Goal: Transaction & Acquisition: Book appointment/travel/reservation

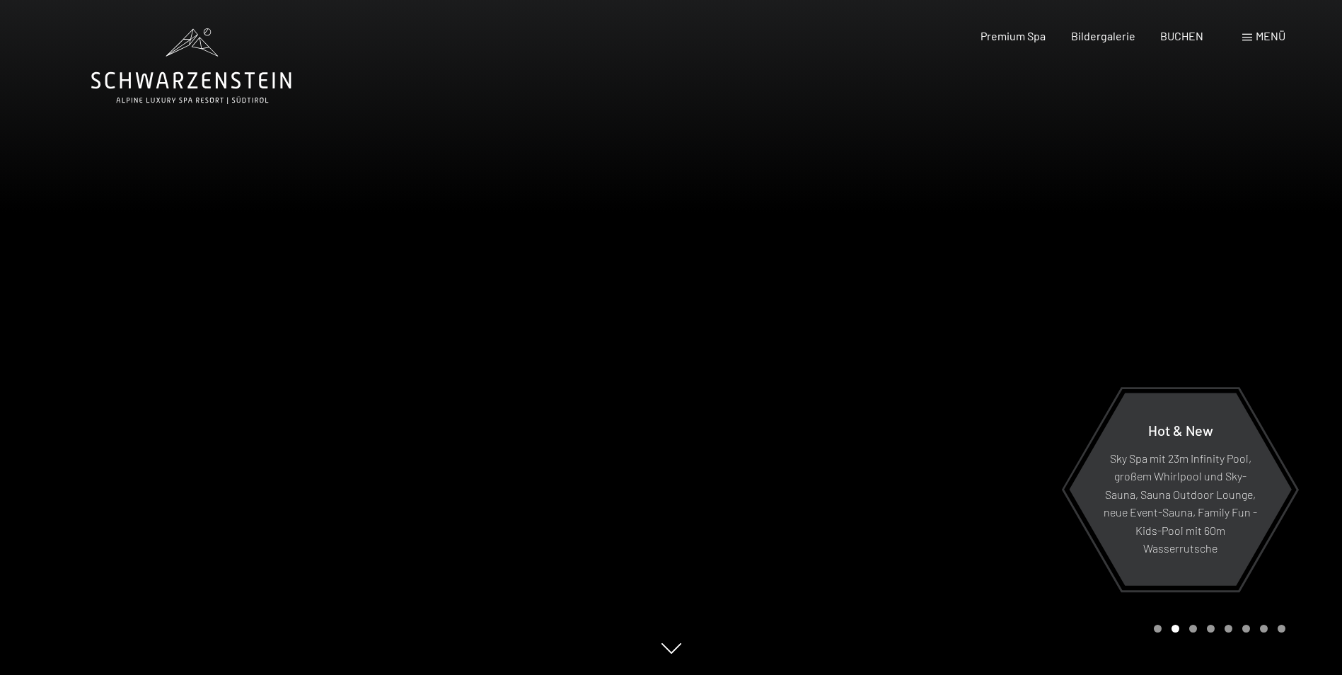
click at [1261, 33] on span "Menü" at bounding box center [1270, 35] width 30 height 13
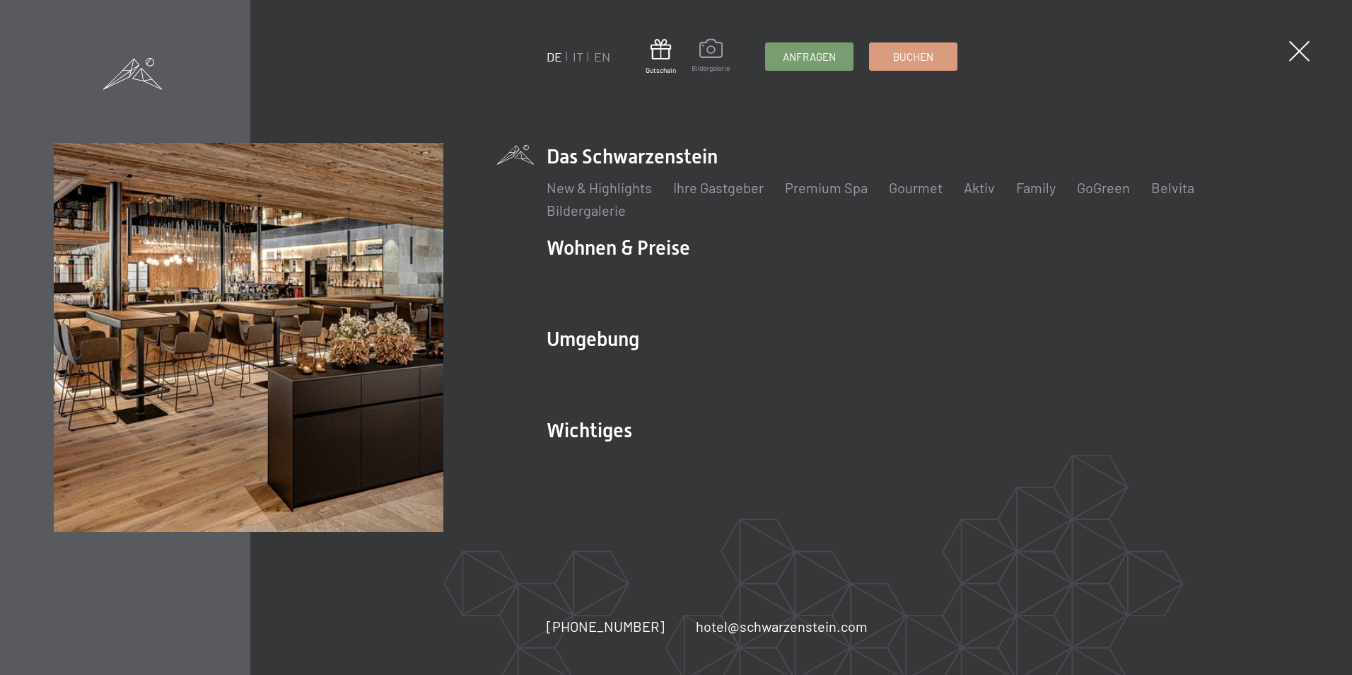
click at [709, 52] on span at bounding box center [711, 51] width 38 height 24
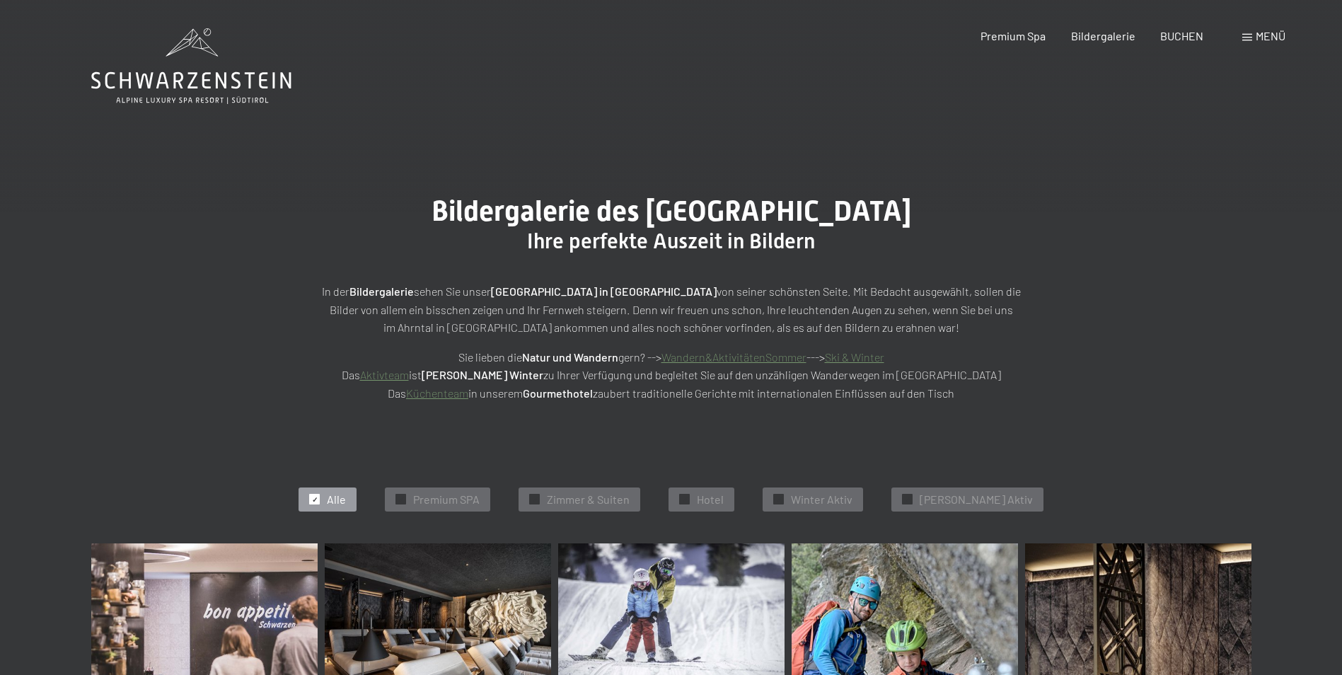
drag, startPoint x: 1305, startPoint y: 275, endPoint x: 1298, endPoint y: 122, distance: 153.6
click at [185, 52] on icon at bounding box center [191, 66] width 200 height 76
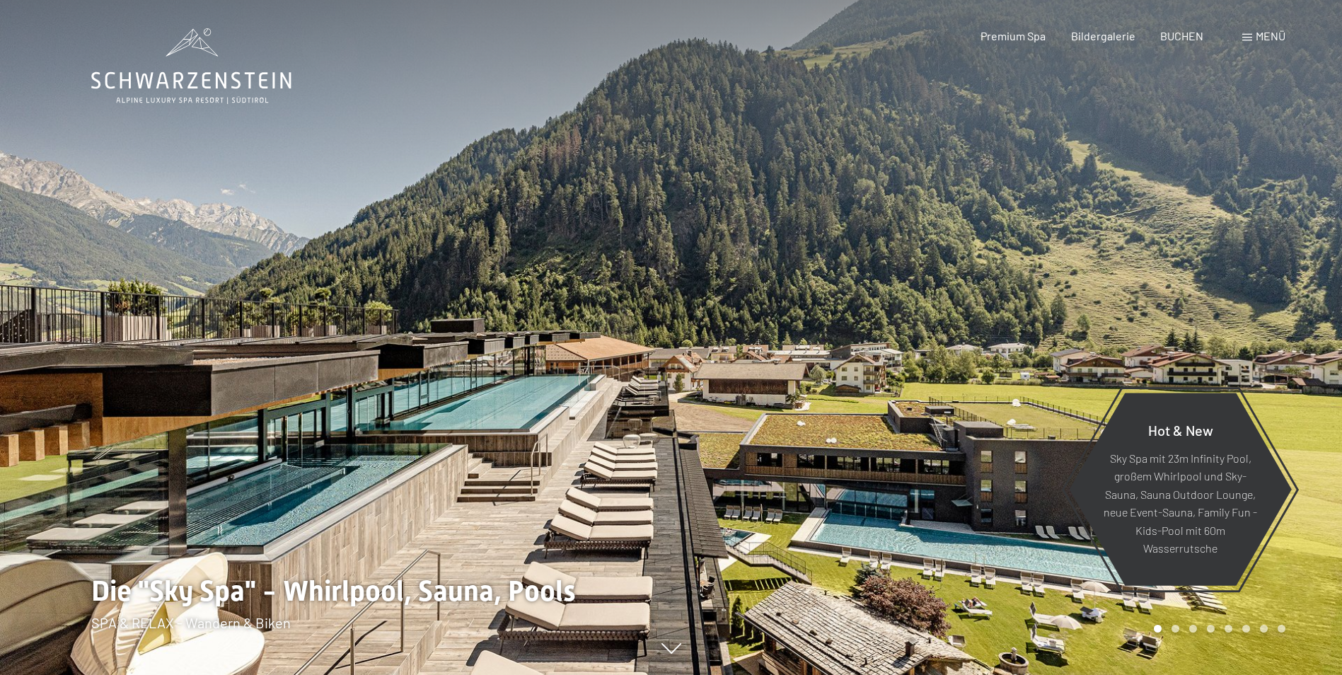
click at [1265, 35] on span "Menü" at bounding box center [1270, 35] width 30 height 13
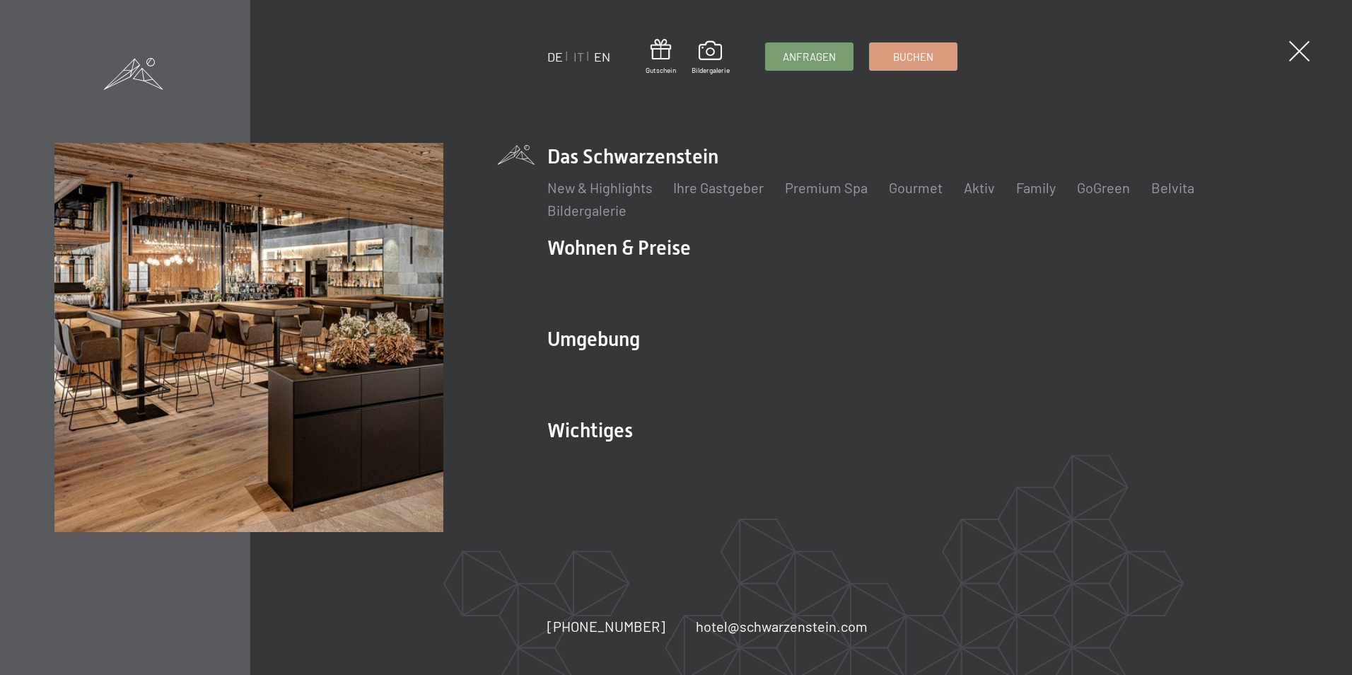
click at [606, 62] on link "EN" at bounding box center [602, 57] width 16 height 16
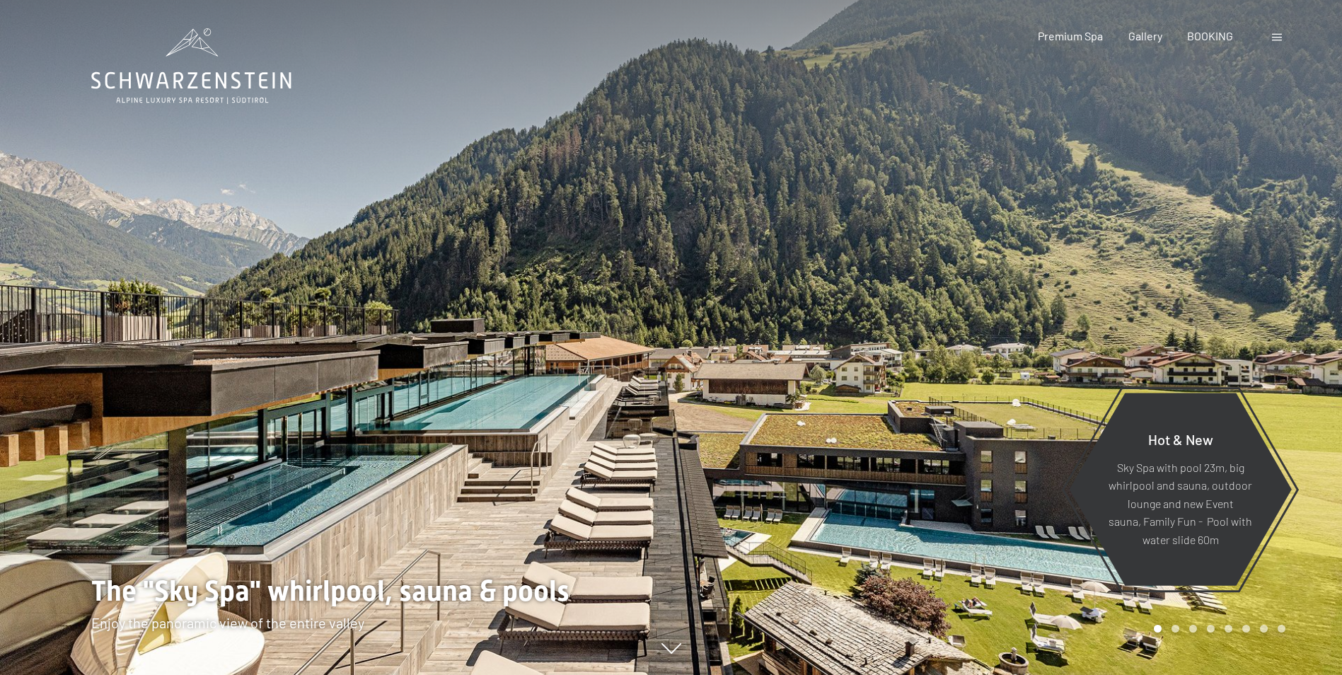
click at [1276, 40] on span at bounding box center [1277, 37] width 10 height 7
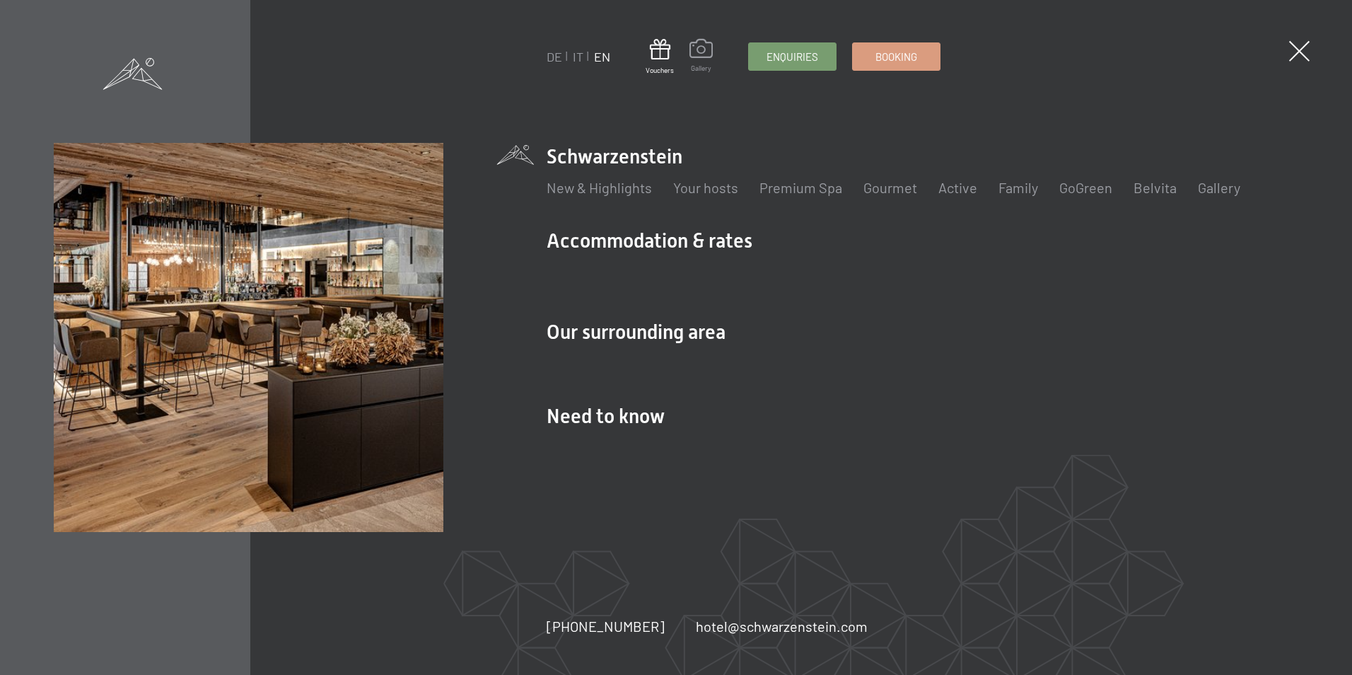
click at [708, 47] on span at bounding box center [701, 51] width 23 height 24
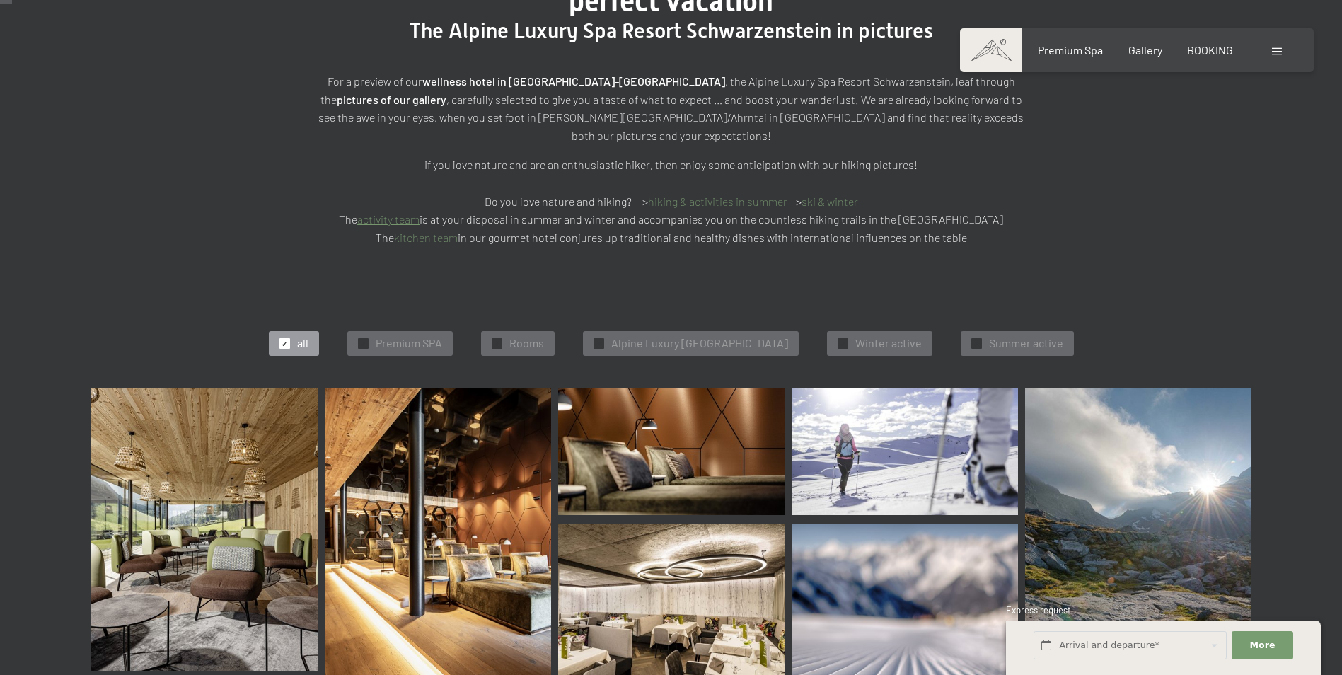
scroll to position [495, 0]
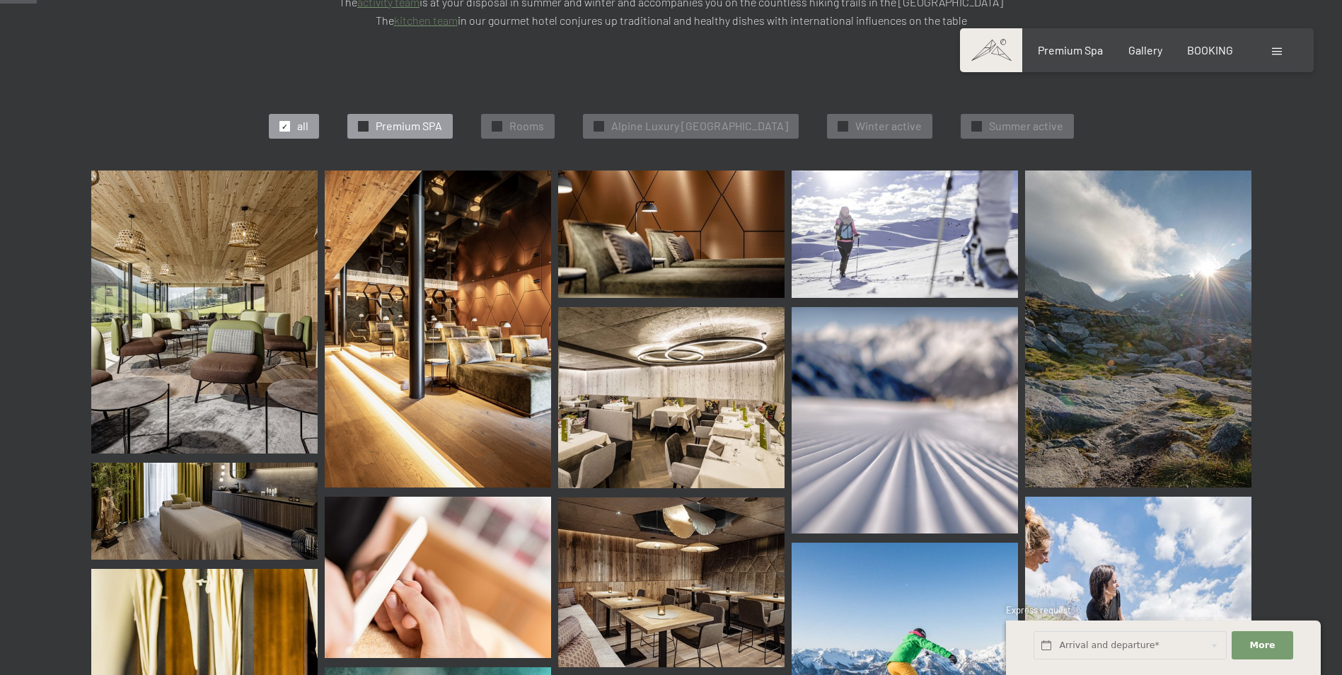
click at [356, 114] on div "✓ Premium SPA" at bounding box center [399, 126] width 105 height 24
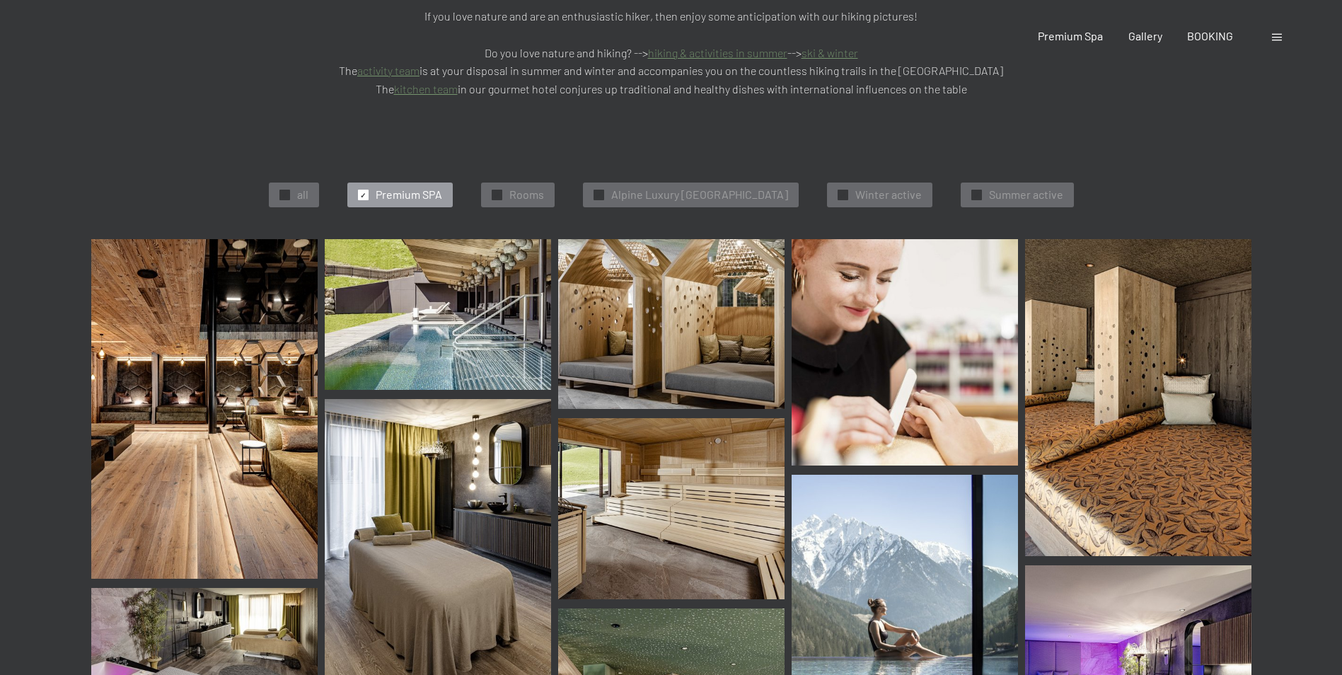
scroll to position [0, 0]
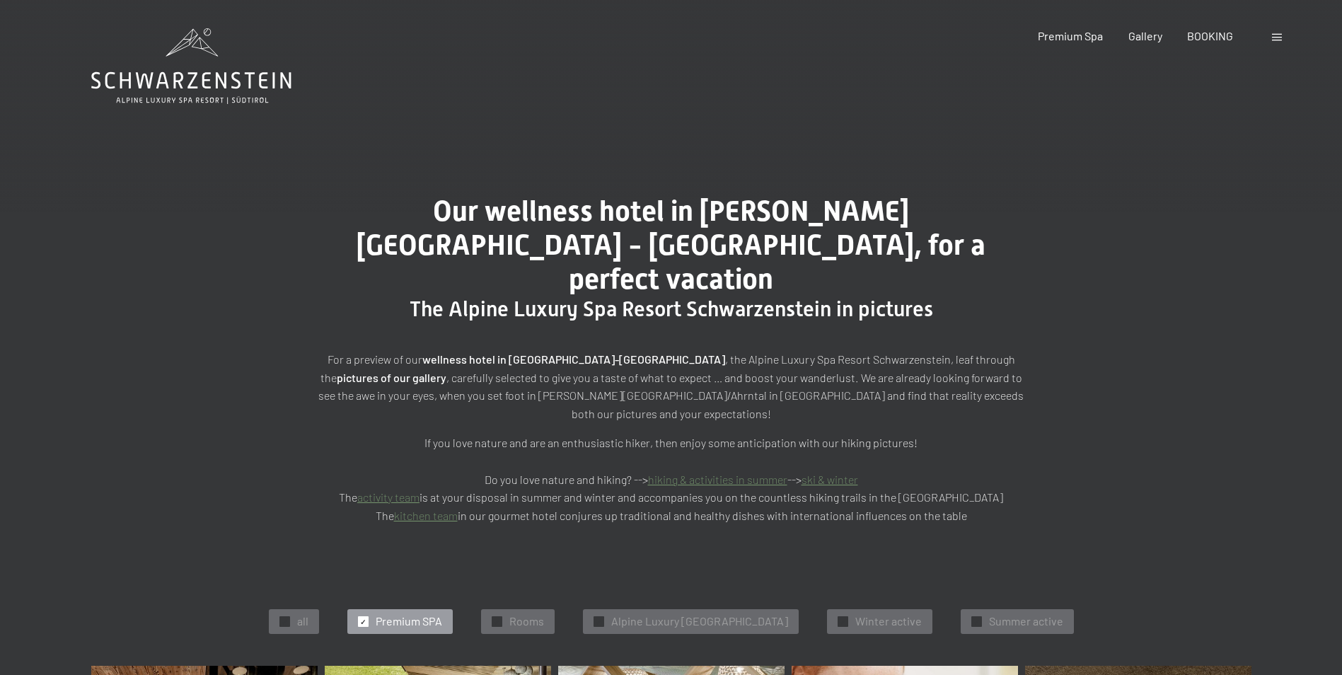
drag, startPoint x: 19, startPoint y: 379, endPoint x: 24, endPoint y: 168, distance: 211.5
click at [196, 52] on icon at bounding box center [191, 66] width 200 height 76
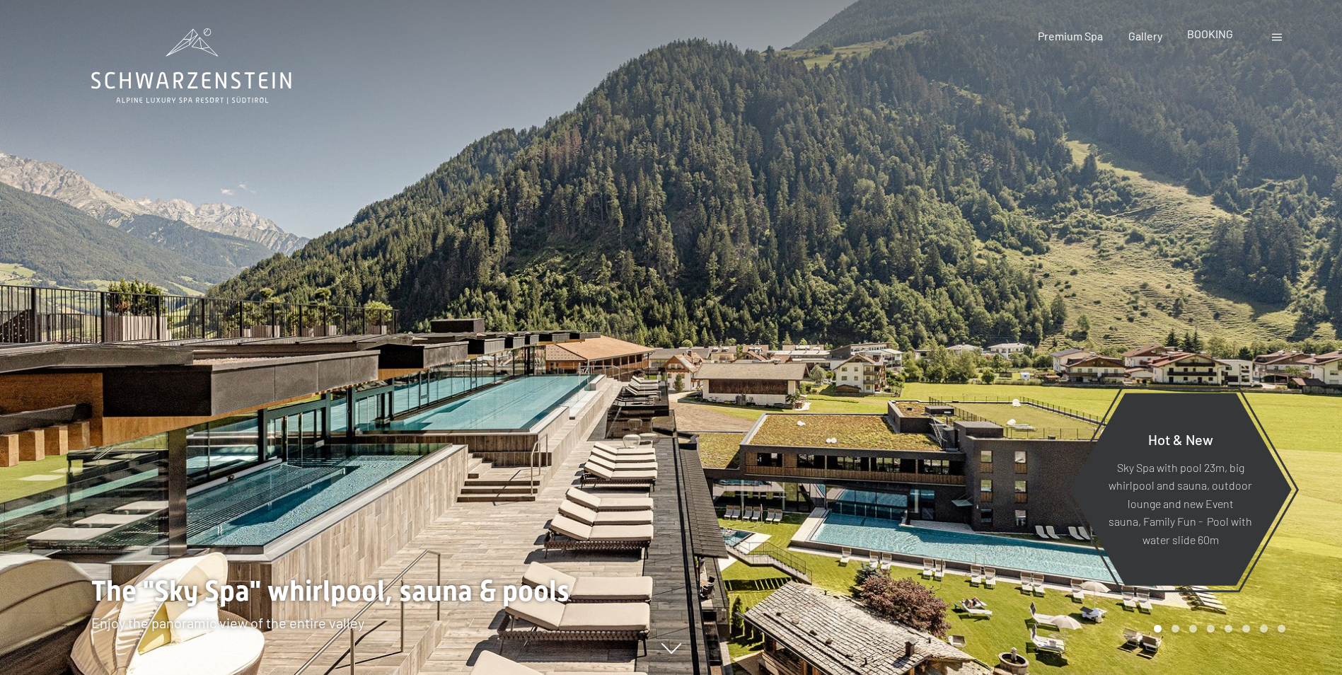
click at [1203, 32] on span "BOOKING" at bounding box center [1210, 33] width 46 height 13
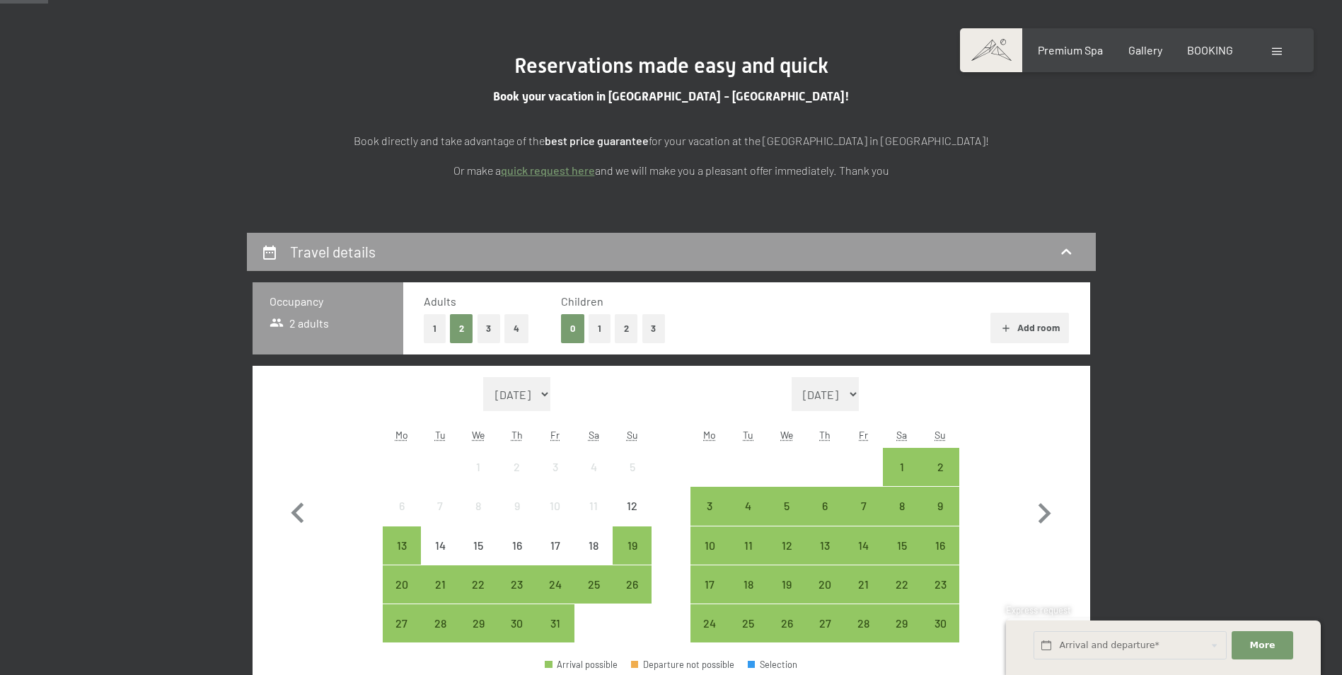
scroll to position [283, 0]
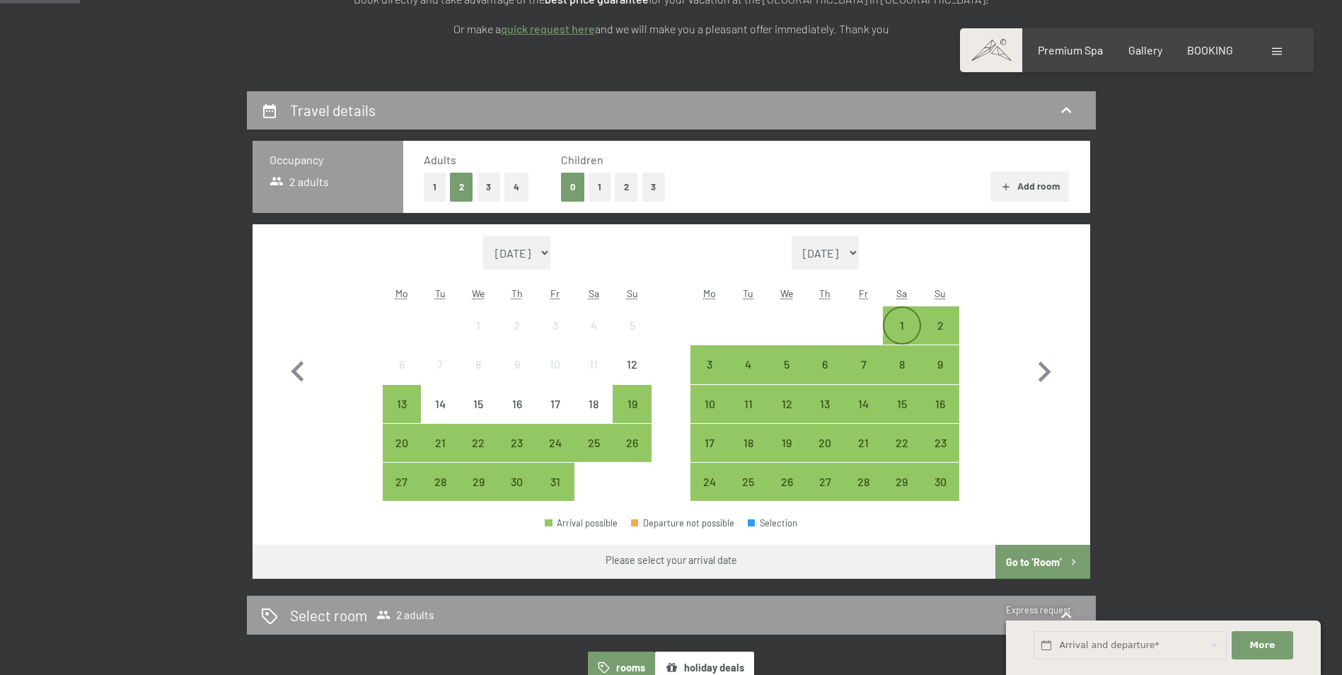
click at [897, 322] on div "1" at bounding box center [901, 337] width 35 height 35
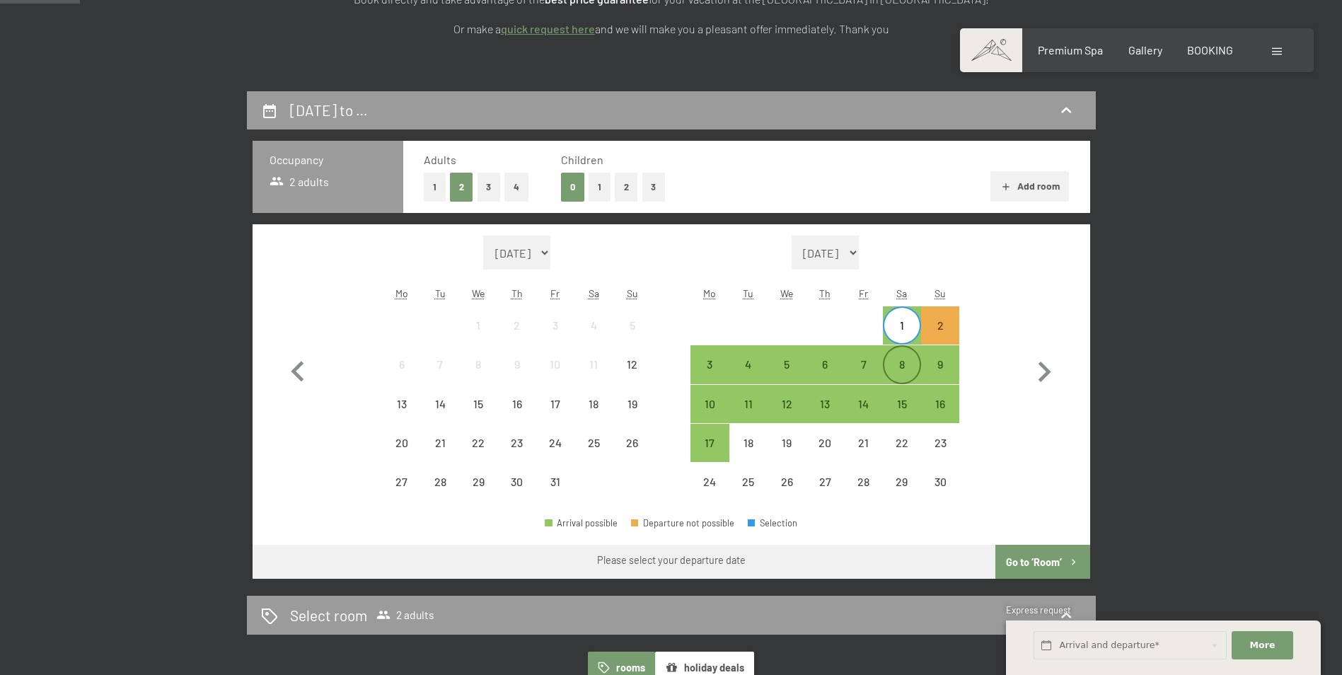
click at [908, 371] on div "8" at bounding box center [901, 376] width 35 height 35
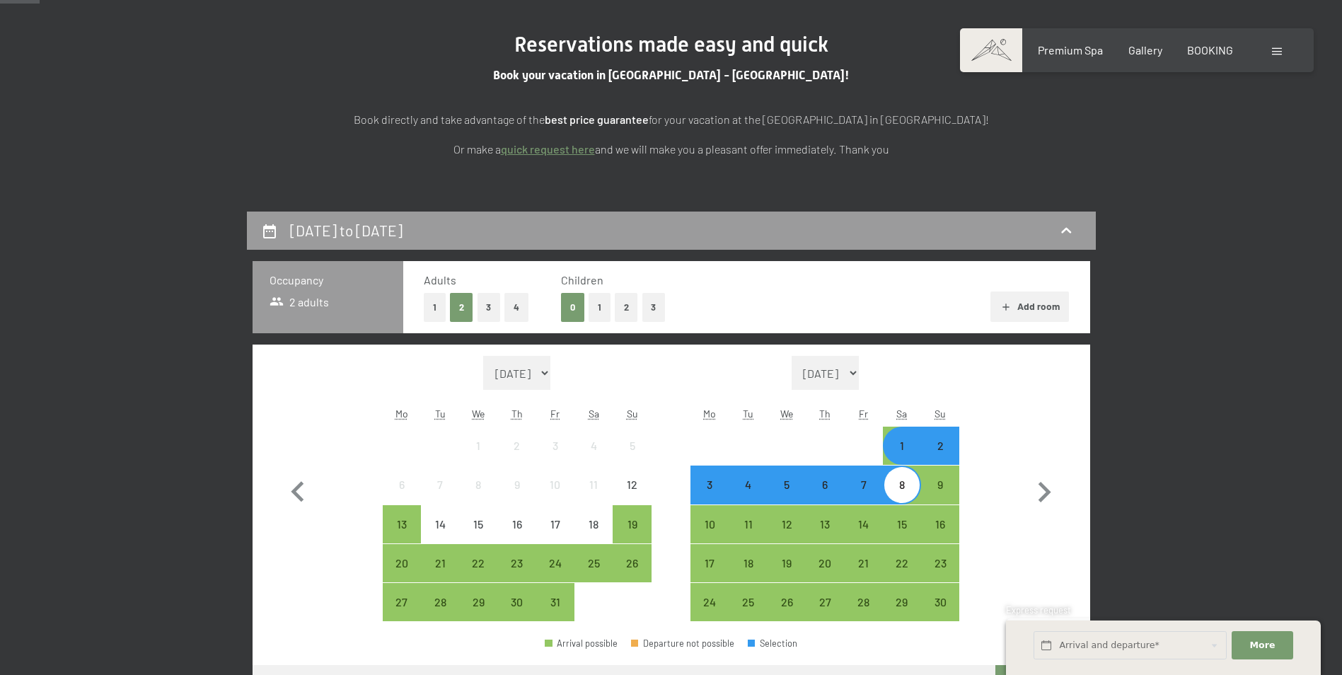
scroll to position [141, 0]
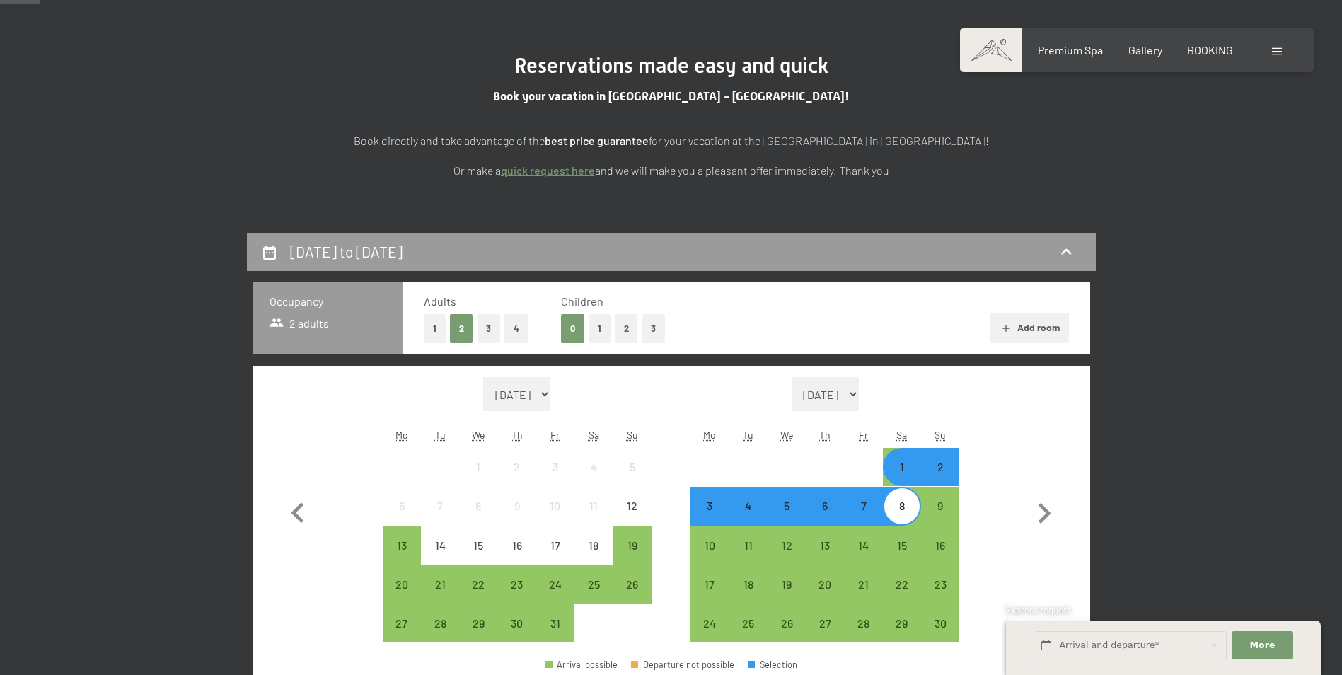
click at [436, 335] on button "1" at bounding box center [435, 328] width 22 height 29
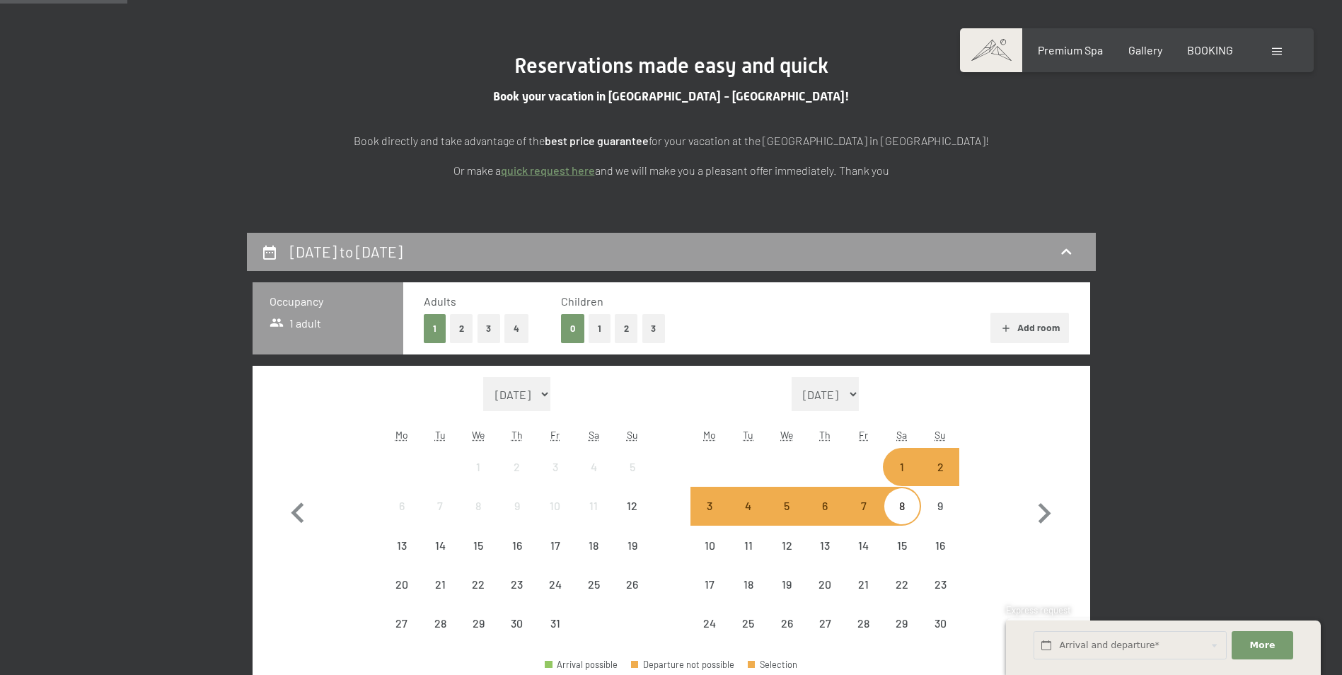
scroll to position [212, 0]
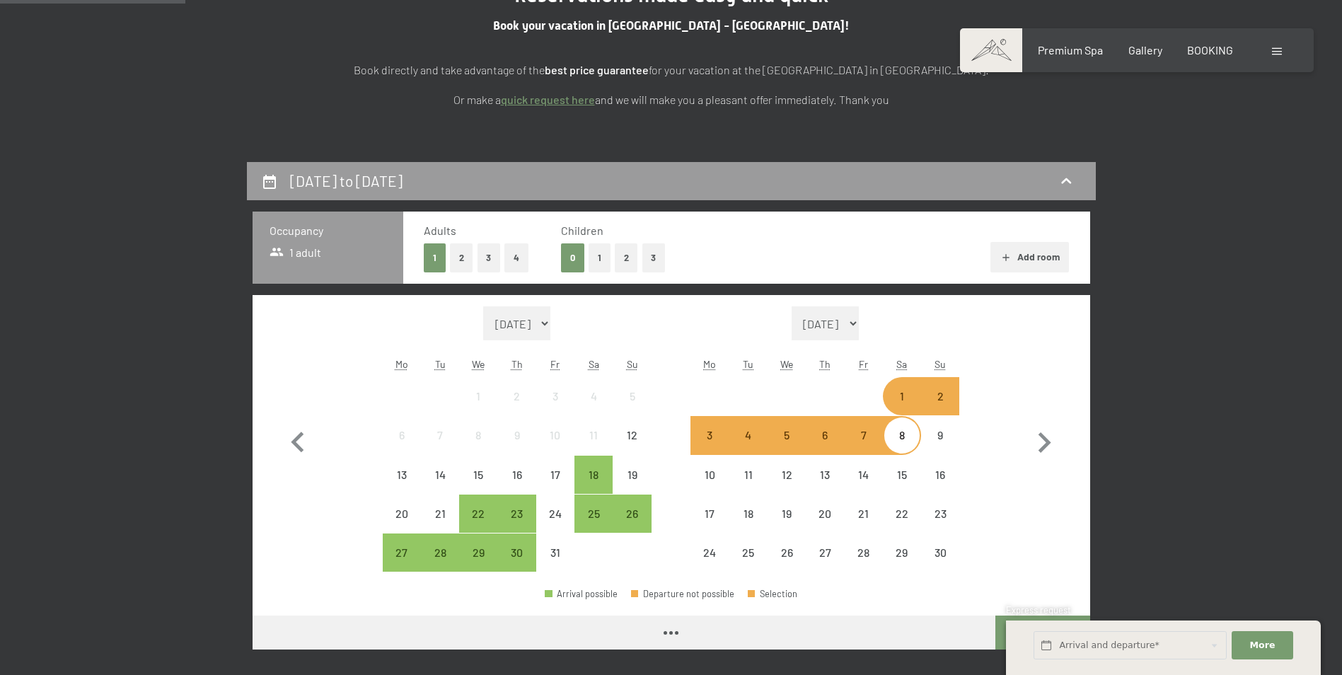
click at [1044, 253] on button "Add room" at bounding box center [1029, 257] width 78 height 31
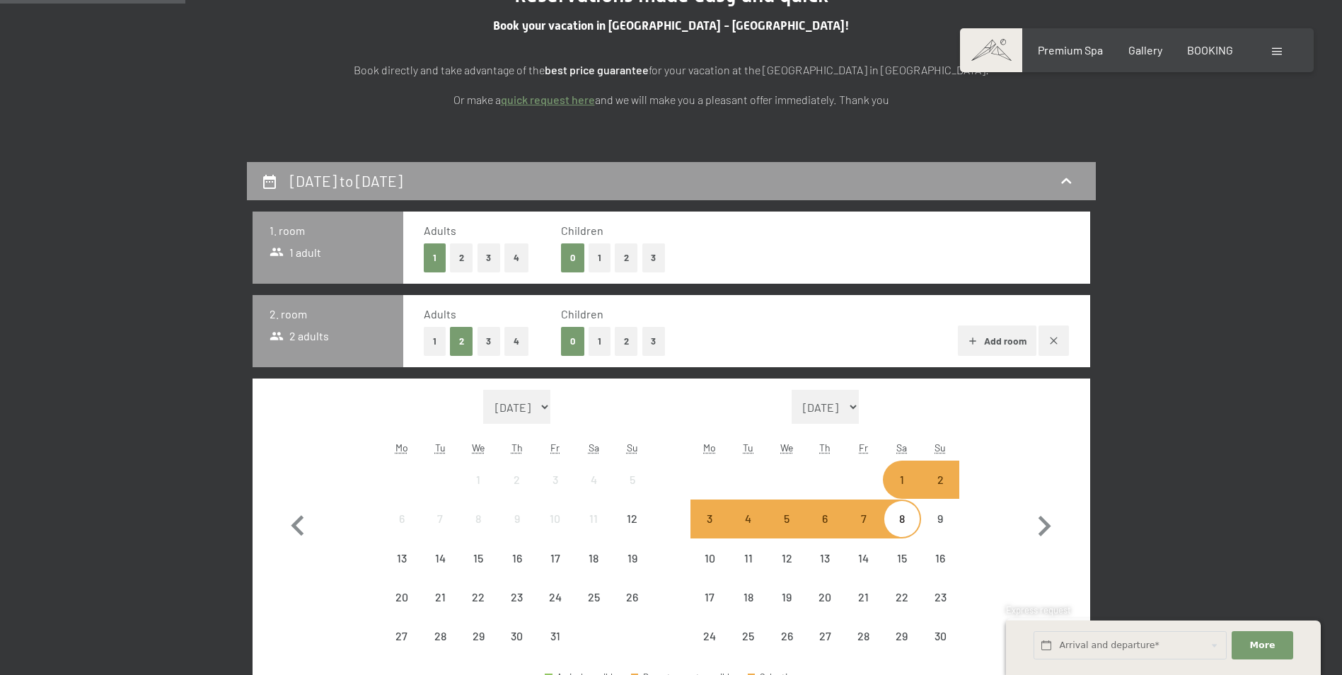
click at [429, 338] on button "1" at bounding box center [435, 341] width 22 height 29
click at [1233, 423] on div "1st November to 8th November 2025 1. room 1 adult Adults 1 2 3 4 Children 0 1 2…" at bounding box center [671, 635] width 1342 height 946
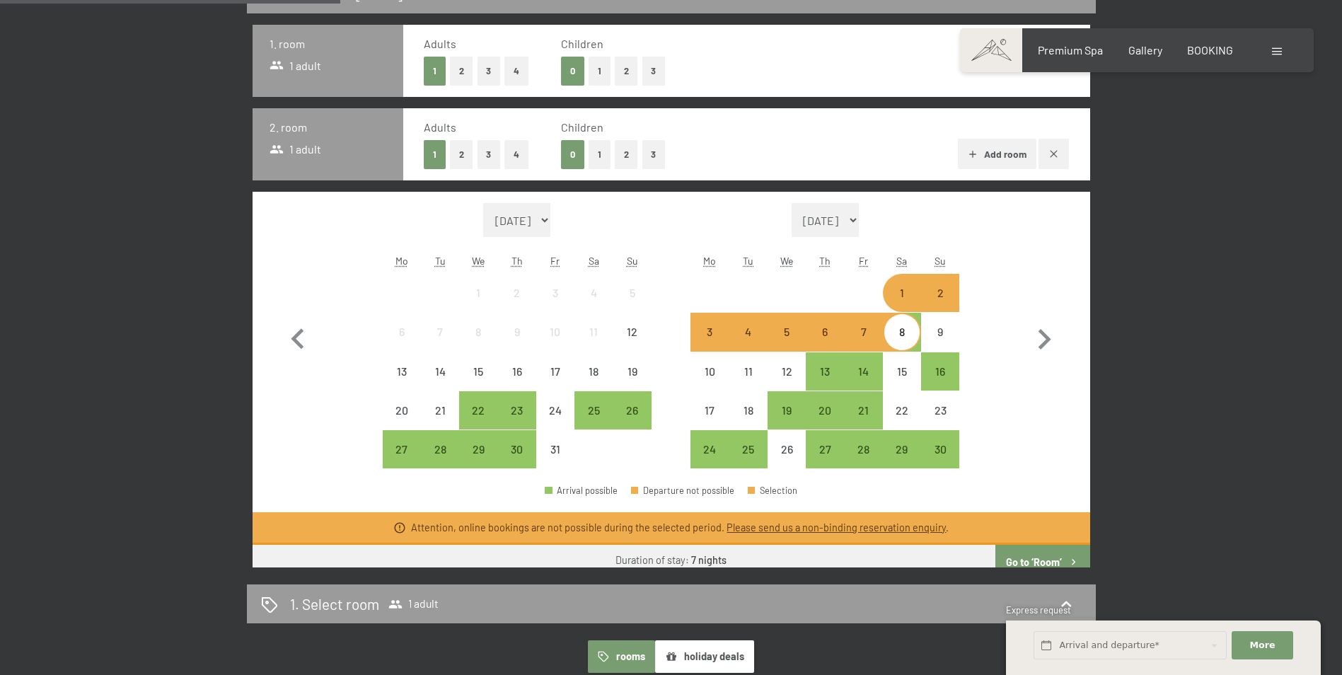
scroll to position [424, 0]
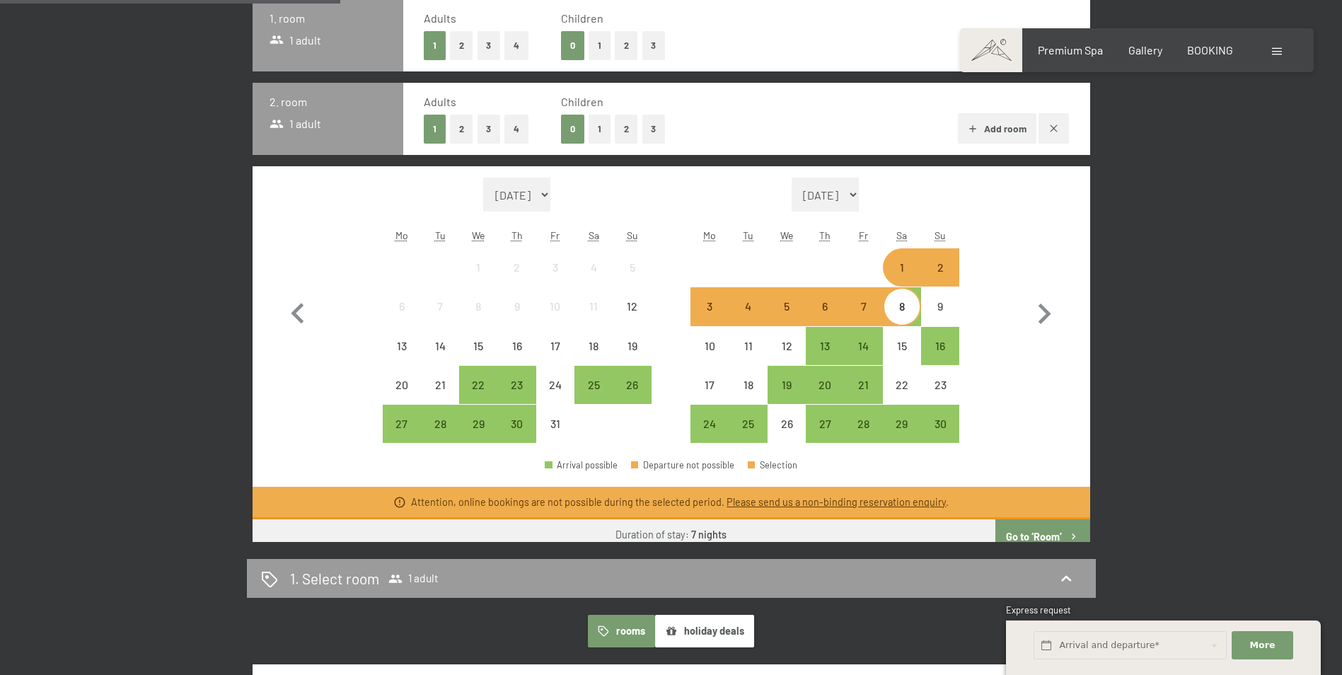
click at [902, 310] on div "8" at bounding box center [901, 318] width 35 height 35
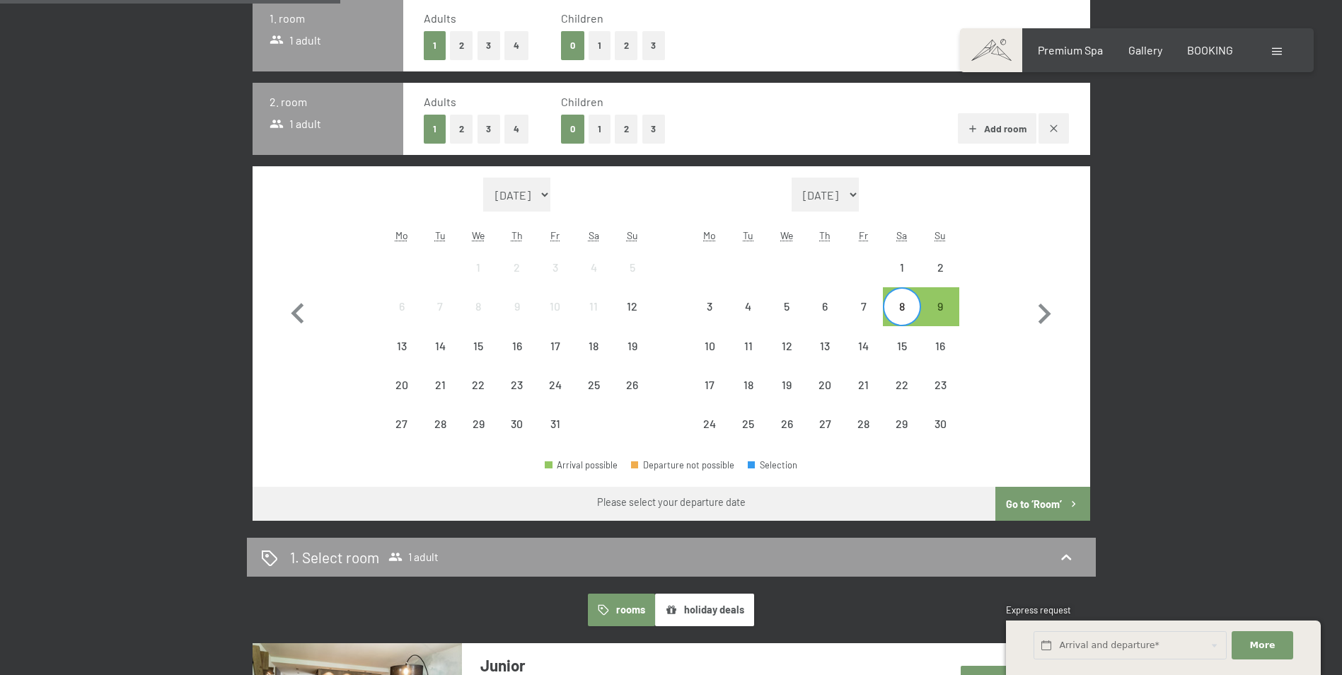
click at [905, 315] on div "8" at bounding box center [901, 318] width 35 height 35
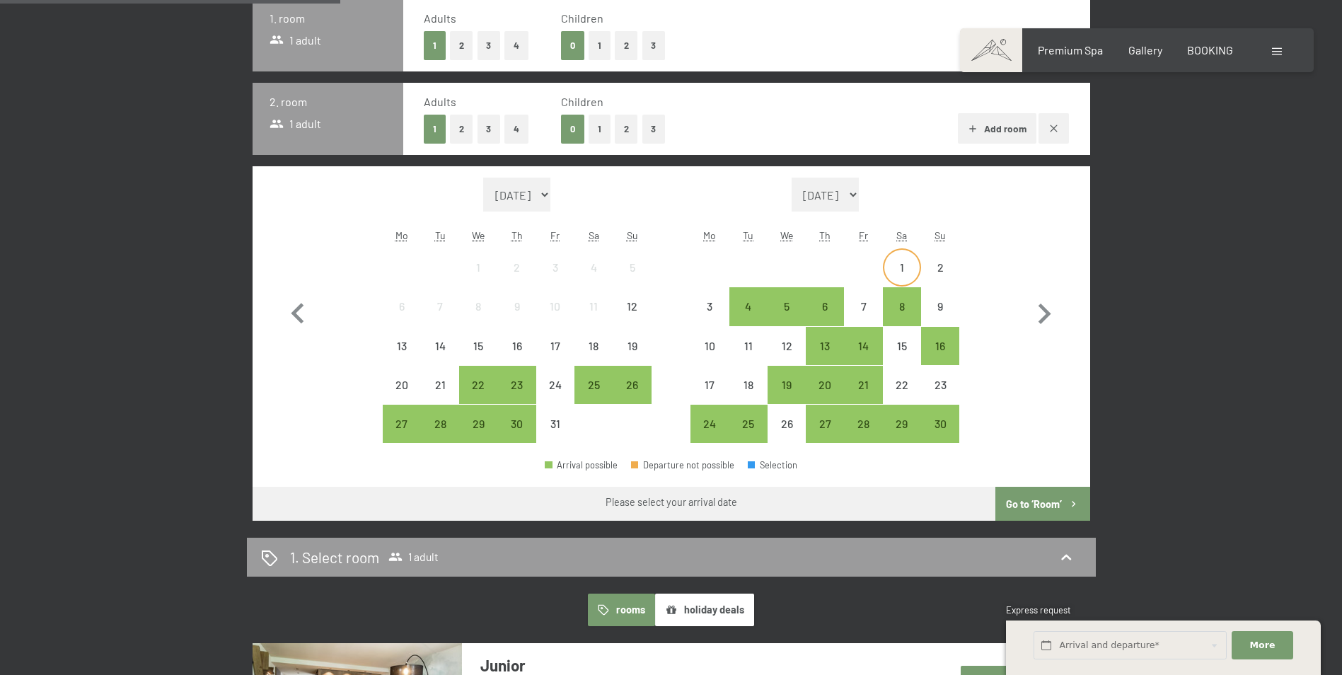
click at [905, 267] on div "1" at bounding box center [901, 279] width 35 height 35
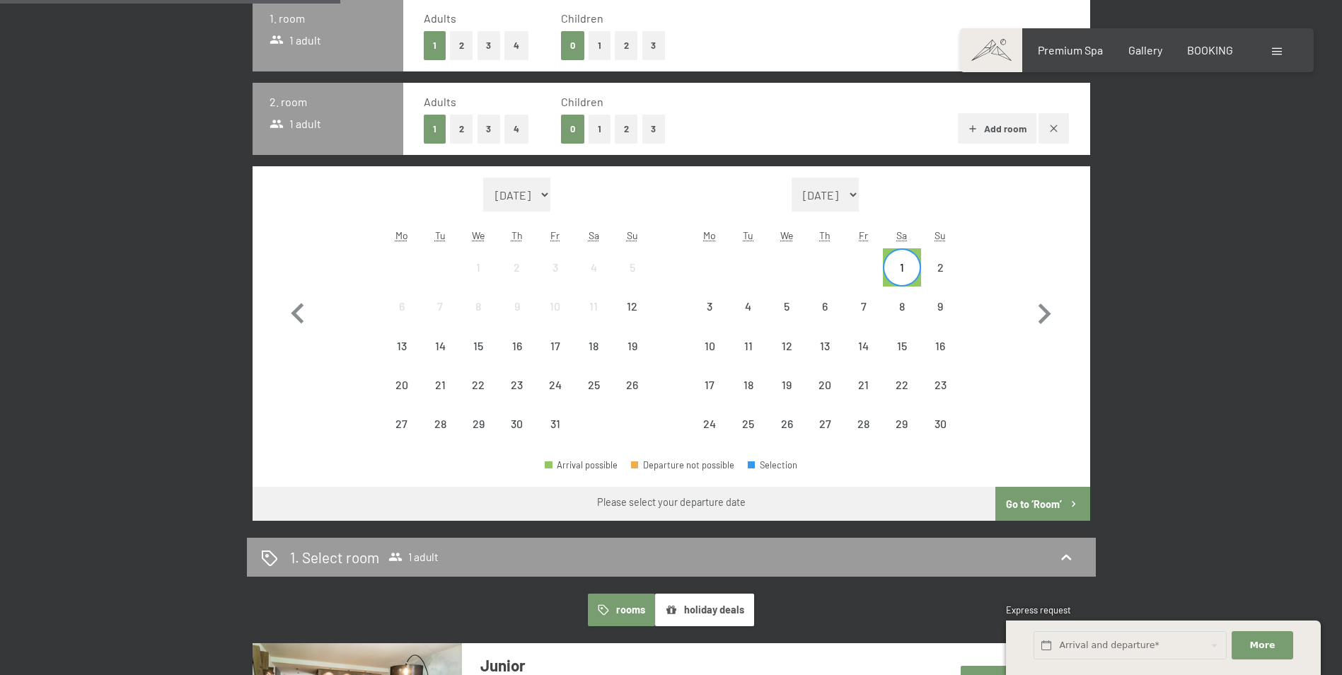
click at [905, 267] on div "1" at bounding box center [901, 279] width 35 height 35
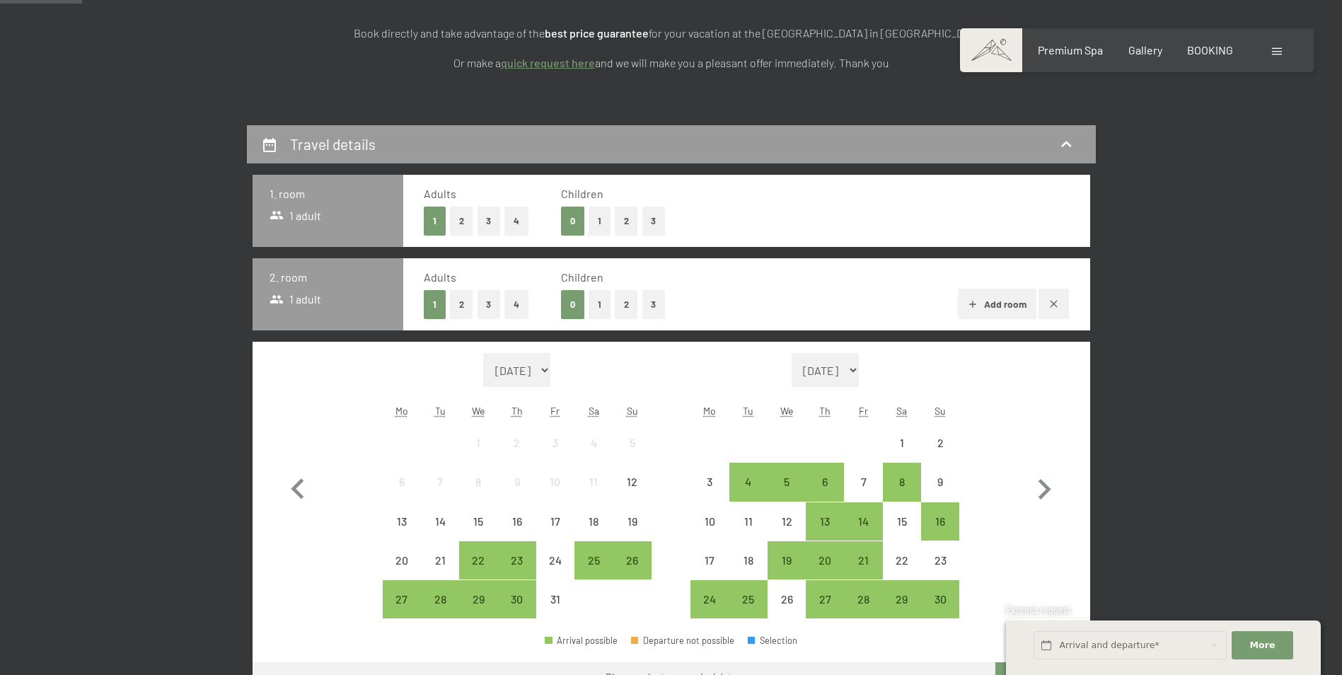
scroll to position [212, 0]
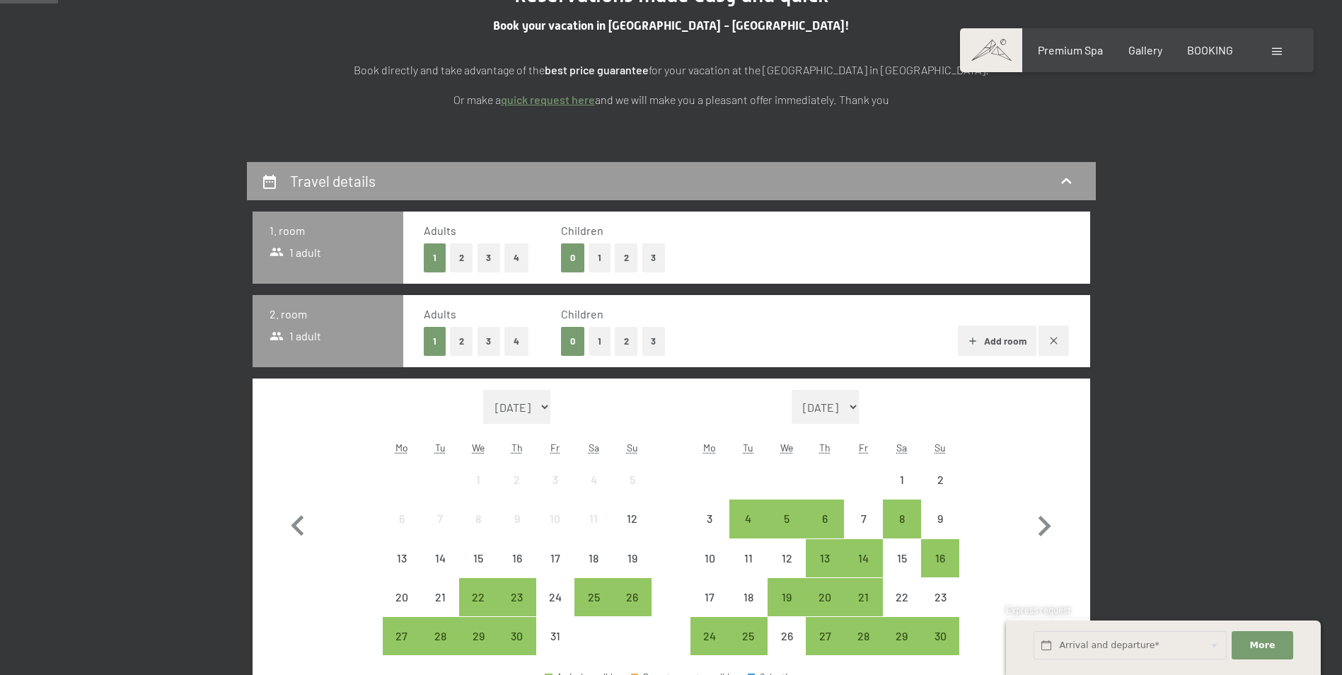
click at [1052, 339] on icon "button" at bounding box center [1054, 341] width 8 height 8
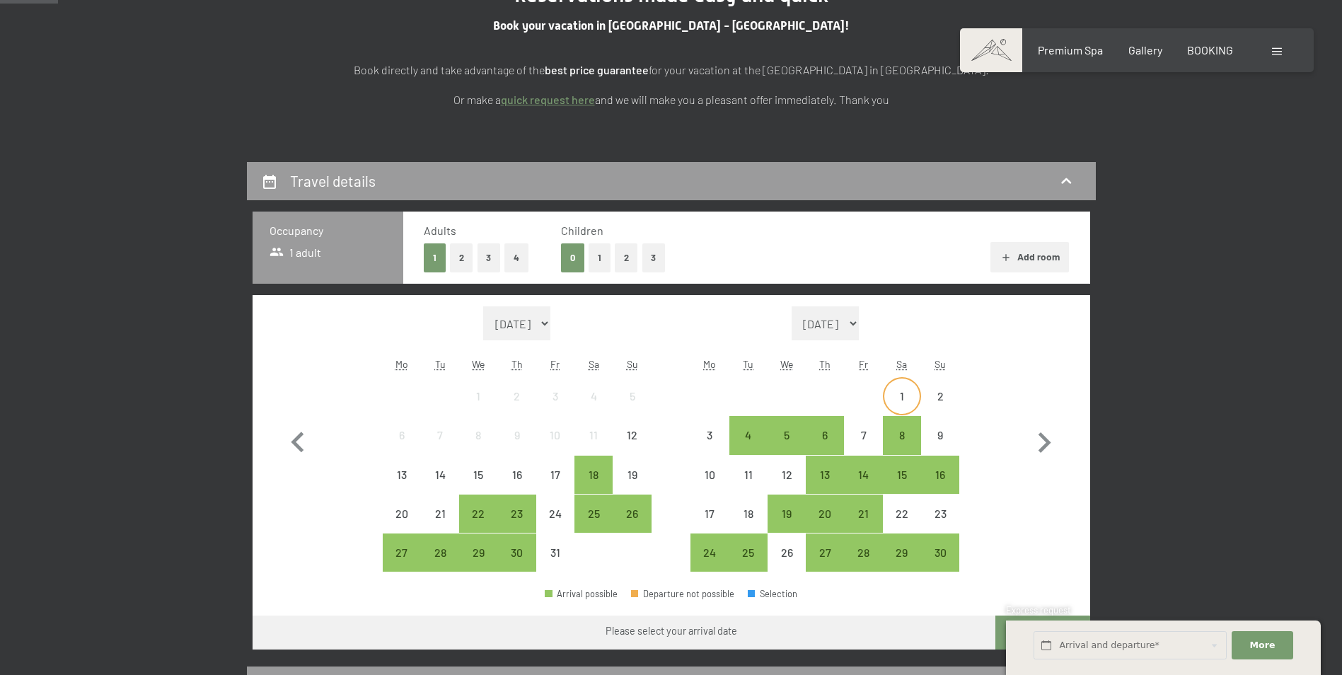
click at [902, 403] on div "1" at bounding box center [901, 407] width 35 height 35
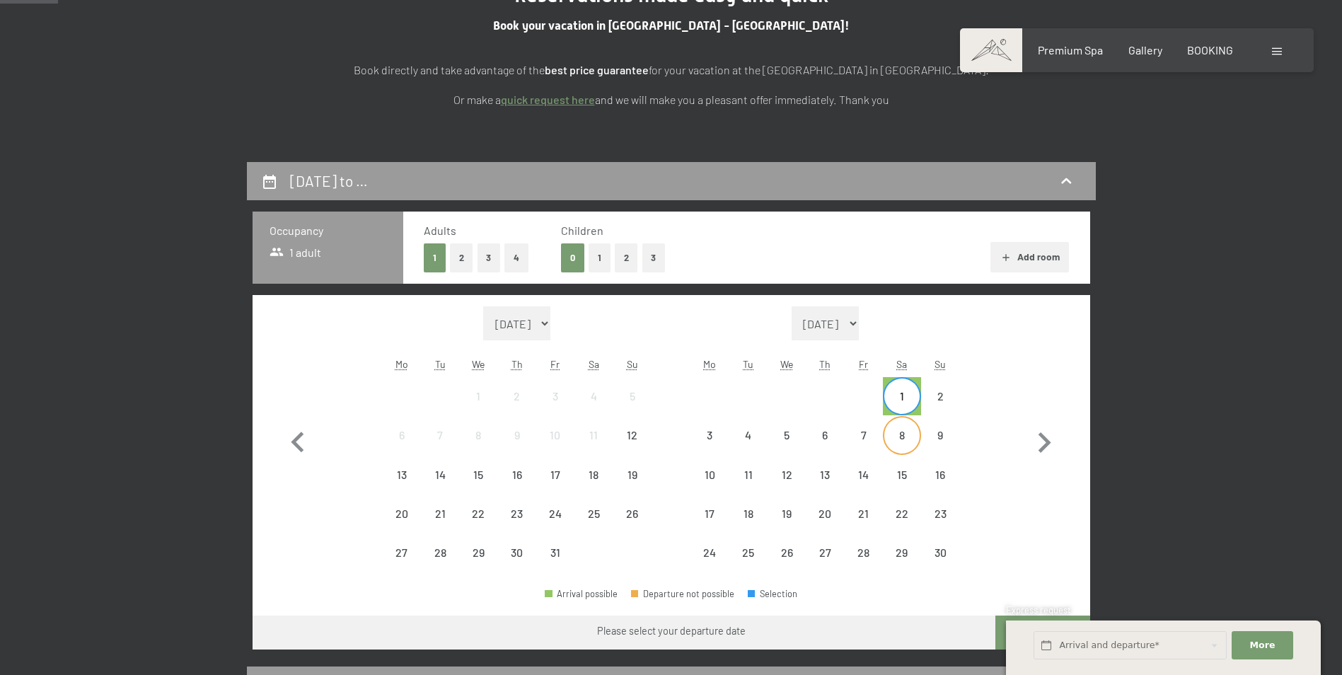
click at [898, 441] on div "8" at bounding box center [901, 446] width 35 height 35
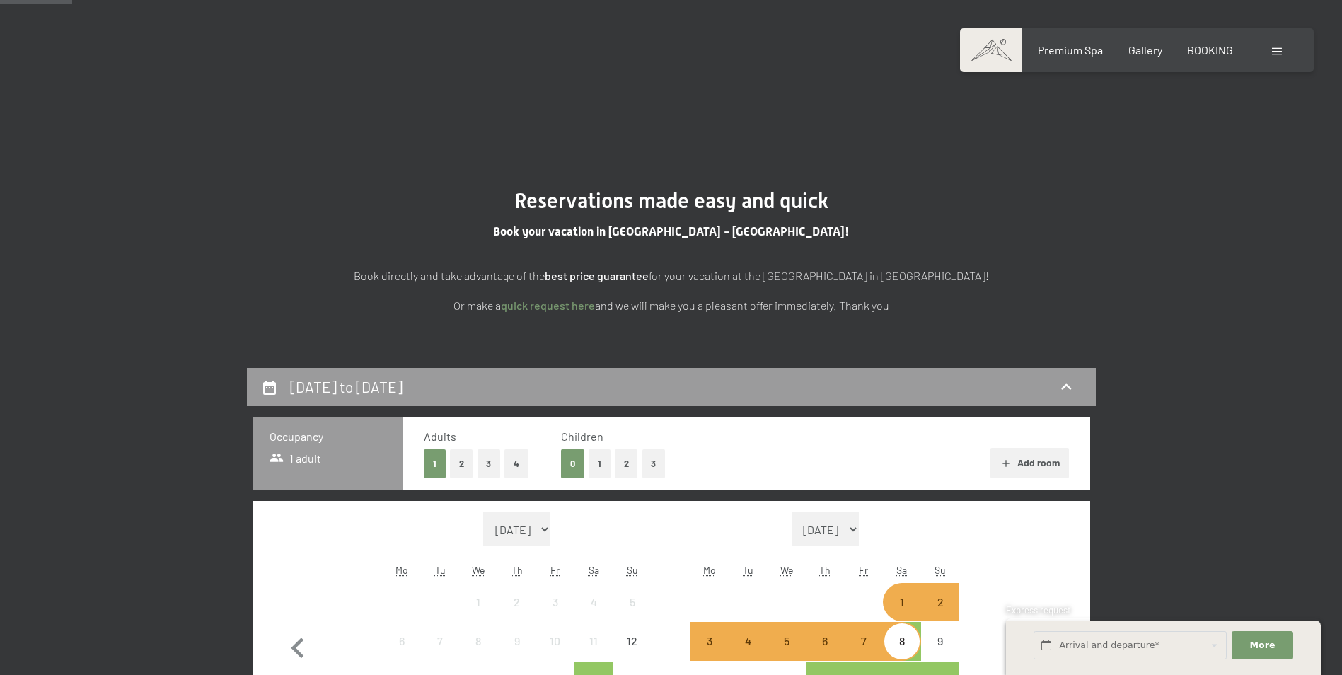
scroll to position [0, 0]
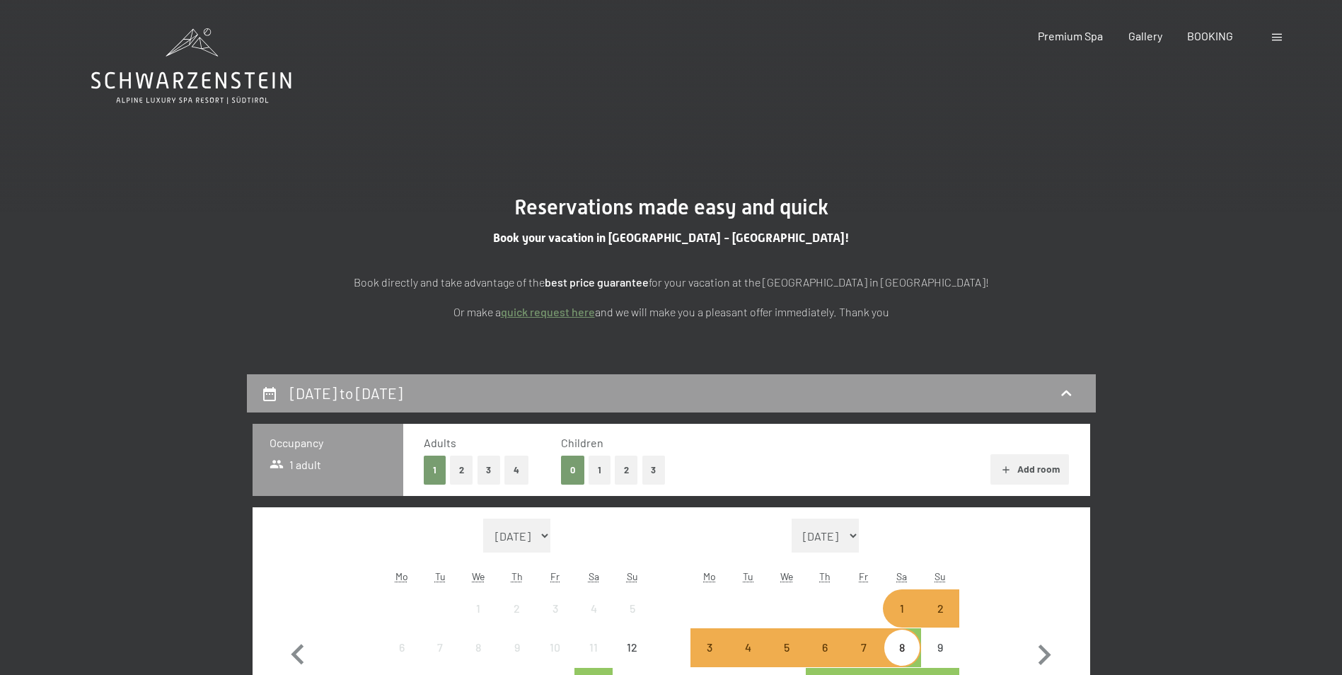
click at [460, 465] on button "2" at bounding box center [461, 469] width 23 height 29
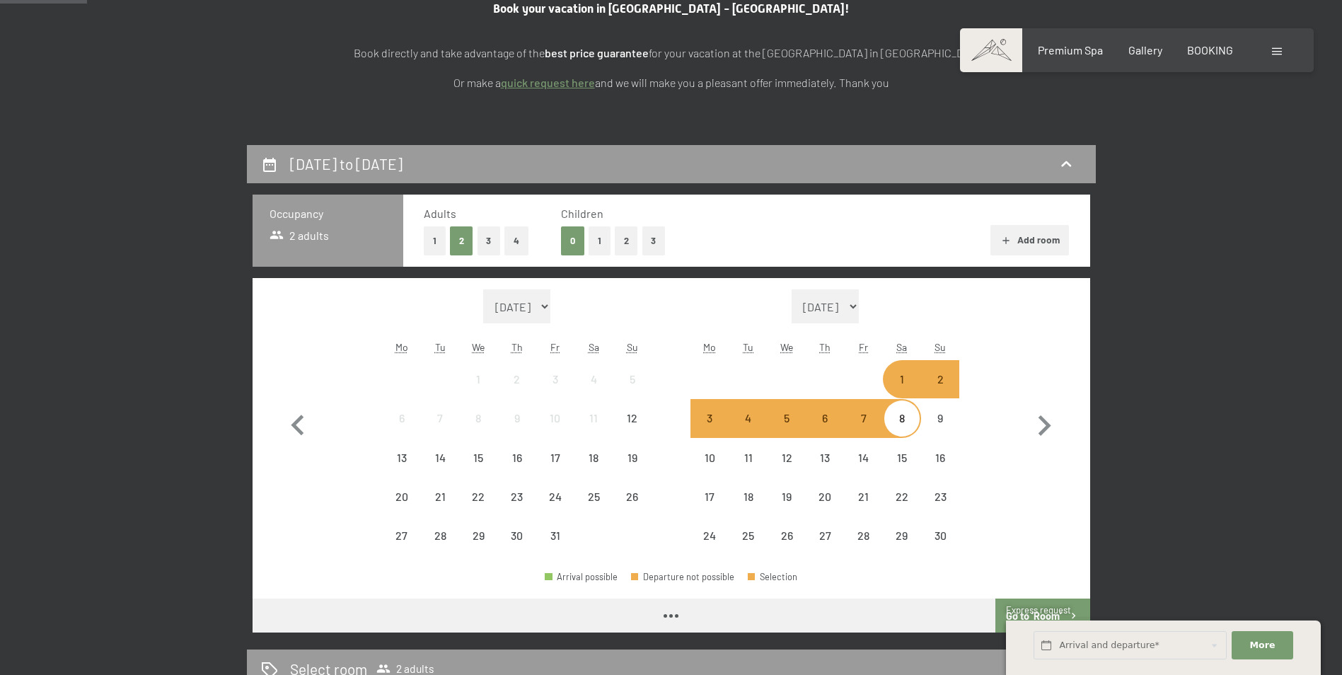
scroll to position [283, 0]
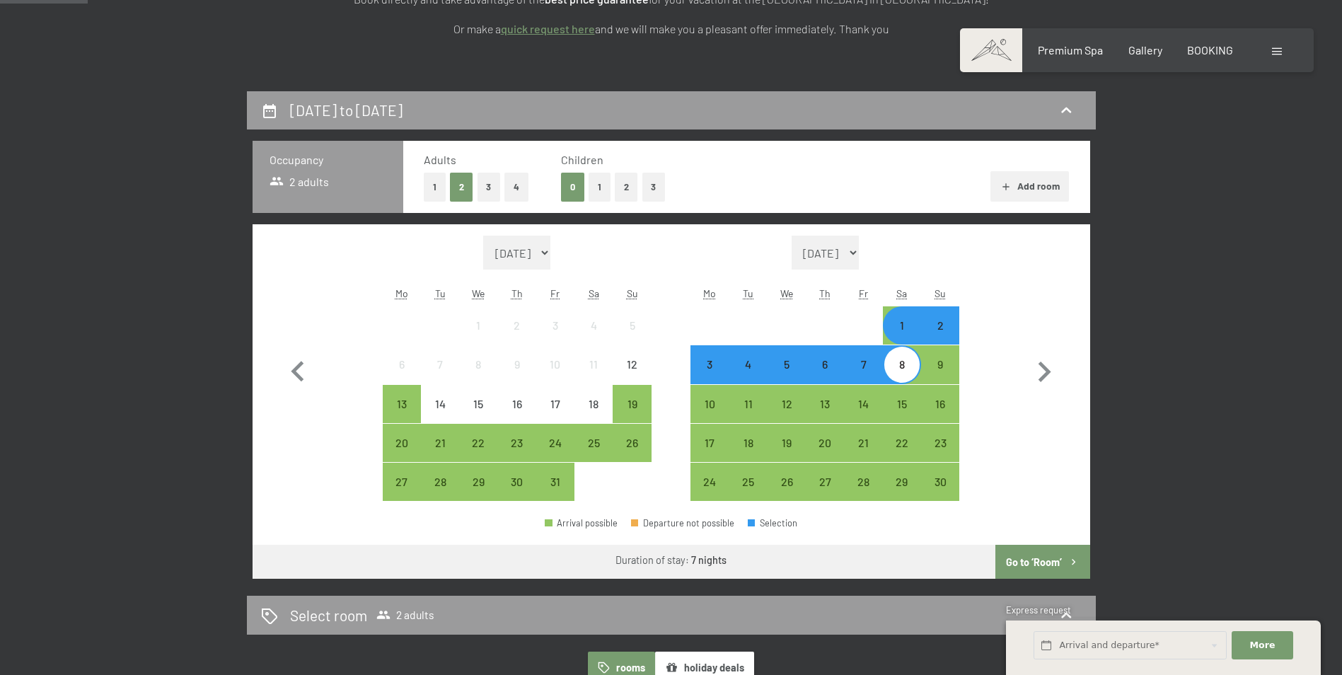
click at [901, 335] on div "1" at bounding box center [901, 337] width 35 height 35
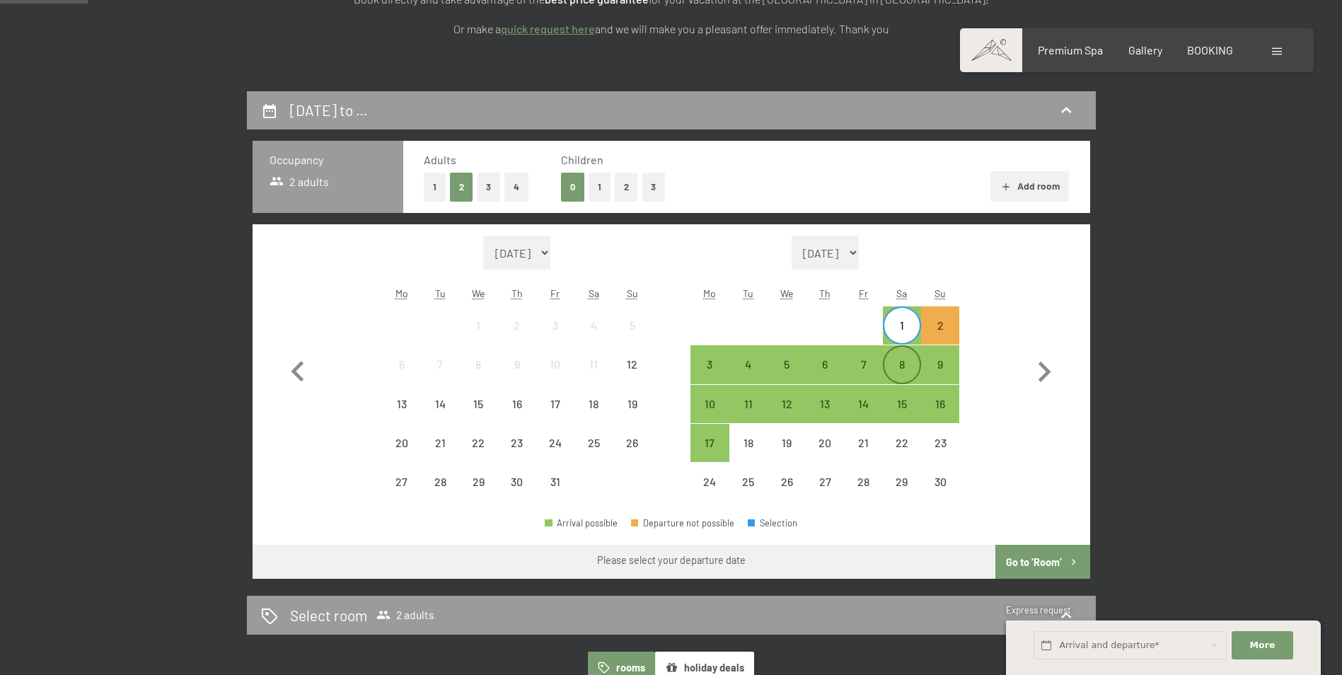
click at [911, 364] on div "8" at bounding box center [901, 376] width 35 height 35
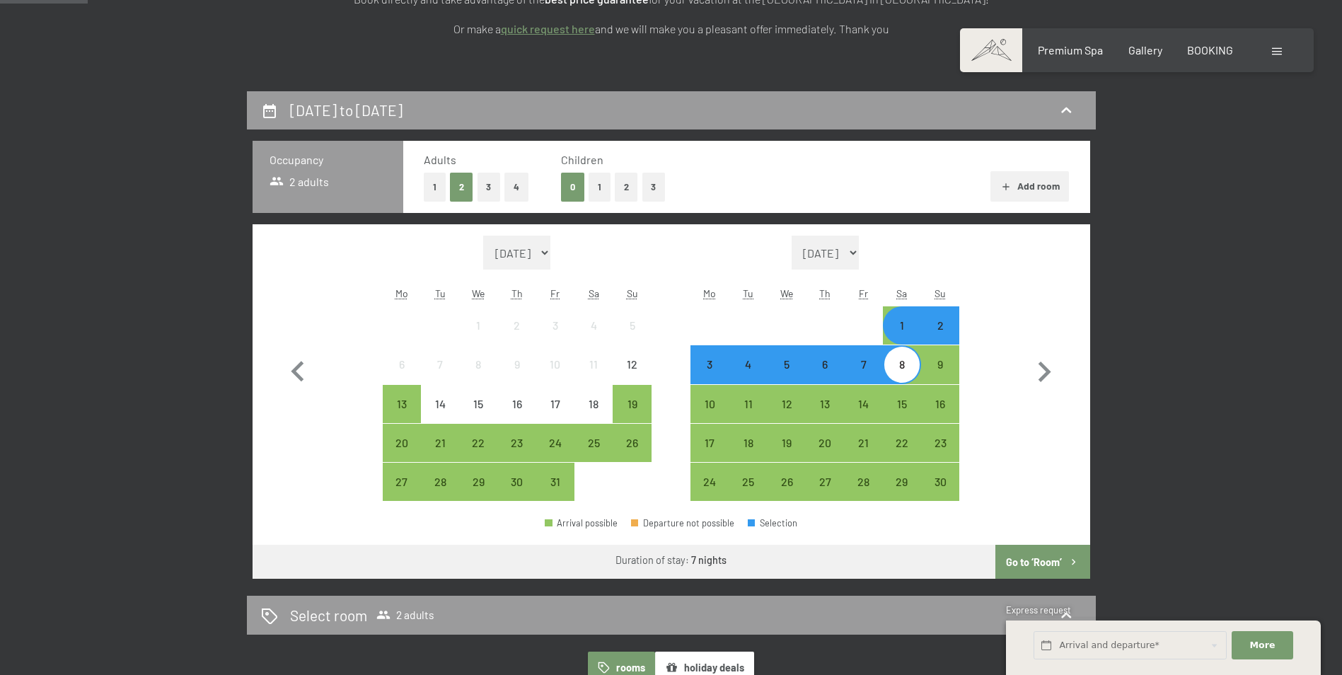
click at [908, 367] on div "8" at bounding box center [901, 376] width 35 height 35
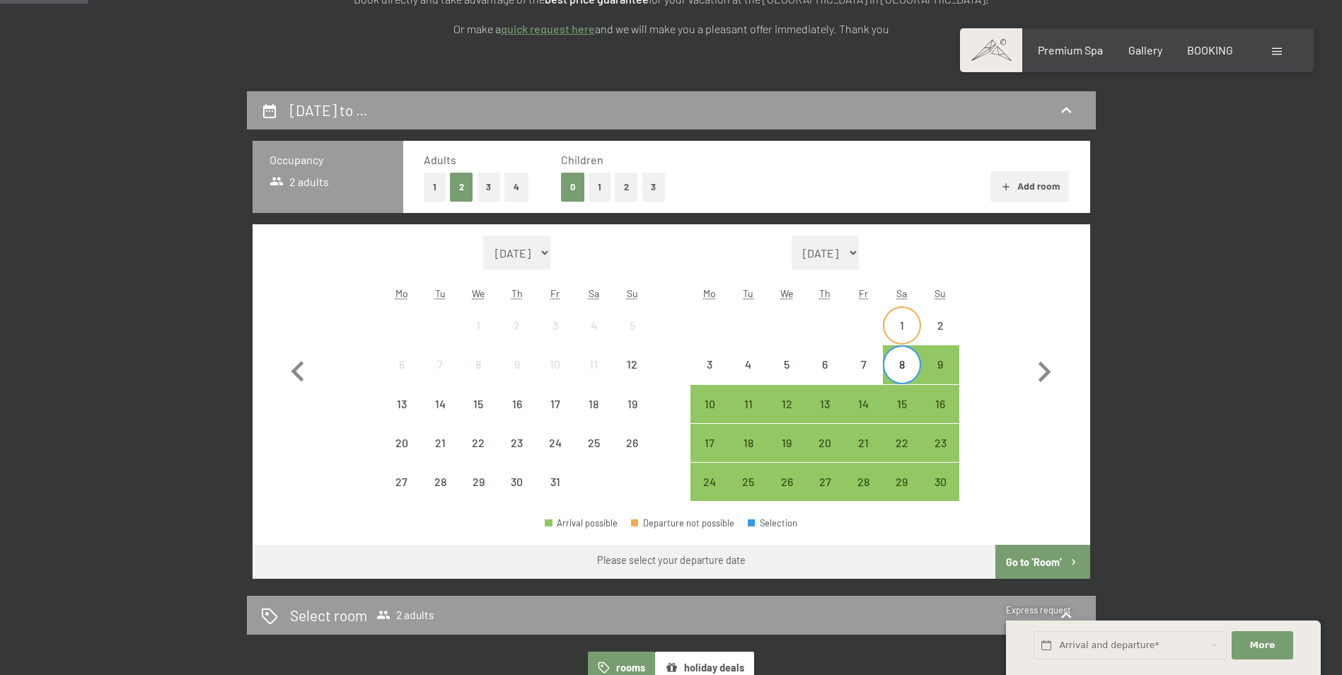
click at [902, 325] on div "1" at bounding box center [901, 337] width 35 height 35
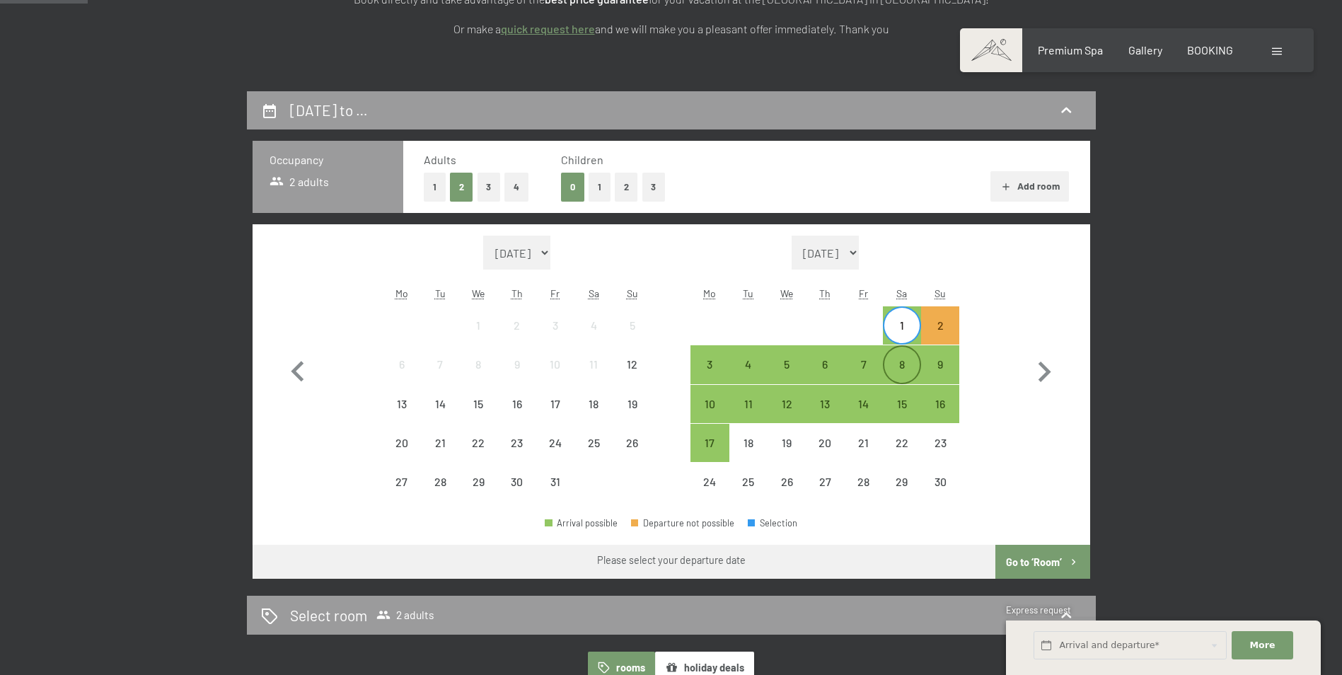
click at [902, 361] on div "8" at bounding box center [901, 376] width 35 height 35
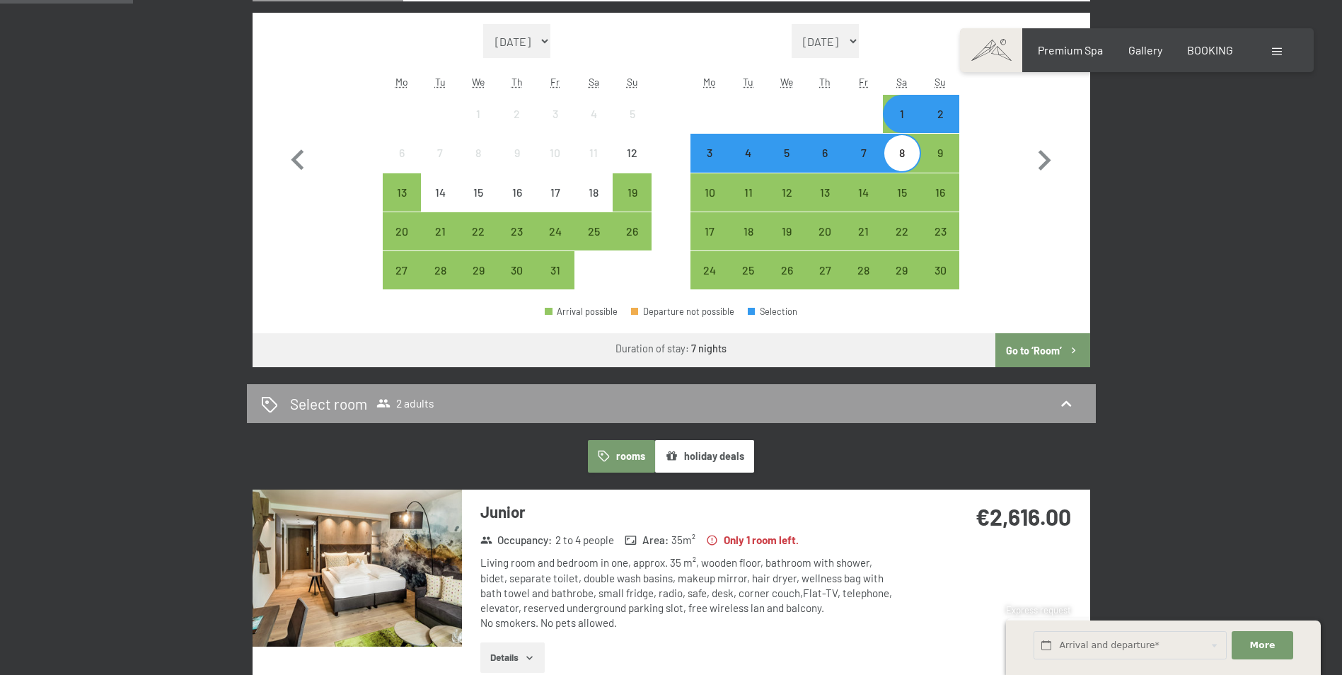
scroll to position [495, 0]
click at [1035, 347] on button "Go to ‘Room’" at bounding box center [1042, 349] width 94 height 34
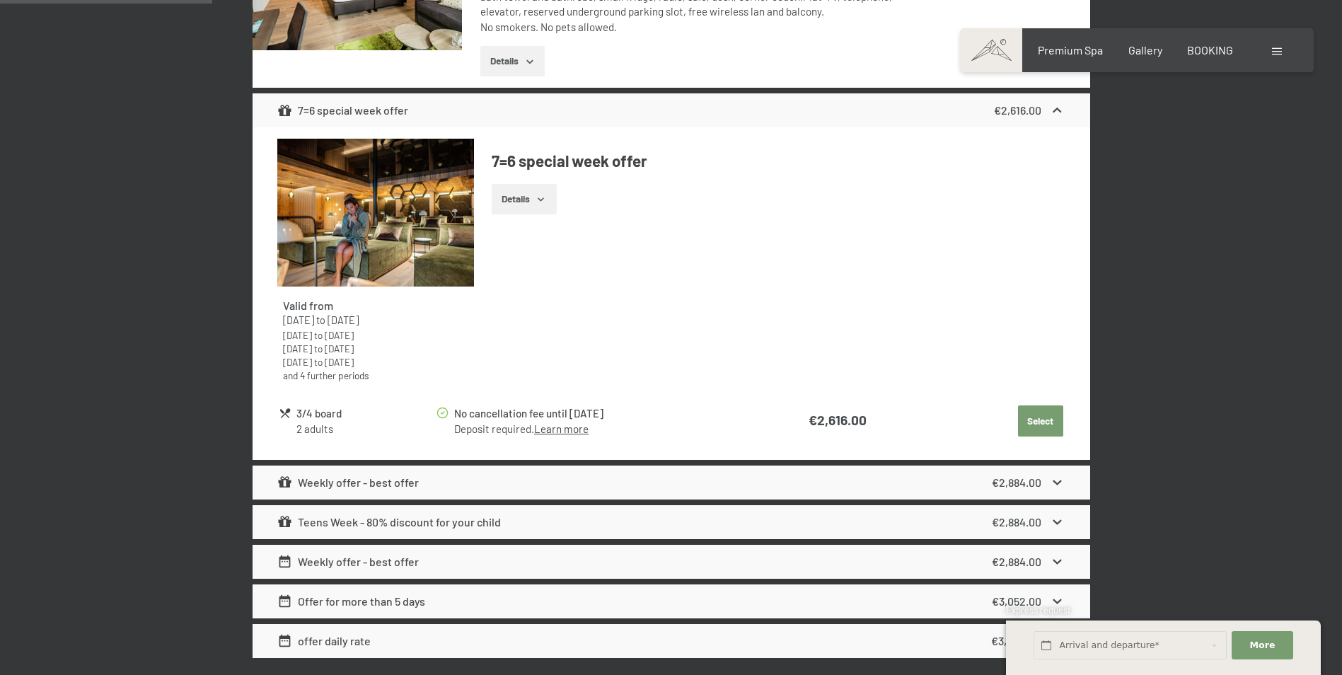
scroll to position [728, 0]
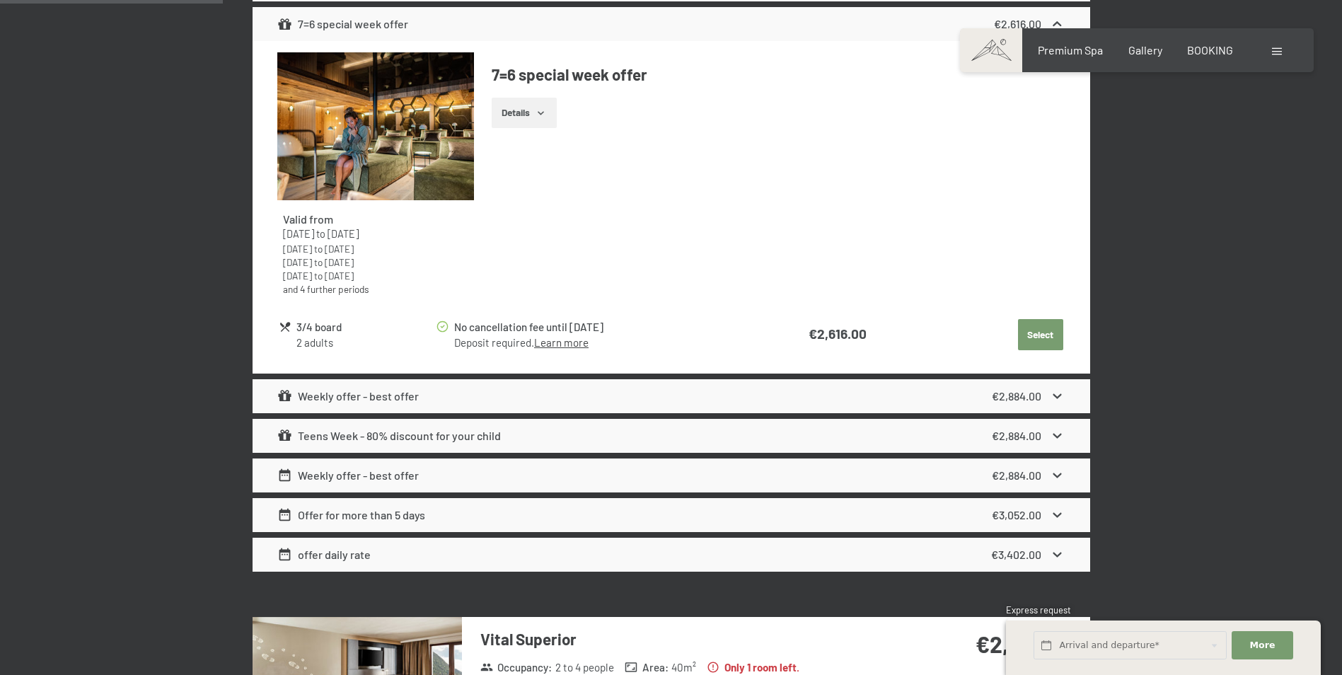
click at [476, 391] on div "Weekly offer - best offer €2,884.00" at bounding box center [670, 396] width 837 height 34
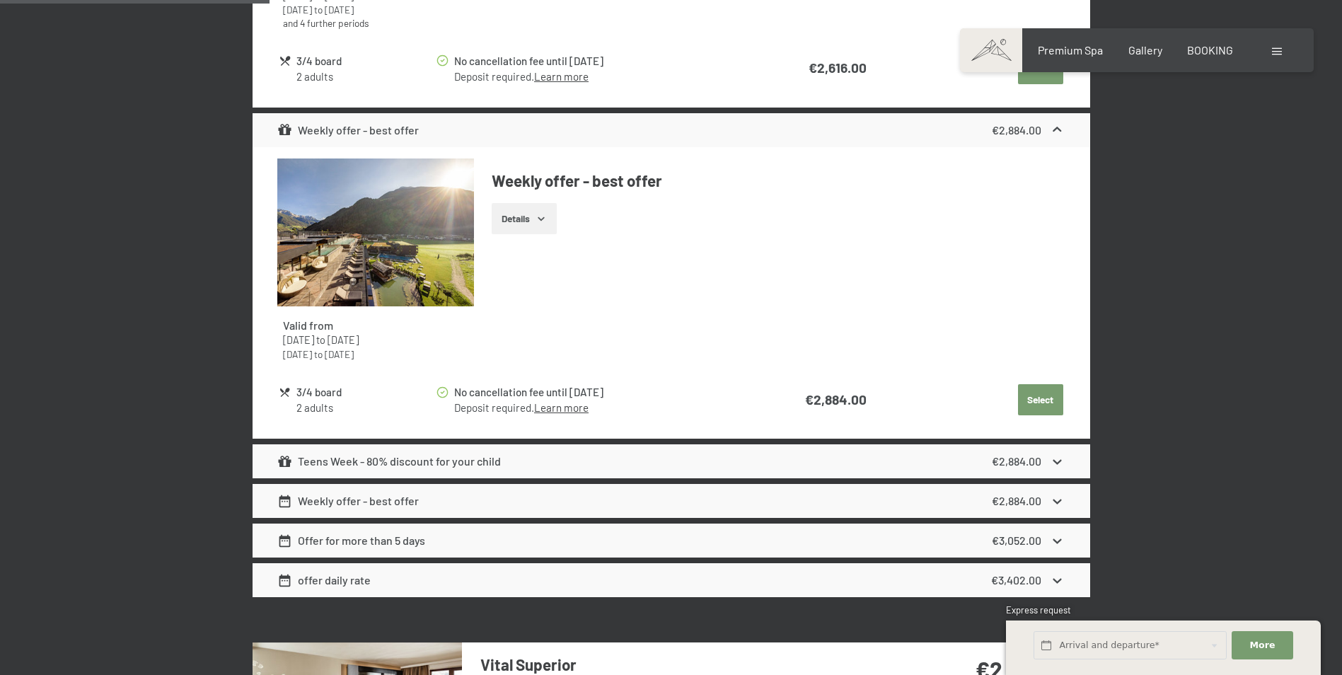
scroll to position [1011, 0]
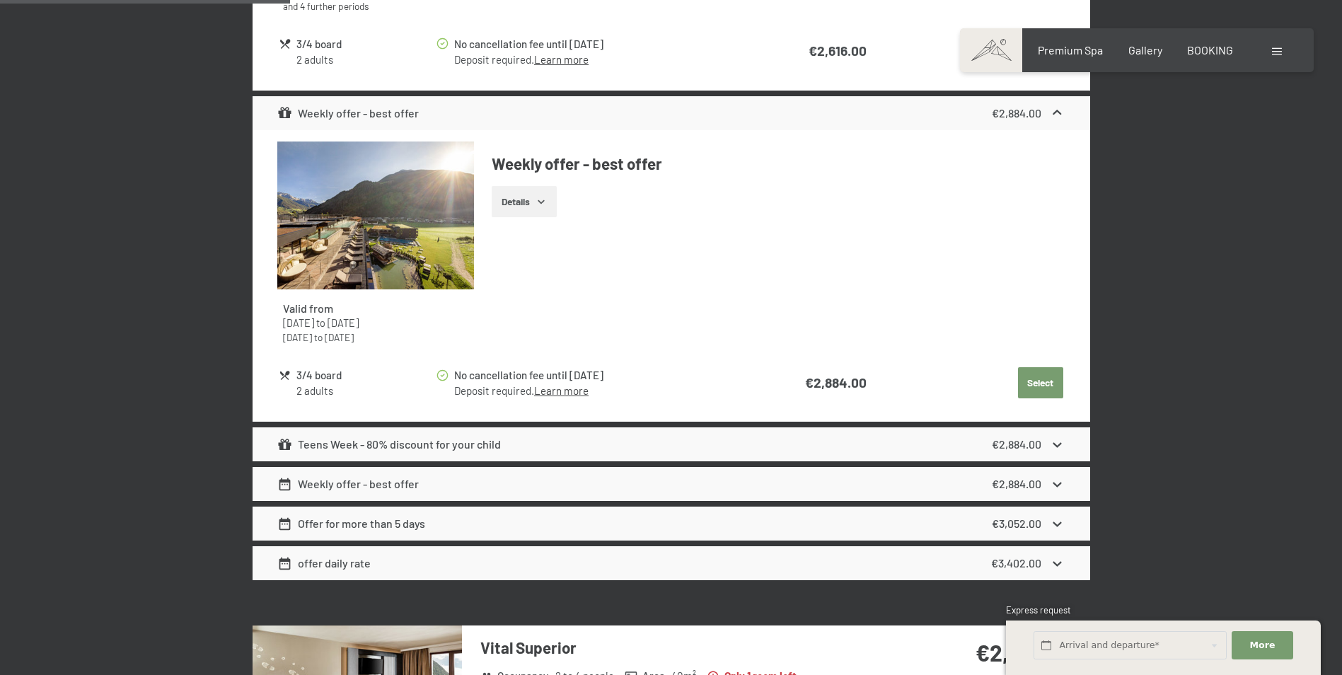
click at [447, 120] on div "Weekly offer - best offer €2,884.00" at bounding box center [670, 113] width 837 height 34
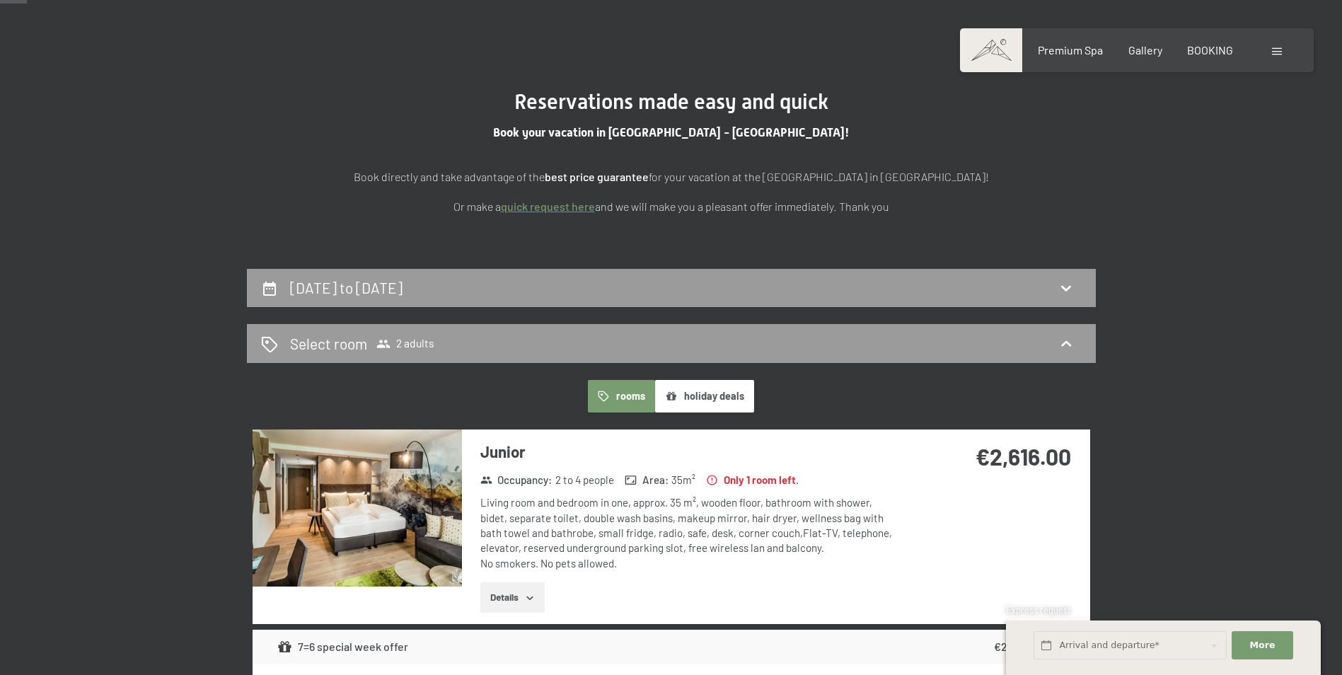
scroll to position [183, 0]
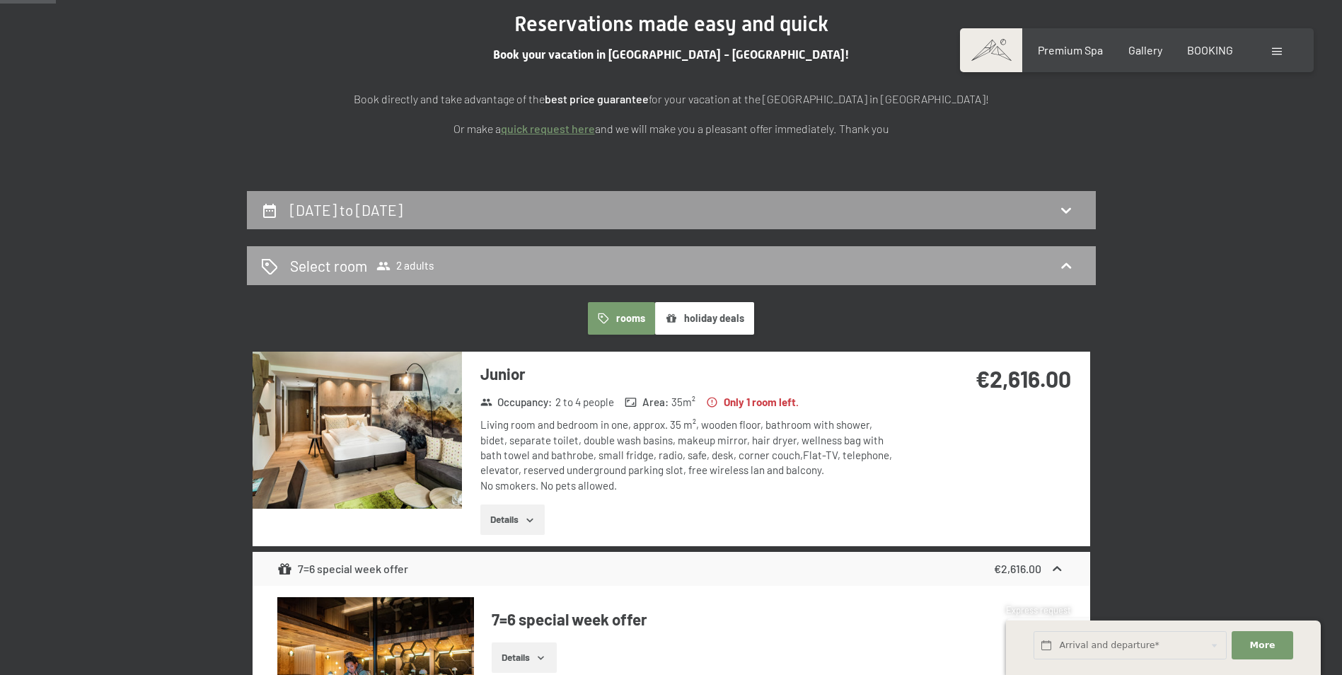
click at [1064, 264] on icon at bounding box center [1065, 265] width 17 height 17
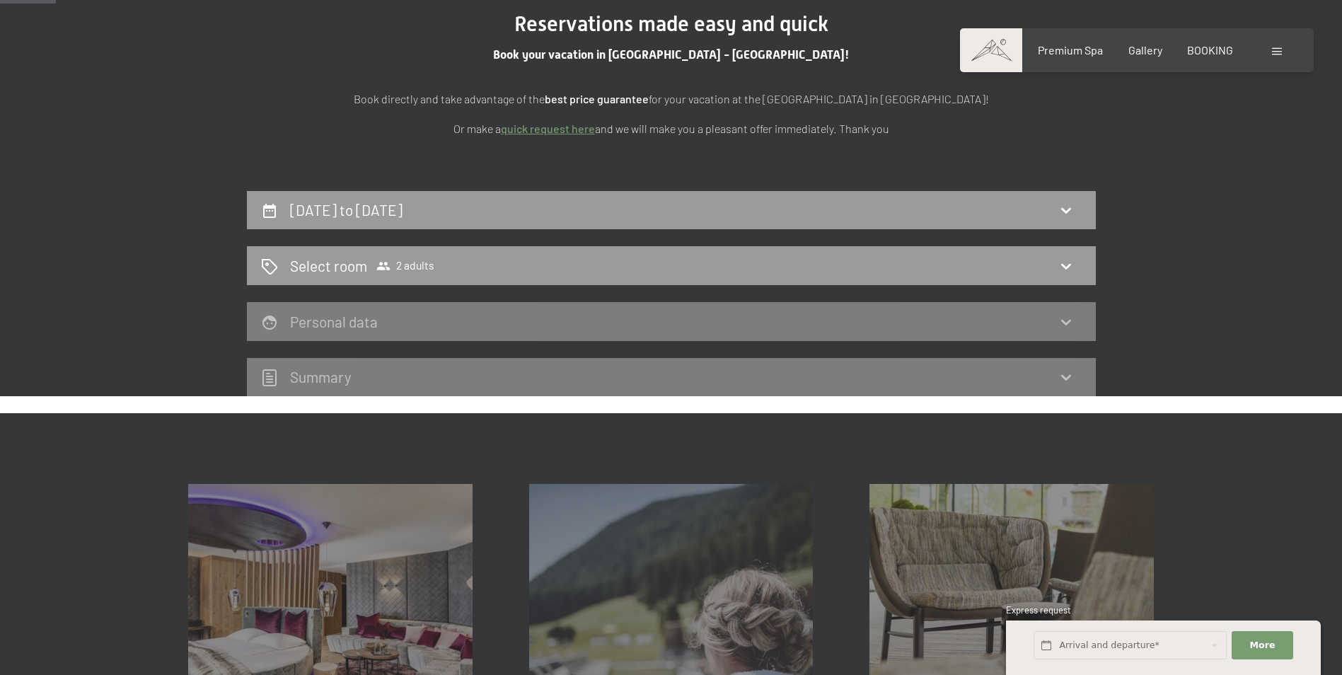
click at [1203, 304] on div "1st November to 8th November 2025 Select room 2 adults Personal data Summary" at bounding box center [670, 294] width 1071 height 206
click at [1064, 260] on icon at bounding box center [1065, 265] width 17 height 17
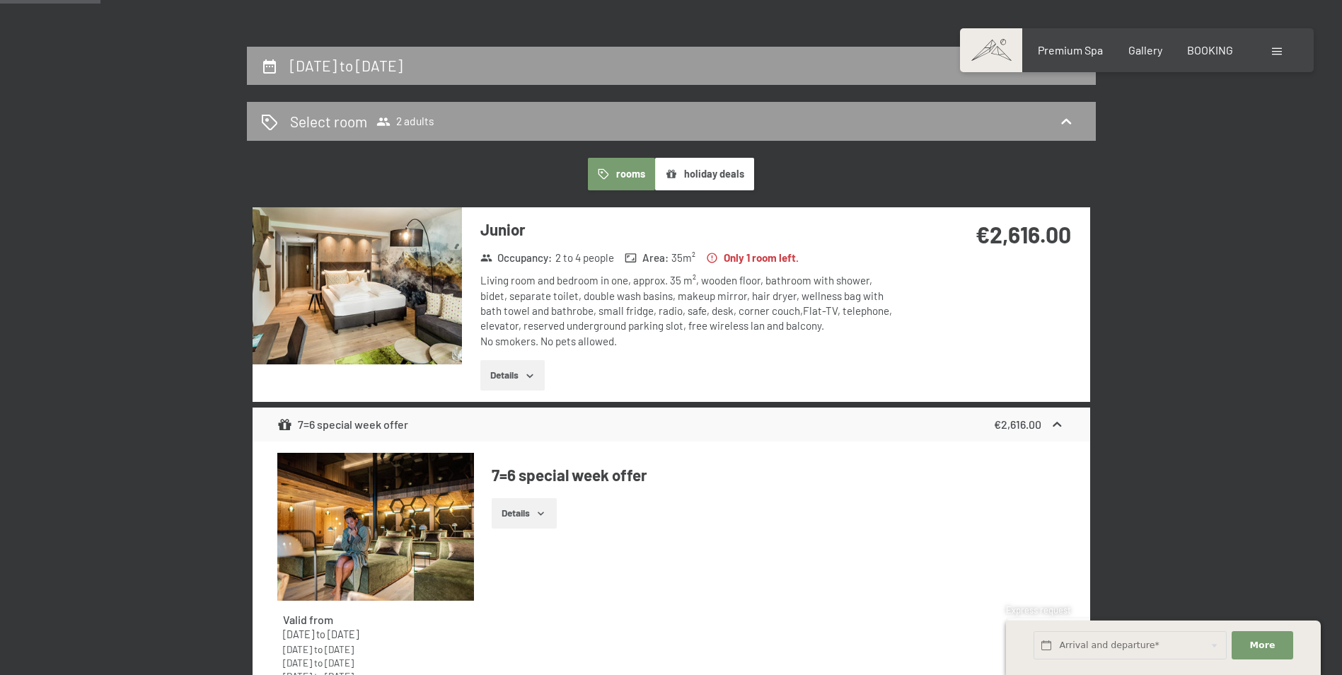
scroll to position [395, 0]
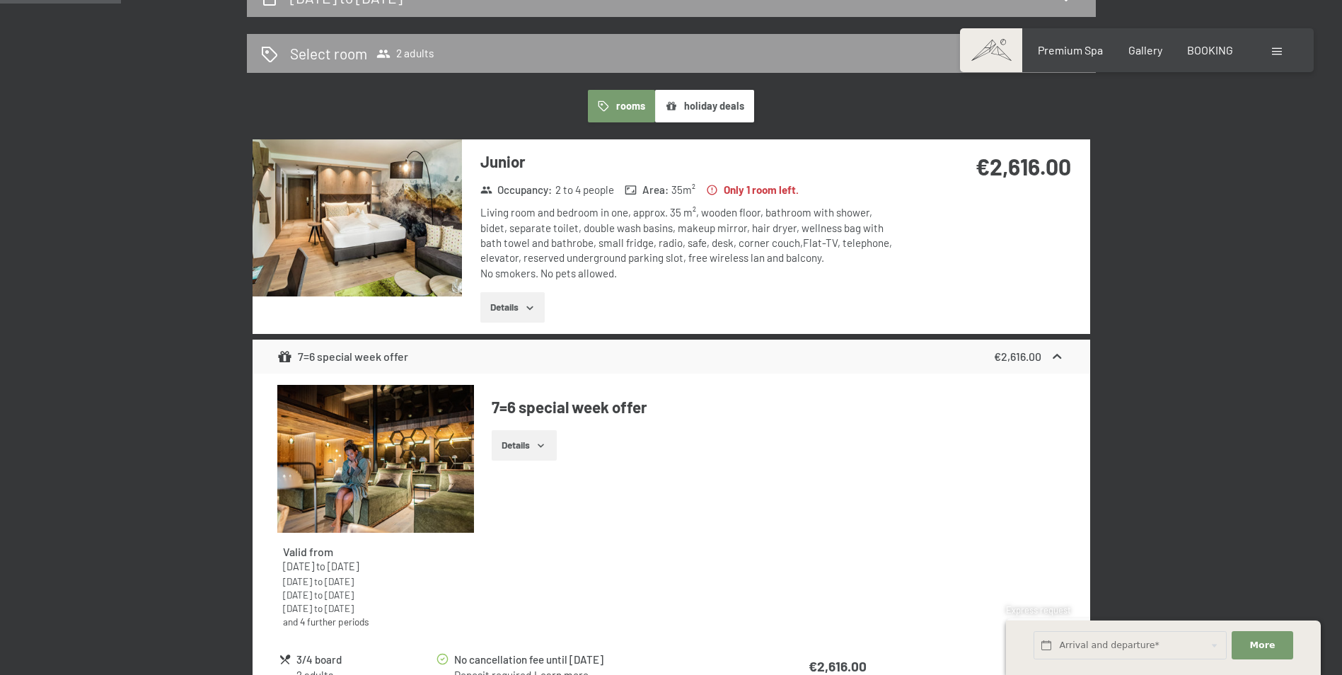
click at [712, 255] on div "Living room and bedroom in one, approx. 35 m², wooden floor, bathroom with show…" at bounding box center [690, 242] width 421 height 75
click at [944, 239] on div "Junior Occupancy : 2 to 4 people Area : 35 m² Only 1 room left. Living room and…" at bounding box center [670, 236] width 837 height 194
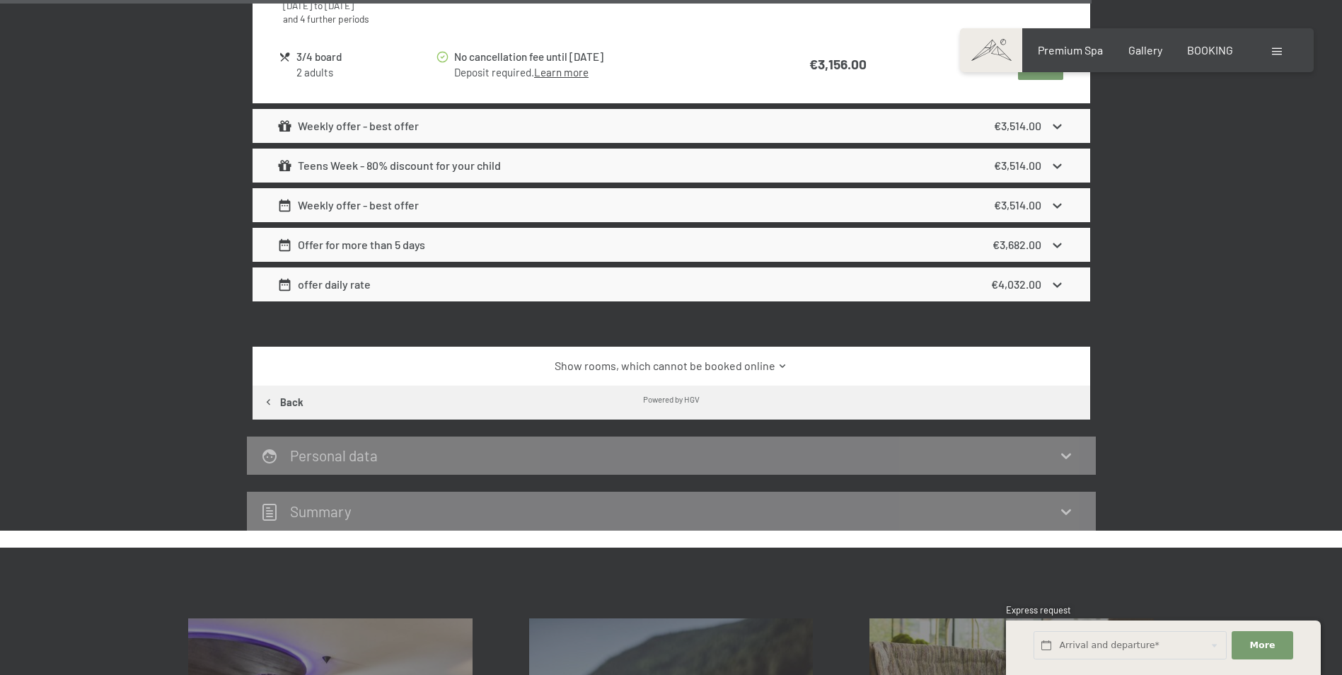
scroll to position [3571, 0]
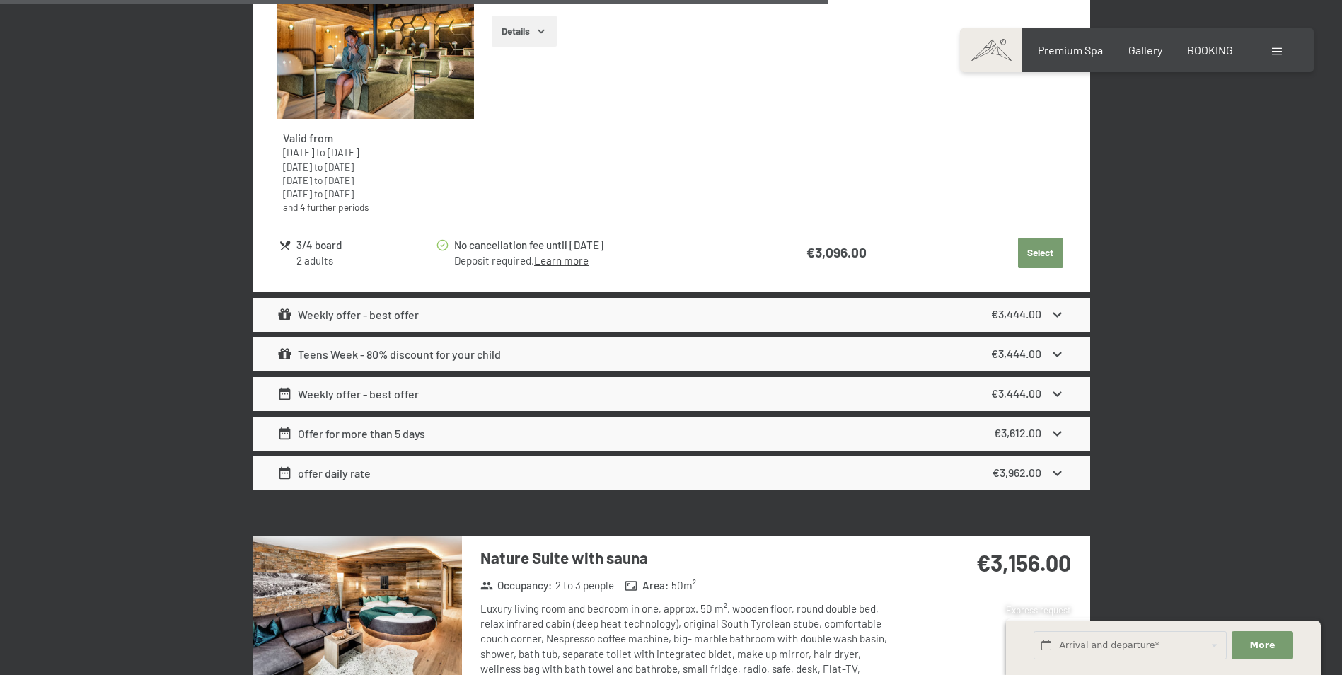
drag, startPoint x: 1170, startPoint y: 436, endPoint x: 1177, endPoint y: 324, distance: 112.0
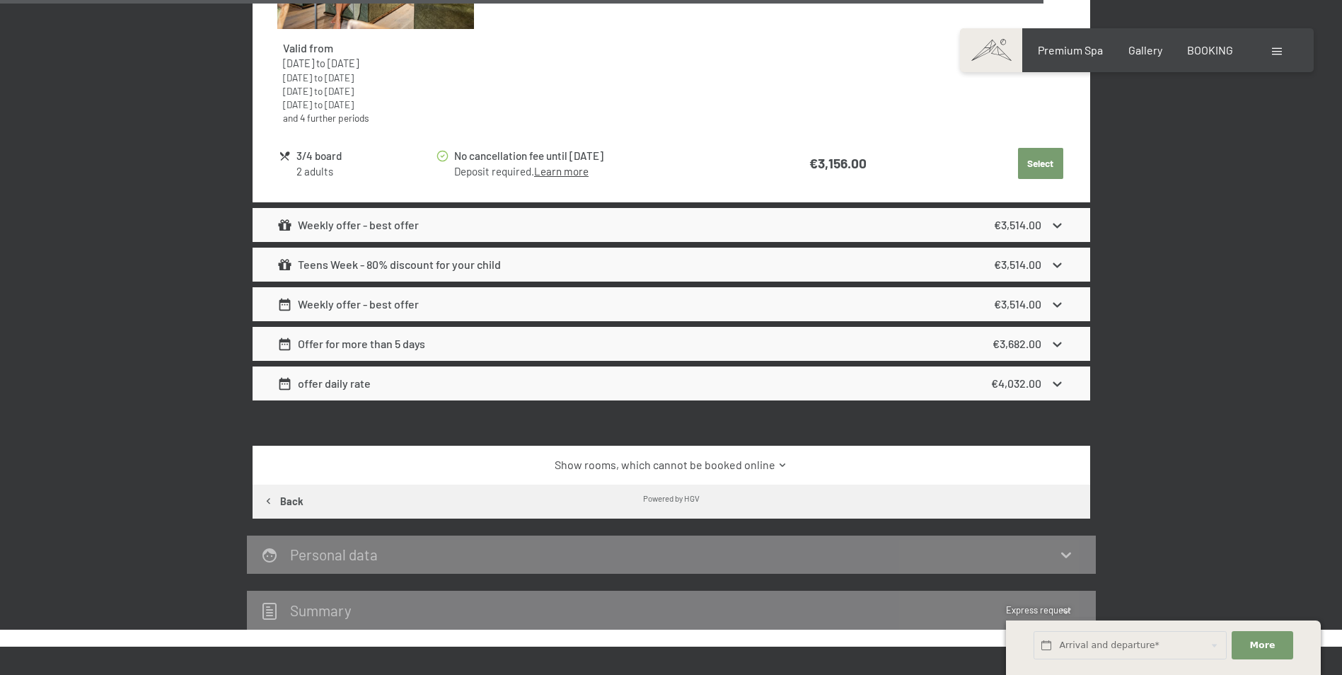
scroll to position [3477, 0]
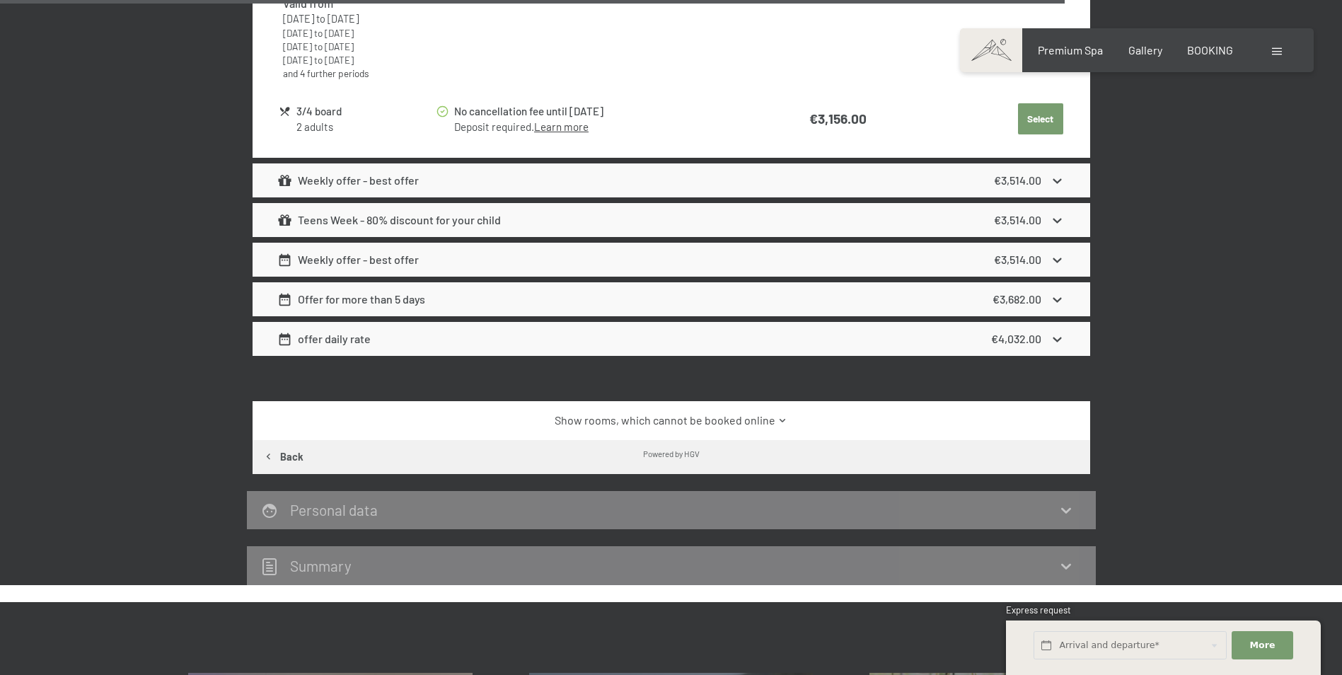
click at [1034, 555] on div "Summary" at bounding box center [671, 565] width 820 height 21
click at [1059, 501] on icon at bounding box center [1065, 509] width 17 height 17
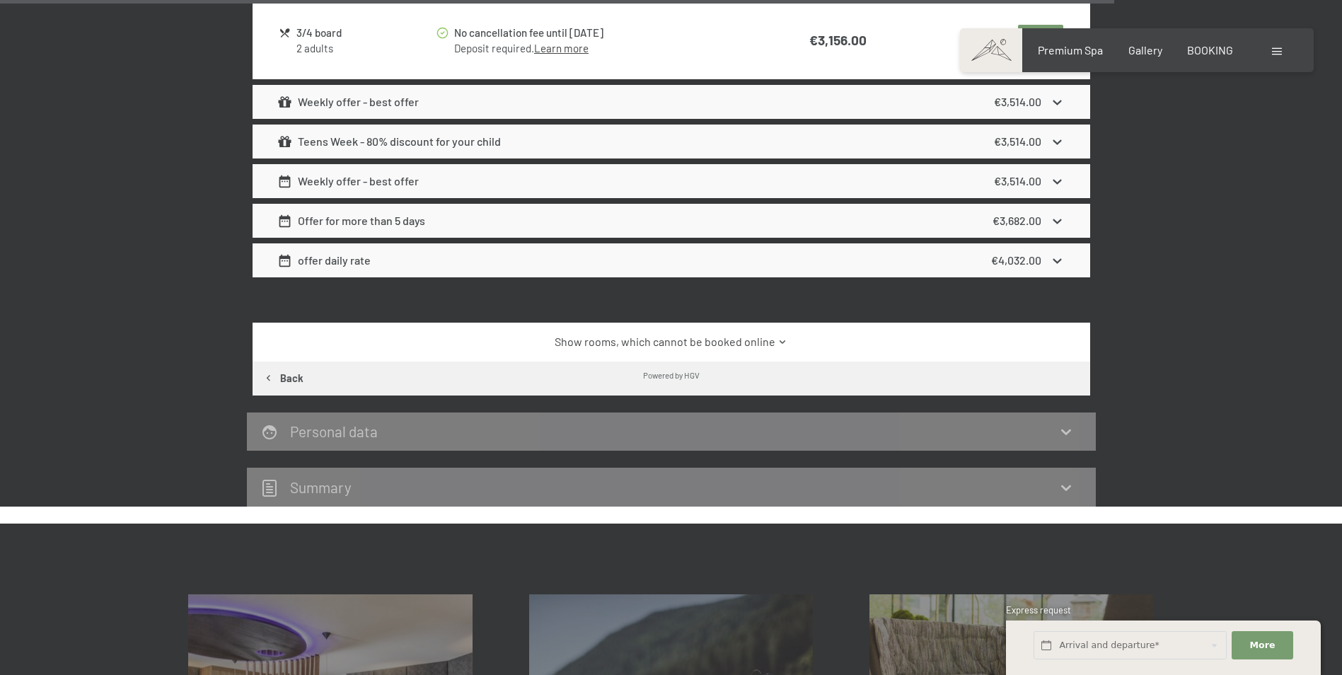
scroll to position [3548, 0]
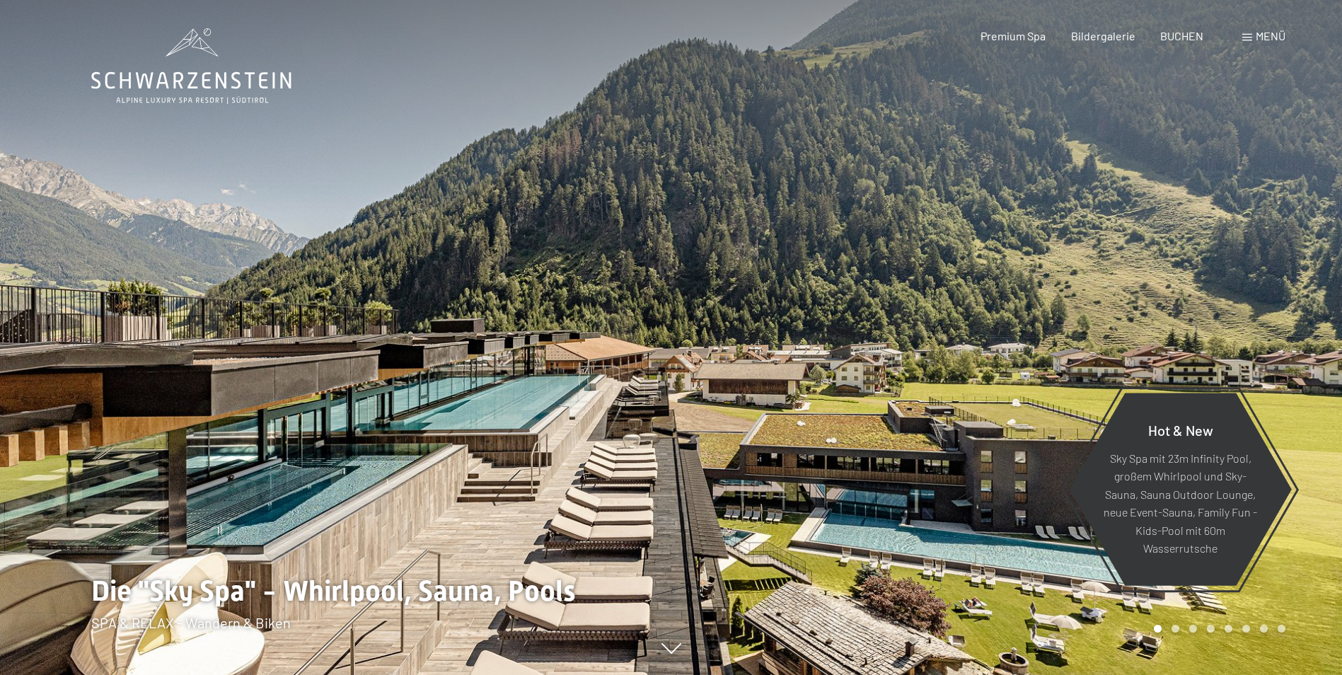
click at [1273, 34] on span "Menü" at bounding box center [1270, 35] width 30 height 13
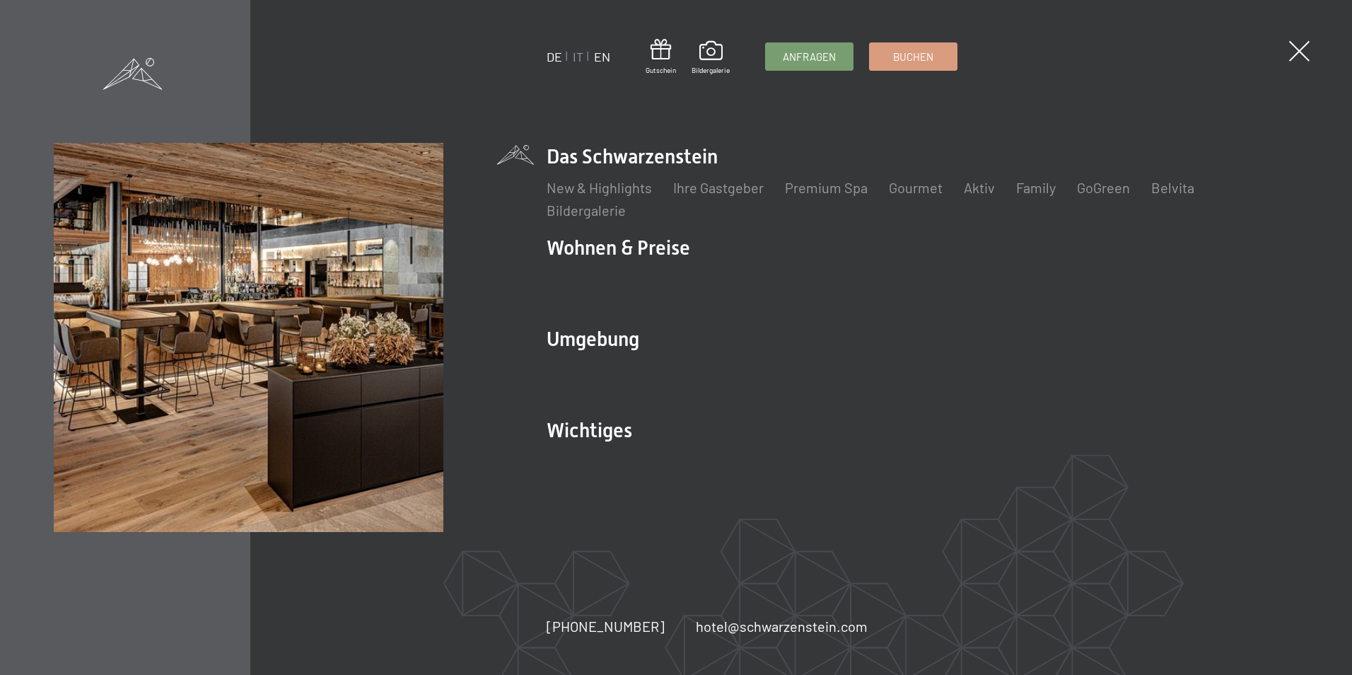
click at [604, 56] on link "EN" at bounding box center [602, 57] width 16 height 16
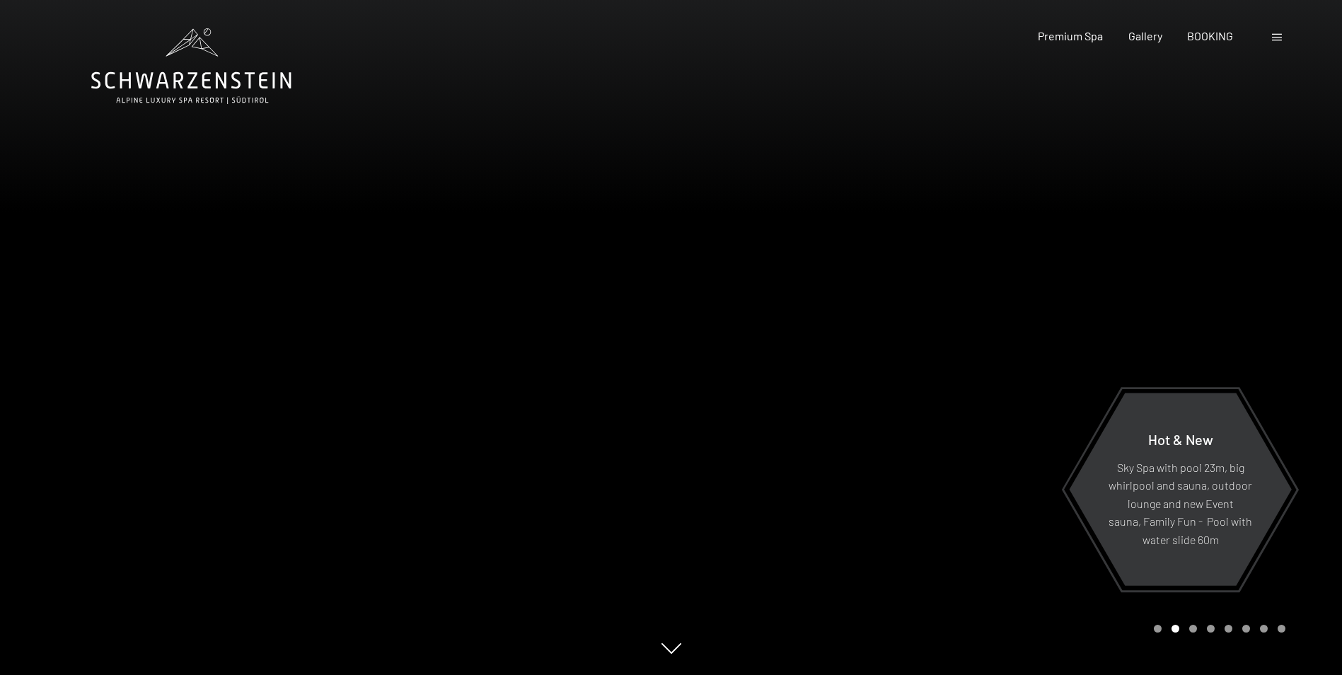
drag, startPoint x: 741, startPoint y: 348, endPoint x: 733, endPoint y: 64, distance: 284.4
click at [1280, 38] on span at bounding box center [1277, 37] width 10 height 7
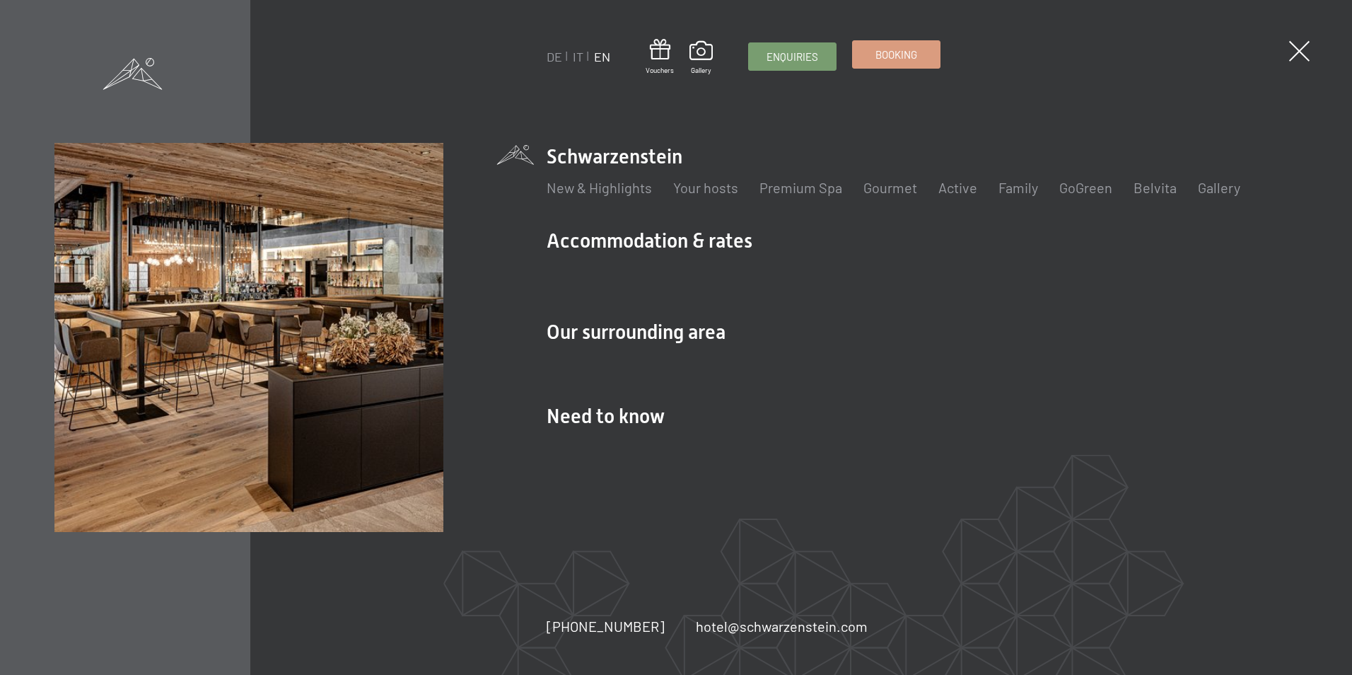
click at [924, 59] on link "Booking" at bounding box center [896, 54] width 87 height 27
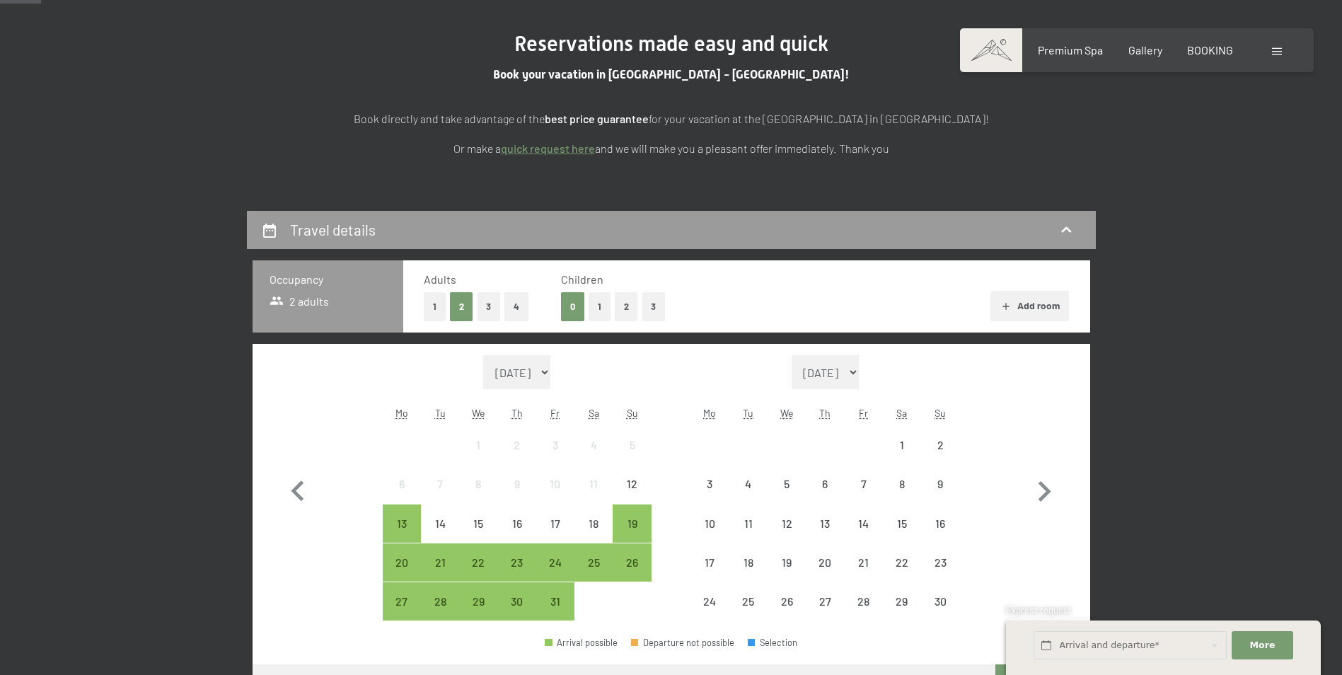
scroll to position [212, 0]
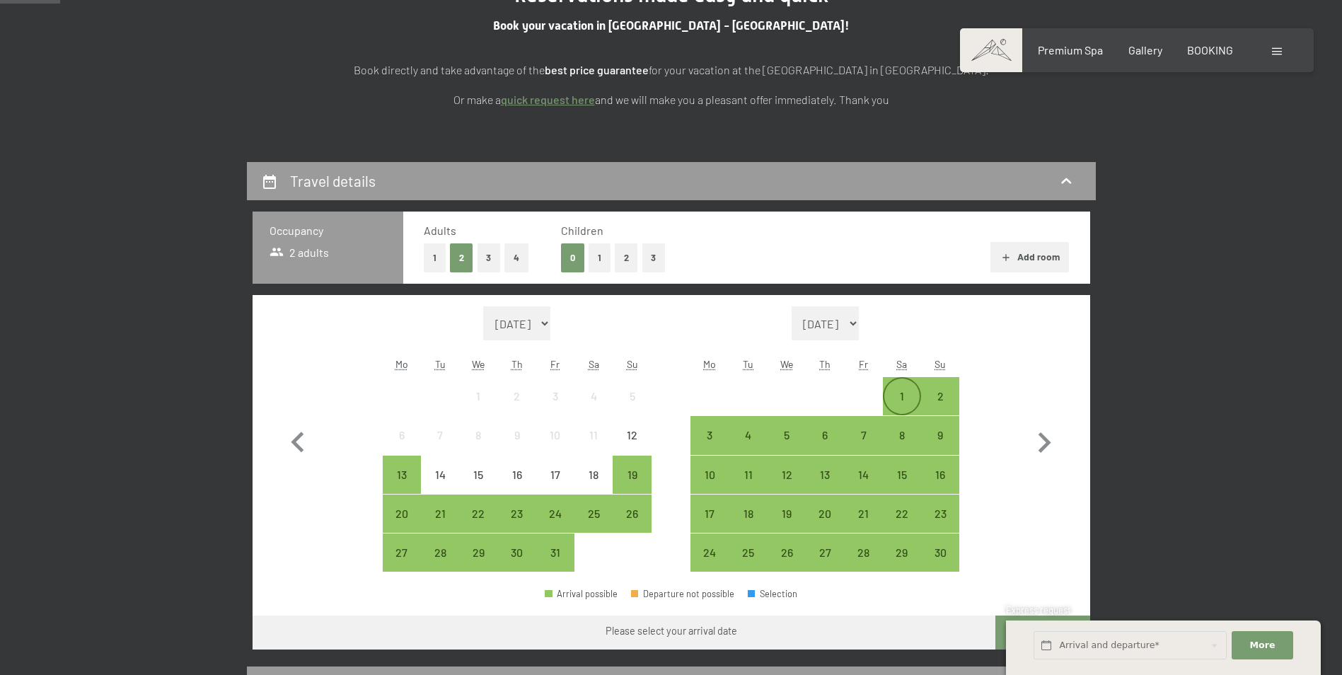
click at [899, 388] on div "1" at bounding box center [901, 395] width 35 height 35
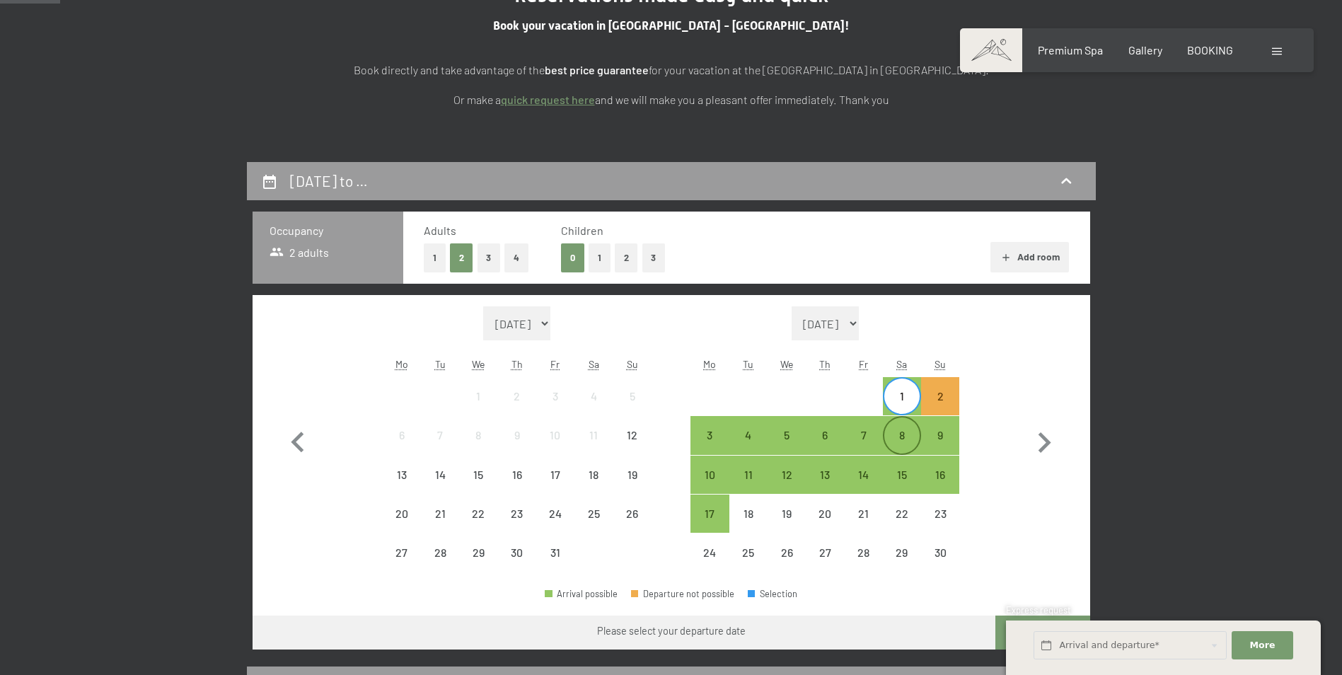
click at [905, 441] on div "8" at bounding box center [901, 446] width 35 height 35
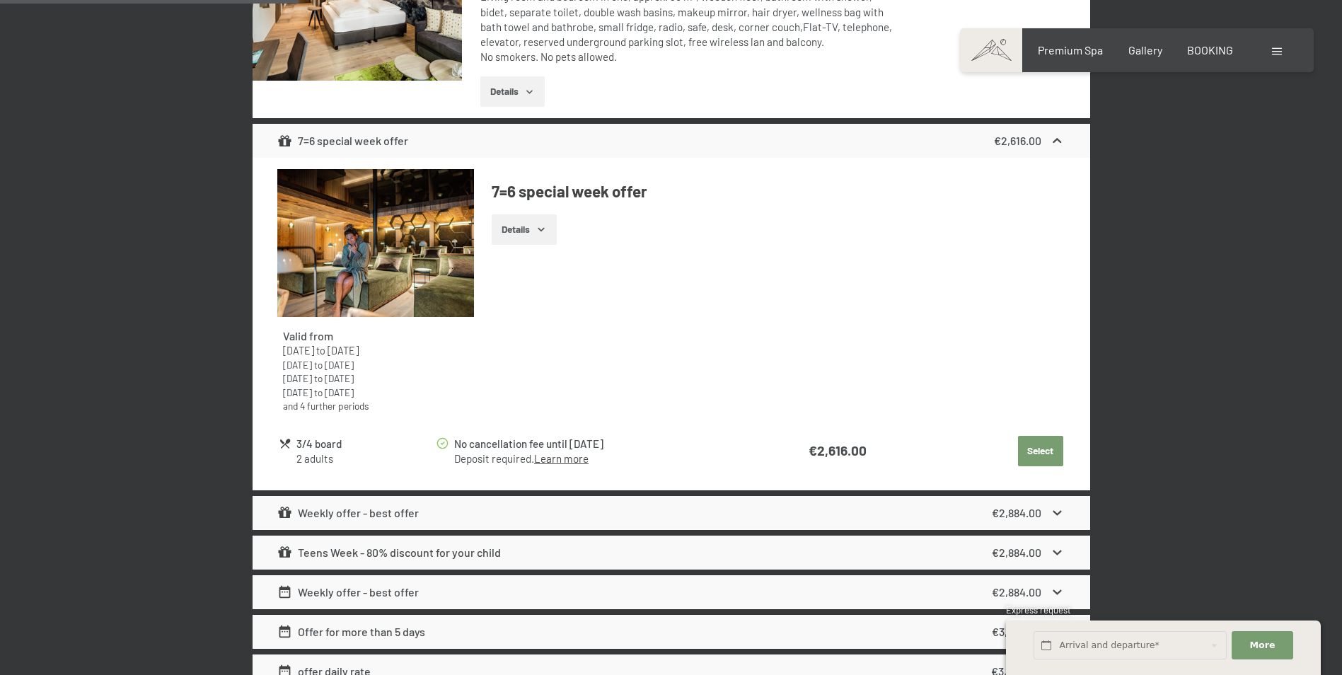
scroll to position [1061, 0]
click at [1033, 443] on button "Select" at bounding box center [1040, 450] width 45 height 31
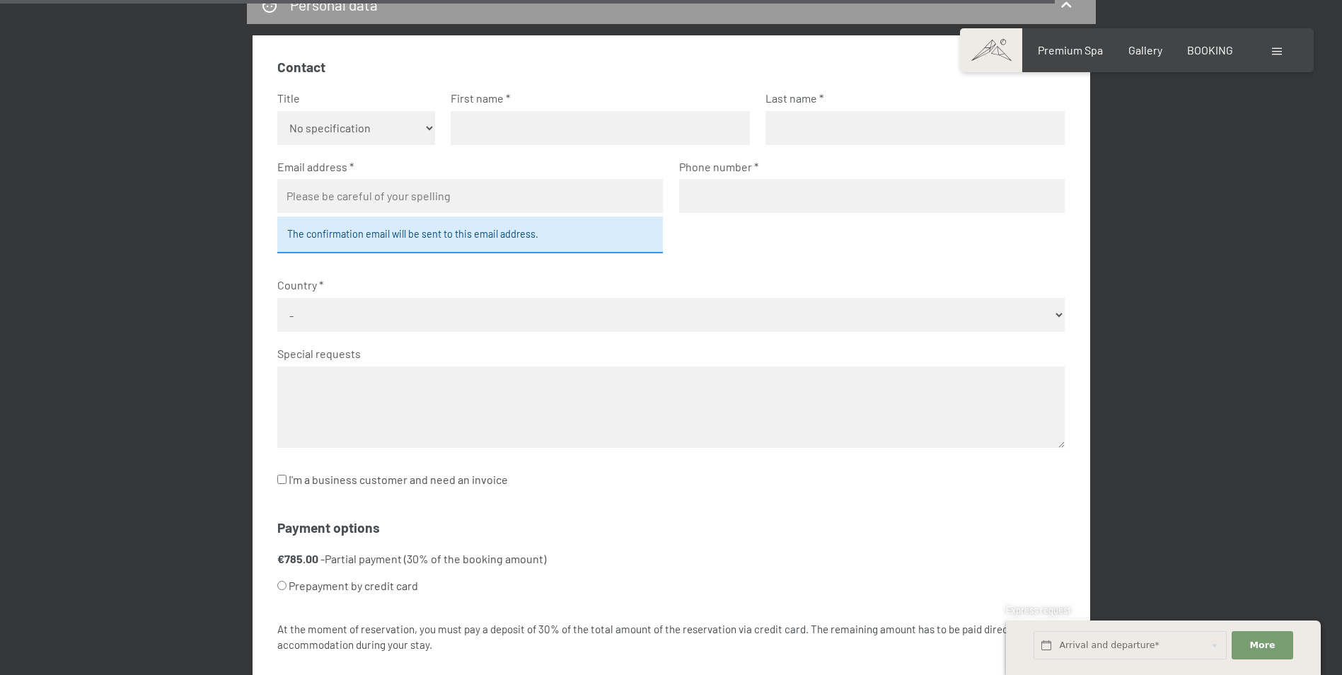
scroll to position [4390, 0]
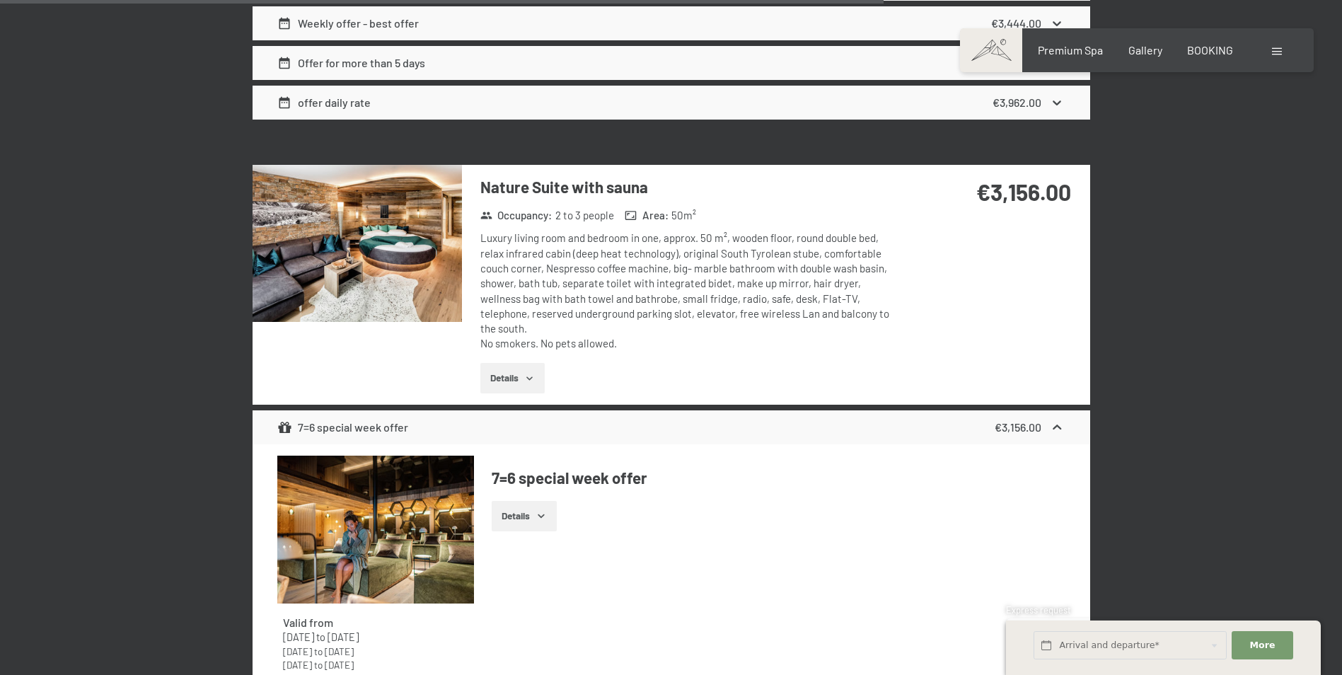
drag, startPoint x: 1243, startPoint y: 433, endPoint x: 1241, endPoint y: 273, distance: 159.8
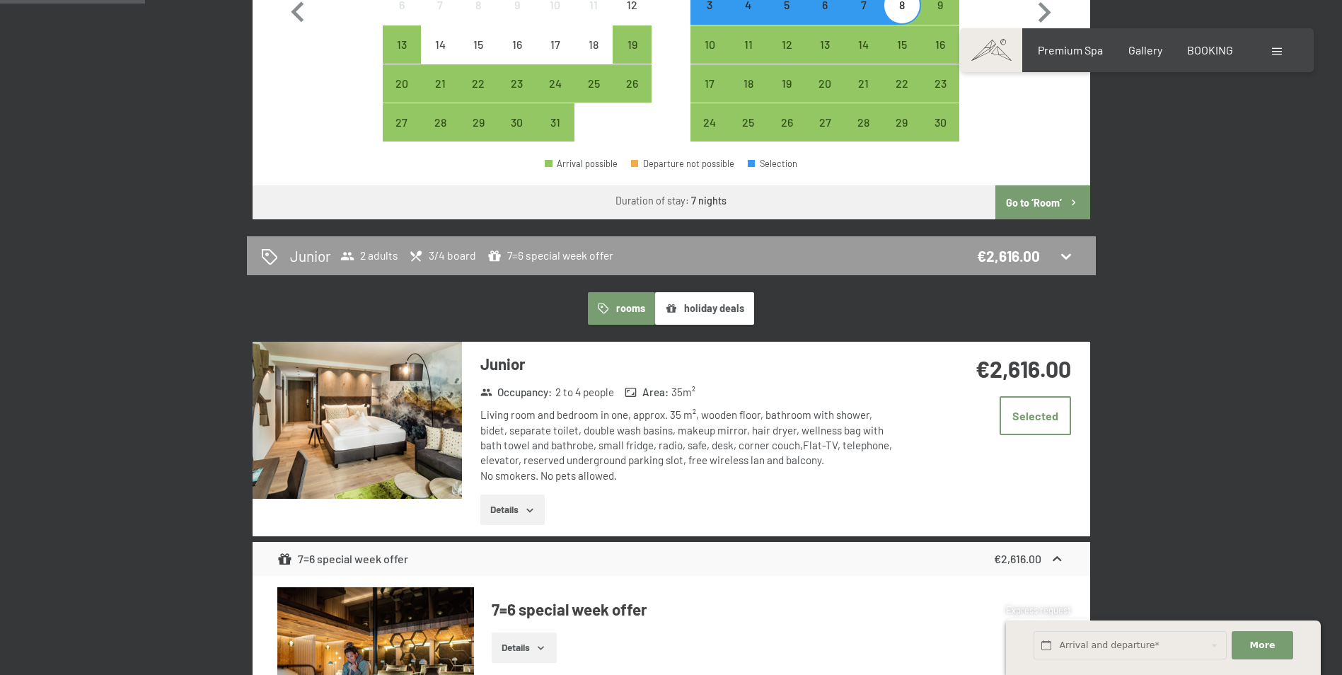
scroll to position [723, 0]
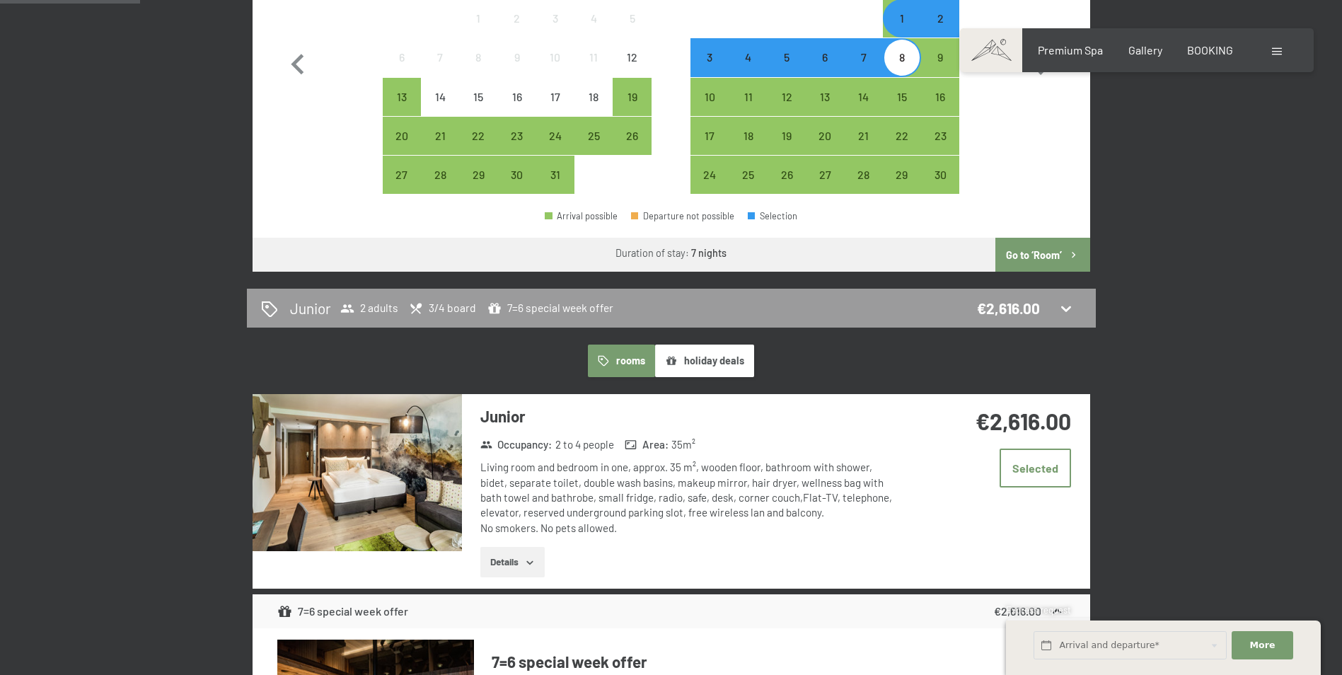
scroll to position [581, 0]
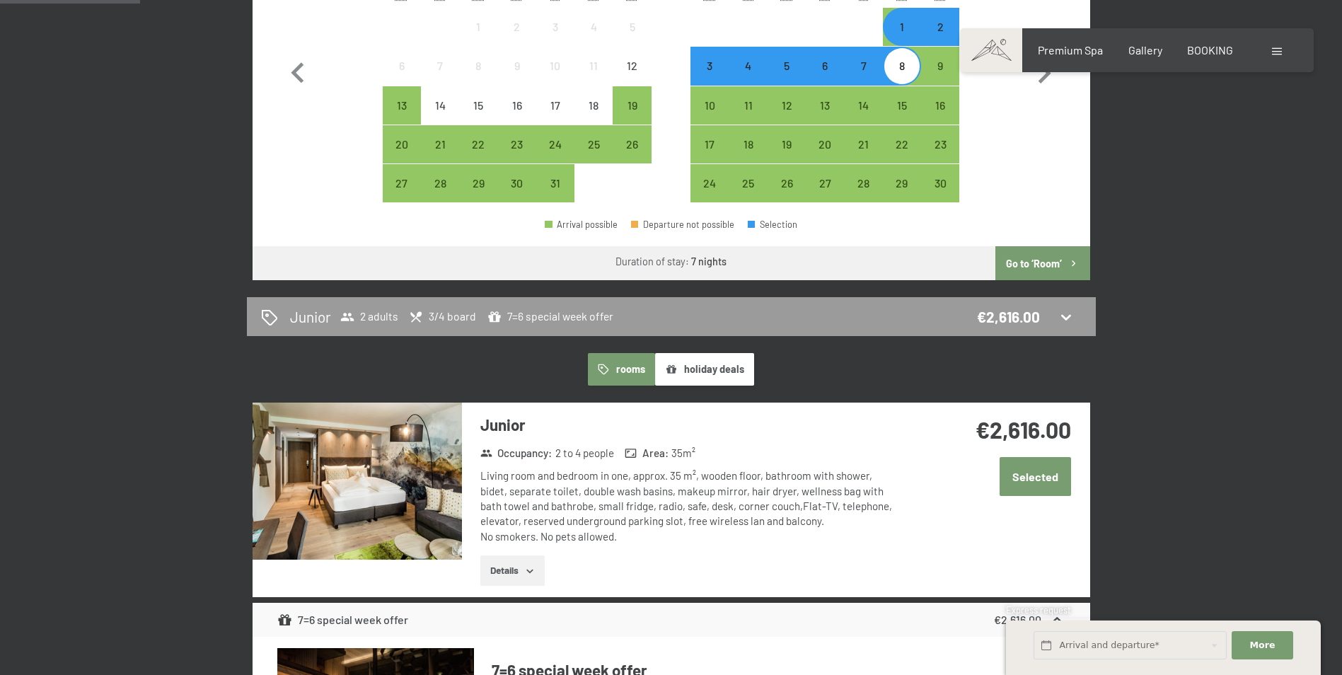
click at [1046, 475] on button "Selected" at bounding box center [1034, 476] width 71 height 39
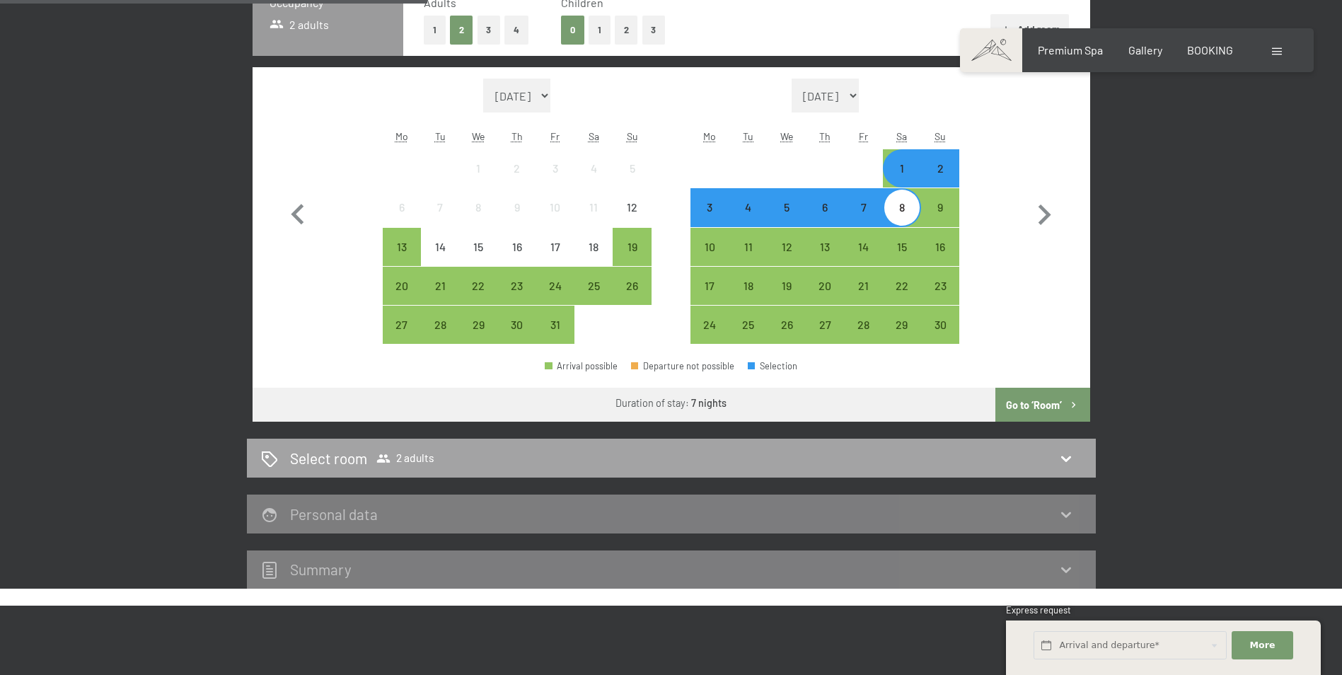
click at [1070, 459] on icon at bounding box center [1065, 458] width 17 height 17
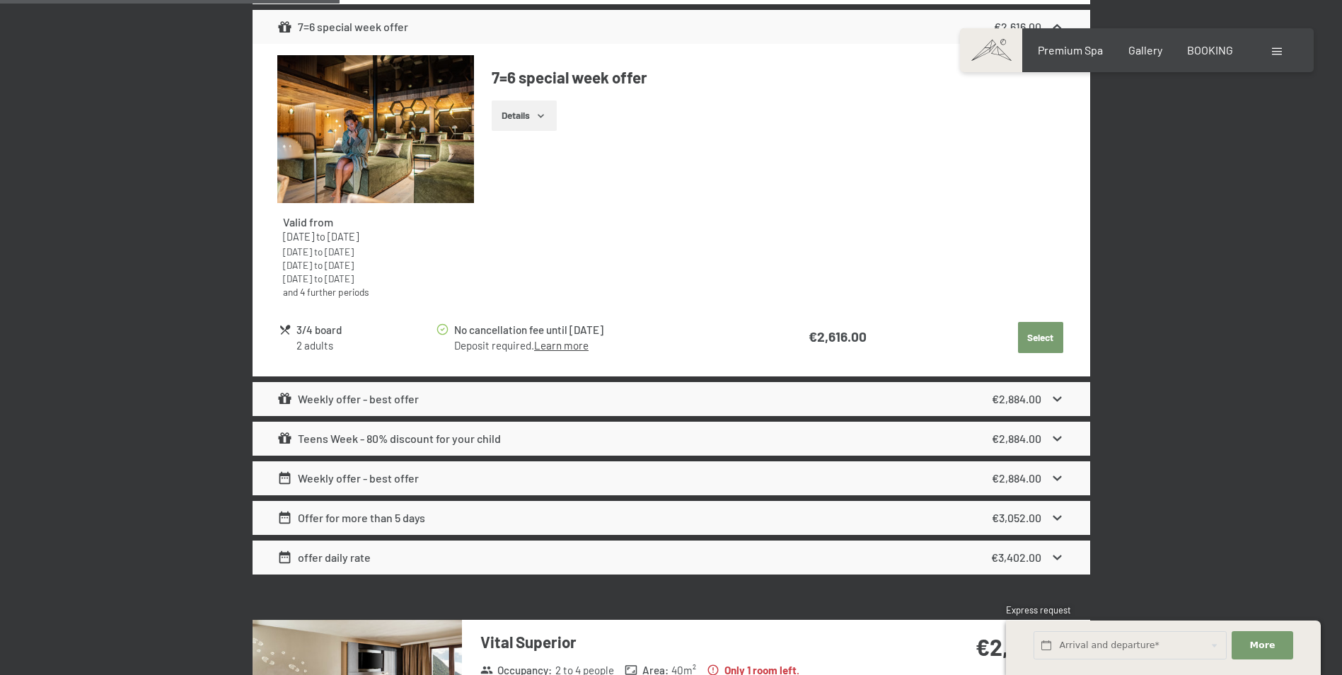
scroll to position [1223, 0]
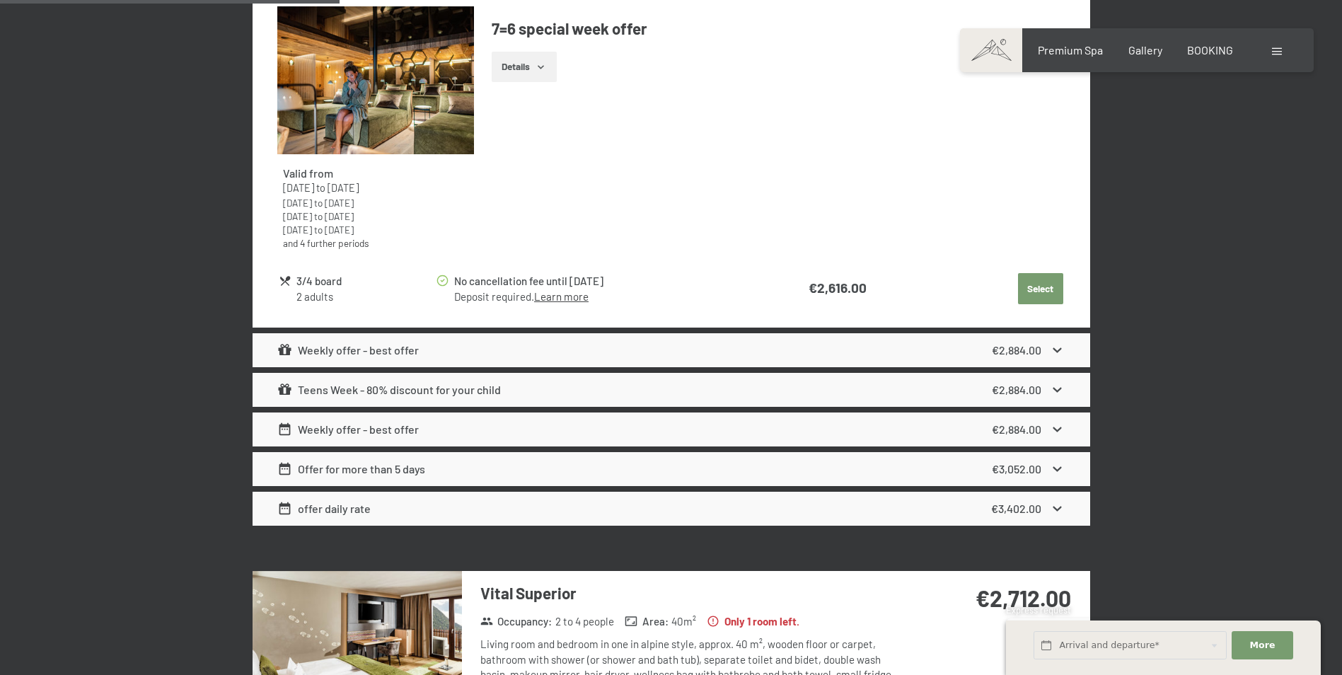
click at [602, 357] on div "Weekly offer - best offer €2,884.00" at bounding box center [670, 350] width 837 height 34
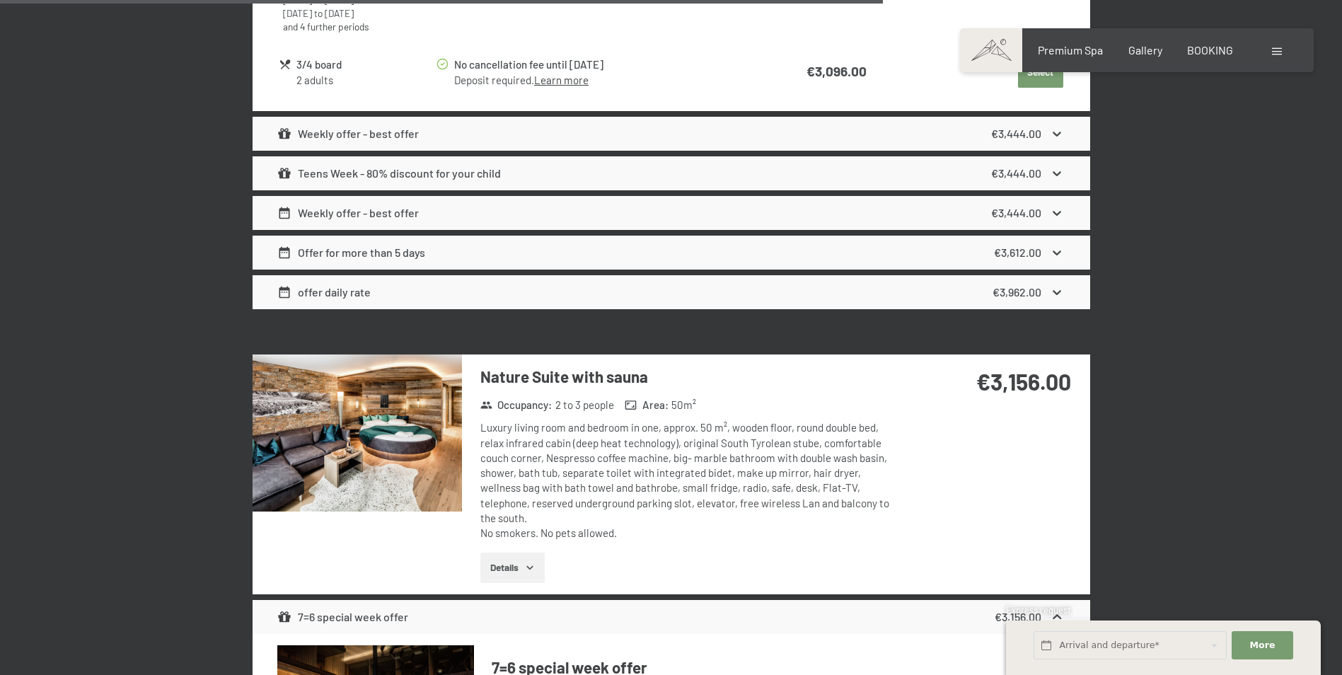
scroll to position [3415, 0]
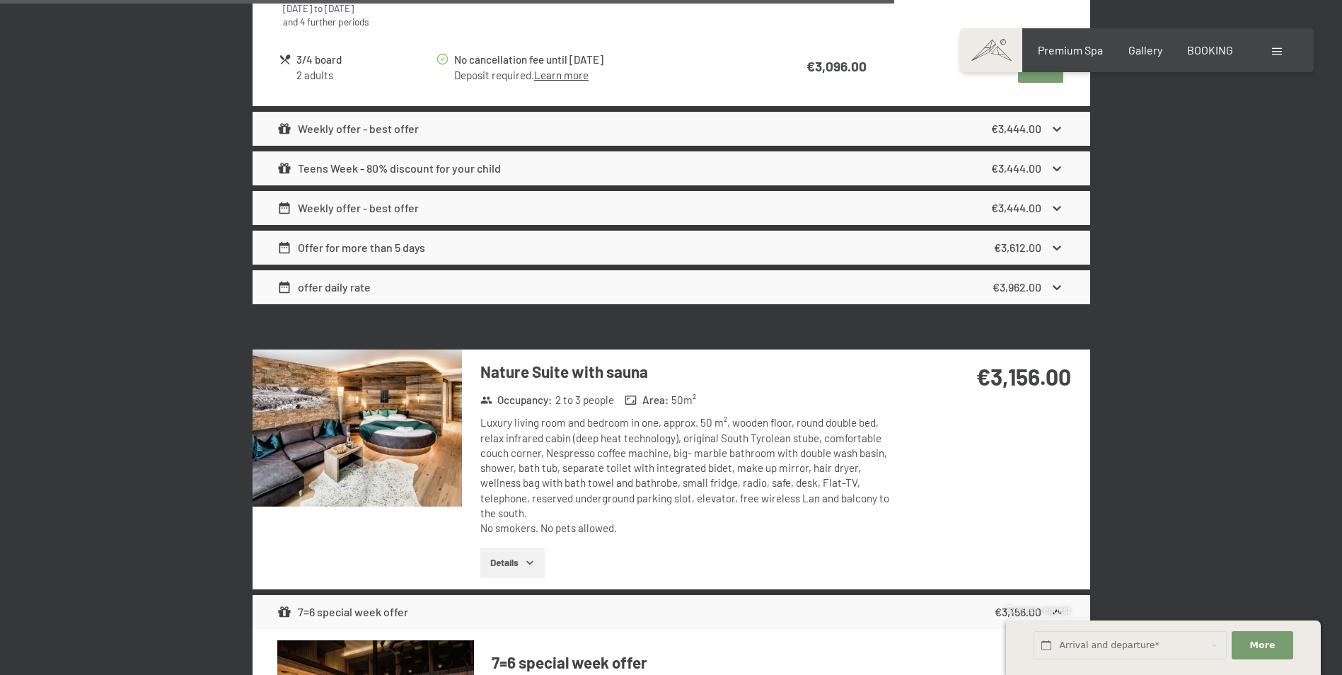
click at [539, 547] on button "Details" at bounding box center [512, 562] width 64 height 31
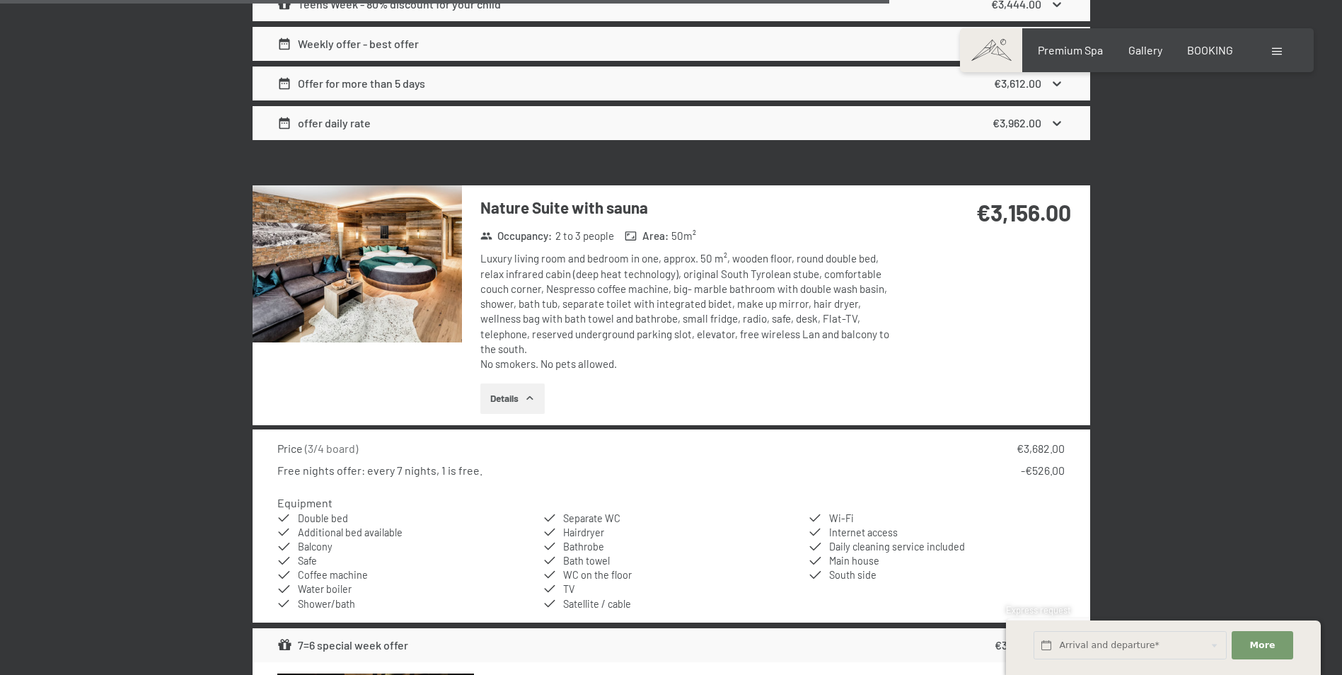
scroll to position [3627, 0]
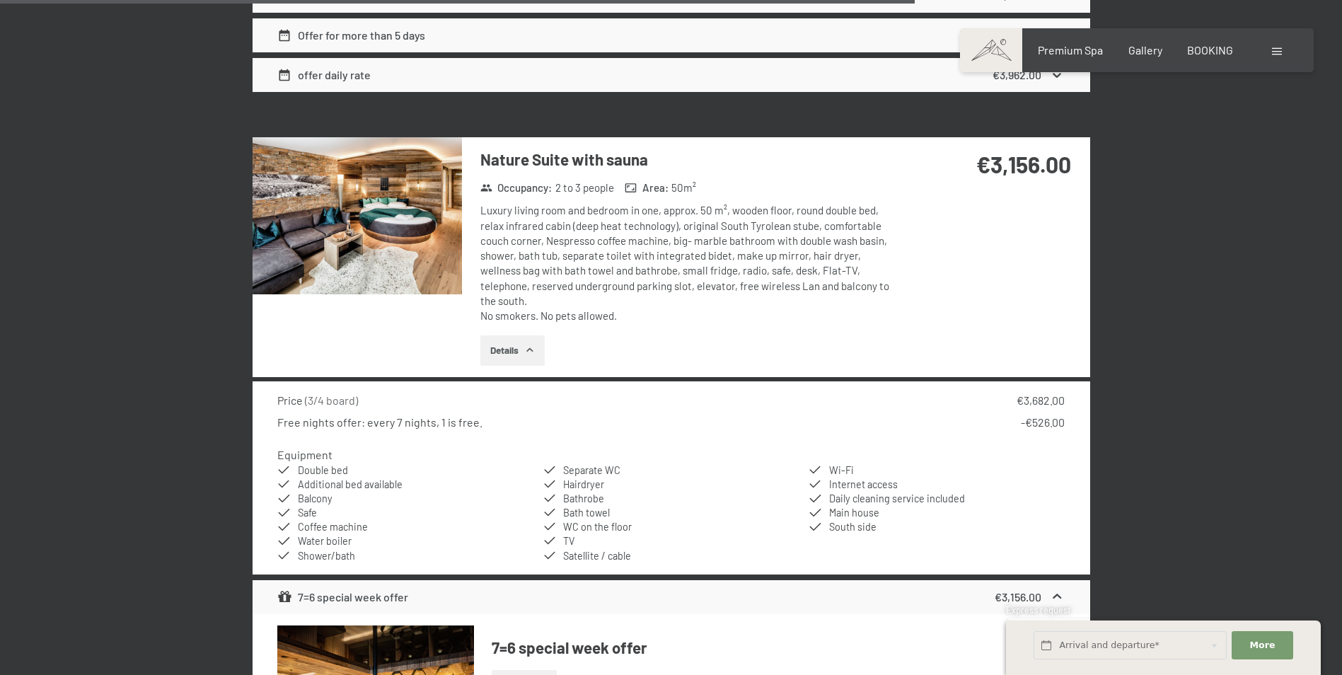
click at [535, 344] on icon "button" at bounding box center [529, 349] width 11 height 11
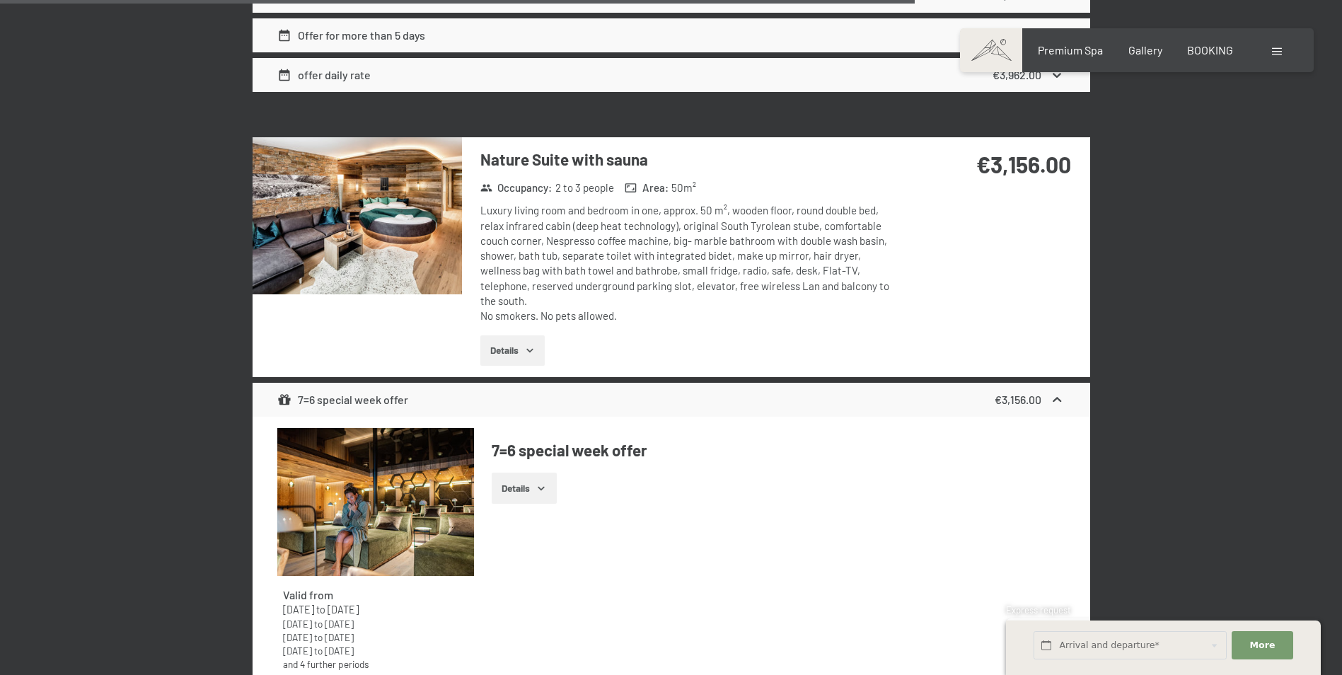
click at [354, 200] on img at bounding box center [356, 215] width 209 height 157
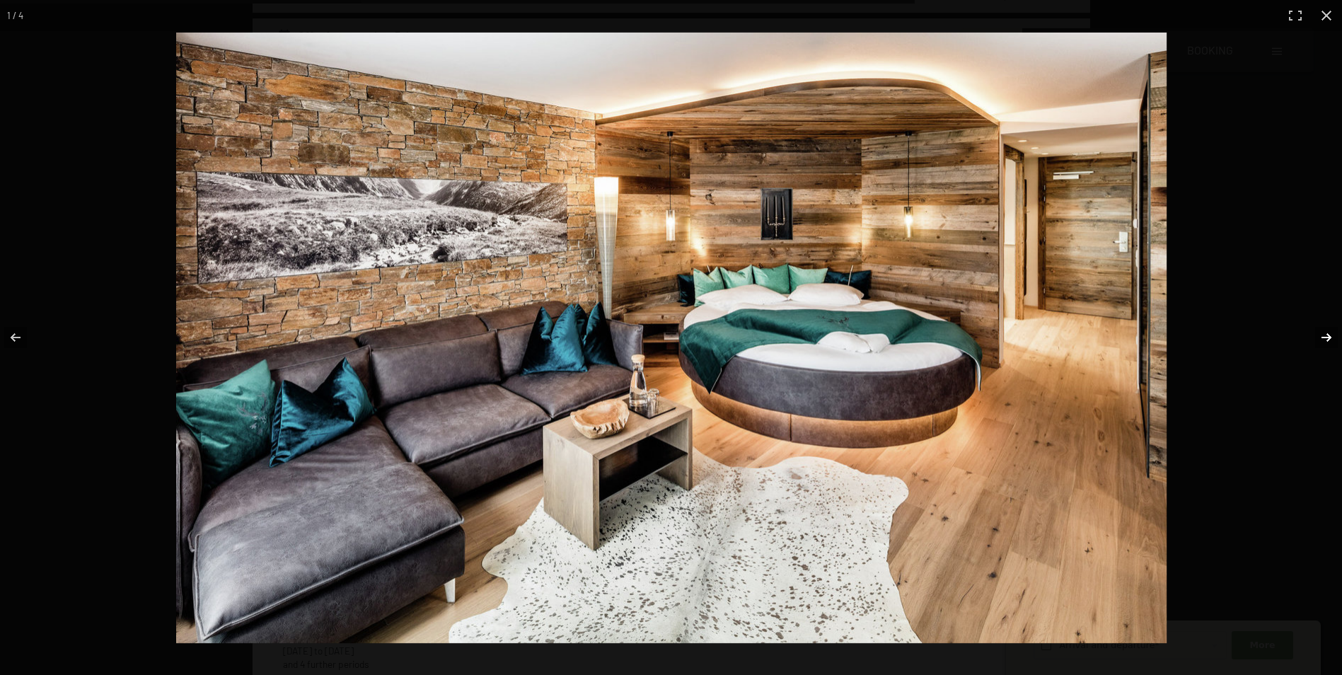
click at [1318, 337] on button "button" at bounding box center [1317, 337] width 50 height 71
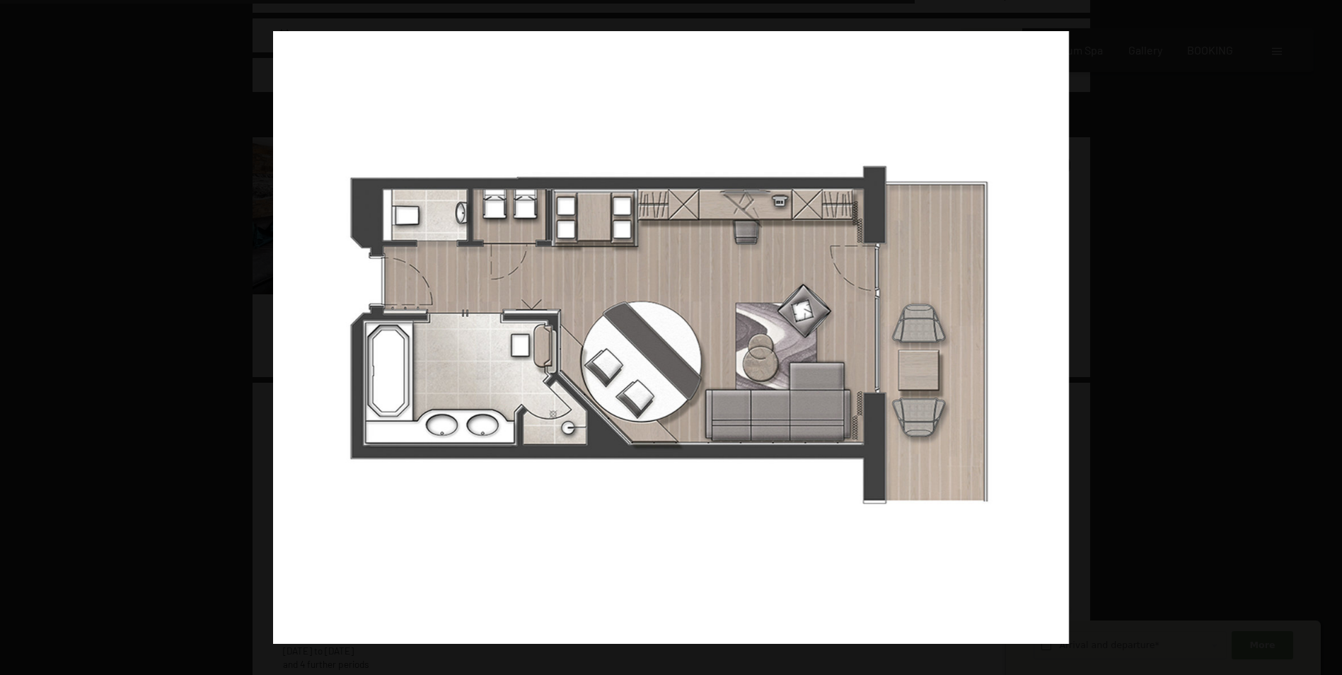
click at [1318, 337] on button "button" at bounding box center [1317, 337] width 50 height 71
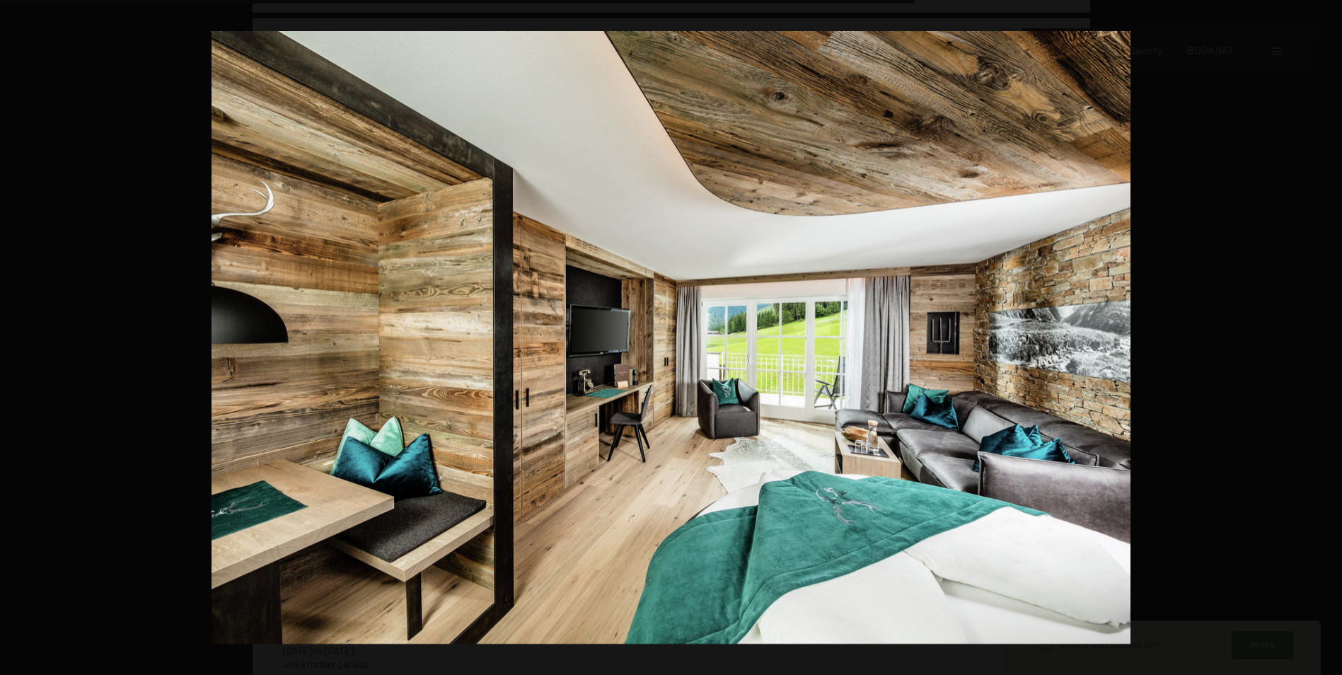
click at [1318, 337] on button "button" at bounding box center [1317, 337] width 50 height 71
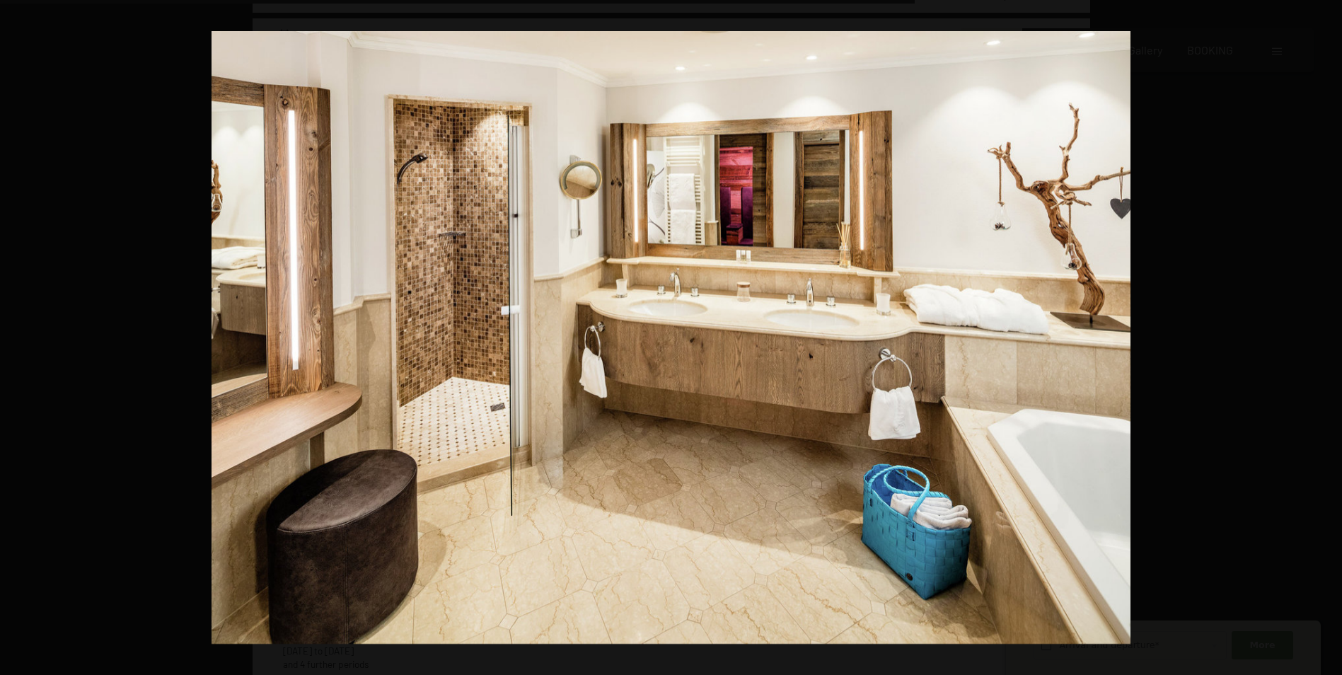
click at [1318, 337] on button "button" at bounding box center [1317, 337] width 50 height 71
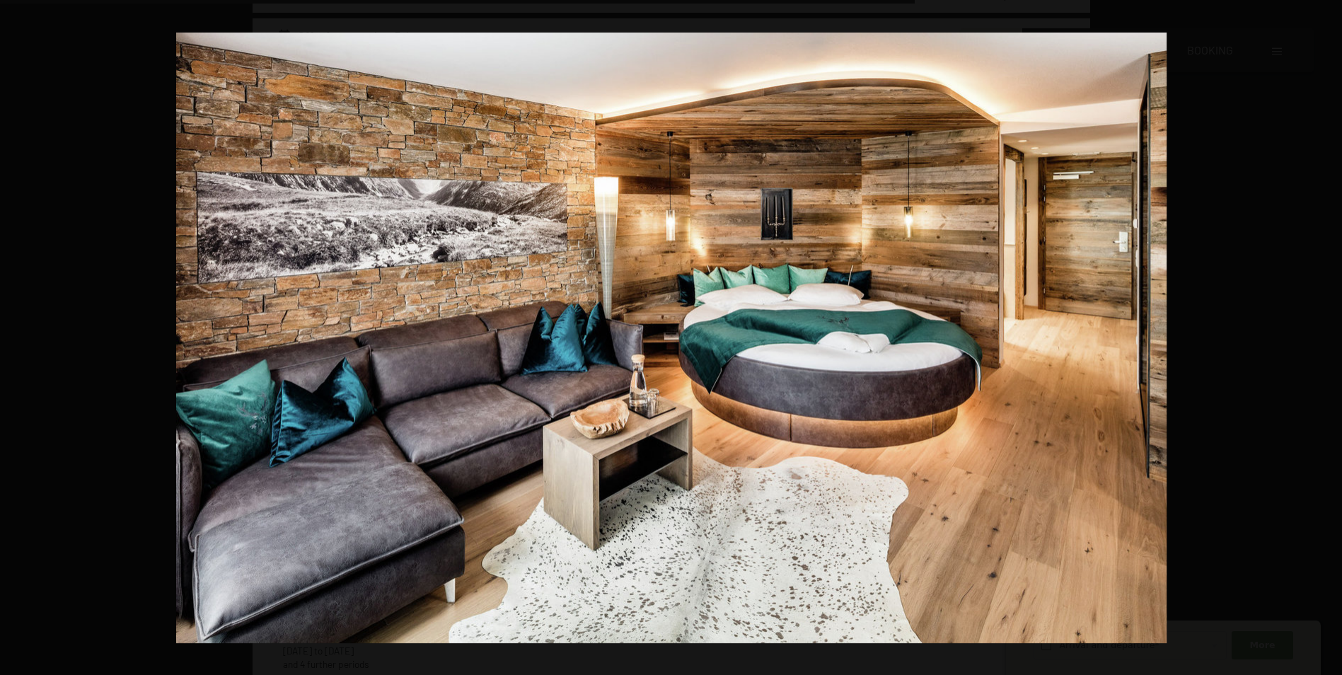
click at [1318, 337] on button "button" at bounding box center [1317, 337] width 50 height 71
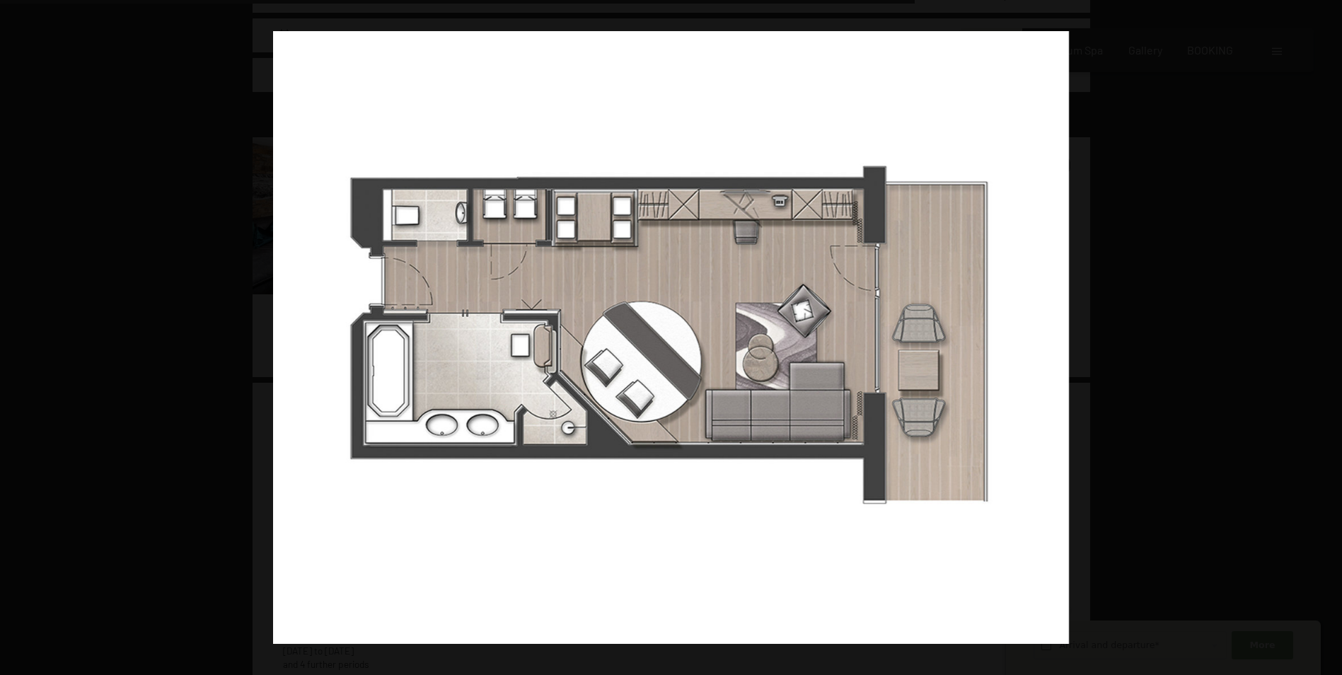
click at [1318, 337] on button "button" at bounding box center [1317, 337] width 50 height 71
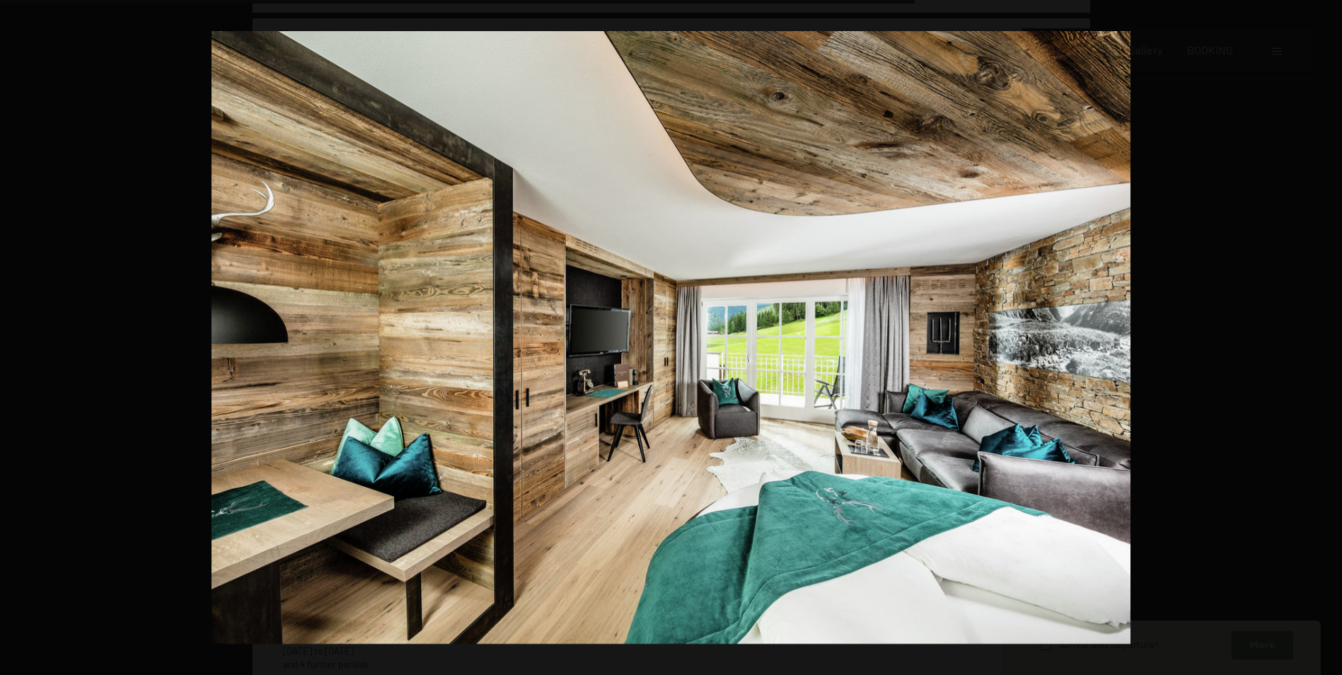
click at [1318, 337] on button "button" at bounding box center [1317, 337] width 50 height 71
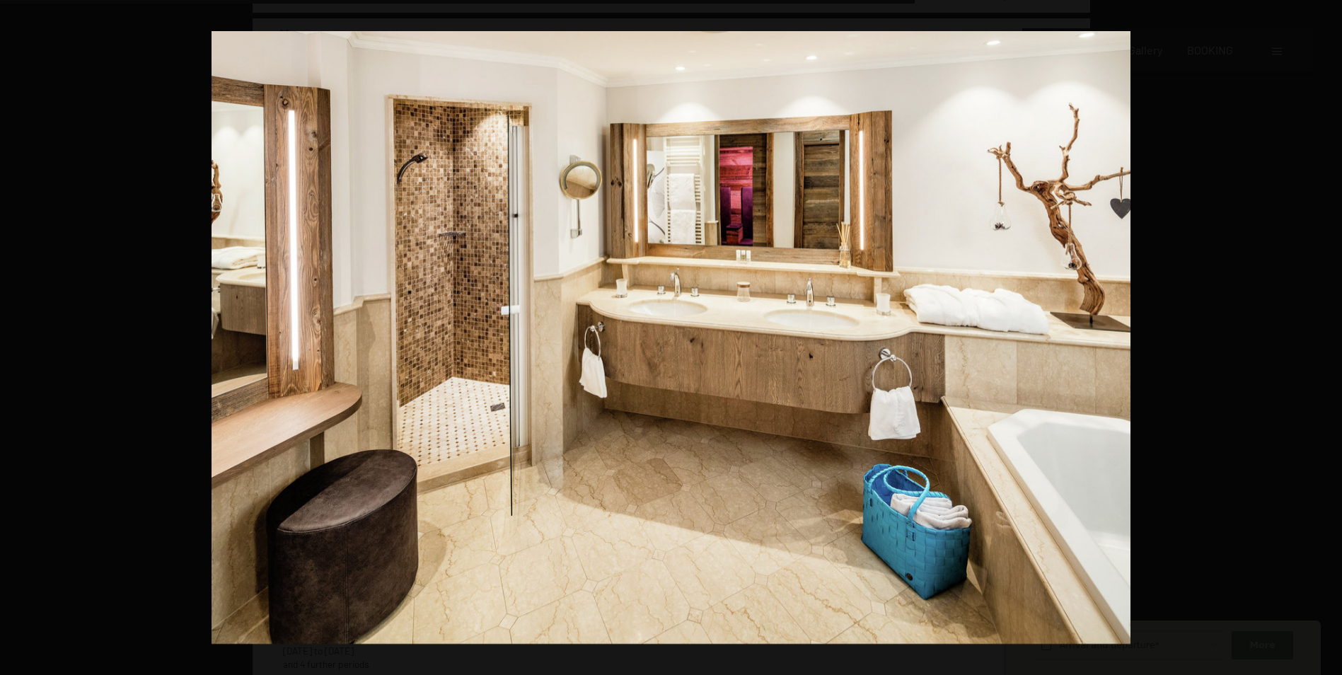
click at [1318, 337] on button "button" at bounding box center [1317, 337] width 50 height 71
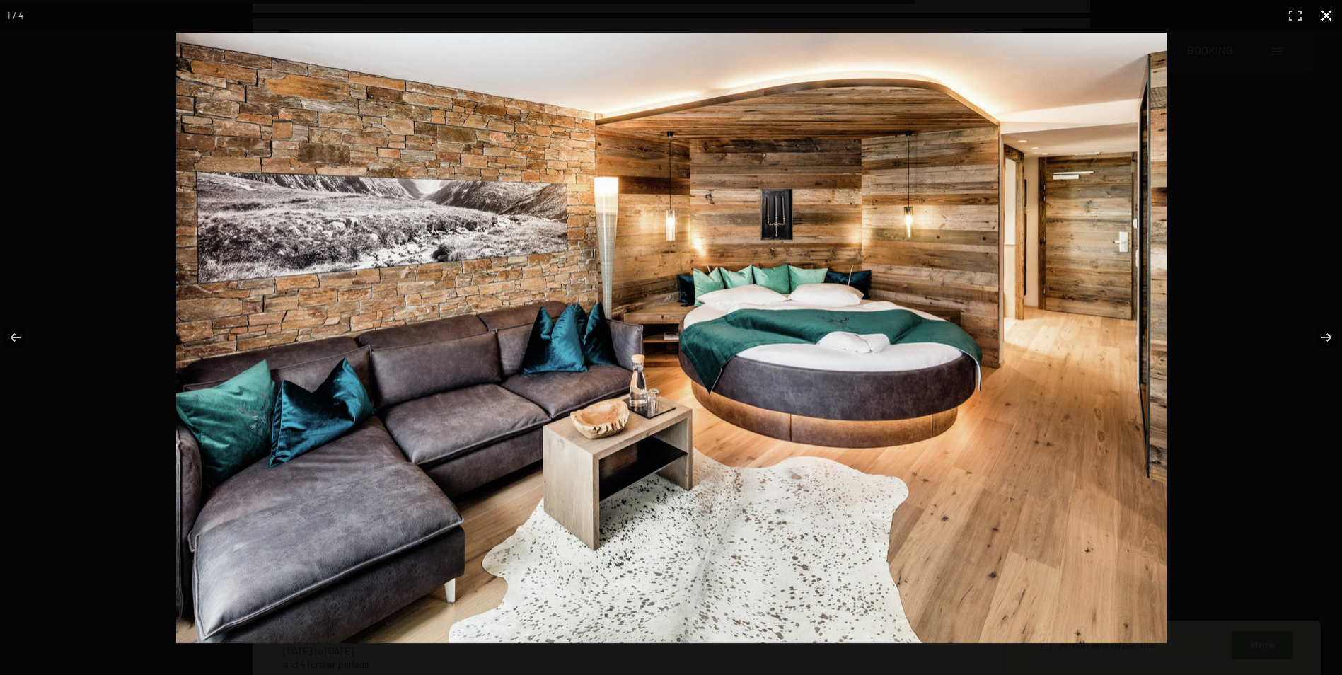
click at [1325, 16] on button "button" at bounding box center [1325, 15] width 31 height 31
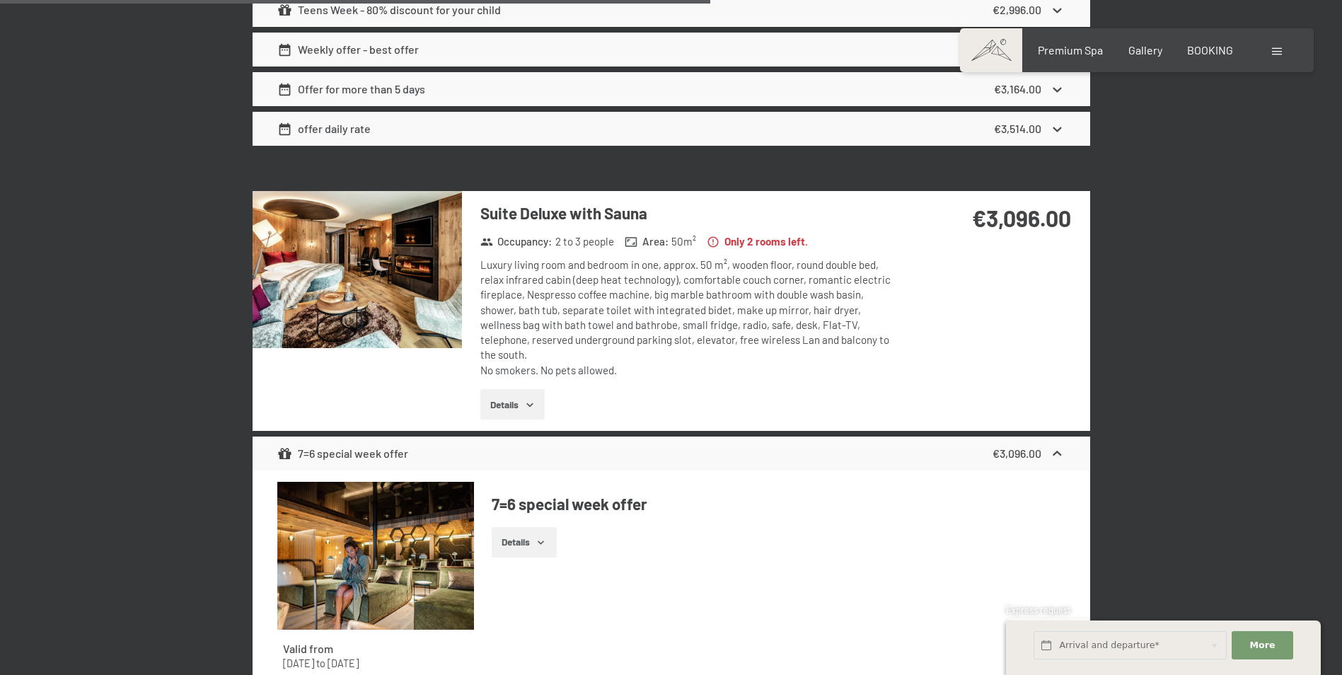
scroll to position [2708, 0]
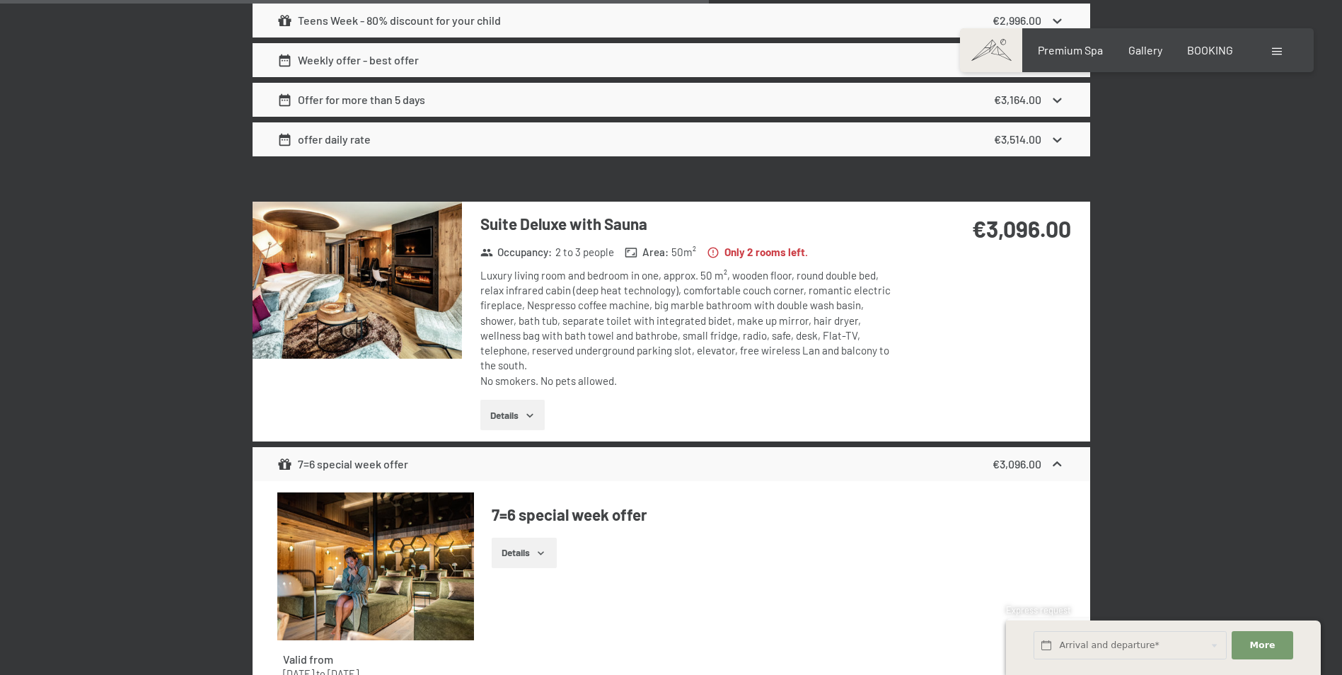
click at [355, 250] on img at bounding box center [356, 280] width 209 height 157
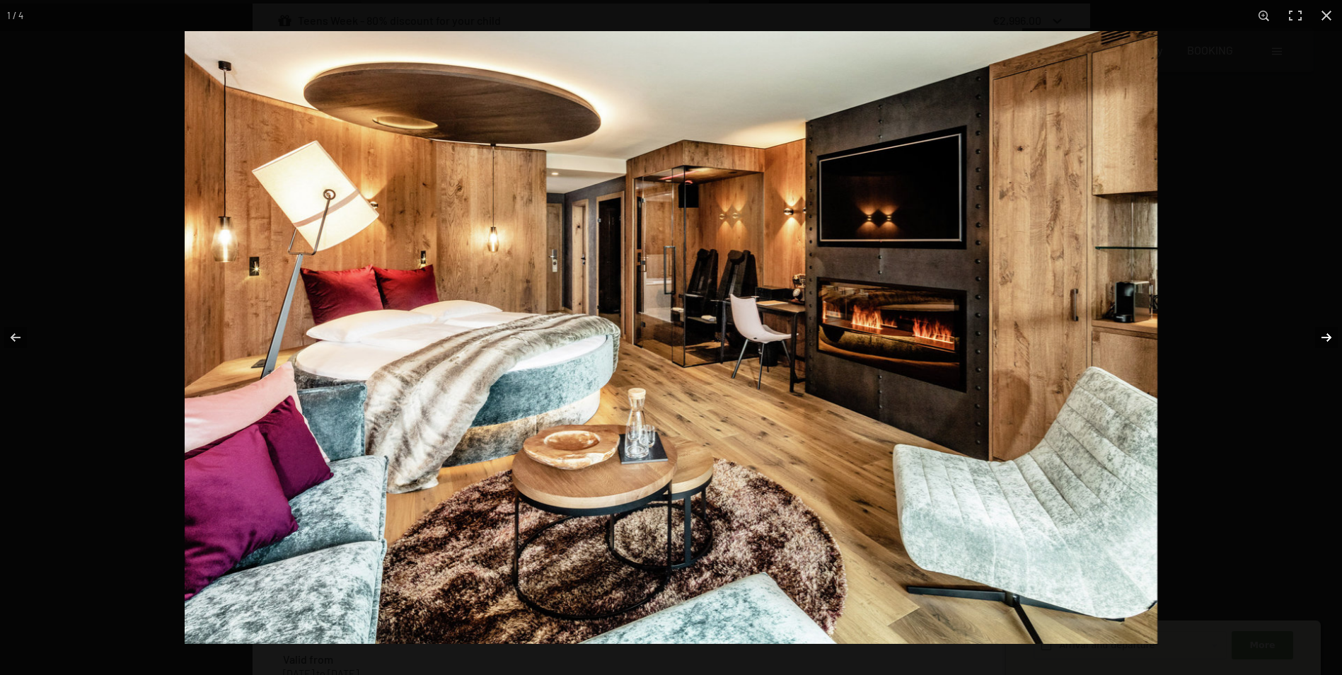
click at [1318, 336] on button "button" at bounding box center [1317, 337] width 50 height 71
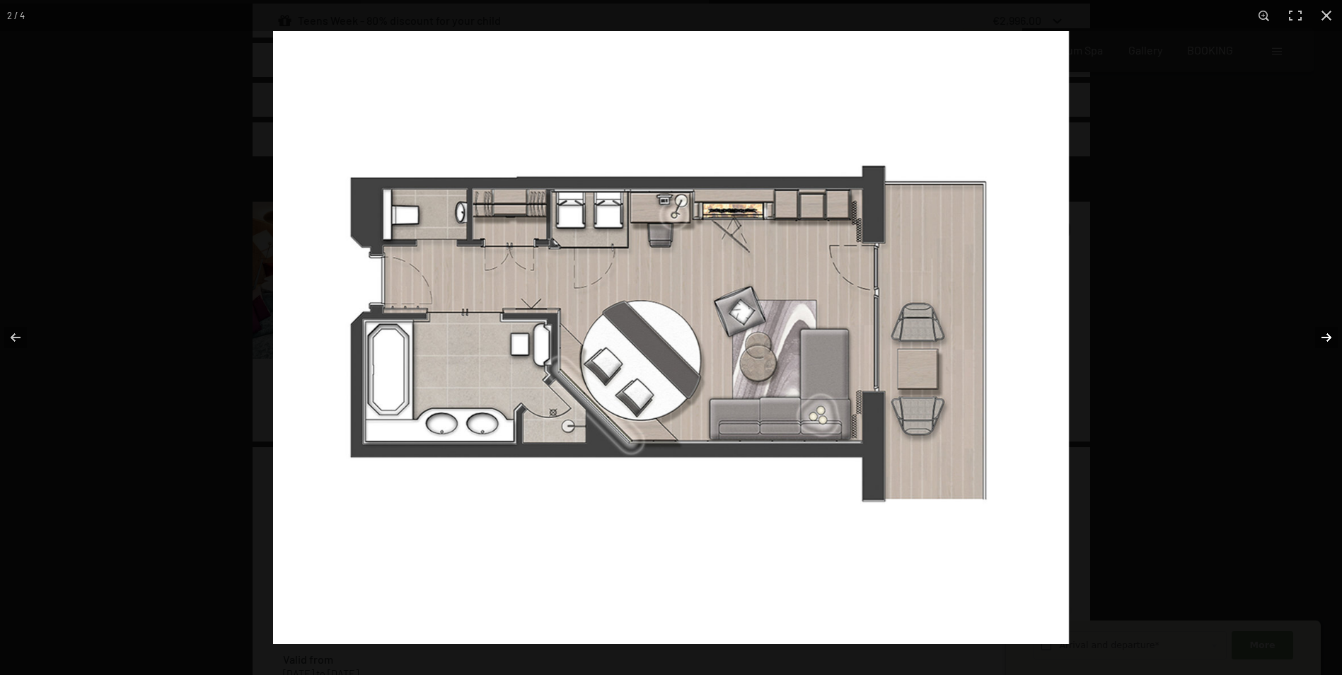
click at [1318, 336] on button "button" at bounding box center [1317, 337] width 50 height 71
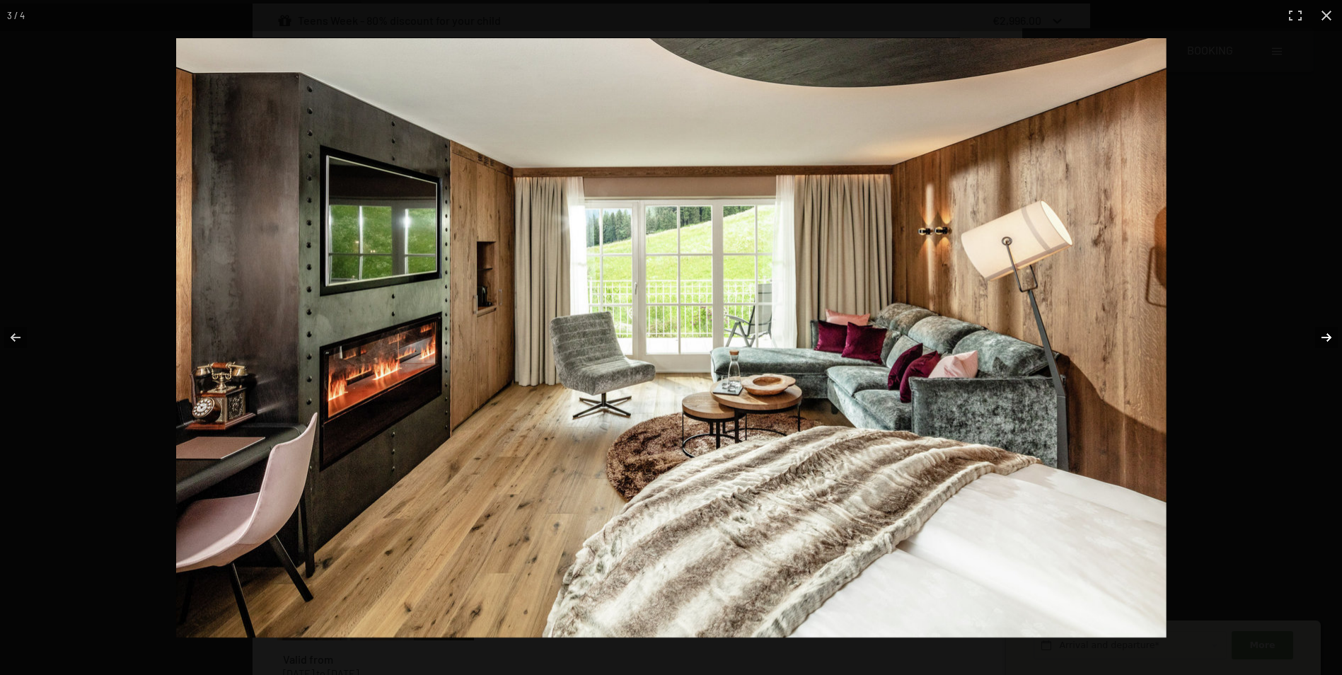
click at [1318, 336] on button "button" at bounding box center [1317, 337] width 50 height 71
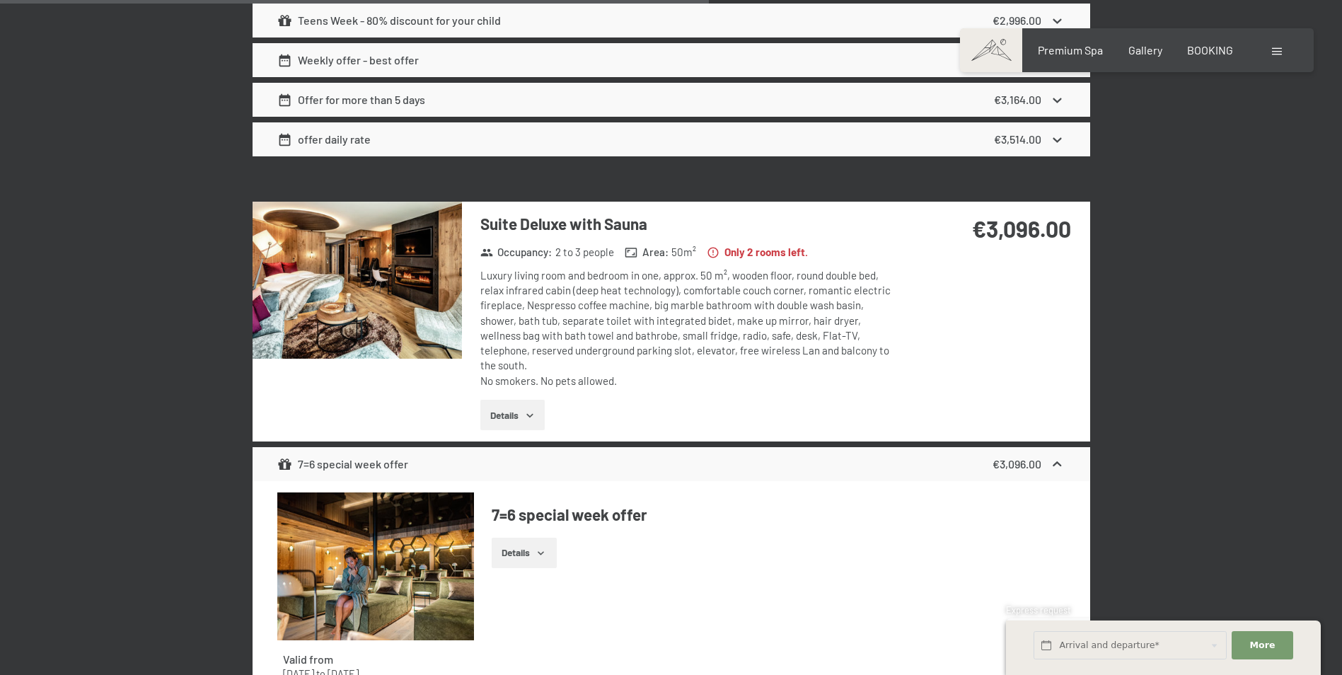
click at [0, 0] on button "button" at bounding box center [0, 0] width 0 height 0
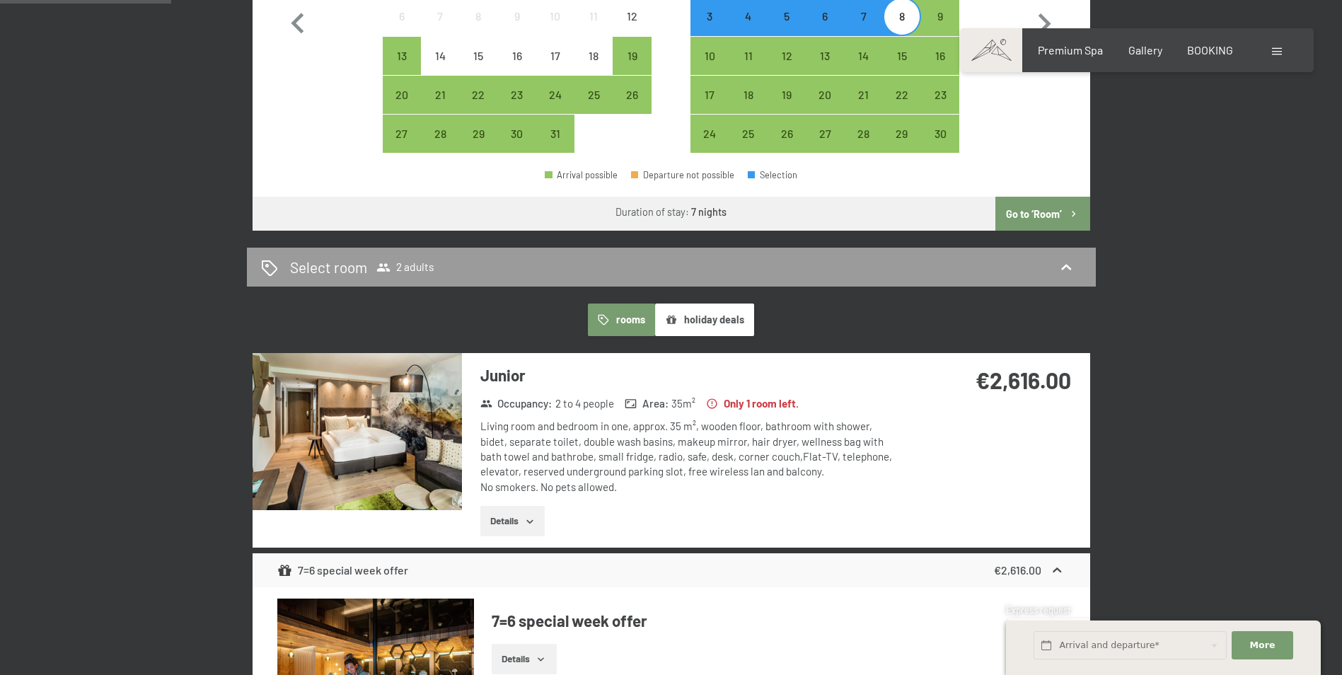
scroll to position [586, 0]
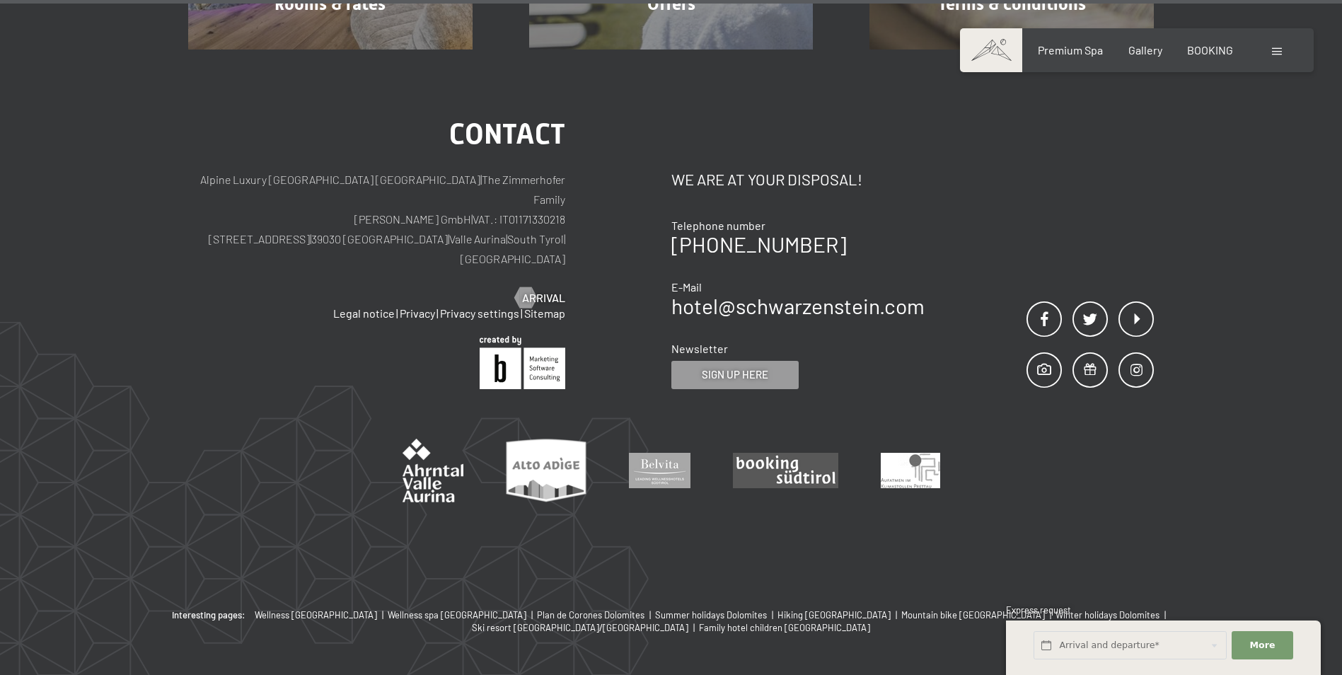
drag, startPoint x: 1174, startPoint y: 308, endPoint x: 1151, endPoint y: 552, distance: 245.7
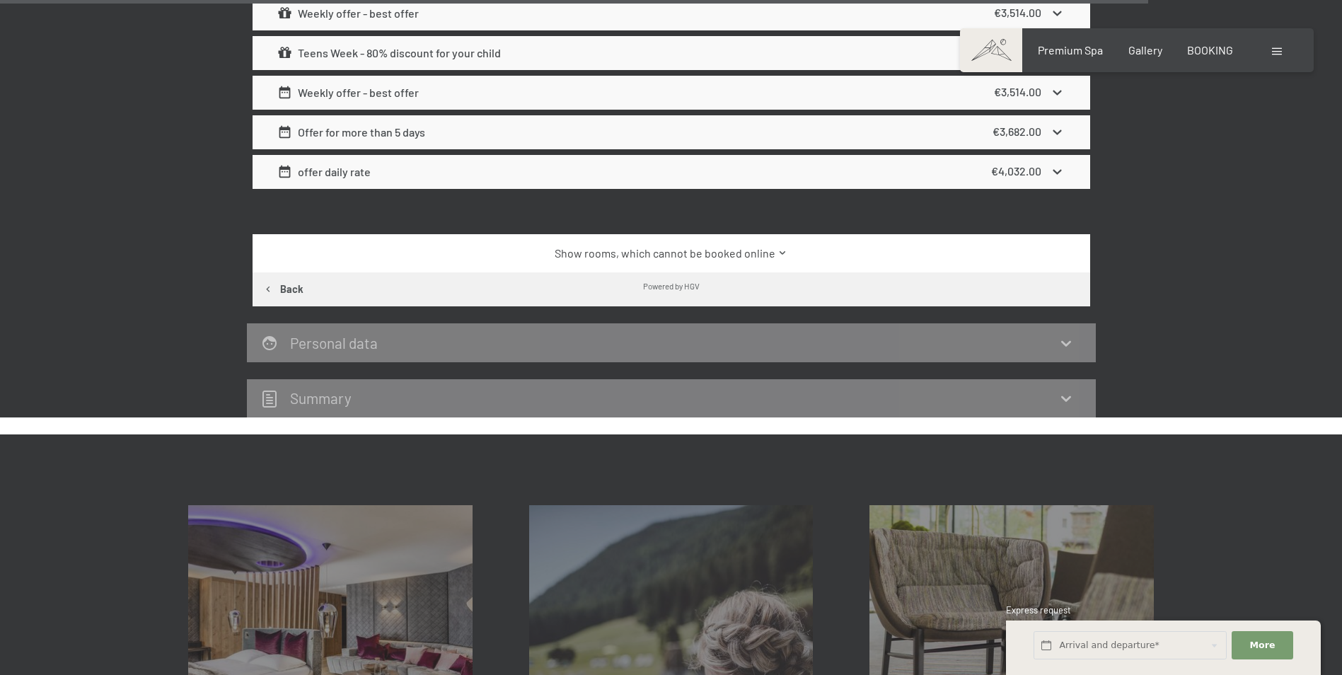
scroll to position [4418, 0]
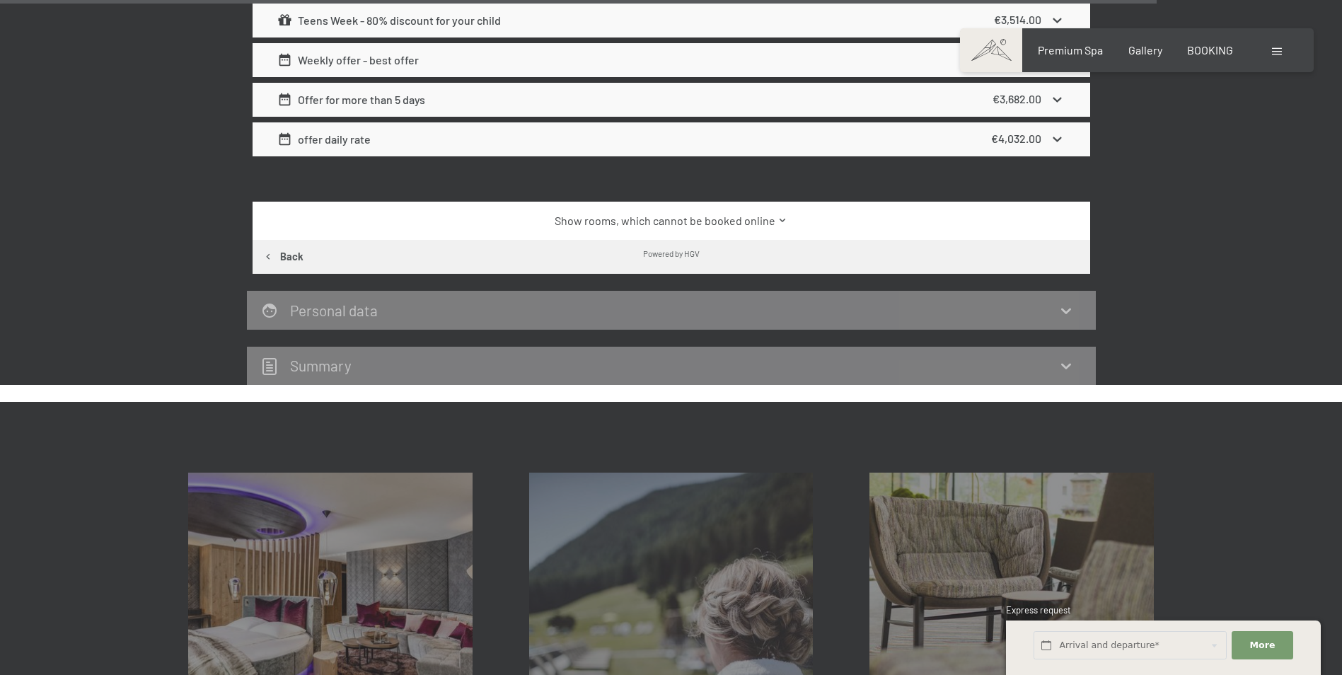
click at [777, 215] on icon at bounding box center [782, 220] width 11 height 11
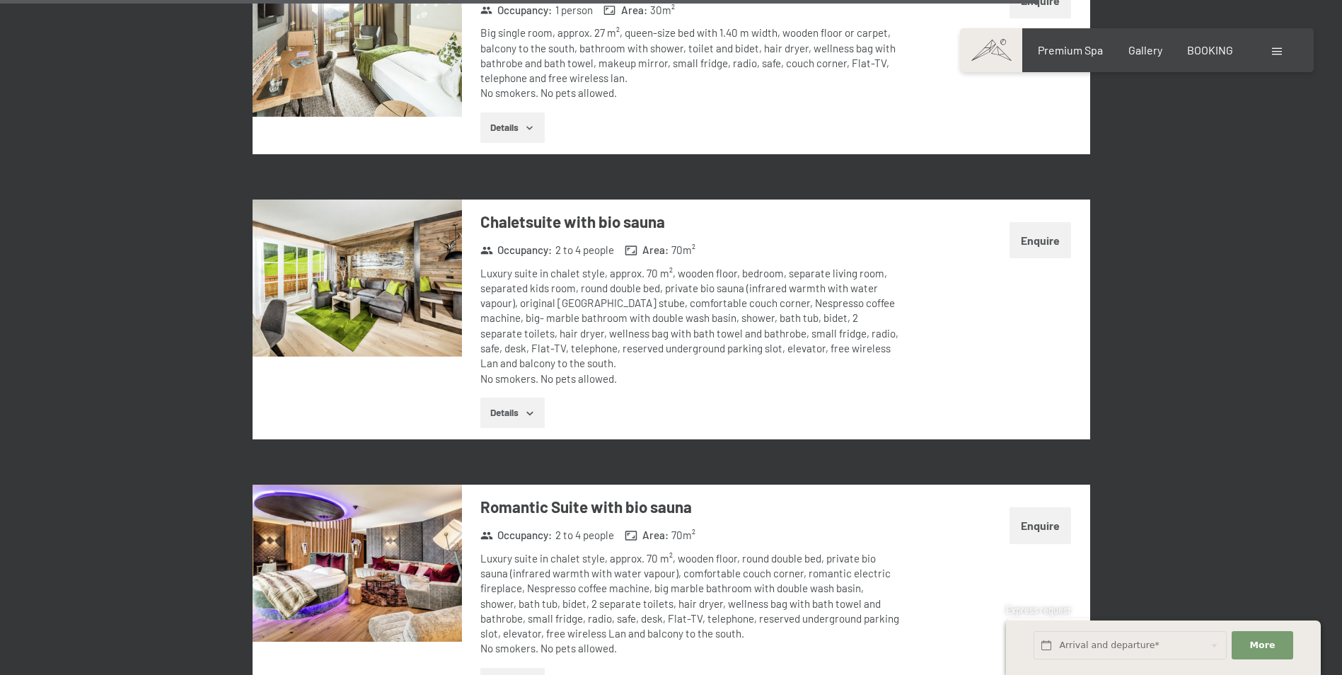
scroll to position [5691, 0]
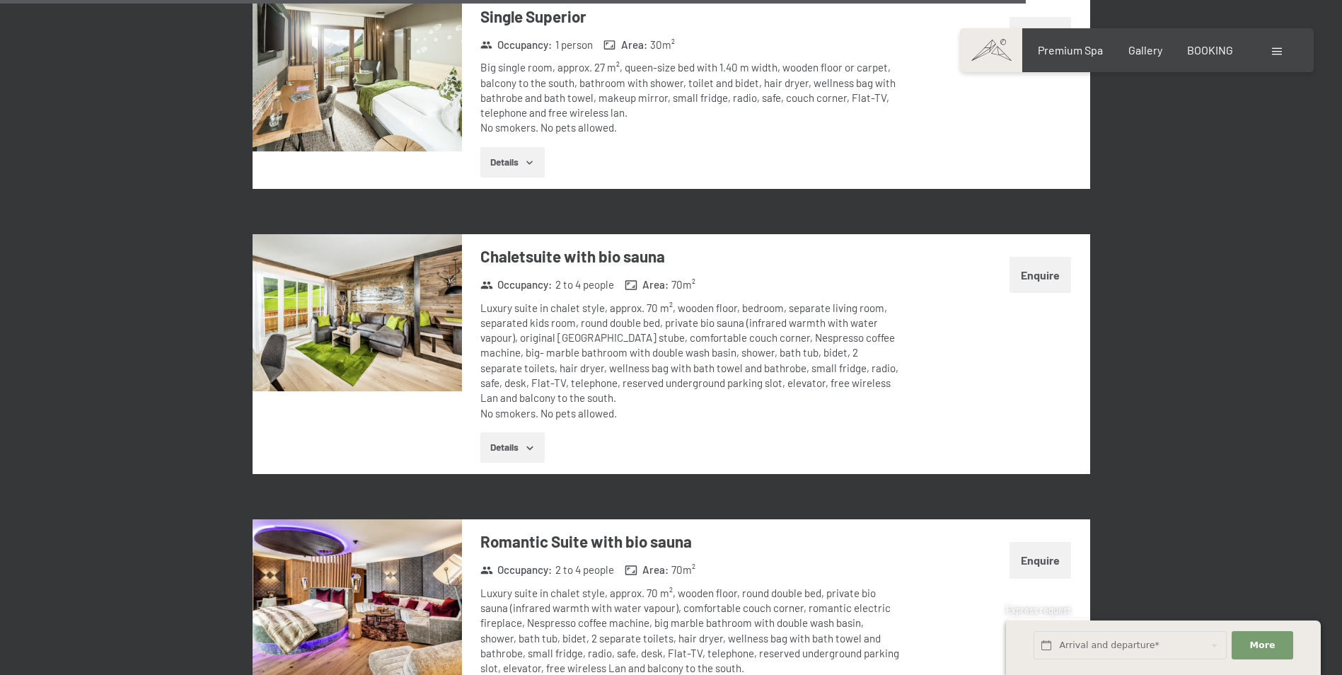
click at [371, 267] on img at bounding box center [356, 312] width 209 height 157
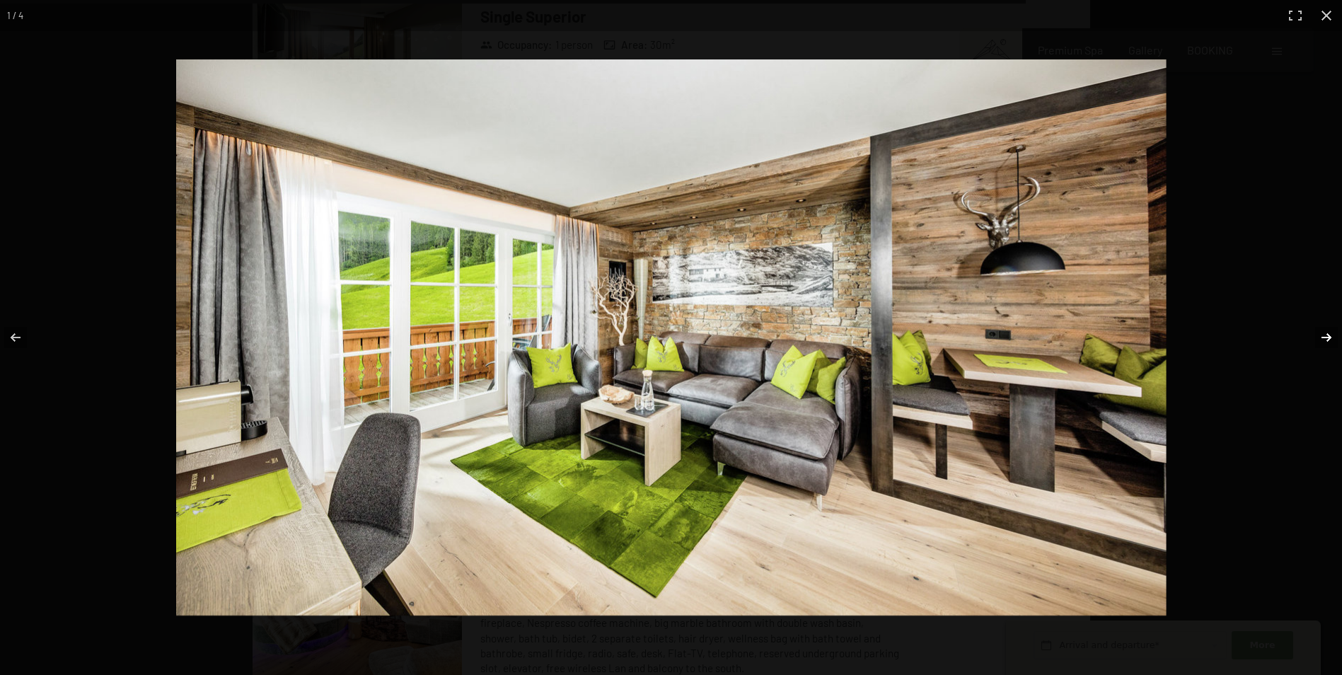
click at [1321, 335] on button "button" at bounding box center [1317, 337] width 50 height 71
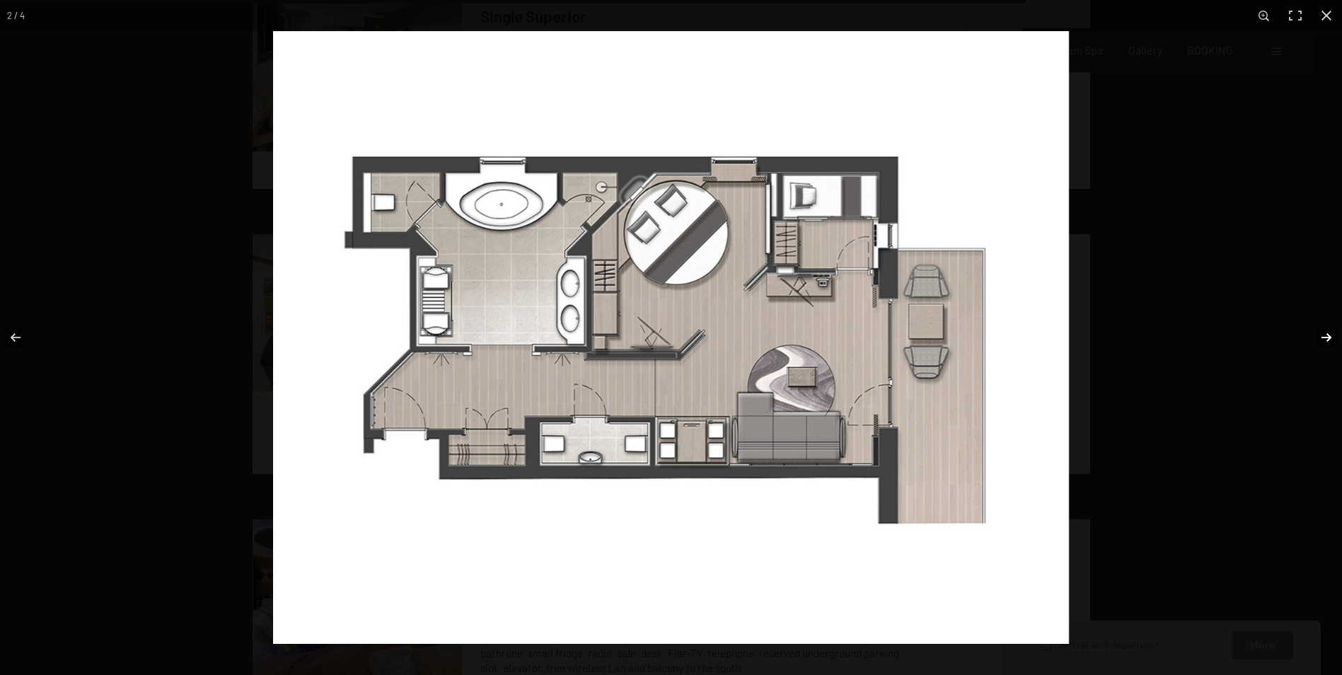
click at [1321, 335] on button "button" at bounding box center [1317, 337] width 50 height 71
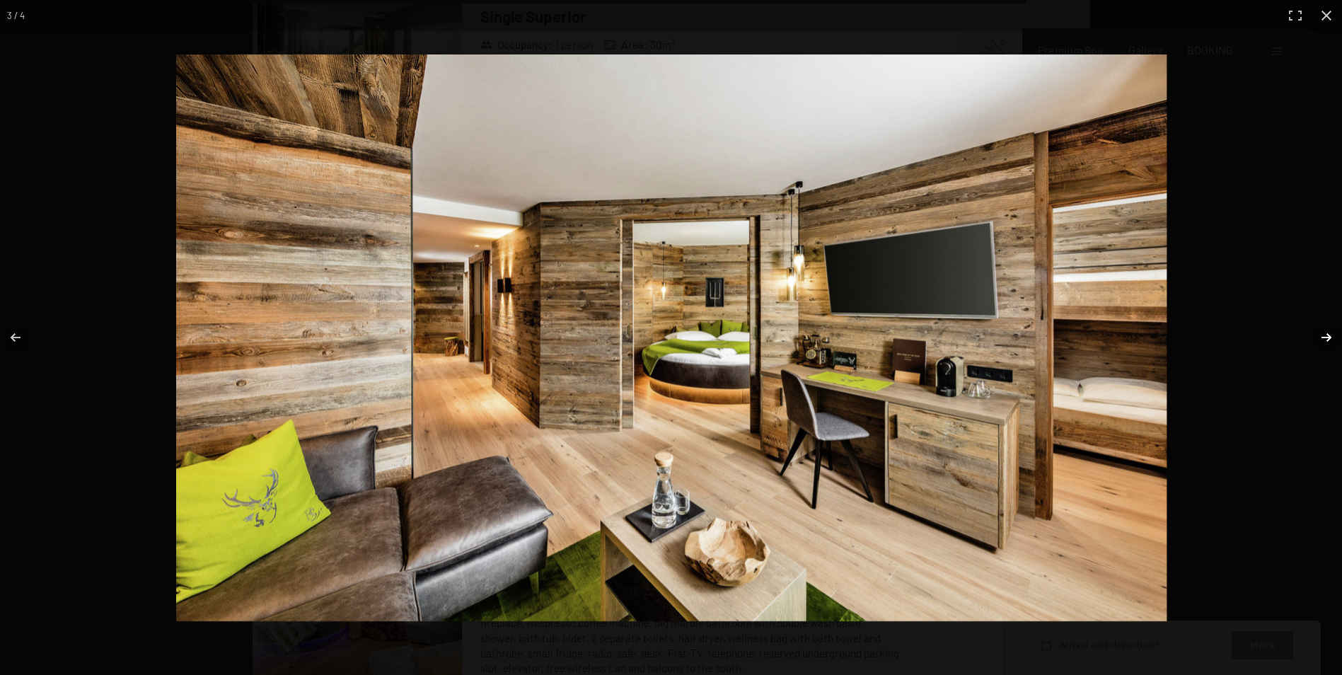
click at [1321, 335] on button "button" at bounding box center [1317, 337] width 50 height 71
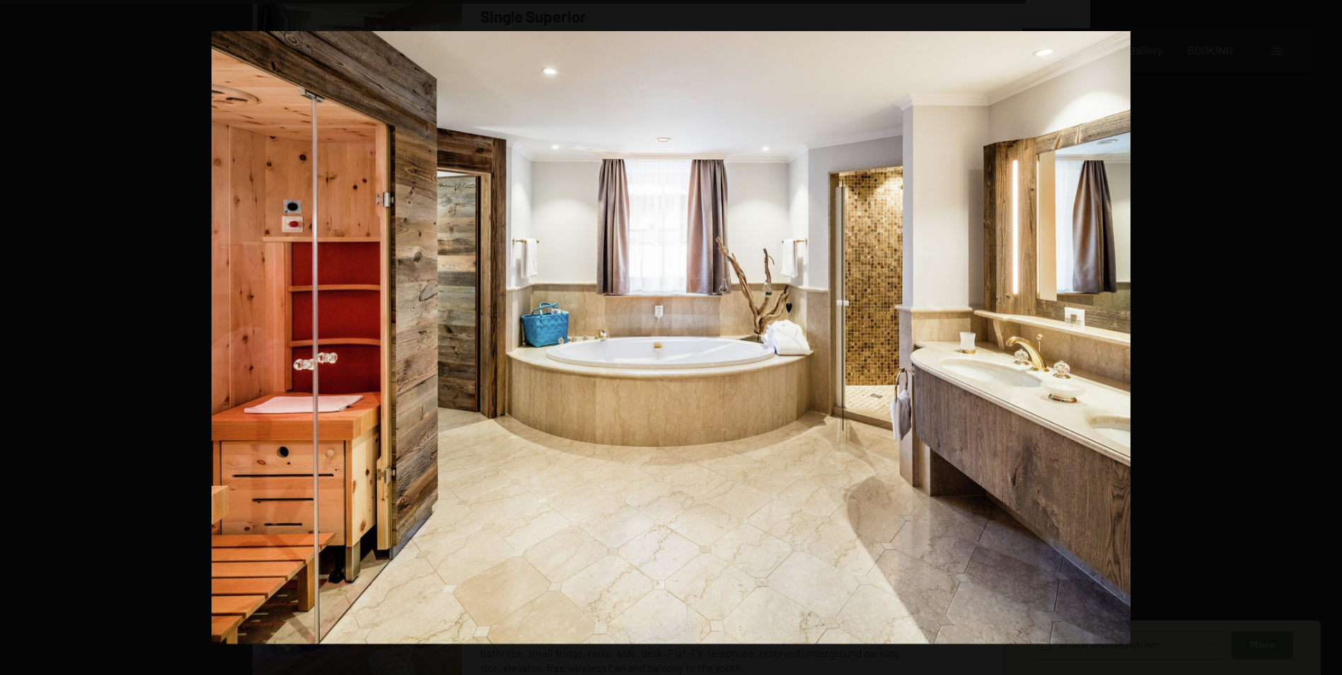
click at [1321, 335] on button "button" at bounding box center [1317, 337] width 50 height 71
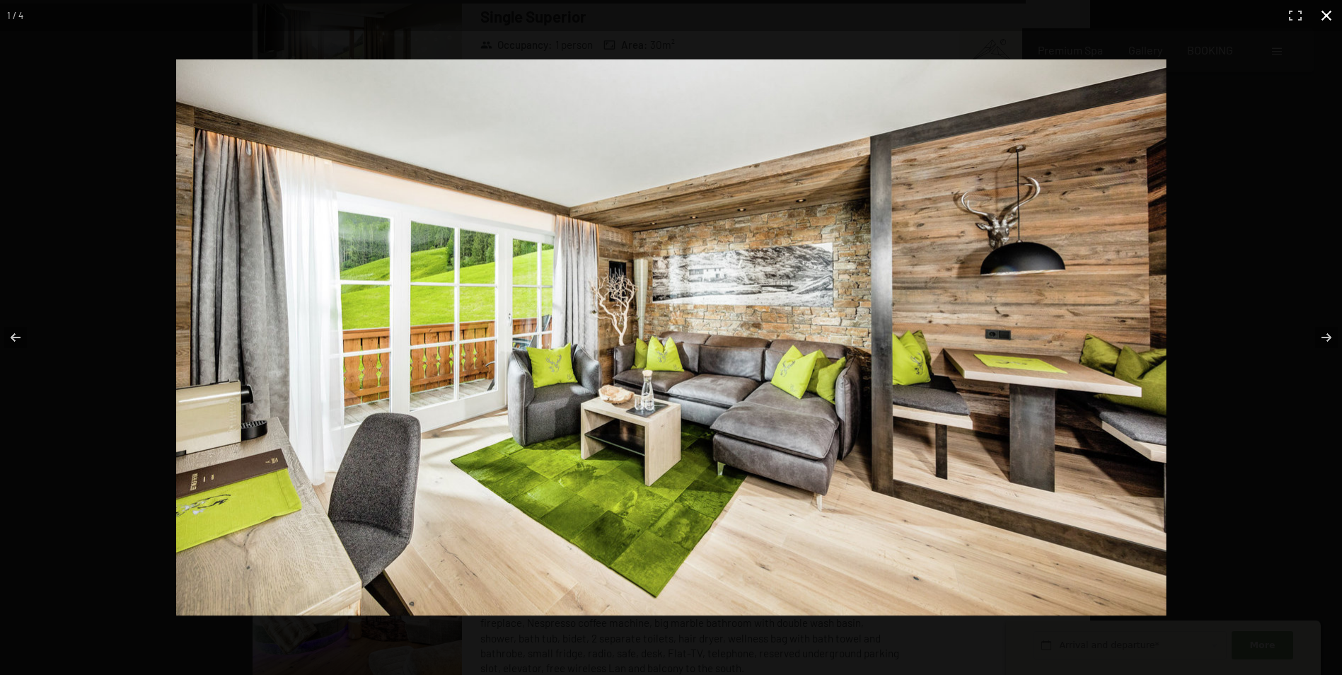
click at [1320, 16] on button "button" at bounding box center [1325, 15] width 31 height 31
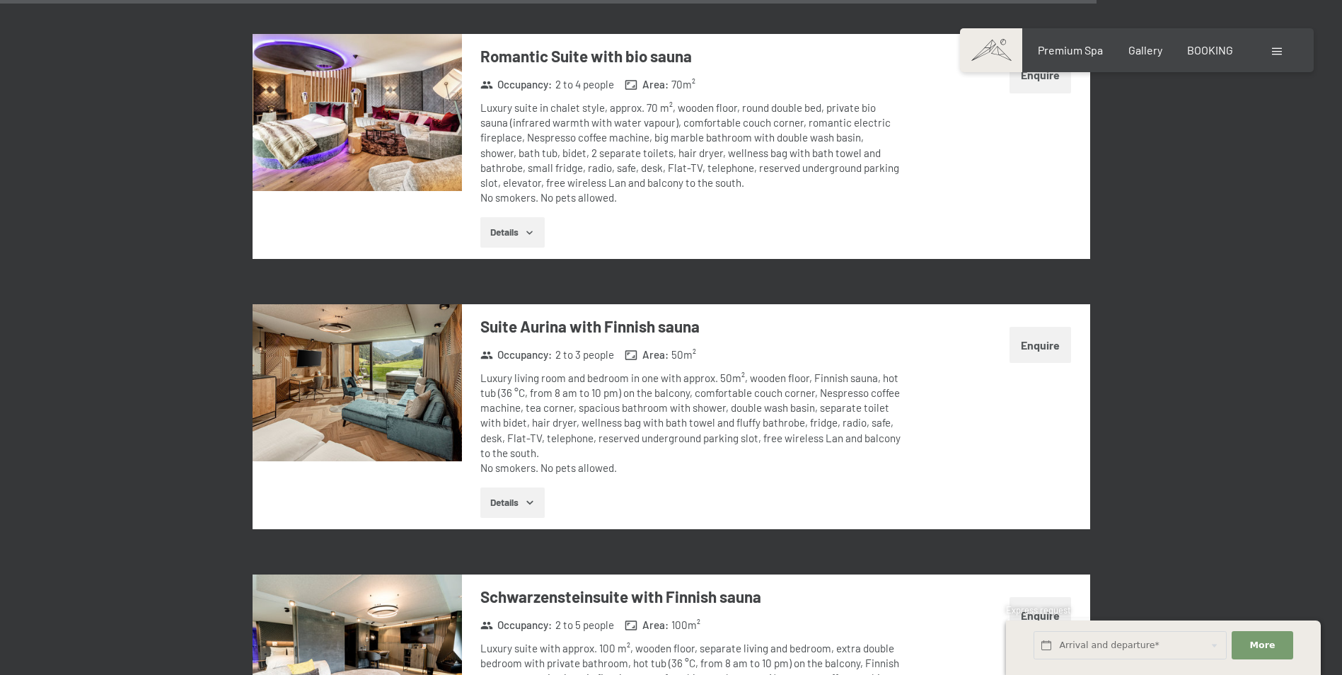
scroll to position [6186, 0]
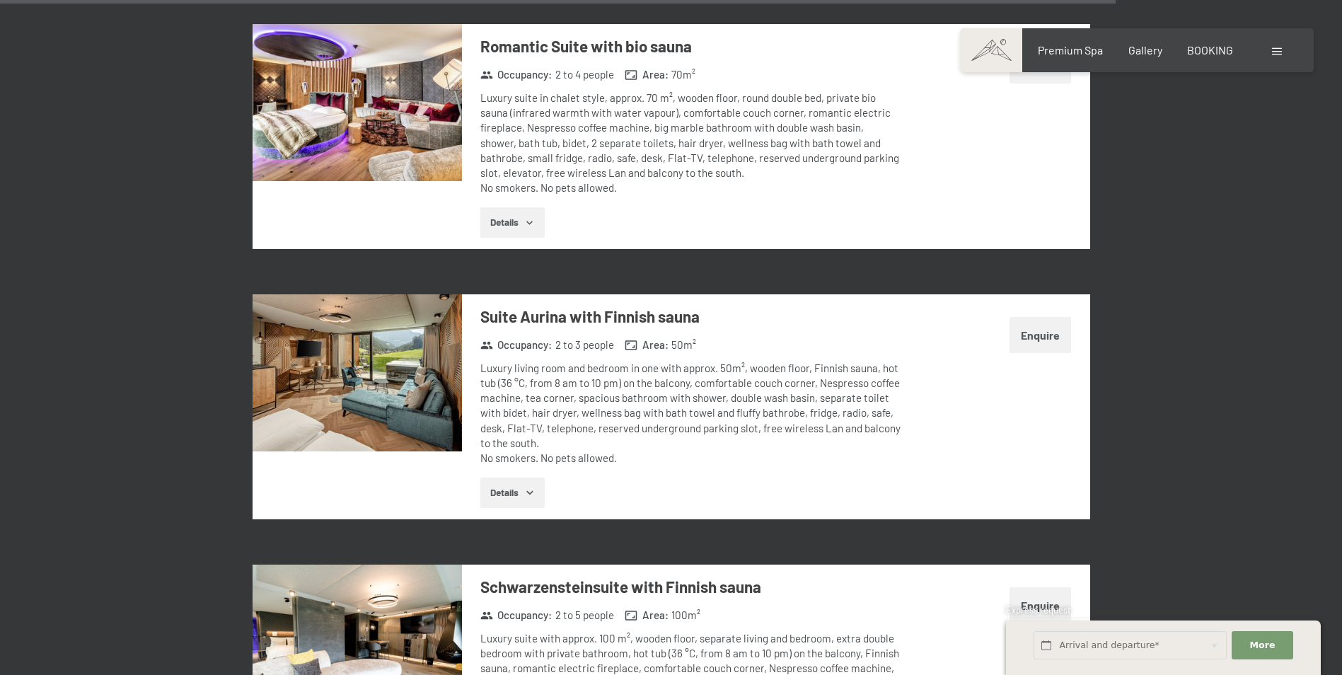
click at [361, 324] on img at bounding box center [356, 372] width 209 height 157
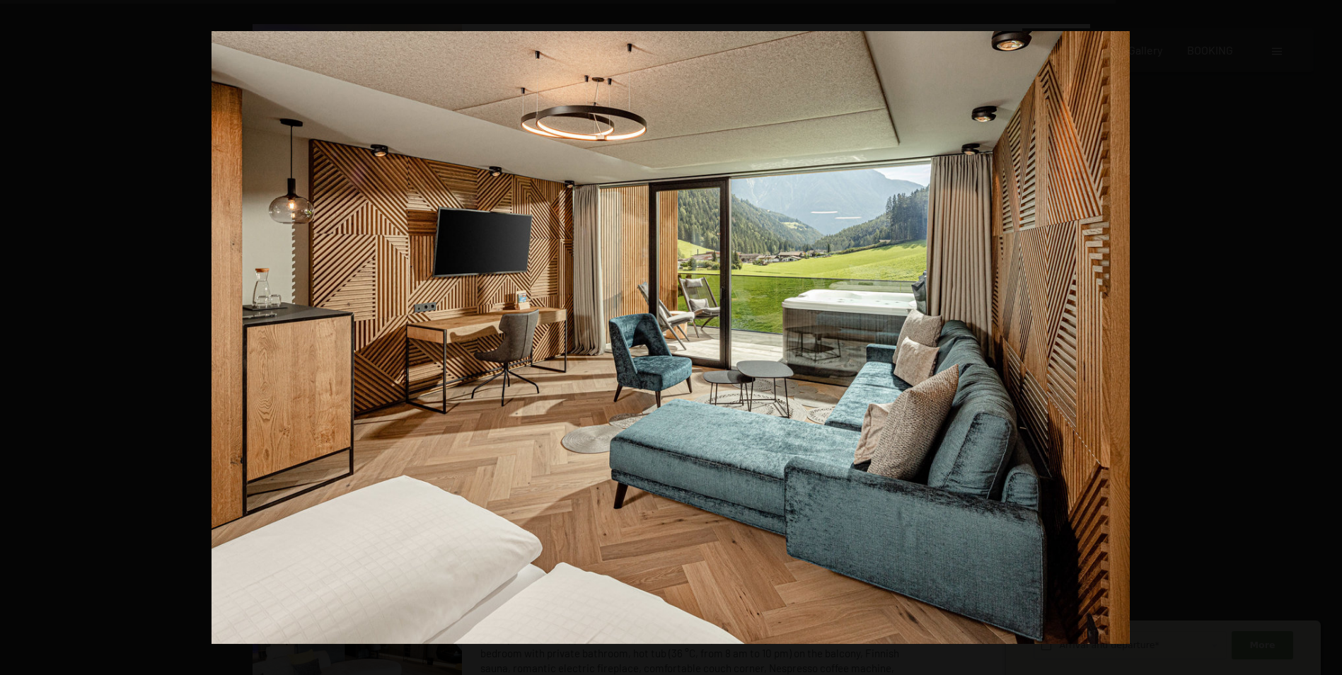
click at [1326, 337] on button "button" at bounding box center [1317, 337] width 50 height 71
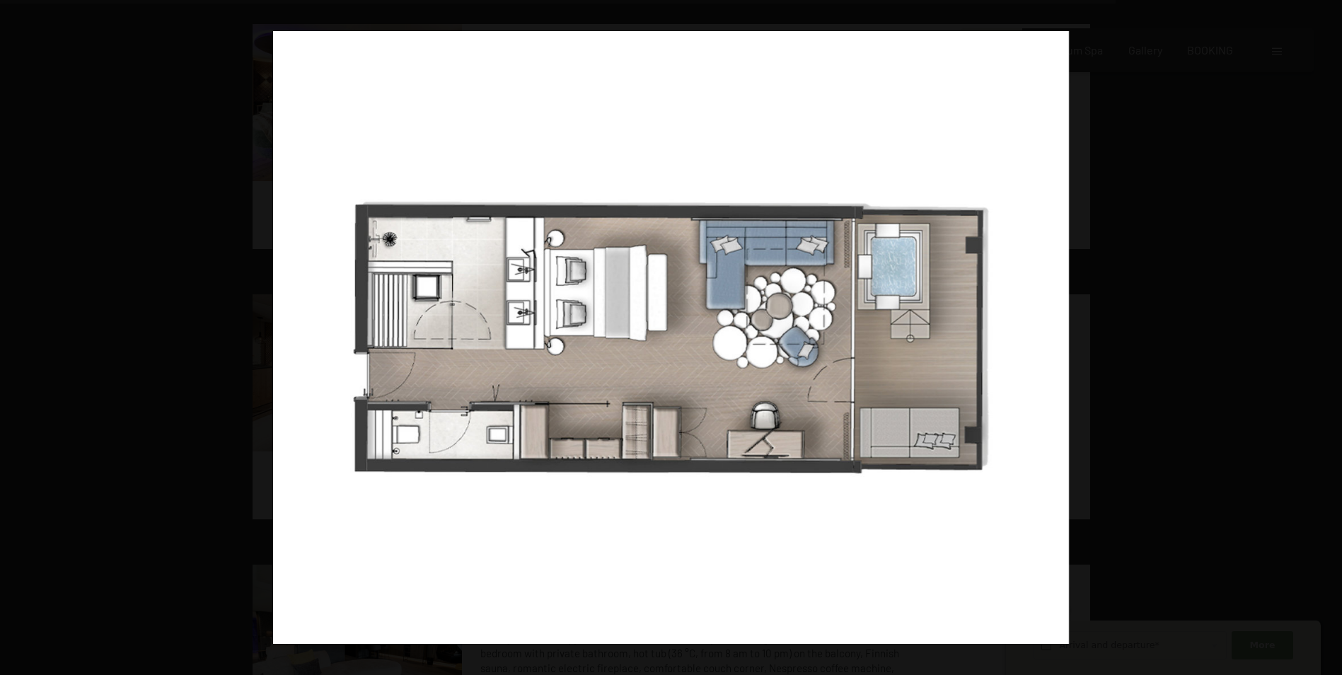
click at [1326, 337] on button "button" at bounding box center [1317, 337] width 50 height 71
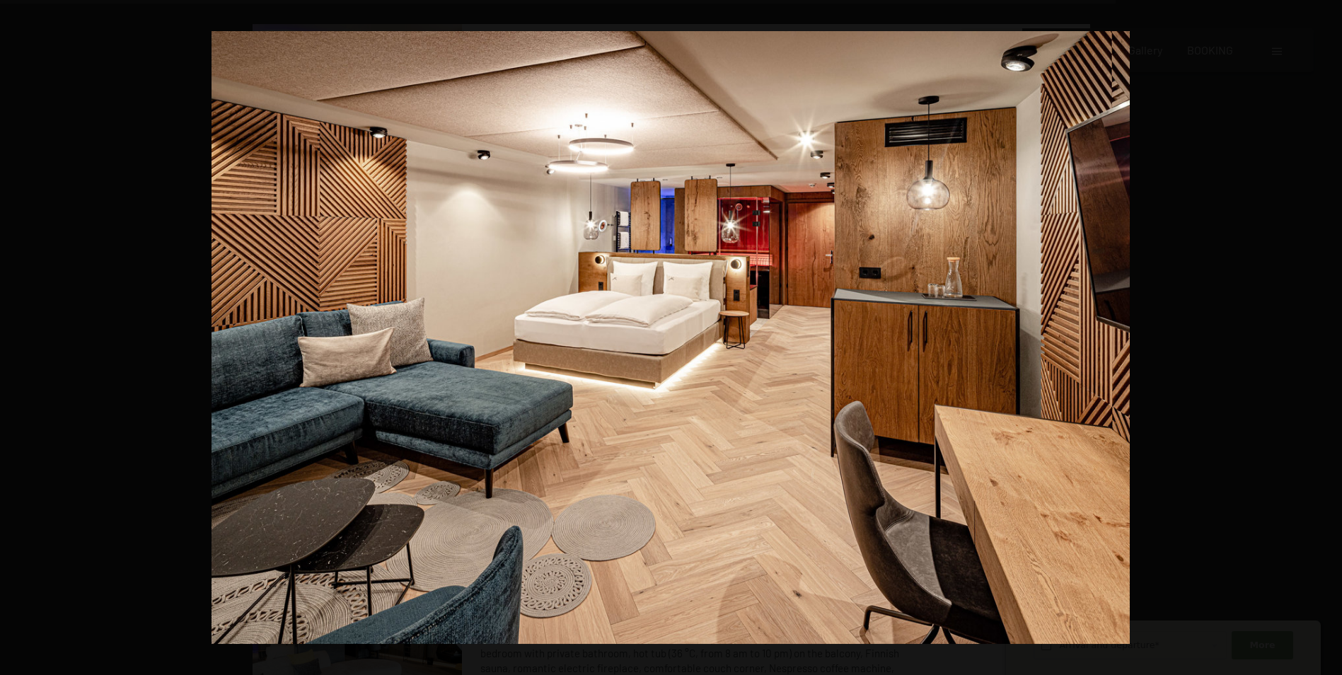
click at [1326, 337] on button "button" at bounding box center [1317, 337] width 50 height 71
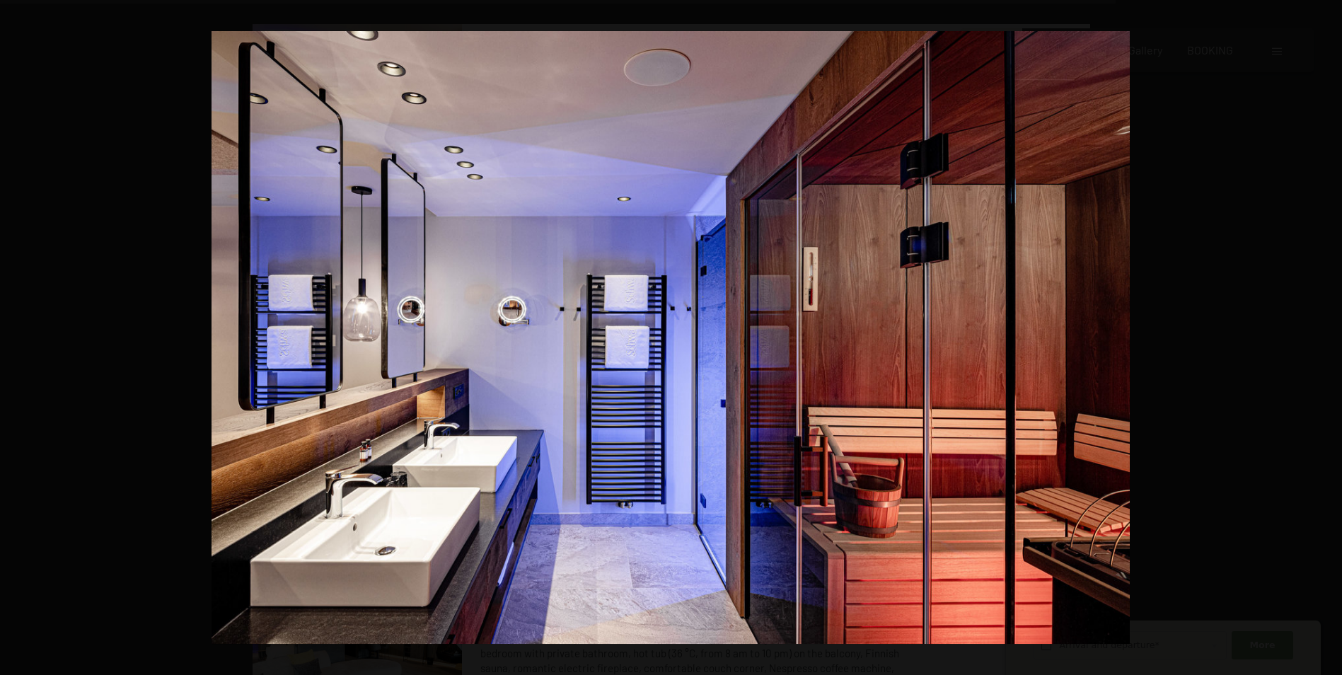
click at [1326, 337] on button "button" at bounding box center [1317, 337] width 50 height 71
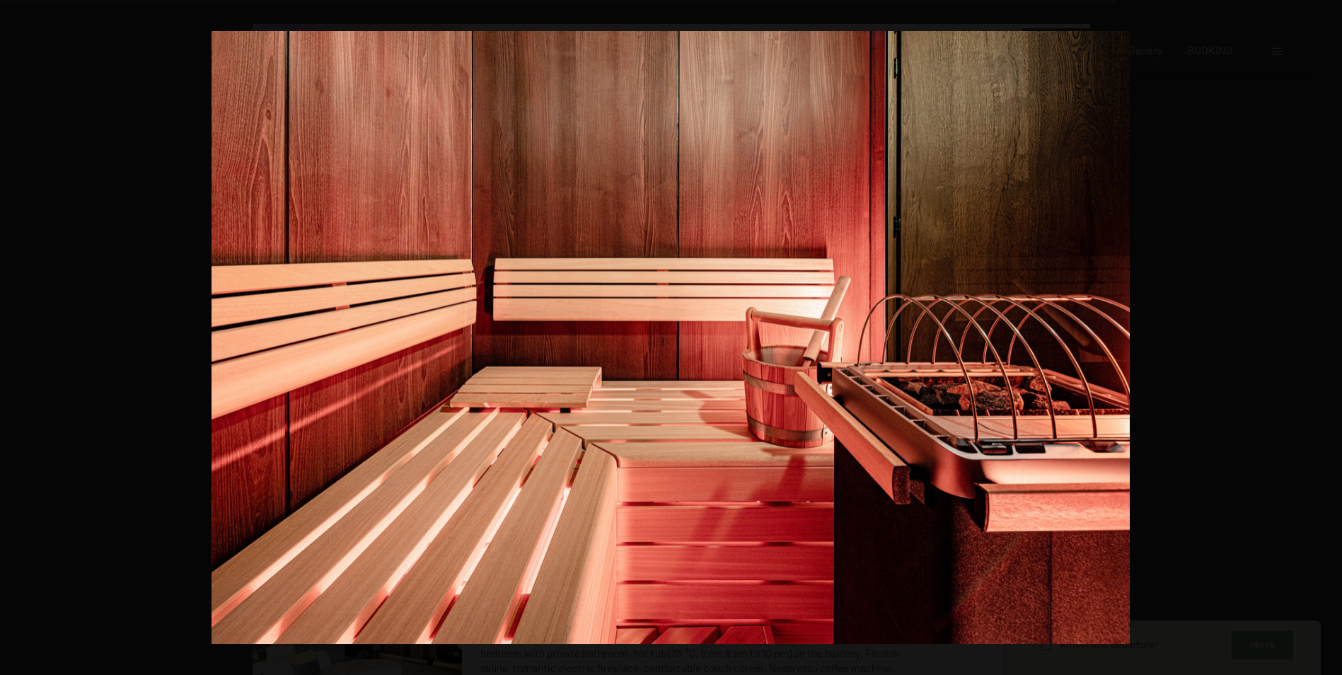
click at [1326, 337] on button "button" at bounding box center [1317, 337] width 50 height 71
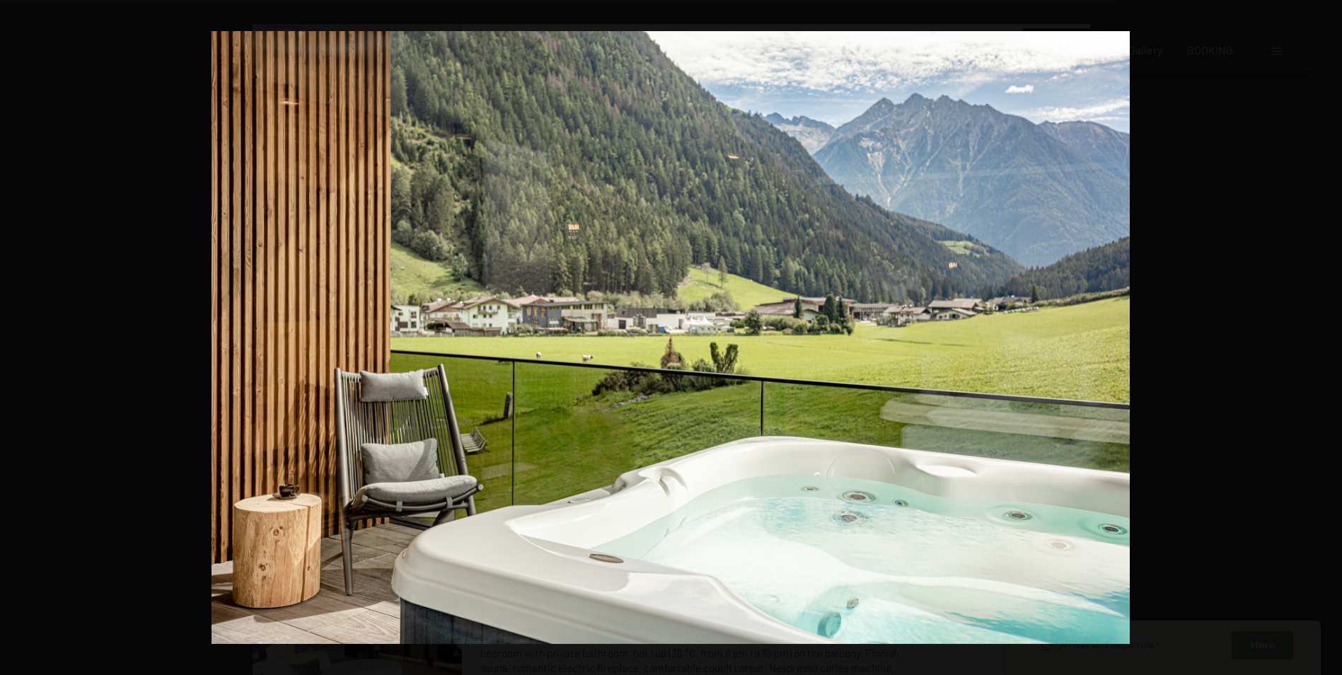
click at [1326, 337] on button "button" at bounding box center [1317, 337] width 50 height 71
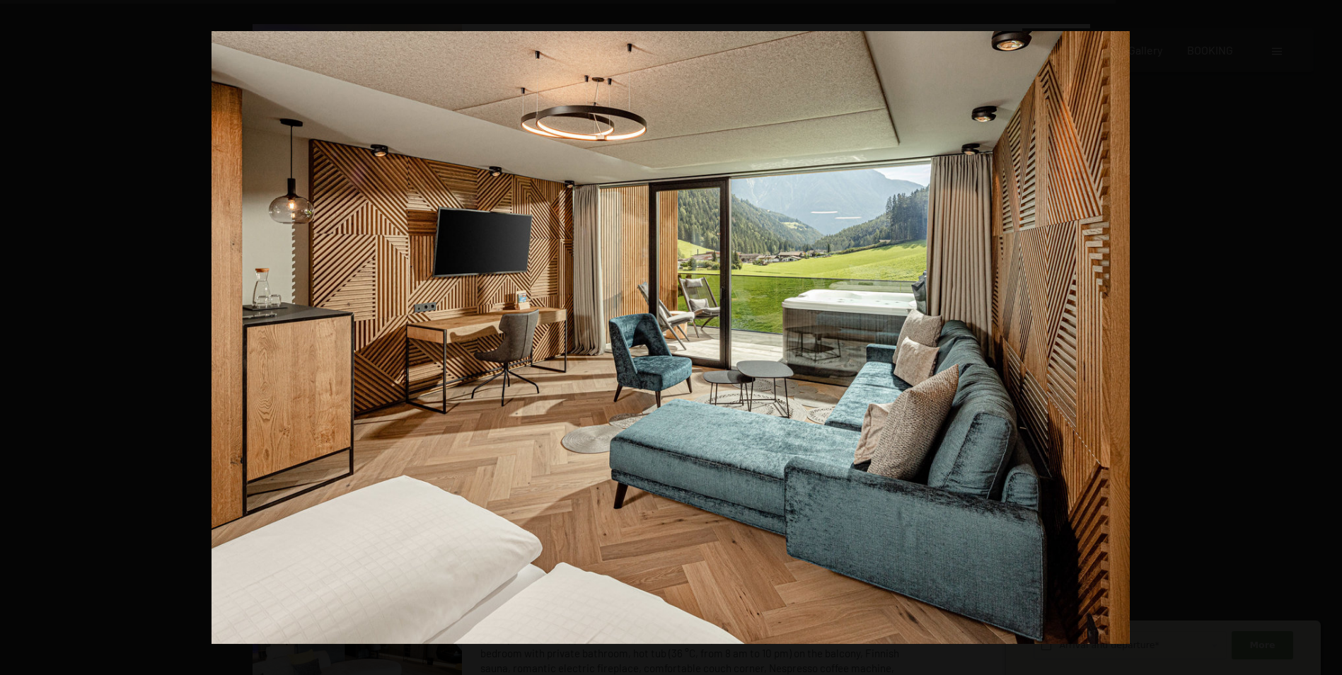
click at [1326, 337] on button "button" at bounding box center [1317, 337] width 50 height 71
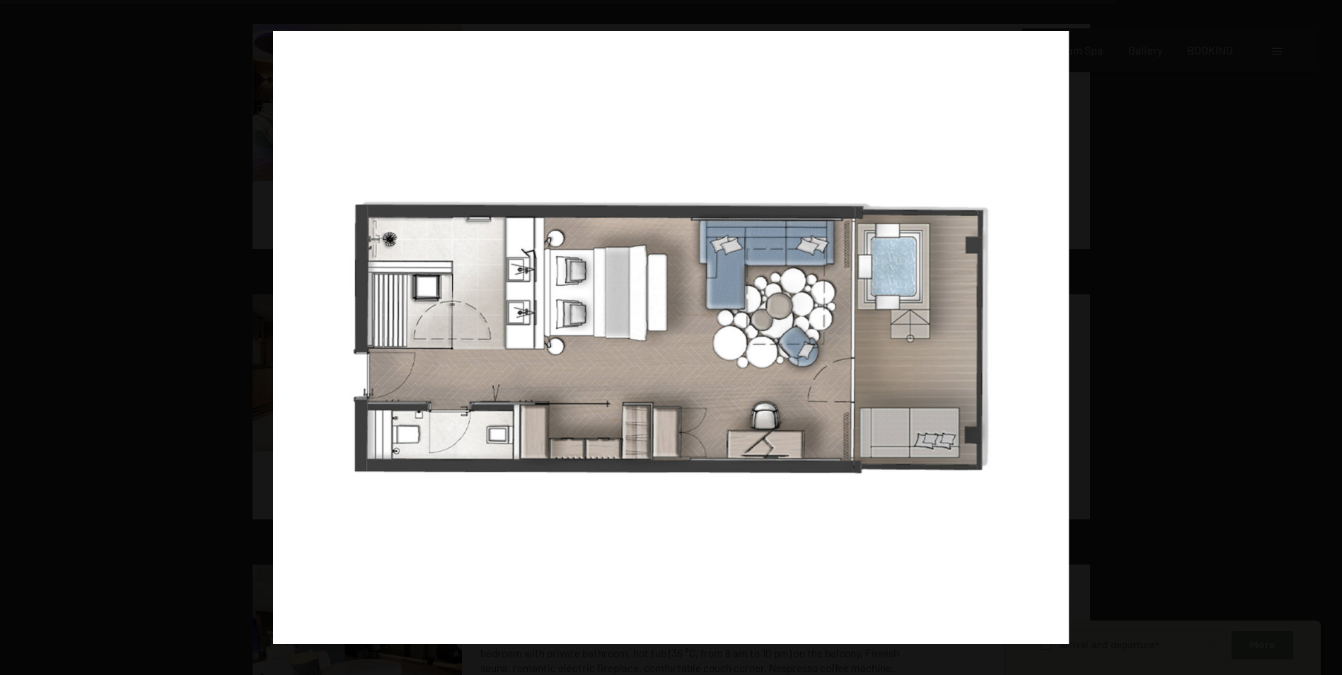
click at [1326, 337] on button "button" at bounding box center [1317, 337] width 50 height 71
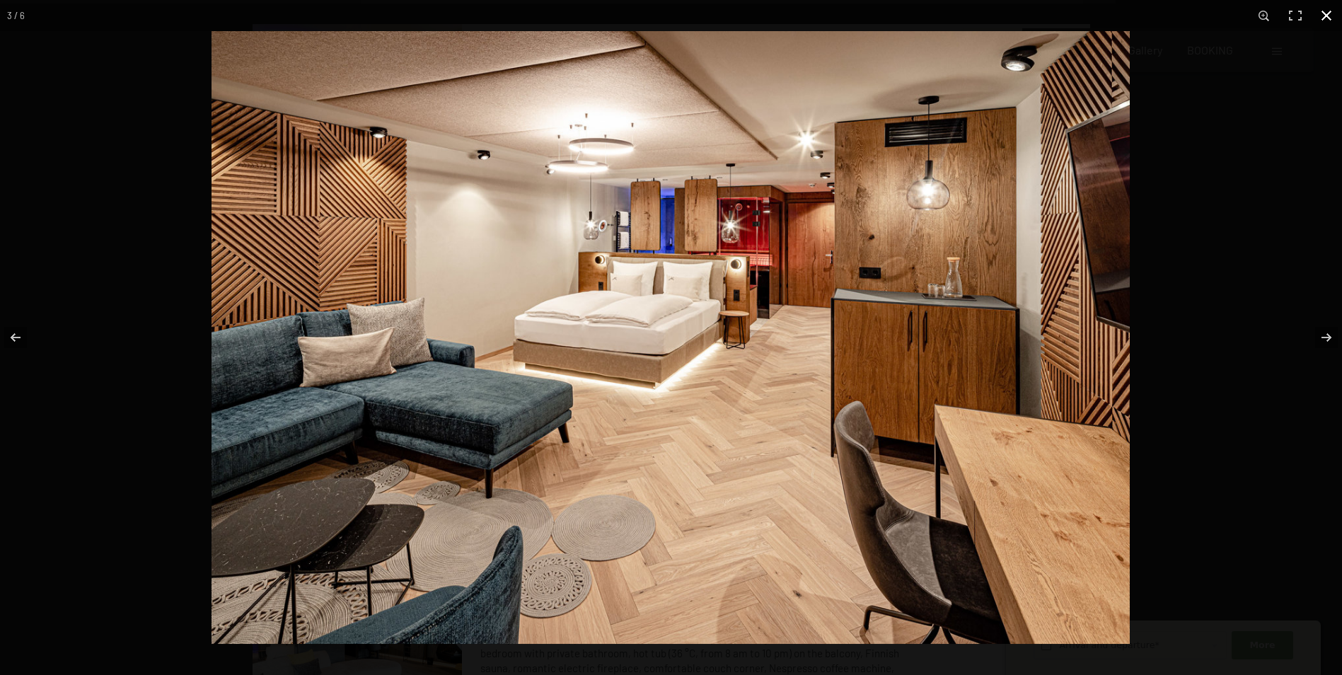
click at [1322, 19] on button "button" at bounding box center [1325, 15] width 31 height 31
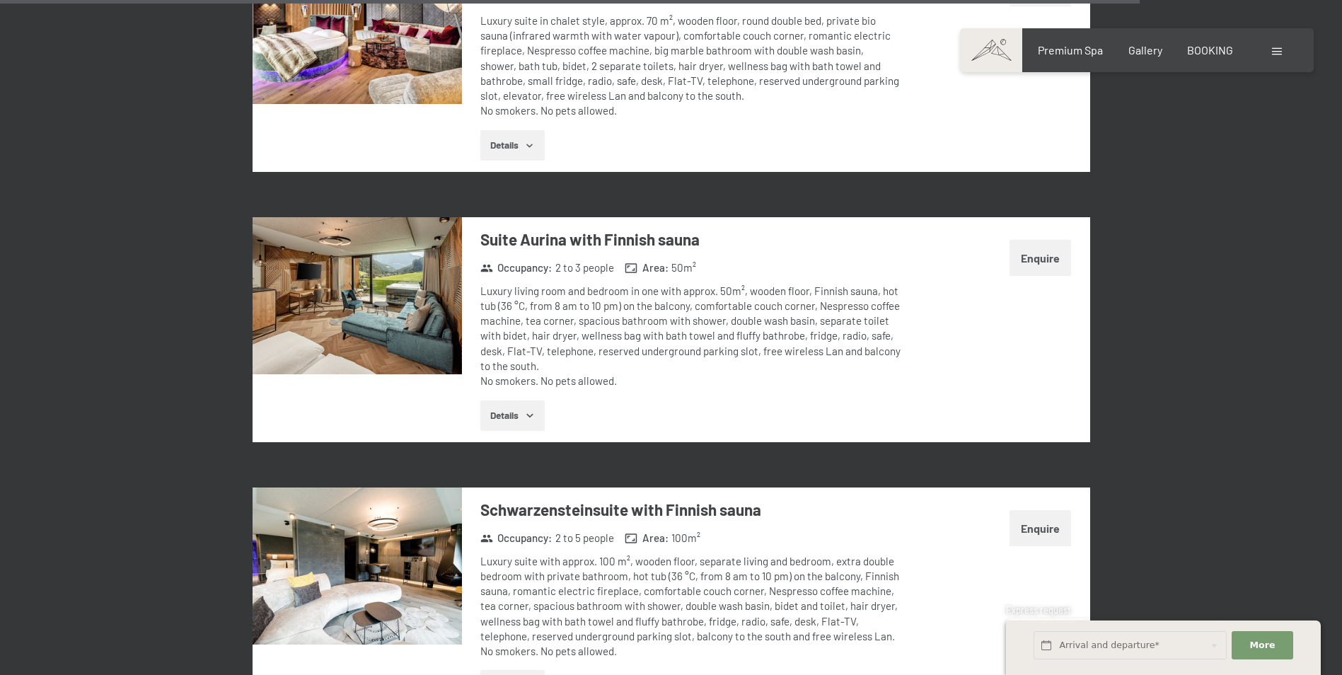
scroll to position [6257, 0]
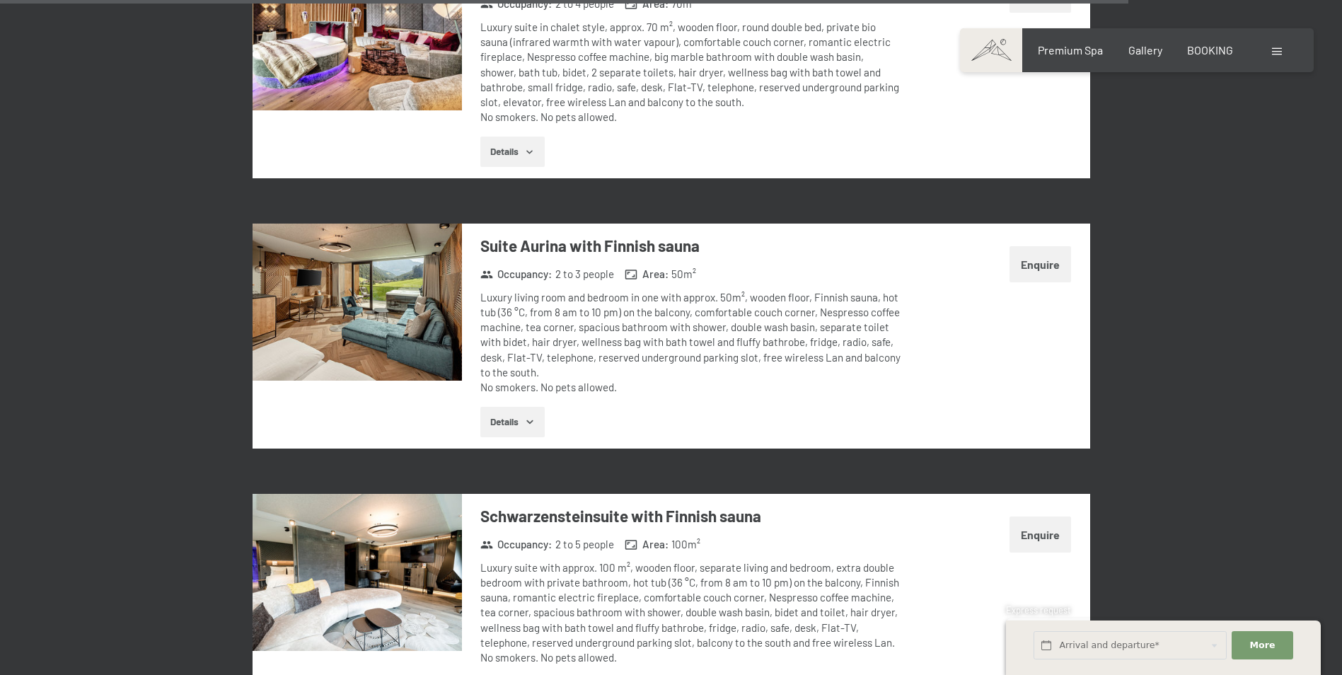
click at [356, 554] on img at bounding box center [356, 572] width 209 height 157
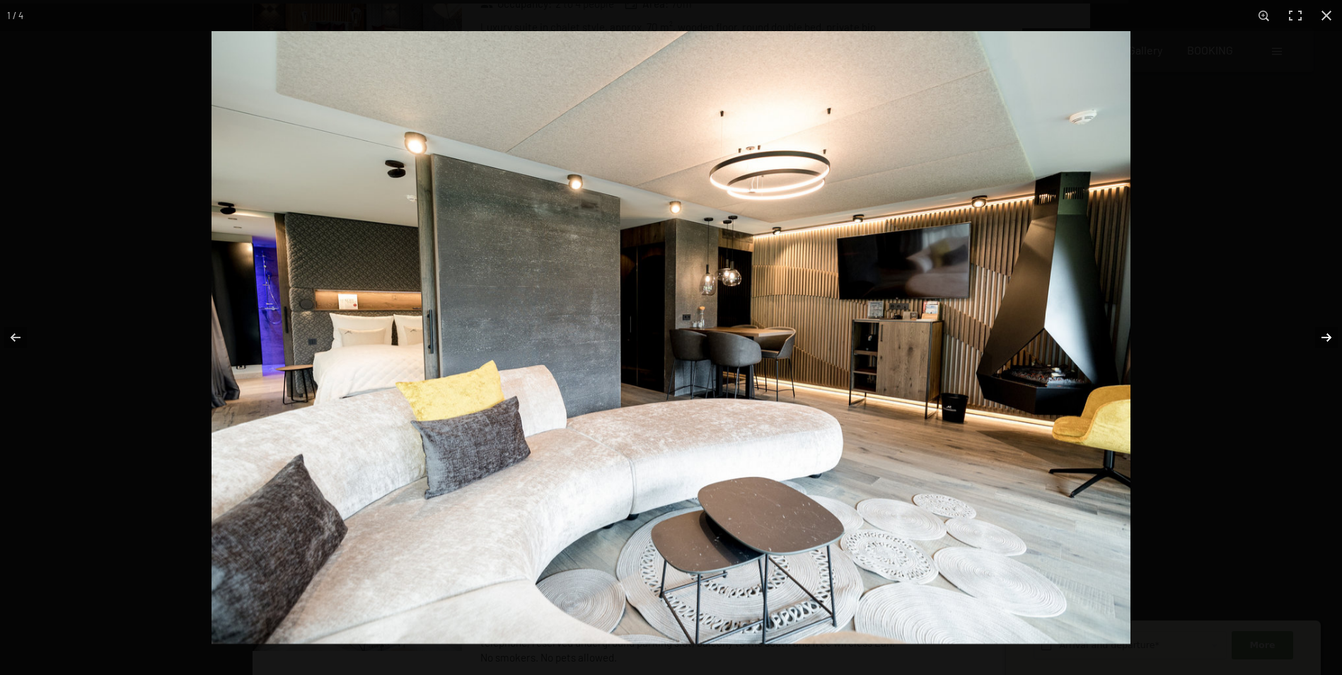
click at [1322, 342] on button "button" at bounding box center [1317, 337] width 50 height 71
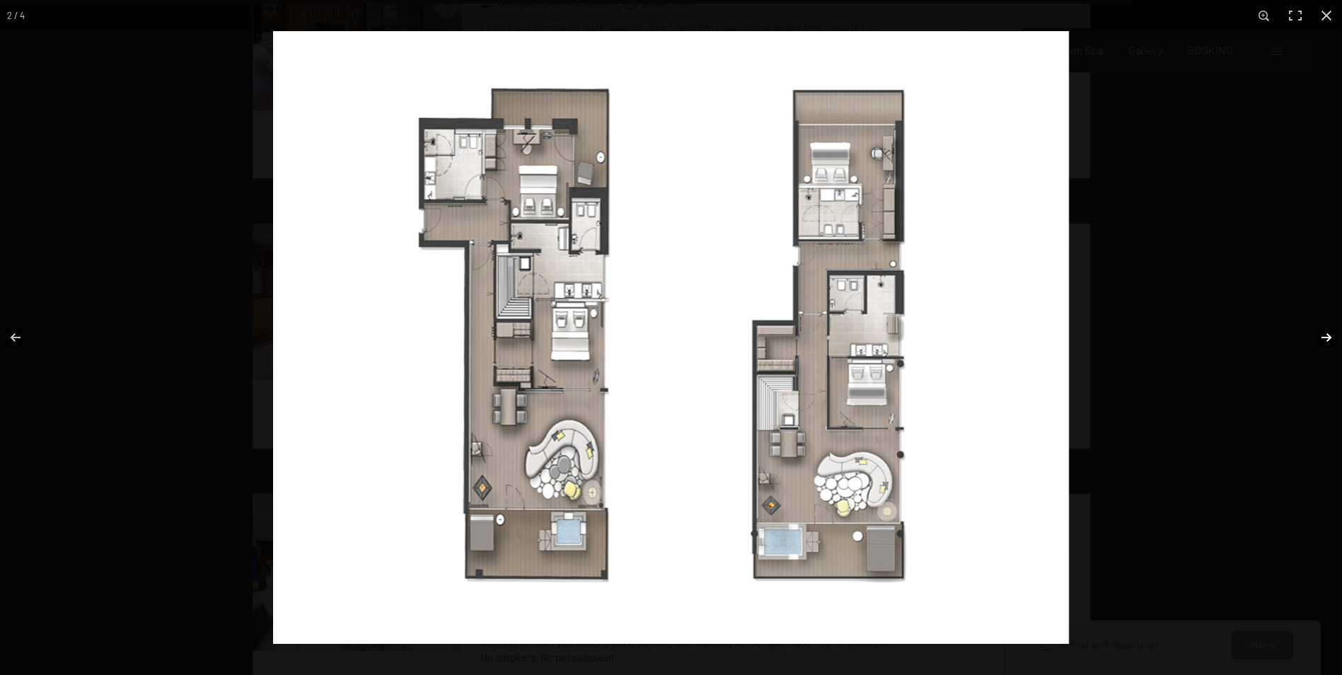
click at [1322, 342] on button "button" at bounding box center [1317, 337] width 50 height 71
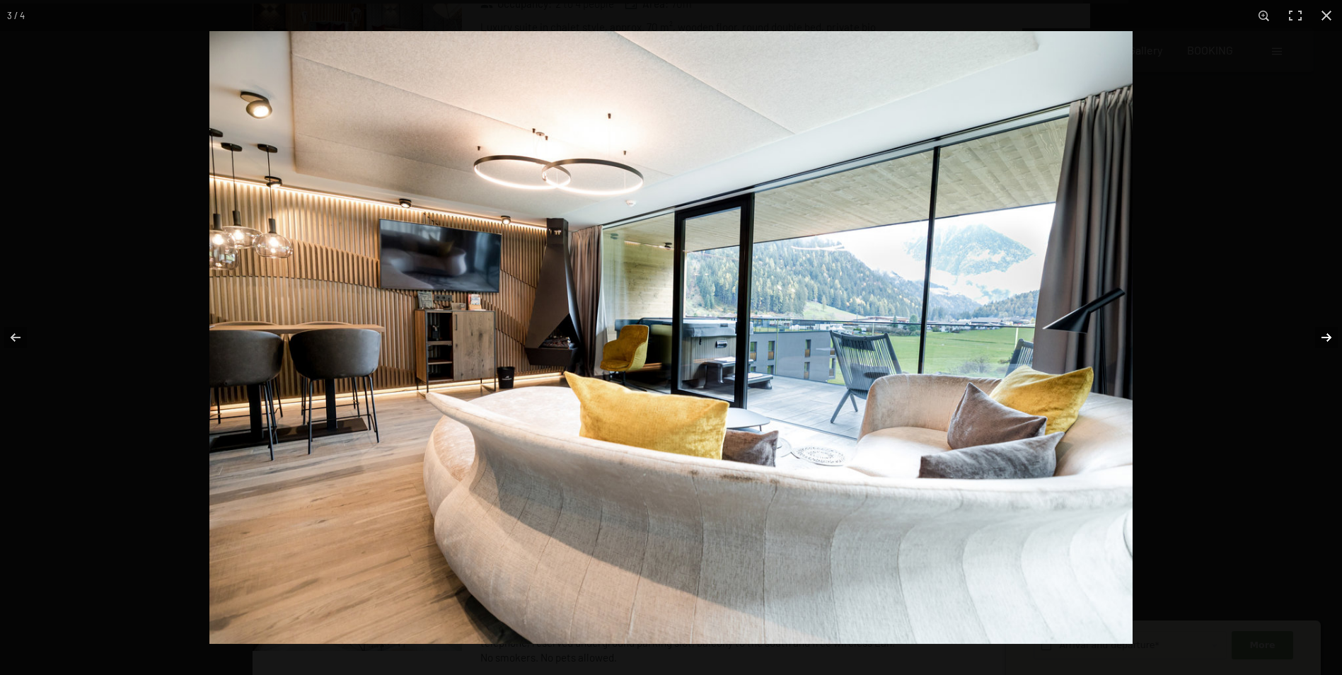
click at [1322, 342] on button "button" at bounding box center [1317, 337] width 50 height 71
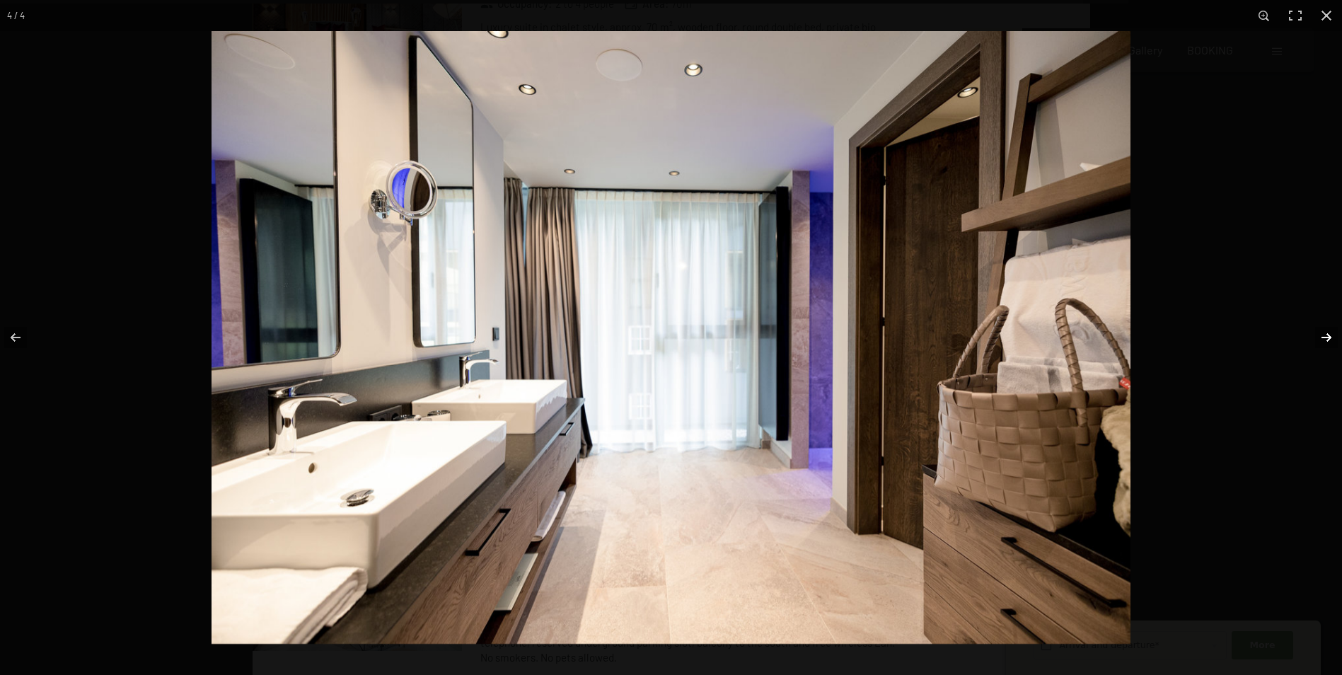
click at [1322, 342] on button "button" at bounding box center [1317, 337] width 50 height 71
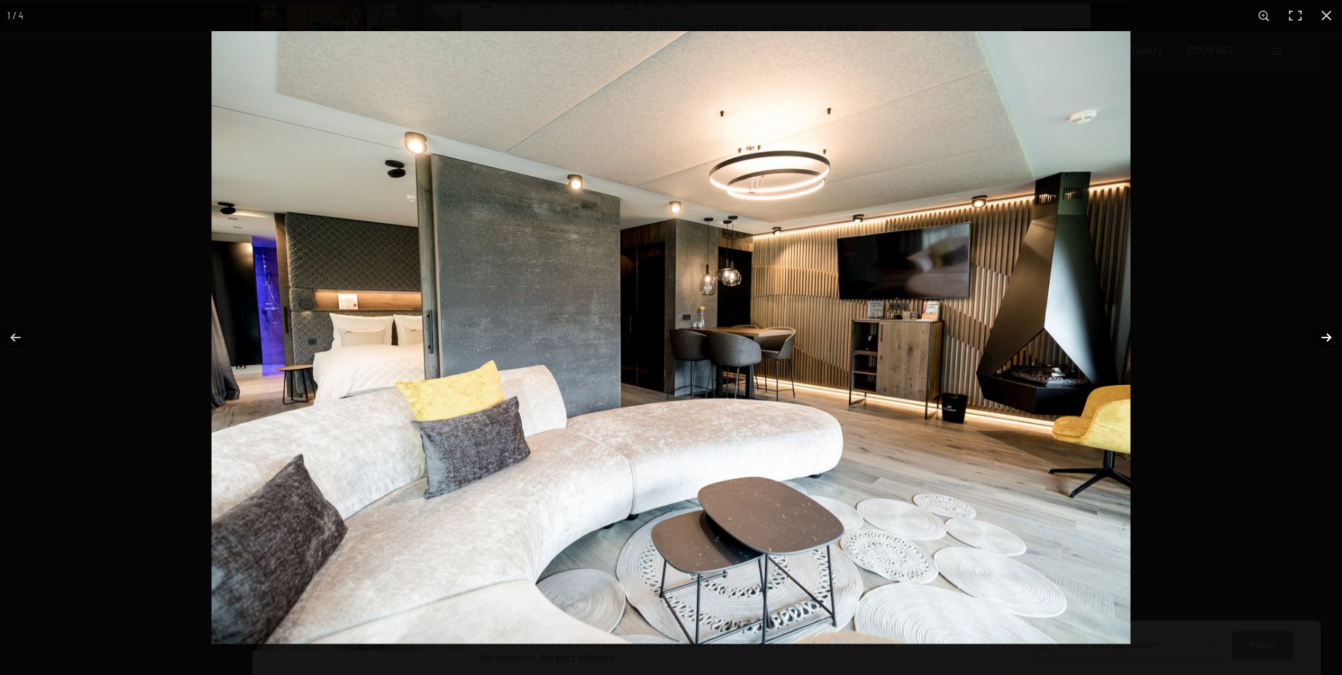
click at [1322, 342] on button "button" at bounding box center [1317, 337] width 50 height 71
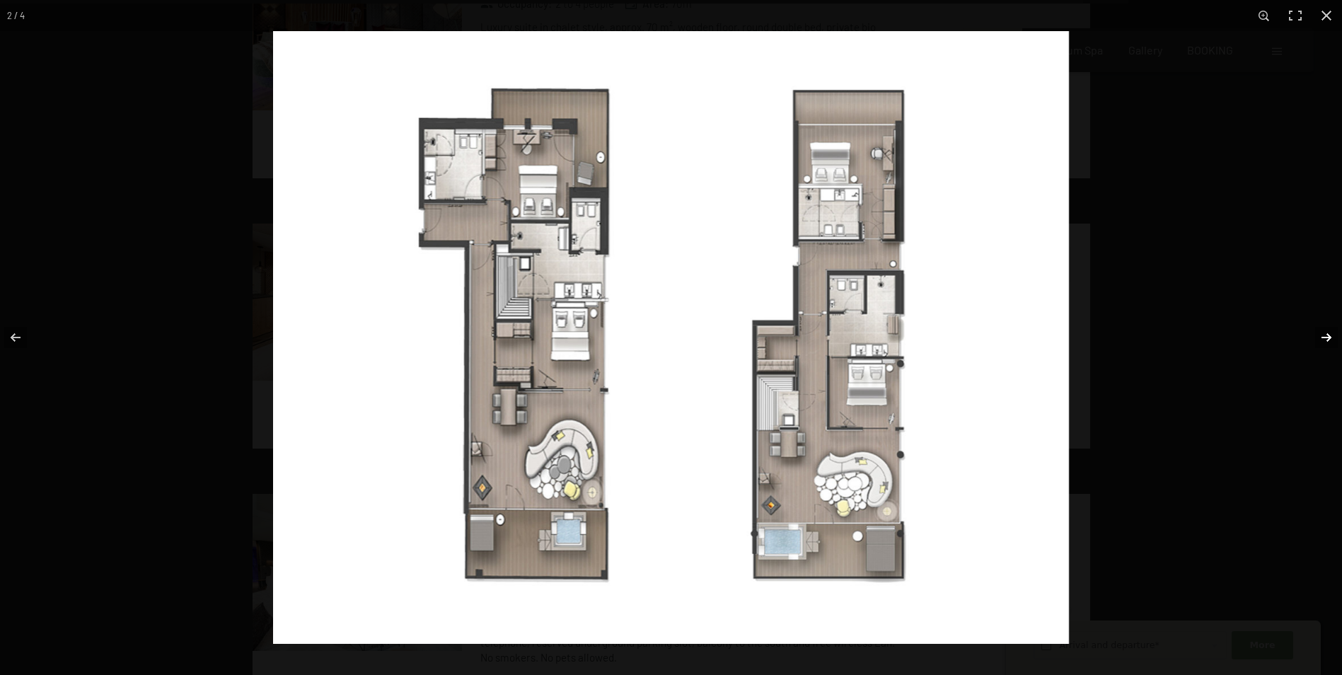
click at [1322, 342] on button "button" at bounding box center [1317, 337] width 50 height 71
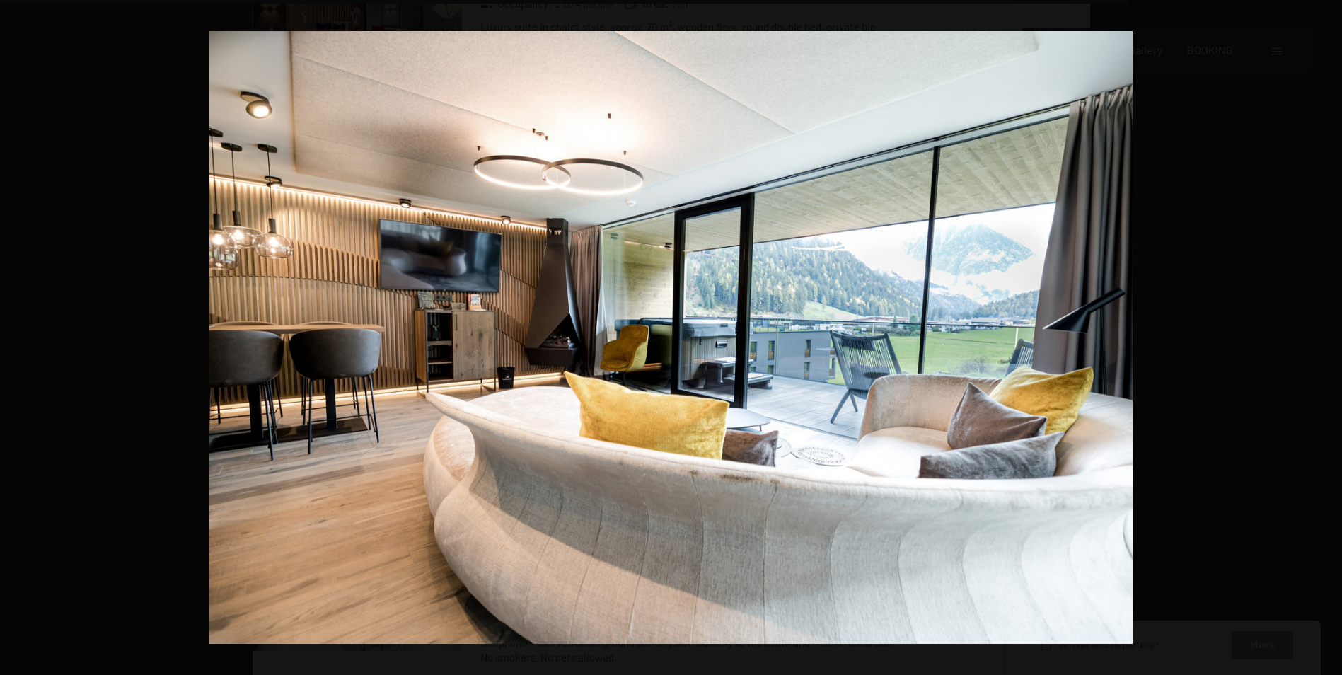
click at [1322, 342] on button "button" at bounding box center [1317, 337] width 50 height 71
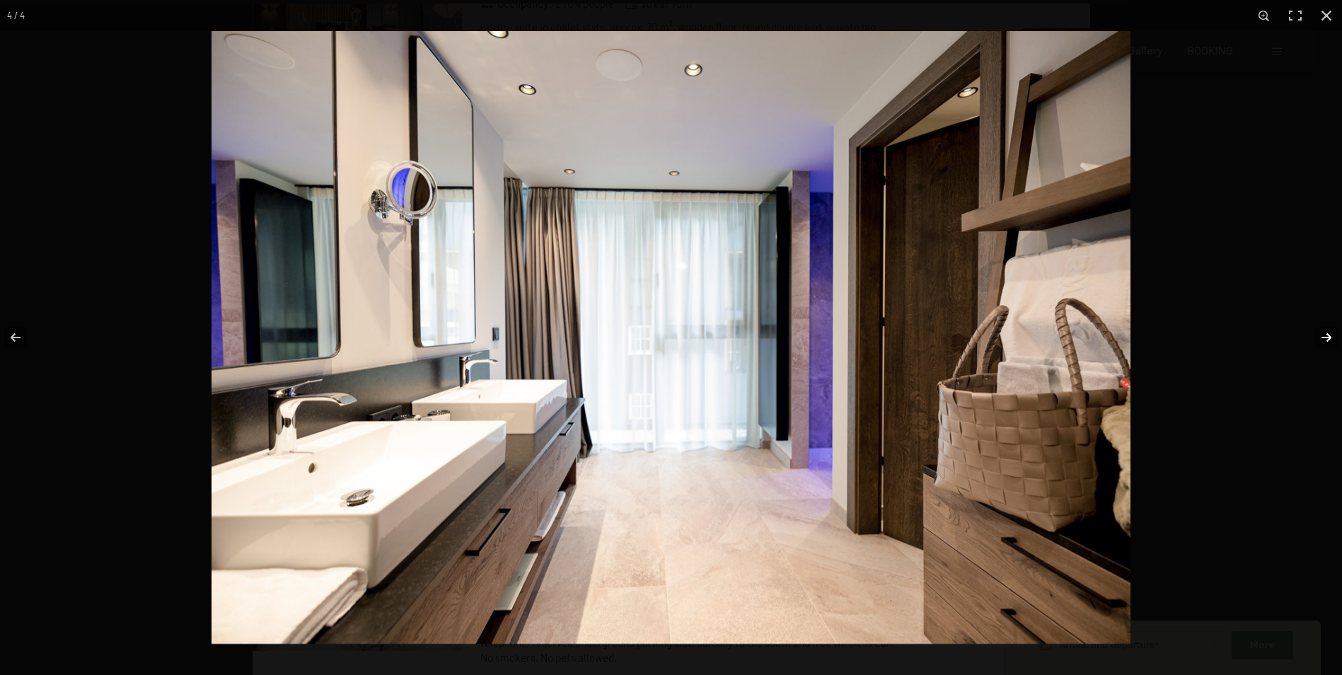
click at [1325, 340] on button "button" at bounding box center [1317, 337] width 50 height 71
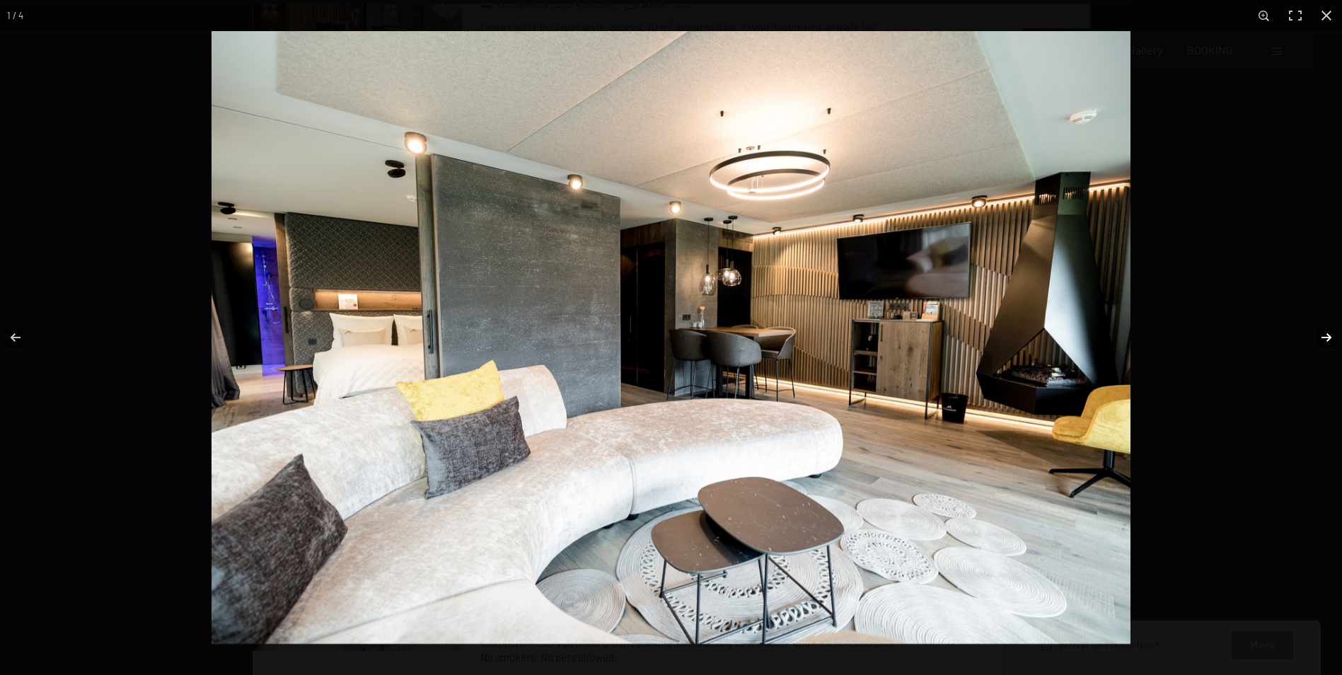
click at [1327, 340] on button "button" at bounding box center [1317, 337] width 50 height 71
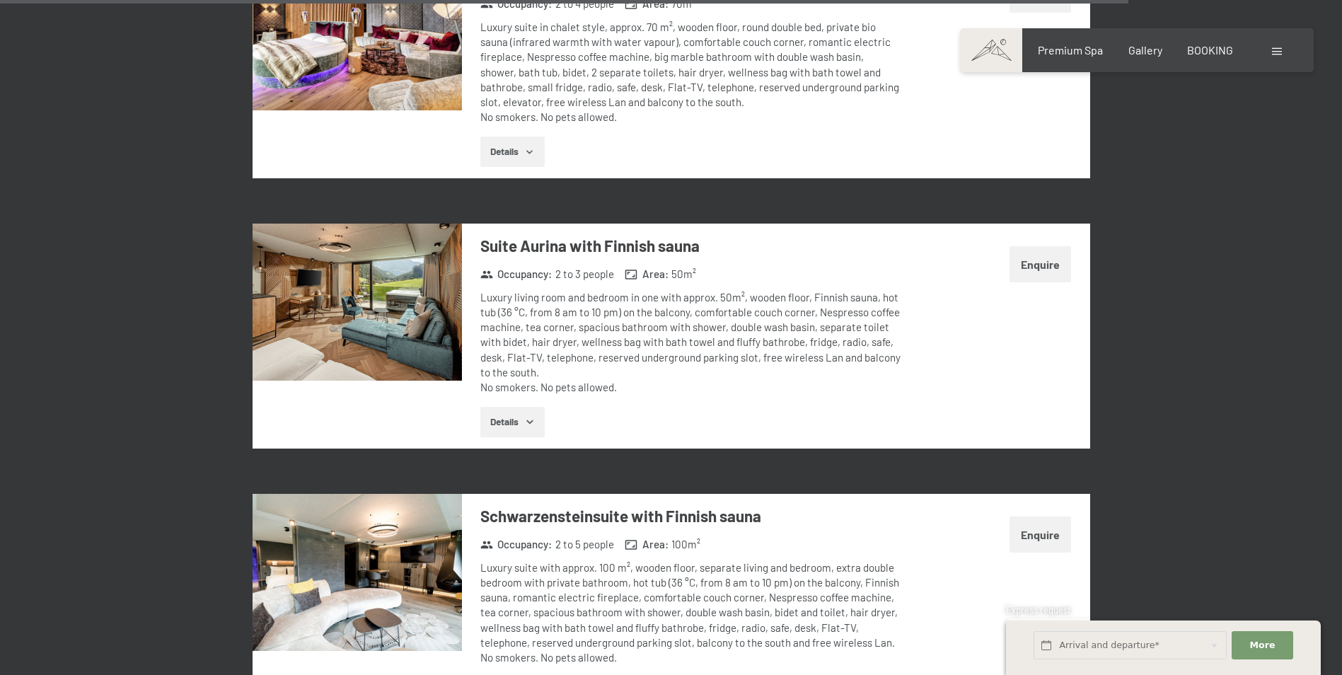
click at [0, 0] on button "button" at bounding box center [0, 0] width 0 height 0
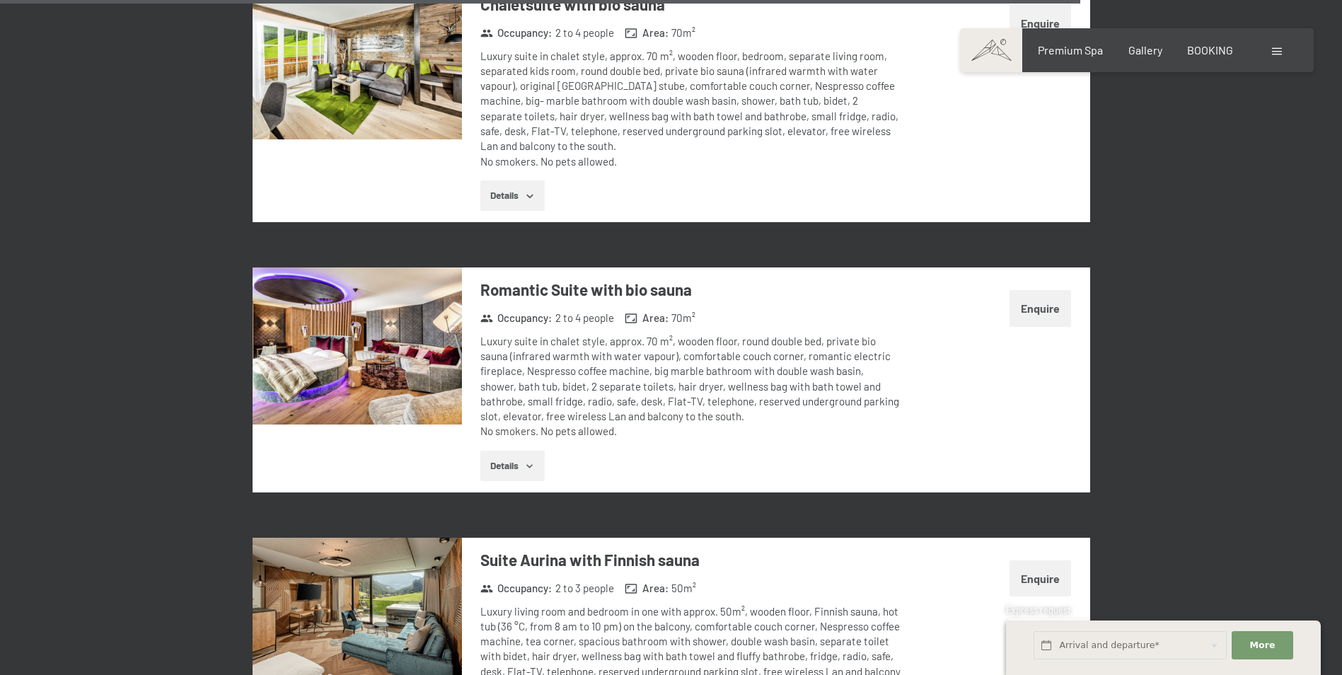
scroll to position [5903, 0]
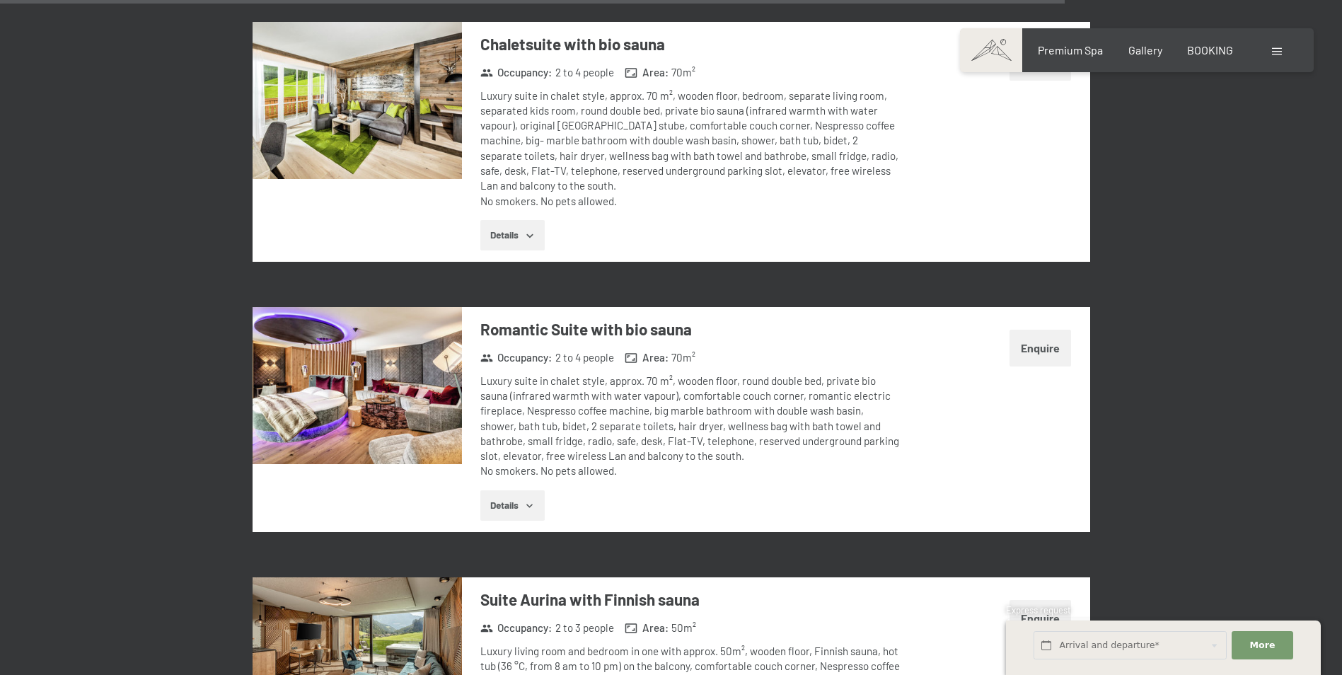
click at [314, 356] on img at bounding box center [356, 385] width 209 height 157
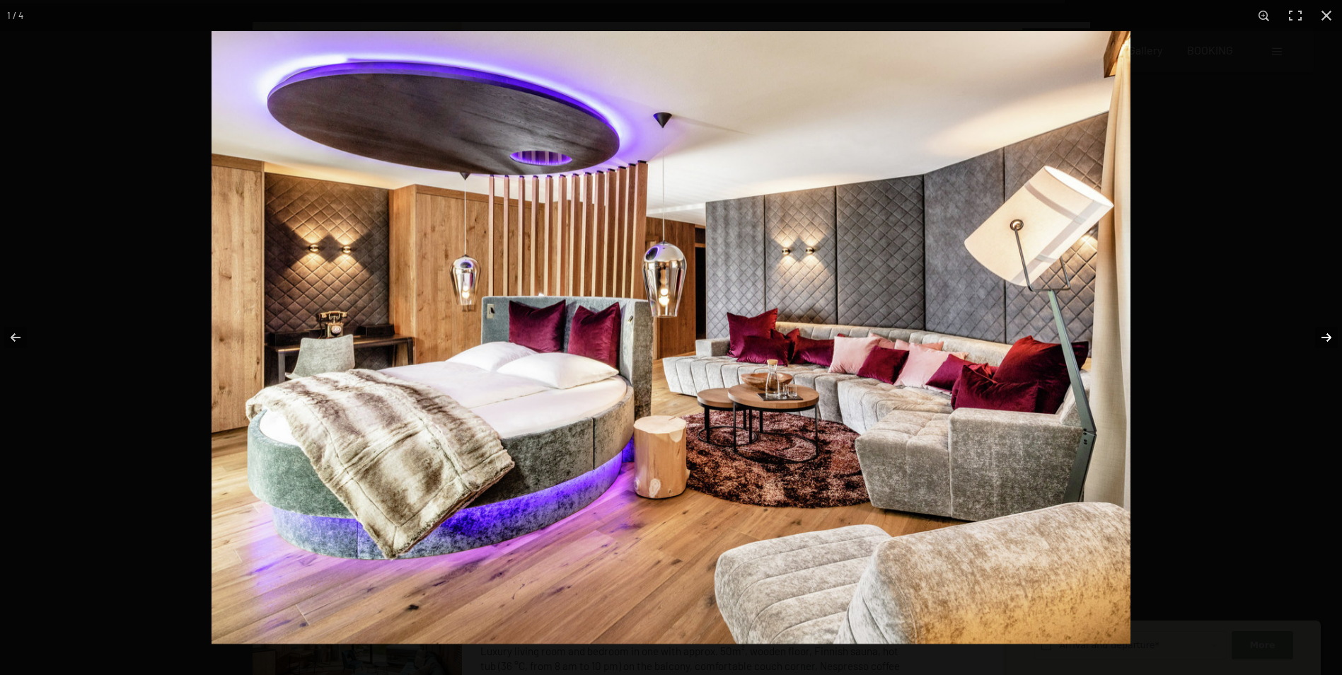
click at [1327, 335] on button "button" at bounding box center [1317, 337] width 50 height 71
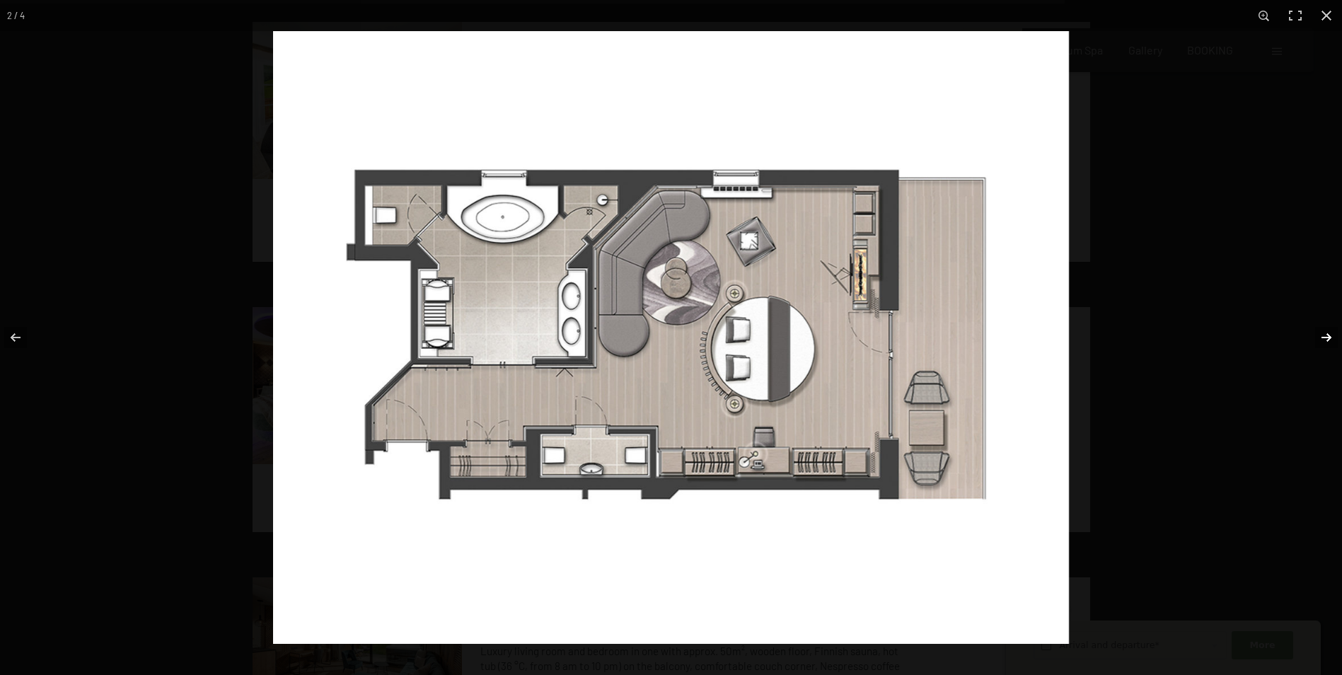
click at [1327, 335] on button "button" at bounding box center [1317, 337] width 50 height 71
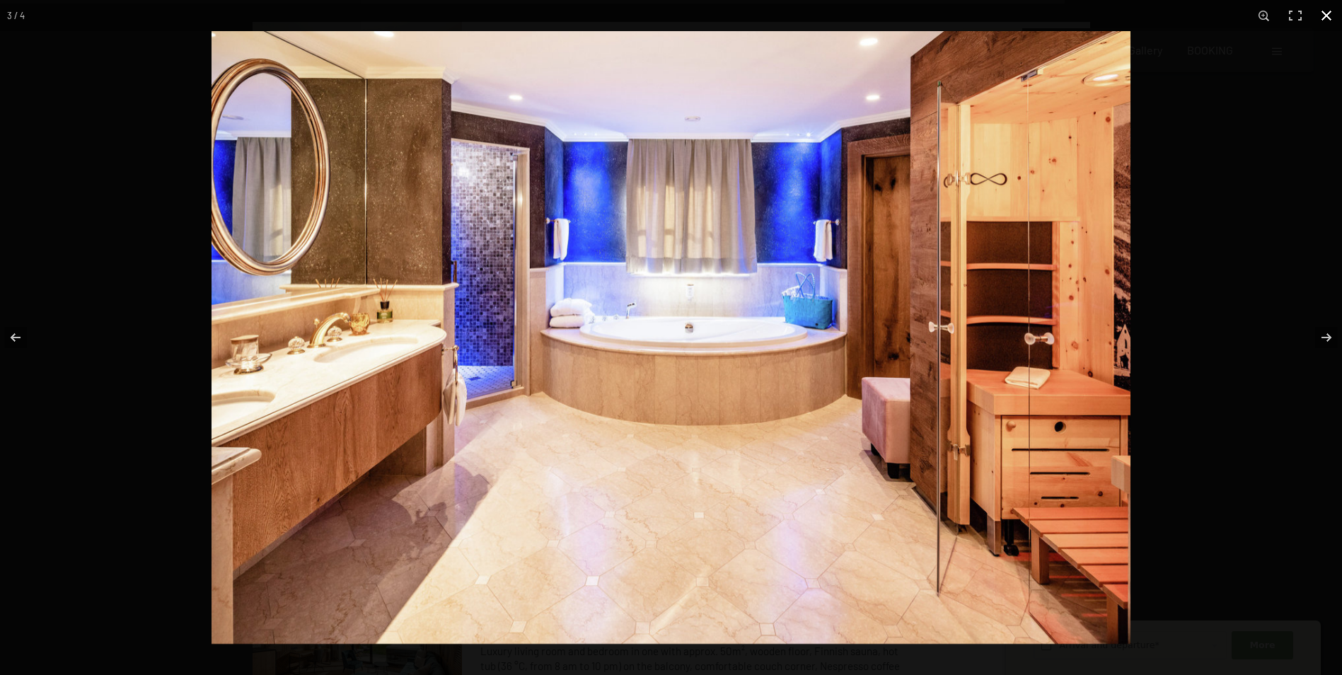
click at [1324, 16] on button "button" at bounding box center [1325, 15] width 31 height 31
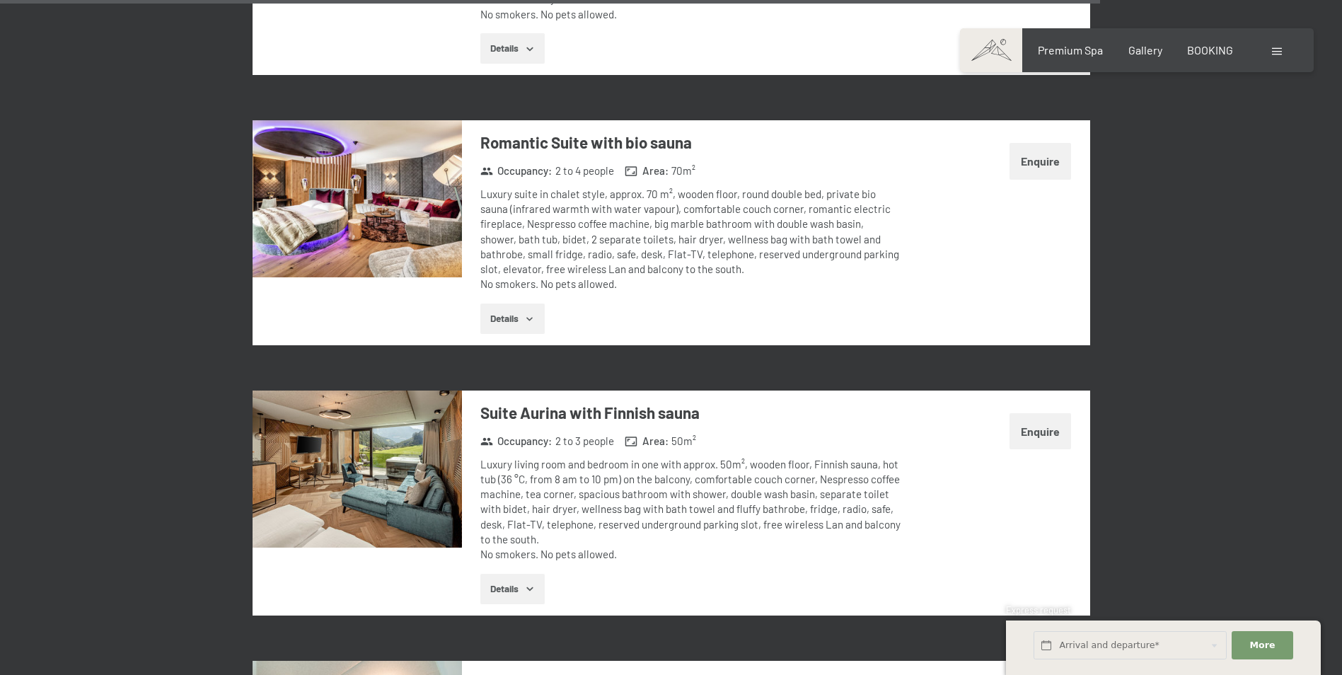
scroll to position [6115, 0]
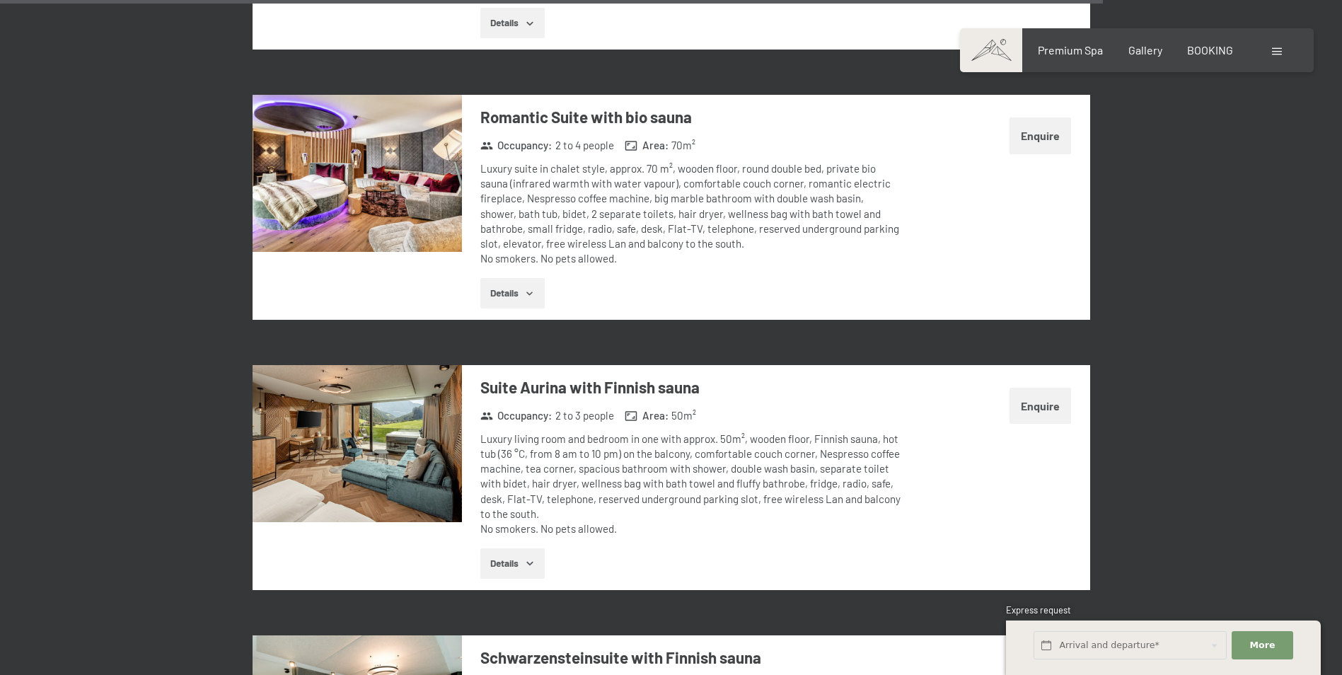
click at [1050, 388] on button "Enquire" at bounding box center [1040, 406] width 62 height 36
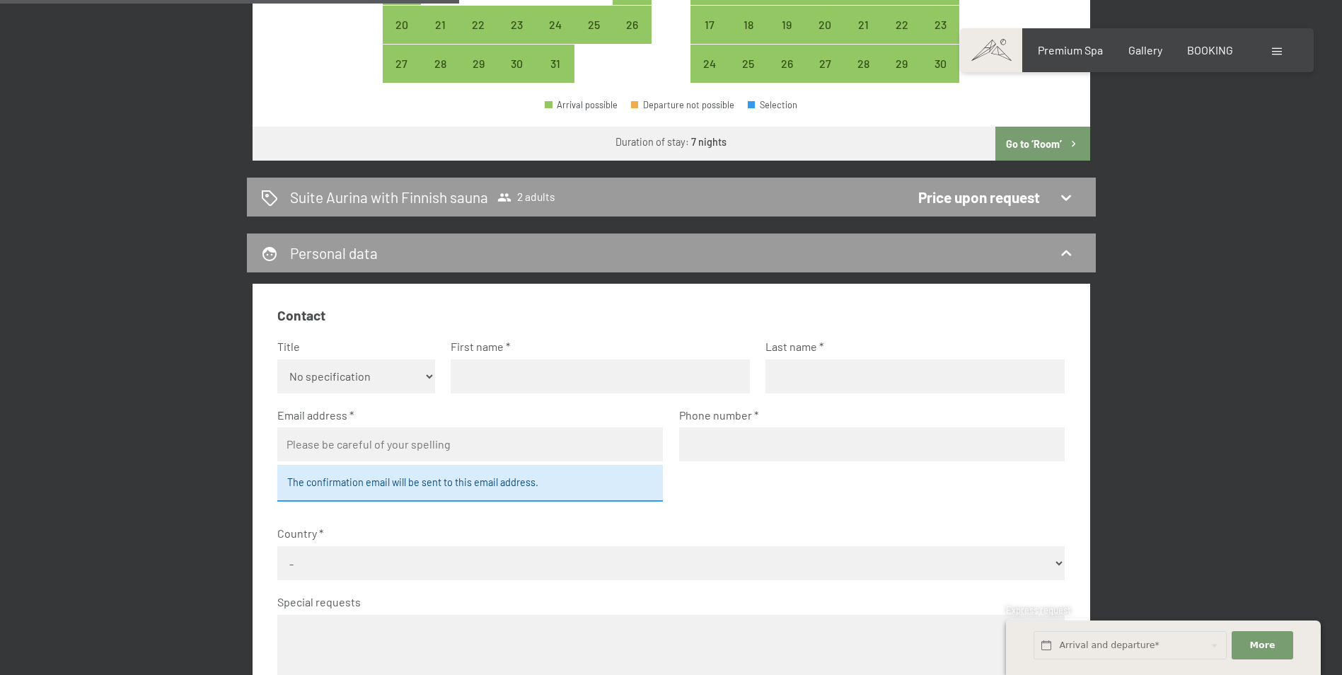
scroll to position [657, 0]
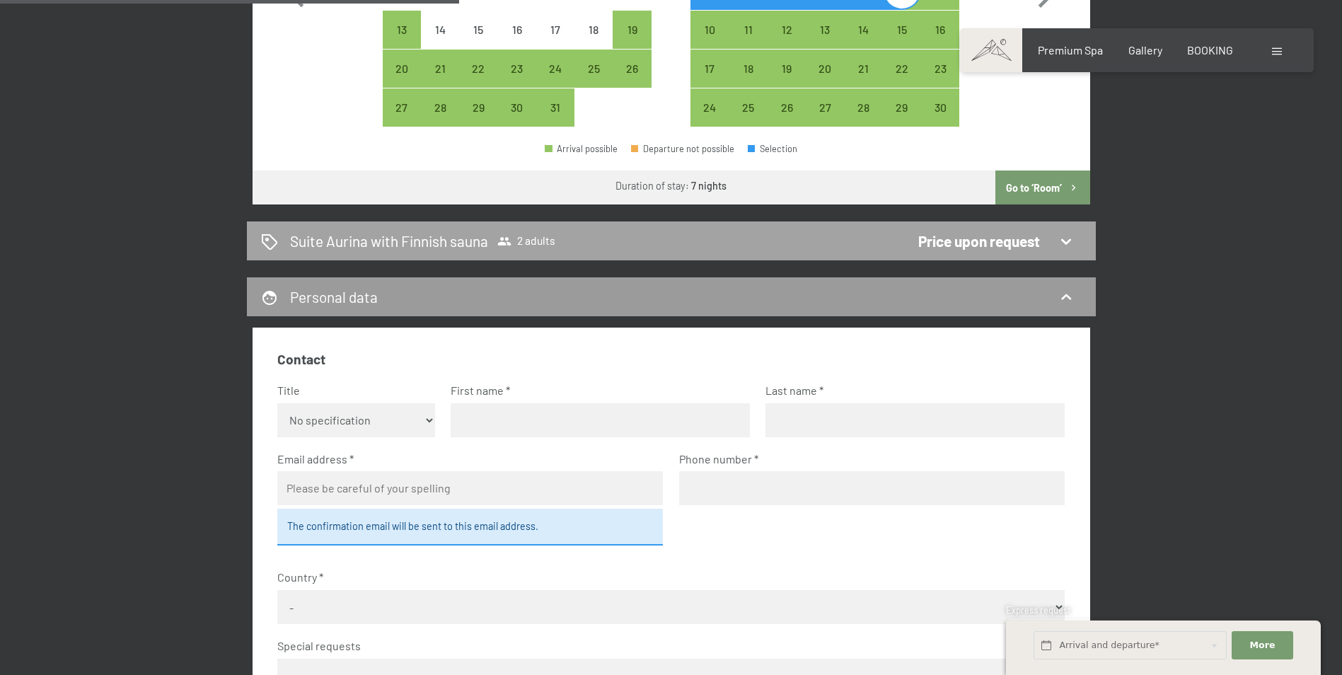
click at [1042, 238] on div "Suite Aurina with Finnish sauna 2 adults Price upon request" at bounding box center [671, 241] width 820 height 21
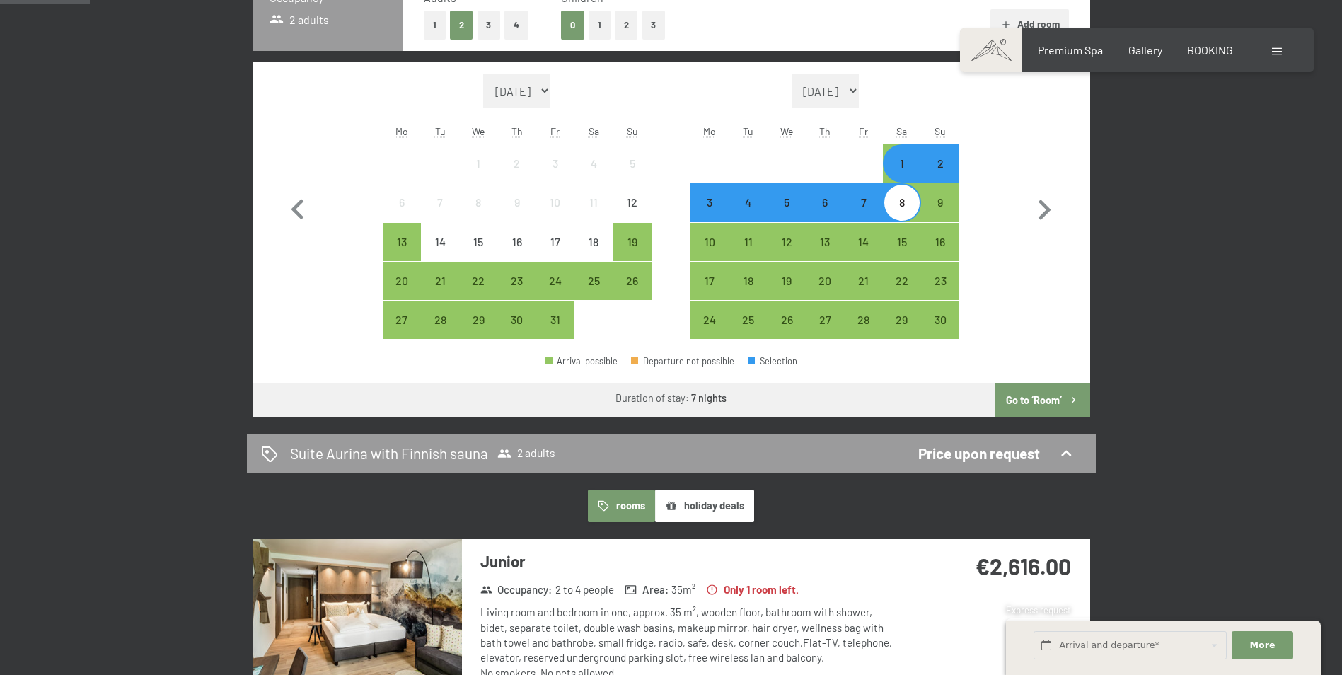
scroll to position [516, 0]
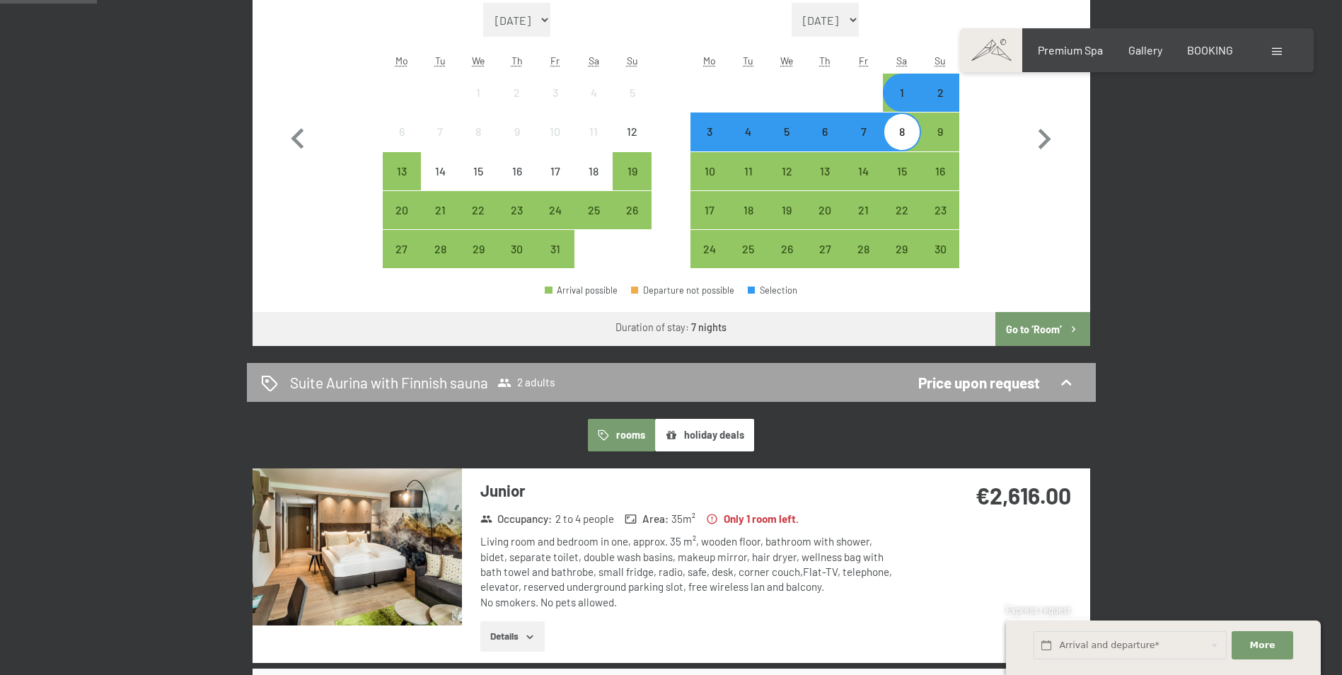
click at [1051, 382] on div "Suite Aurina with Finnish sauna 2 adults Price upon request" at bounding box center [671, 382] width 820 height 21
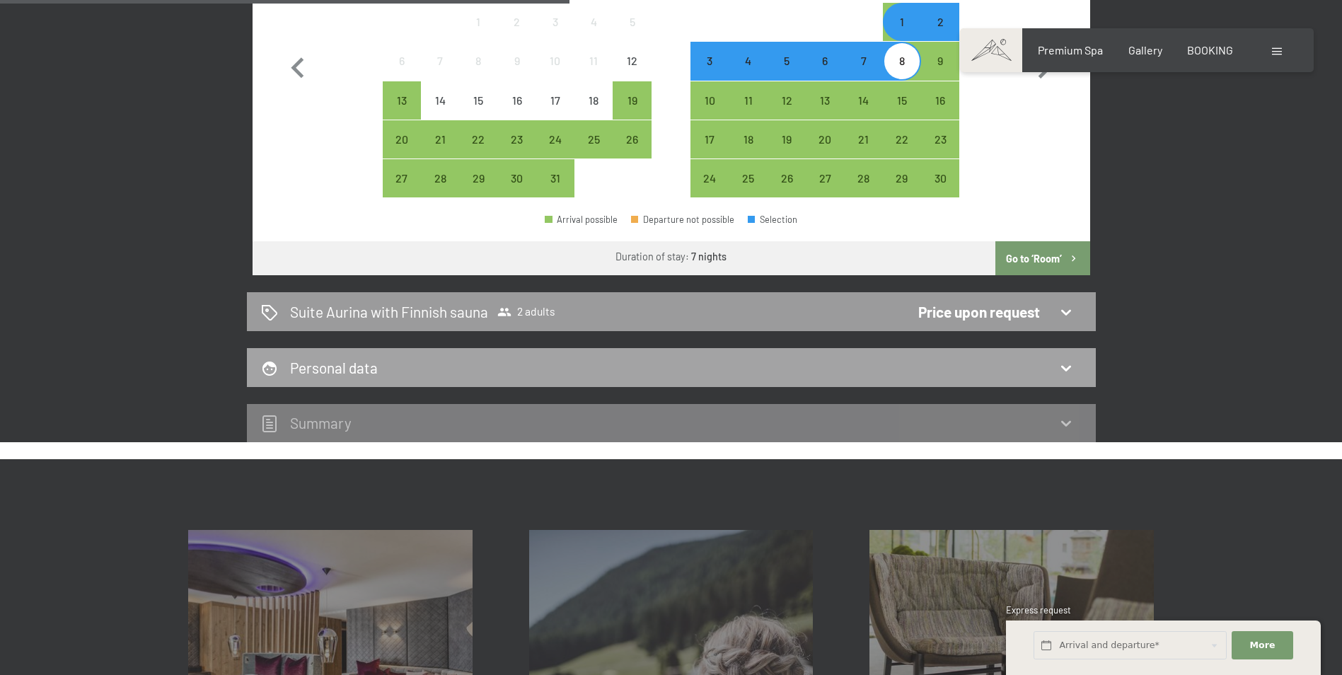
click at [974, 363] on div "Personal data" at bounding box center [671, 367] width 820 height 21
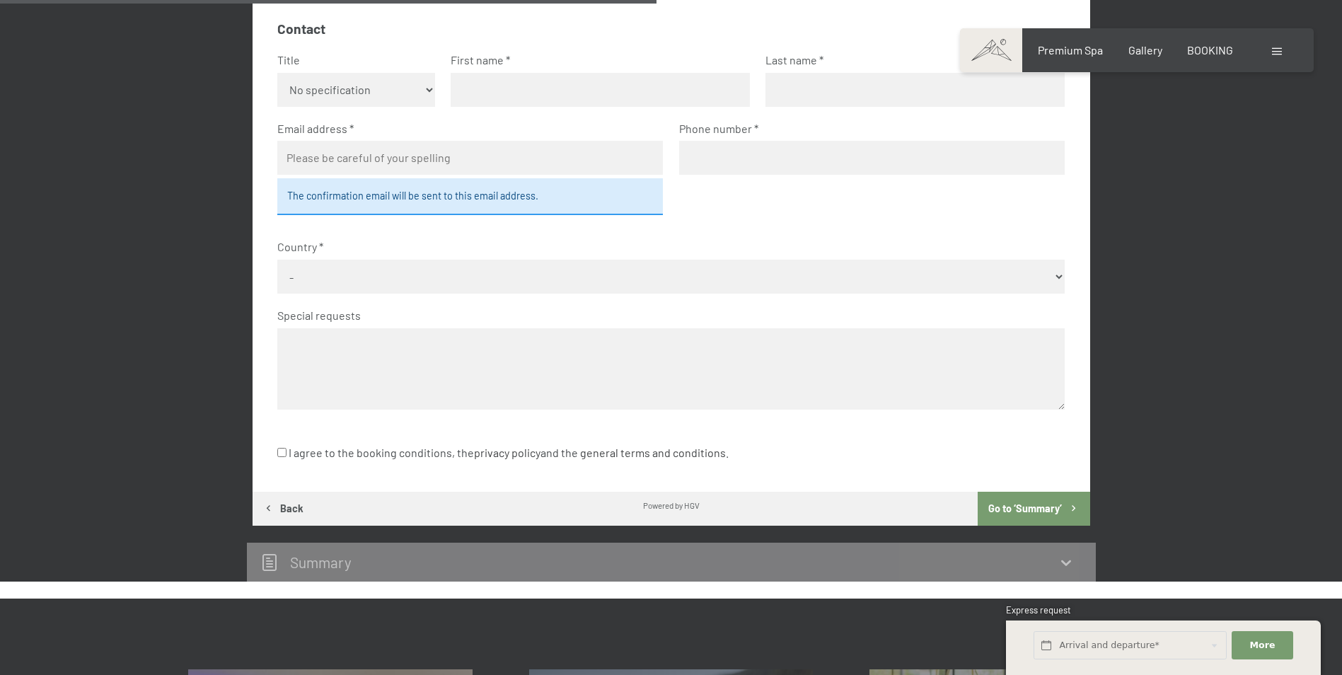
scroll to position [1011, 0]
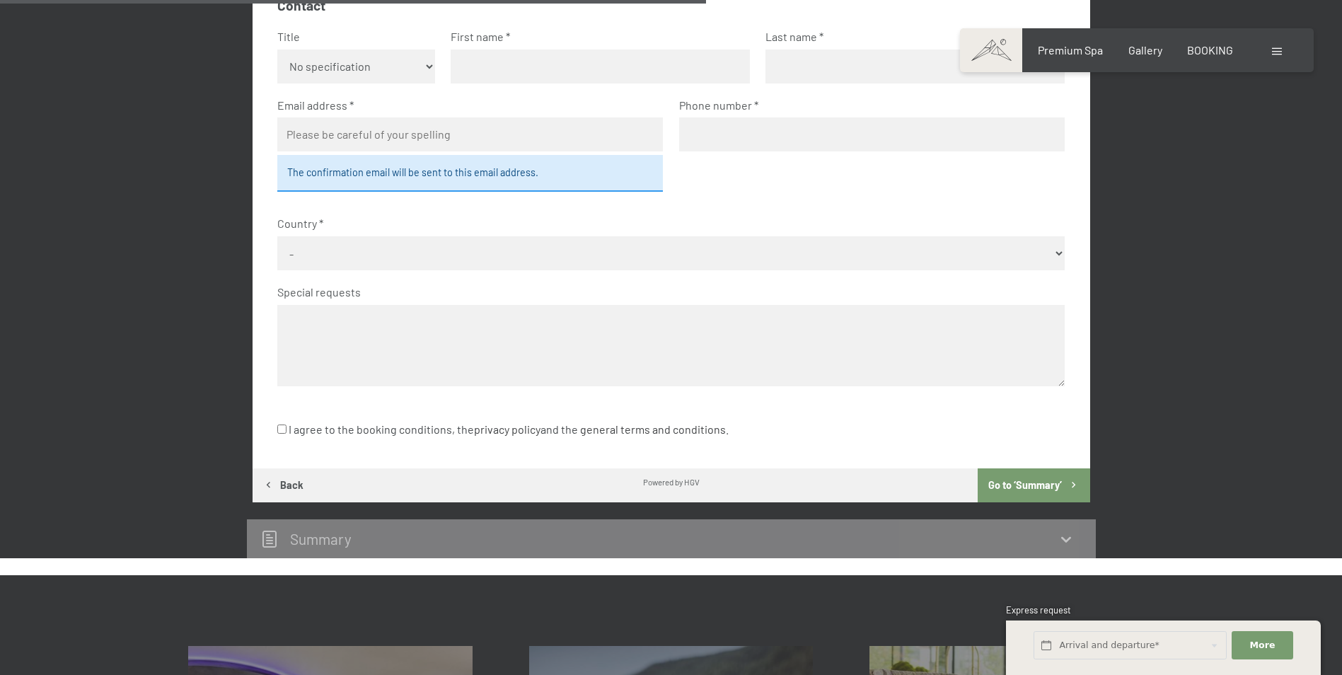
click at [1069, 538] on icon at bounding box center [1066, 539] width 10 height 6
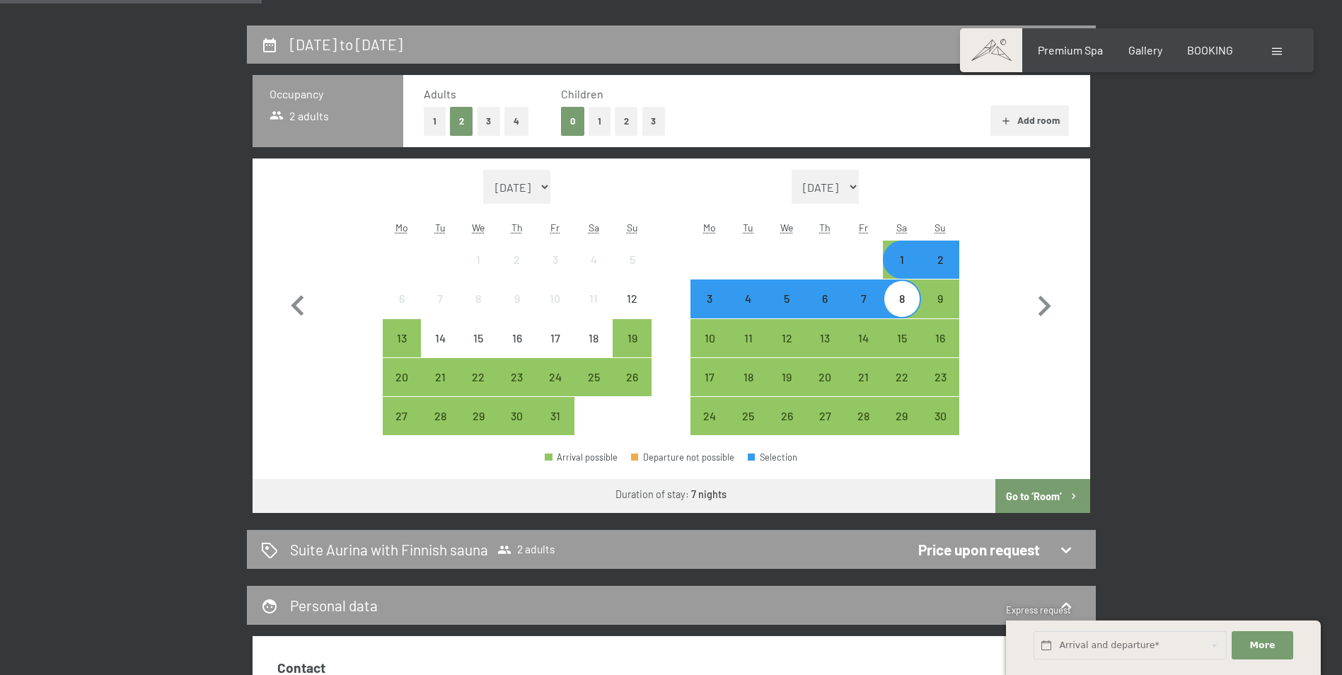
scroll to position [374, 0]
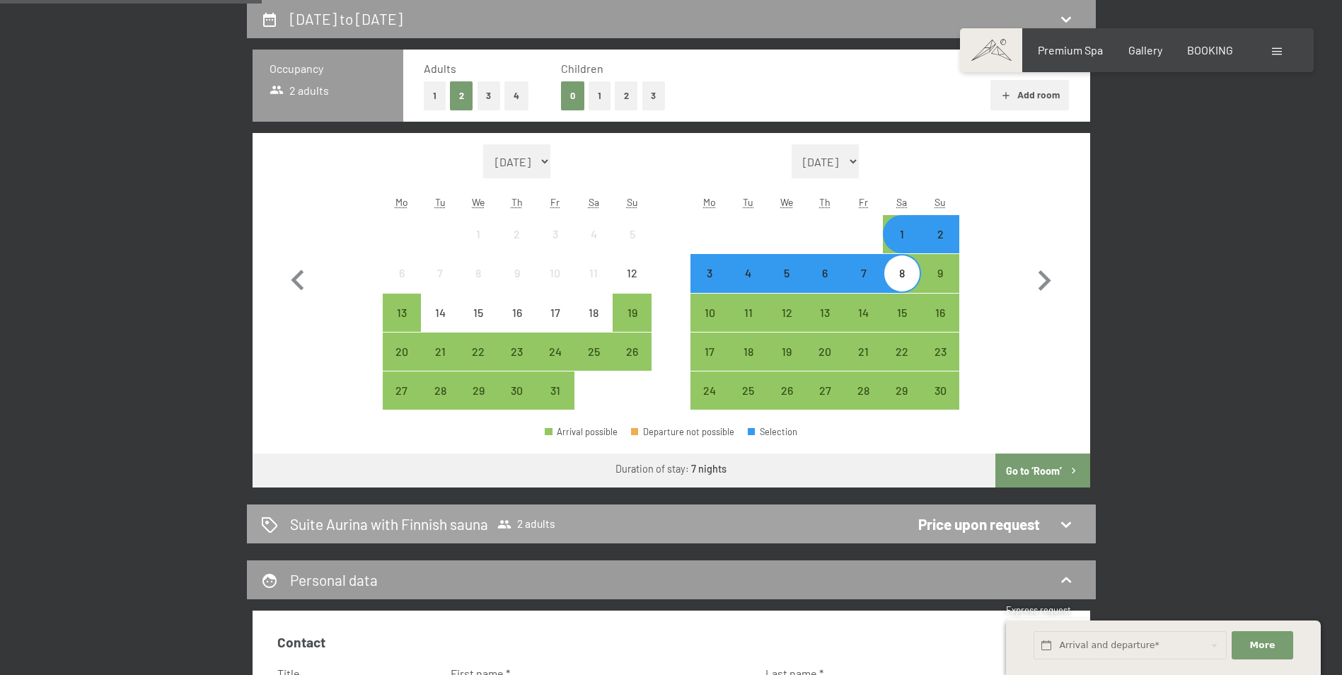
click at [1030, 521] on div "Price upon request" at bounding box center [979, 523] width 122 height 21
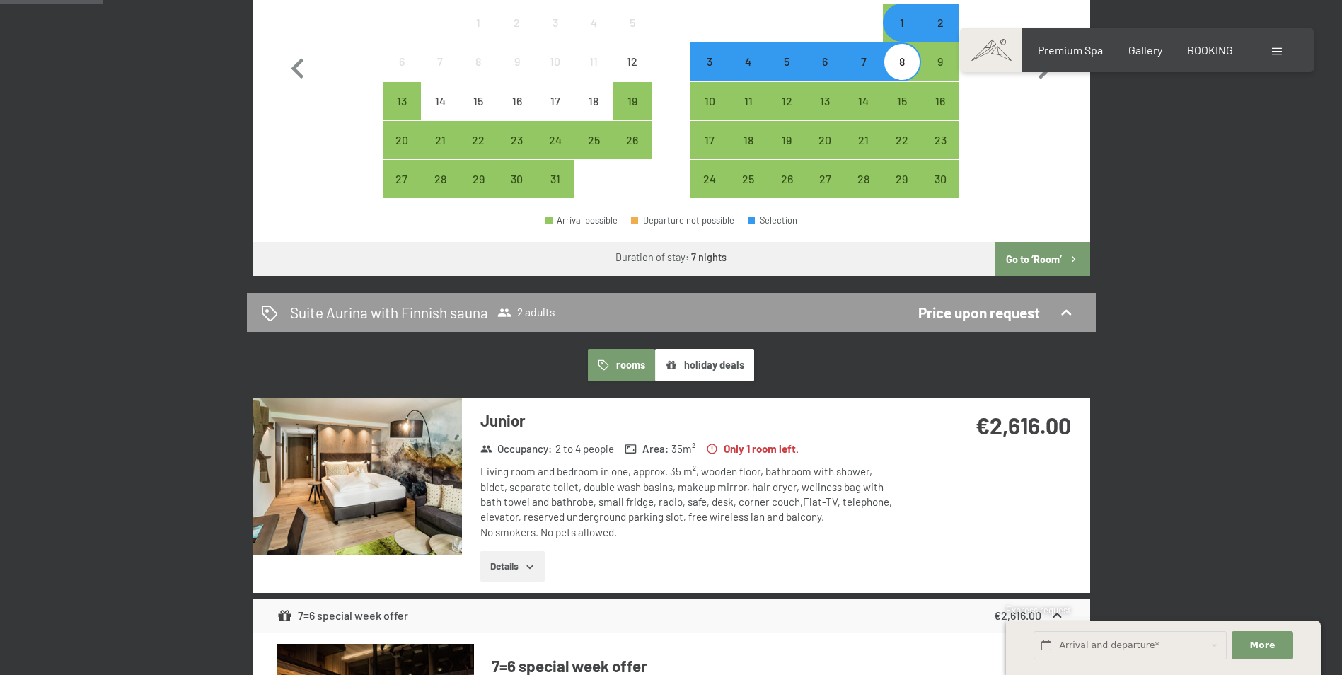
scroll to position [586, 0]
click at [720, 365] on button "holiday deals" at bounding box center [704, 364] width 99 height 33
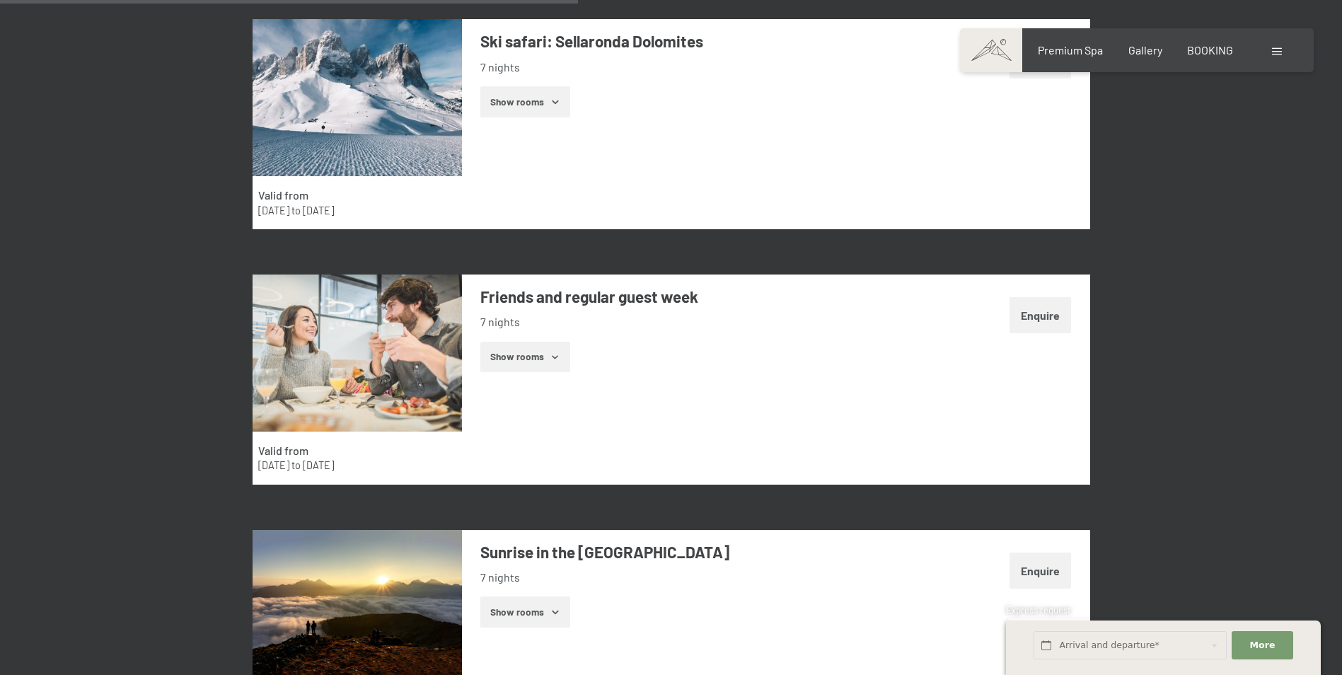
scroll to position [2425, 0]
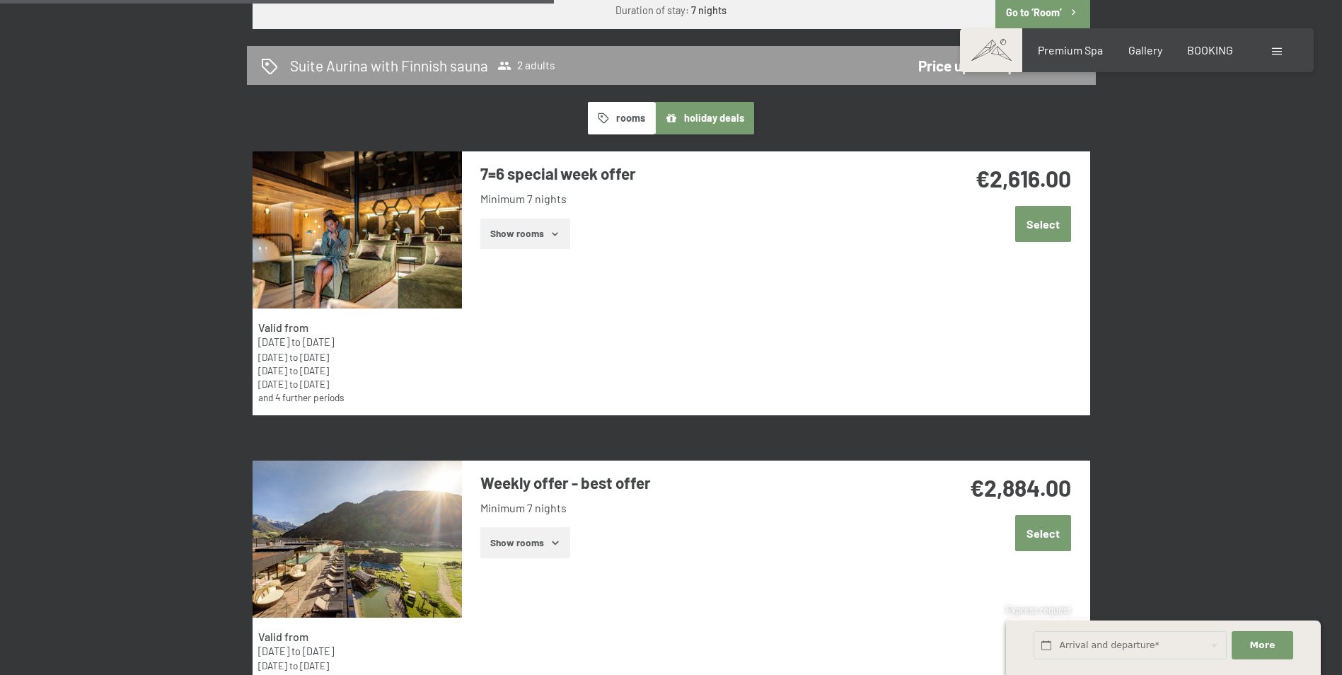
drag, startPoint x: 876, startPoint y: 499, endPoint x: 848, endPoint y: 286, distance: 215.3
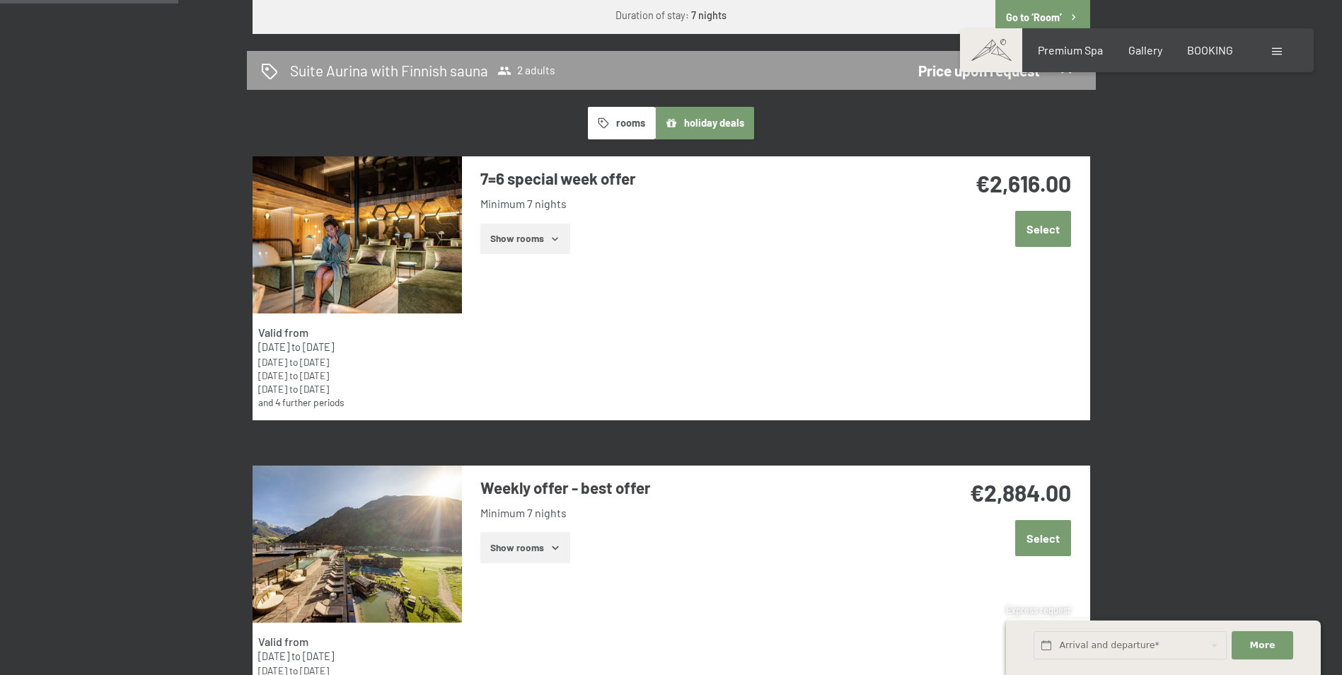
scroll to position [846, 0]
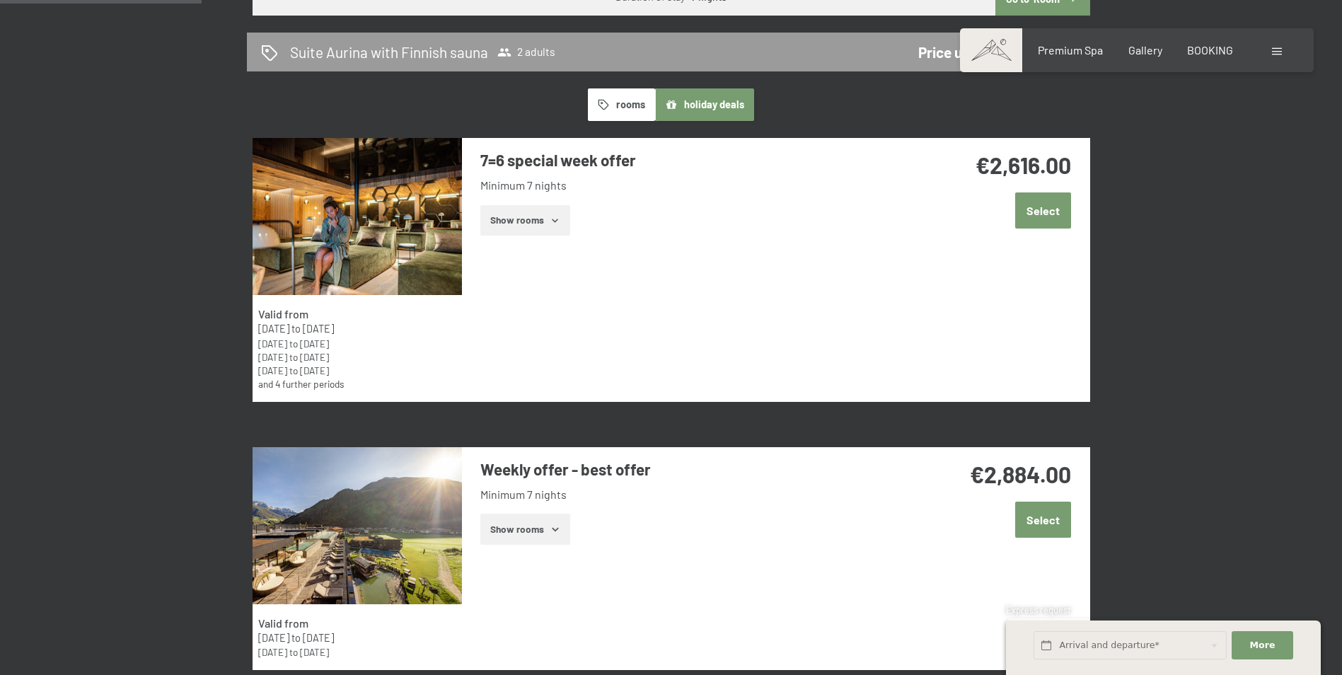
click at [615, 107] on button "rooms" at bounding box center [621, 104] width 67 height 33
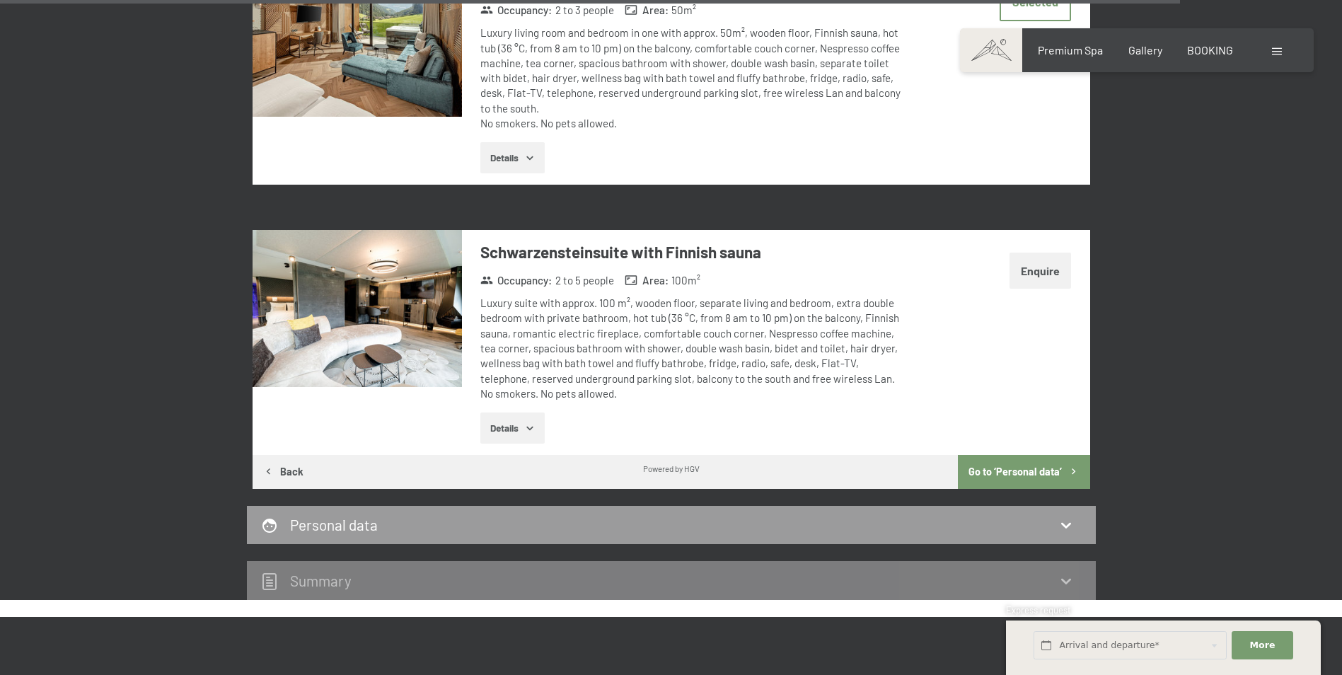
scroll to position [6291, 0]
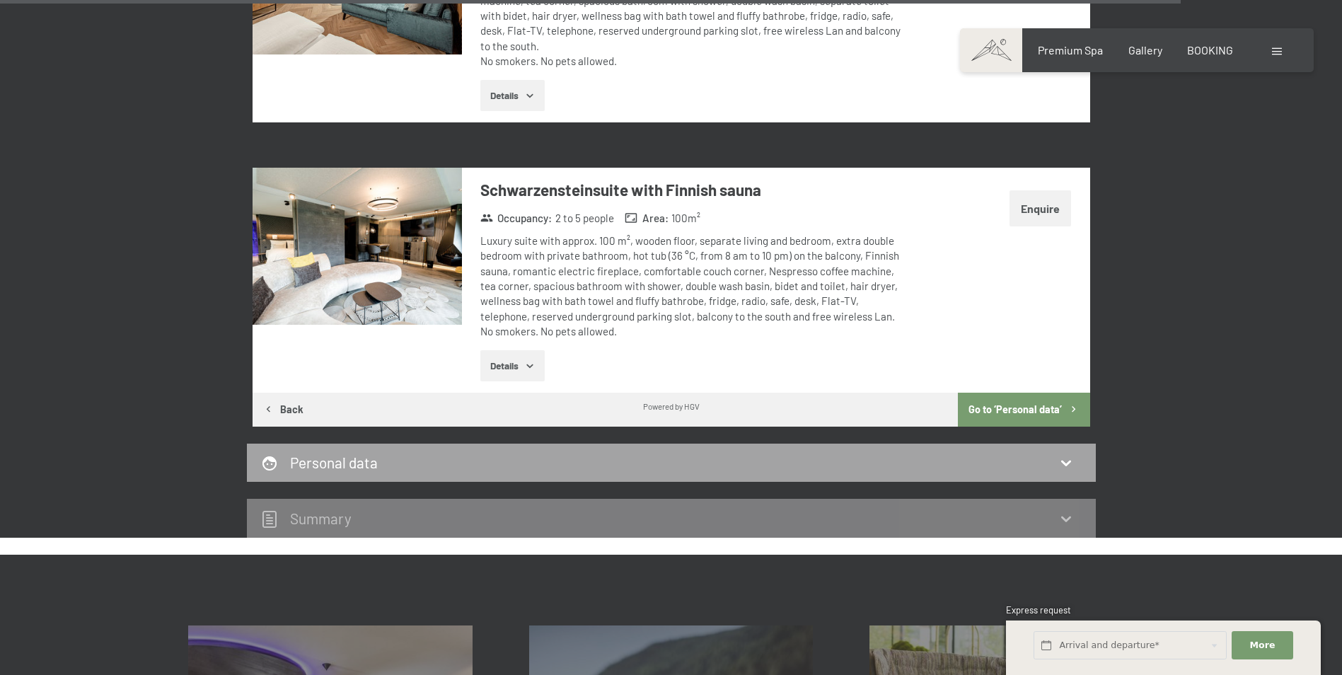
click at [1036, 452] on div "Personal data" at bounding box center [671, 462] width 820 height 21
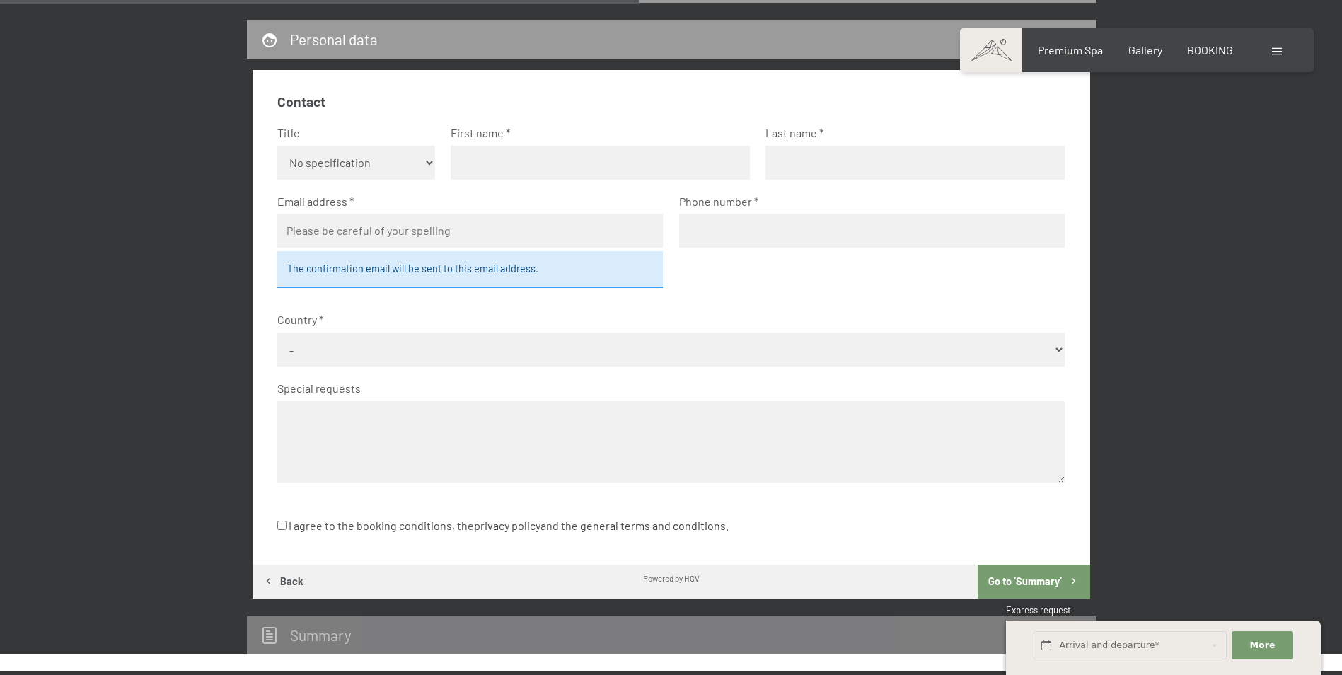
scroll to position [940, 0]
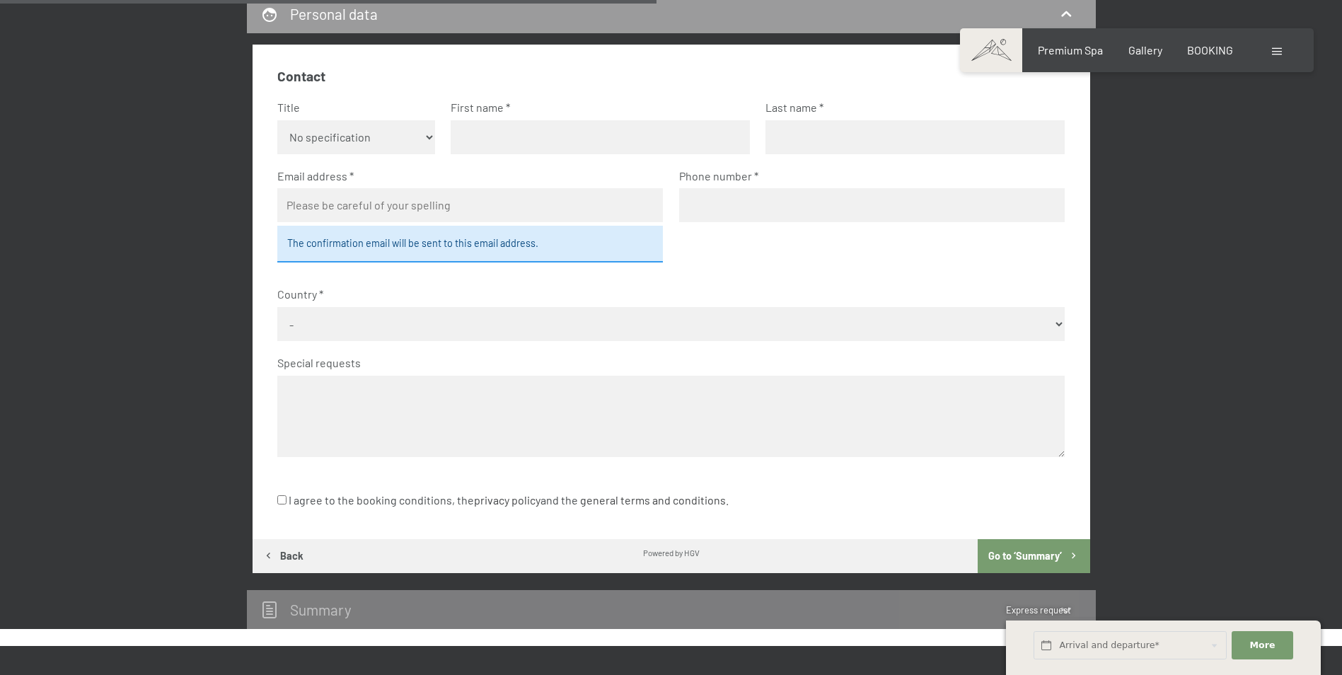
click at [426, 137] on select "No specification Ms. Mr." at bounding box center [356, 137] width 158 height 34
select select "m"
click at [277, 120] on select "No specification Ms. Mr." at bounding box center [356, 137] width 158 height 34
click at [495, 140] on input "text" at bounding box center [599, 137] width 299 height 34
type input "geoffrey"
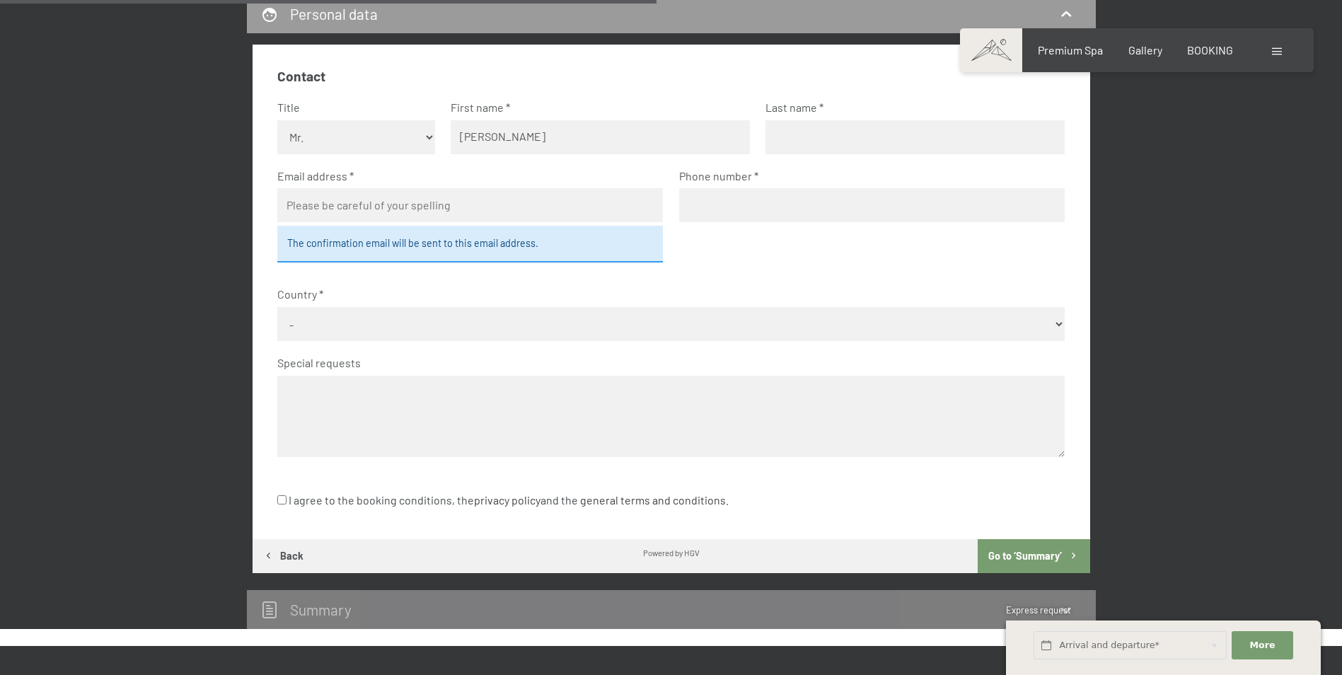
type input "rooms"
type input "geoffreyrooms@hotmail.com"
type input "0478736155"
select select "BEL"
click at [797, 250] on fieldset "Contact Title No specification Ms. Mr. First name geoffrey Last name rooms Emai…" at bounding box center [670, 271] width 787 height 408
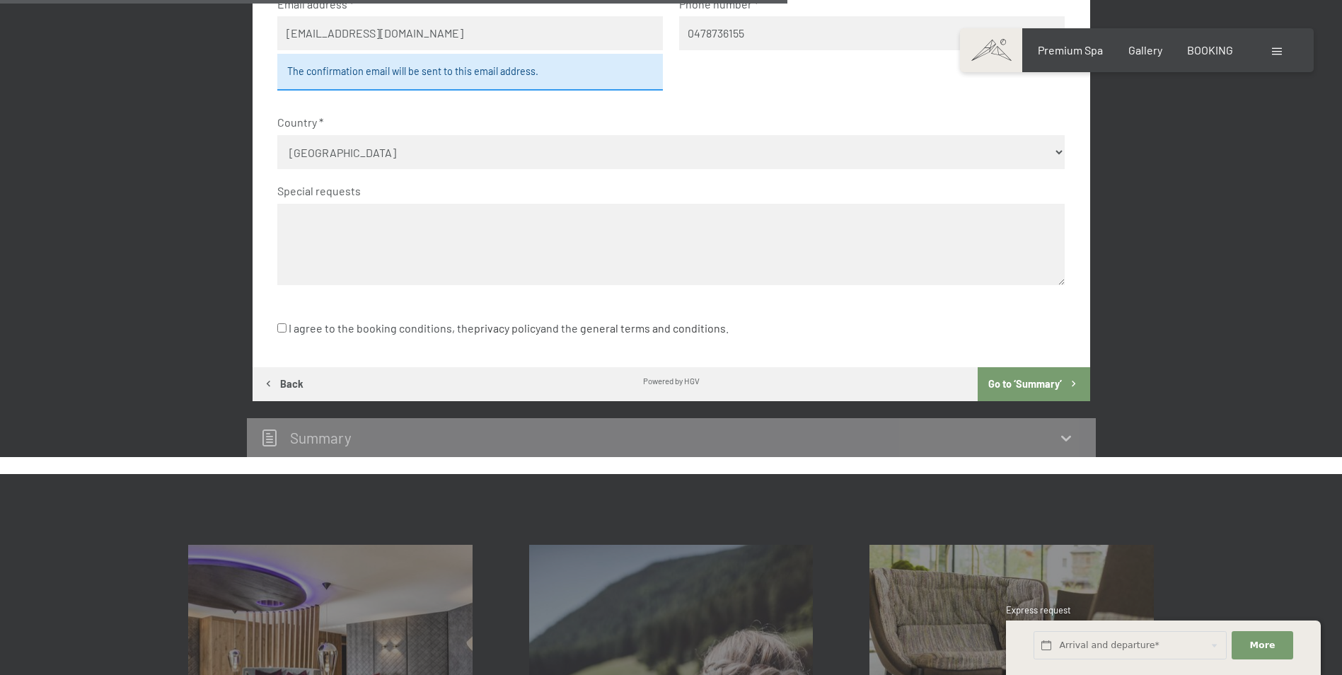
scroll to position [1152, 0]
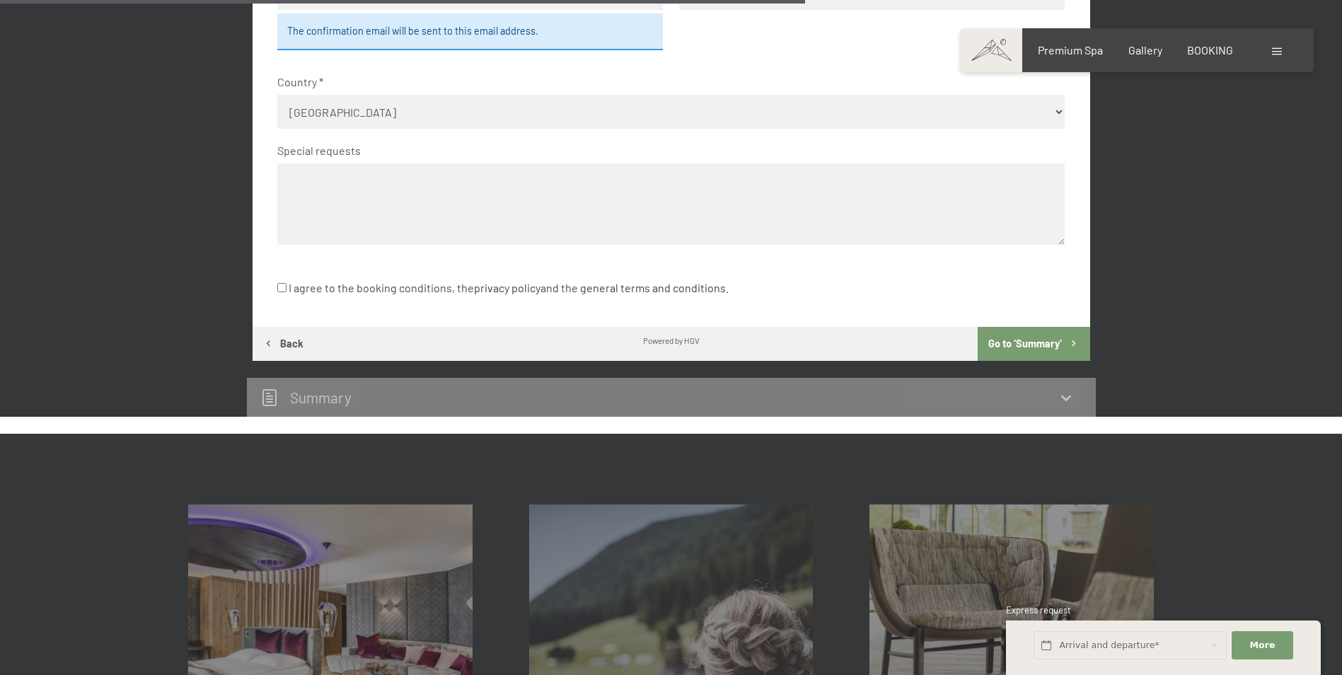
click at [280, 288] on input "I agree to the booking conditions, the privacy policy and the general terms and…" at bounding box center [281, 287] width 9 height 9
checkbox input "true"
click at [1017, 343] on button "Go to ‘Summary’" at bounding box center [1033, 344] width 112 height 34
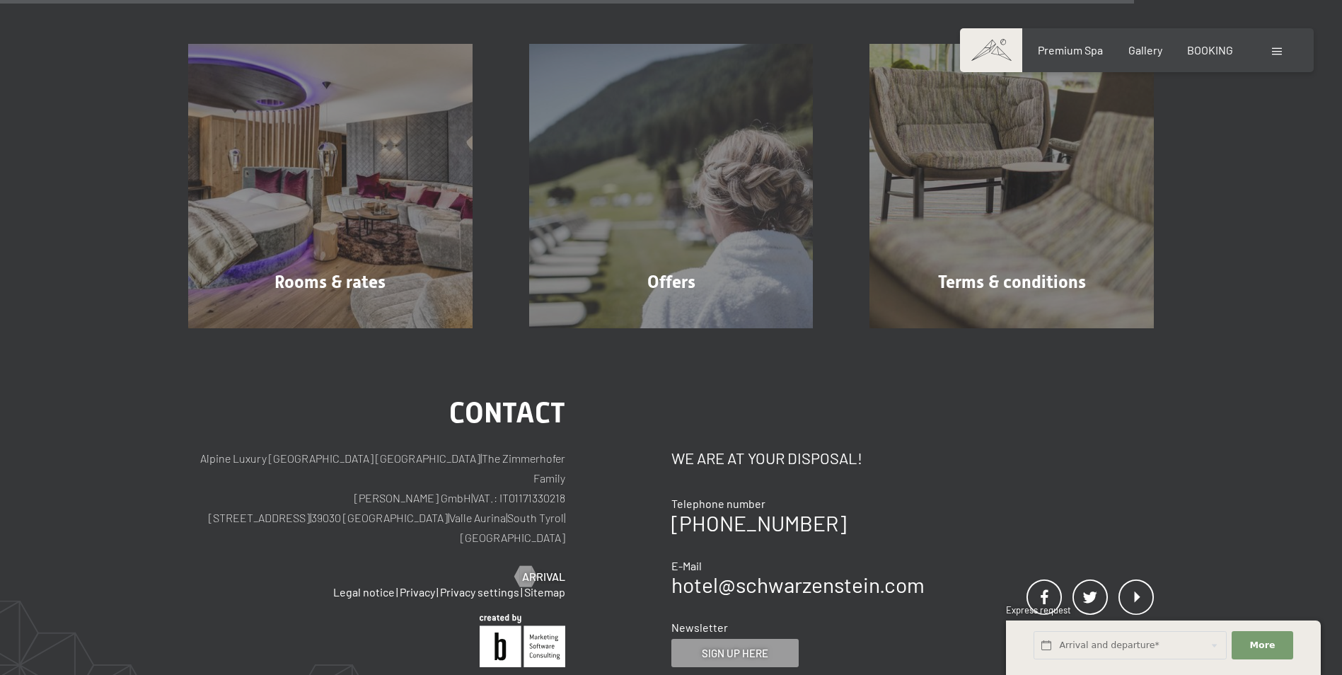
scroll to position [1718, 0]
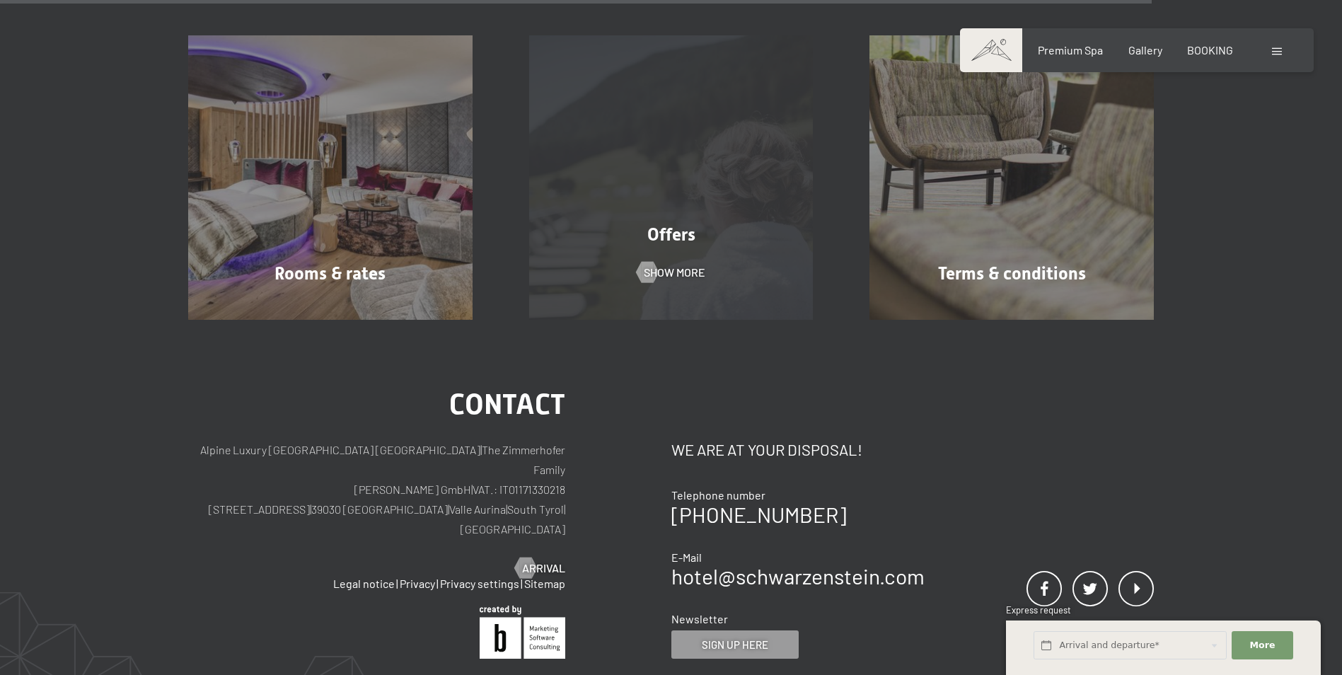
click at [651, 170] on div "Offers Show more" at bounding box center [671, 177] width 341 height 284
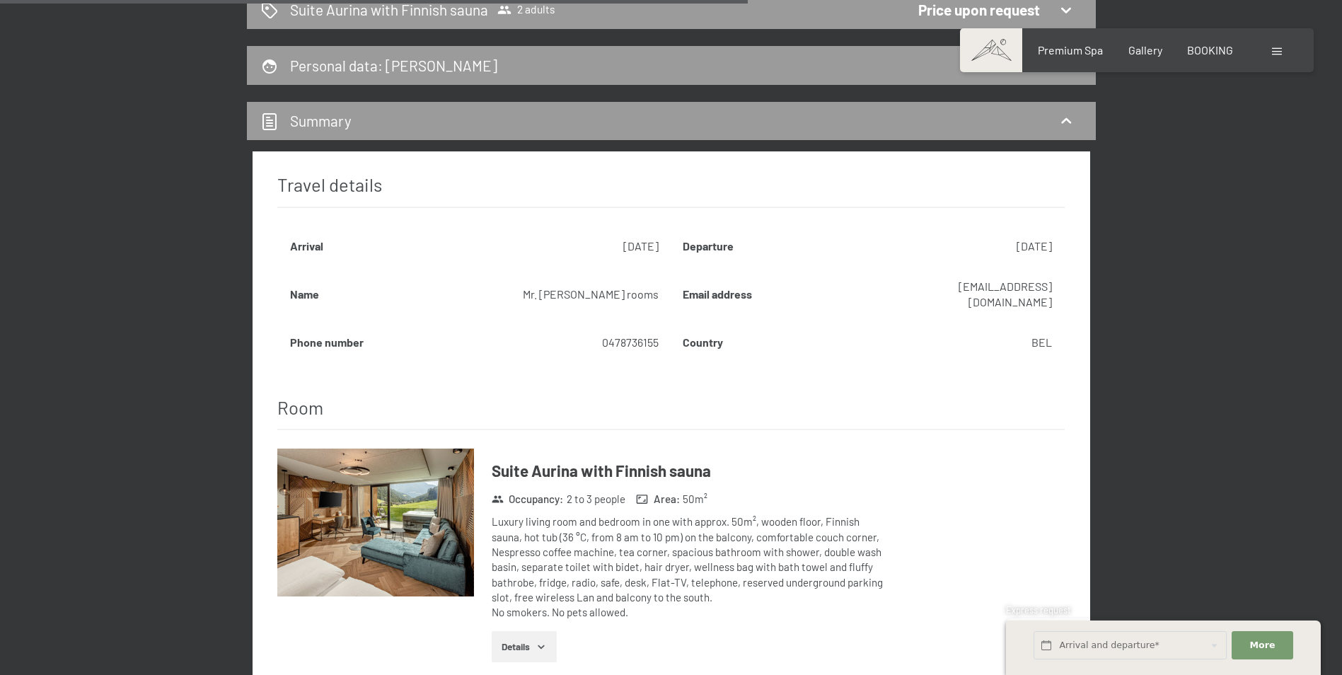
scroll to position [869, 0]
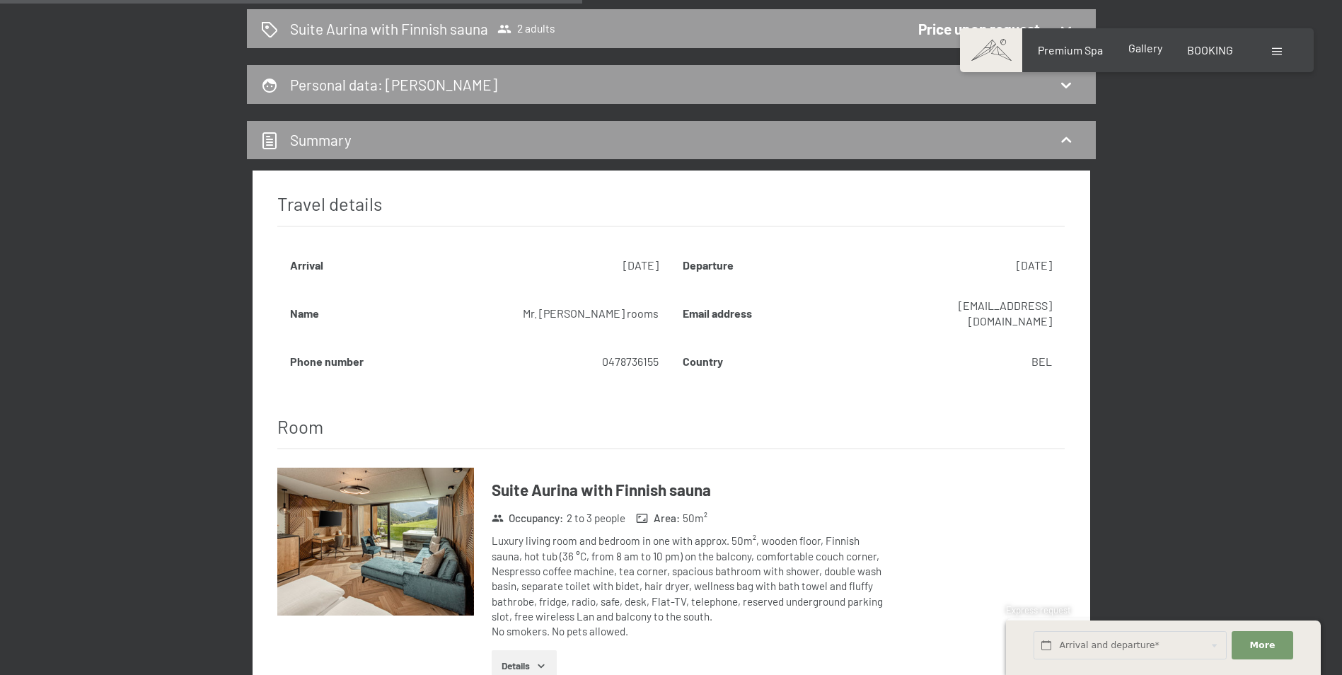
click at [1153, 49] on span "Gallery" at bounding box center [1145, 47] width 34 height 13
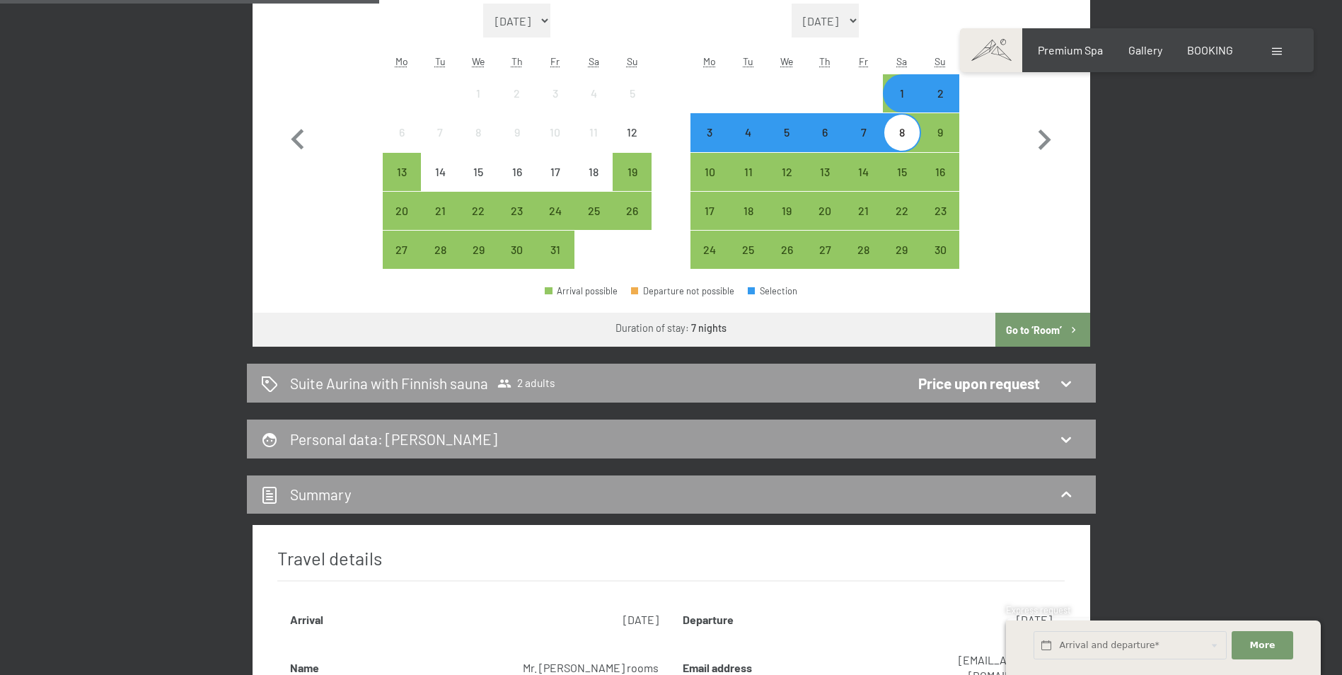
scroll to position [566, 0]
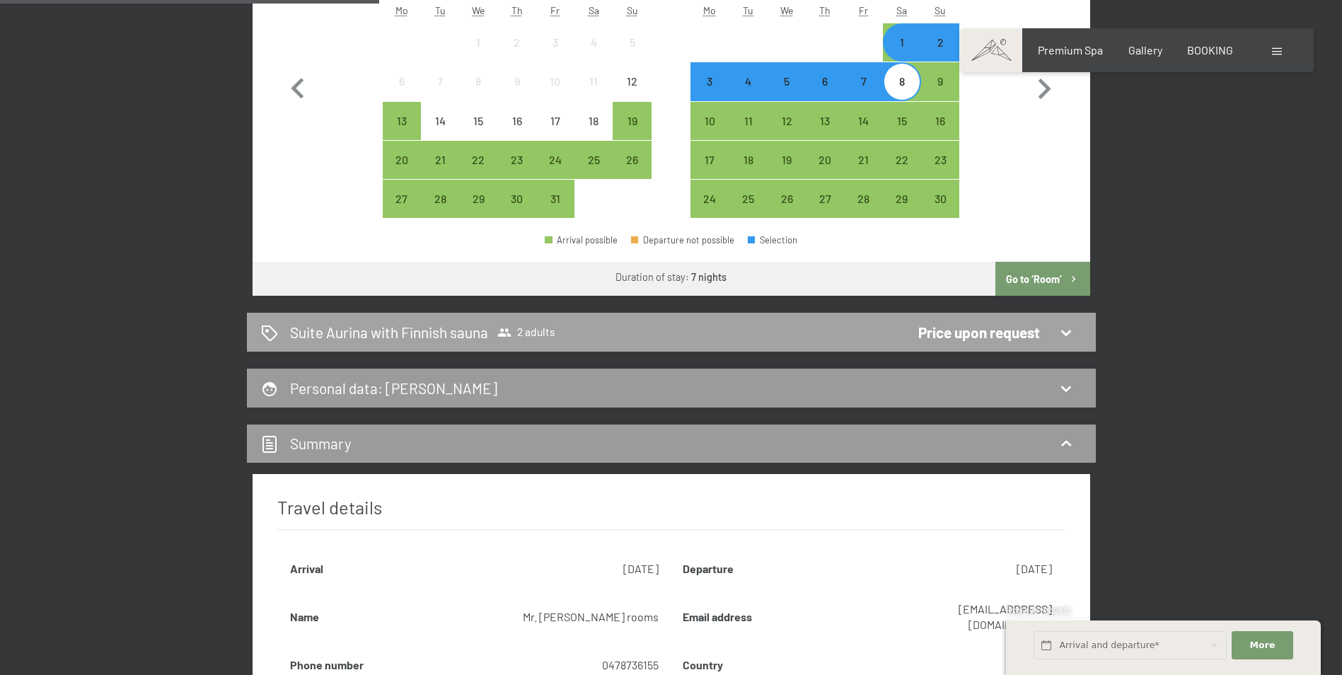
click at [1008, 329] on div "Price upon request" at bounding box center [979, 332] width 122 height 21
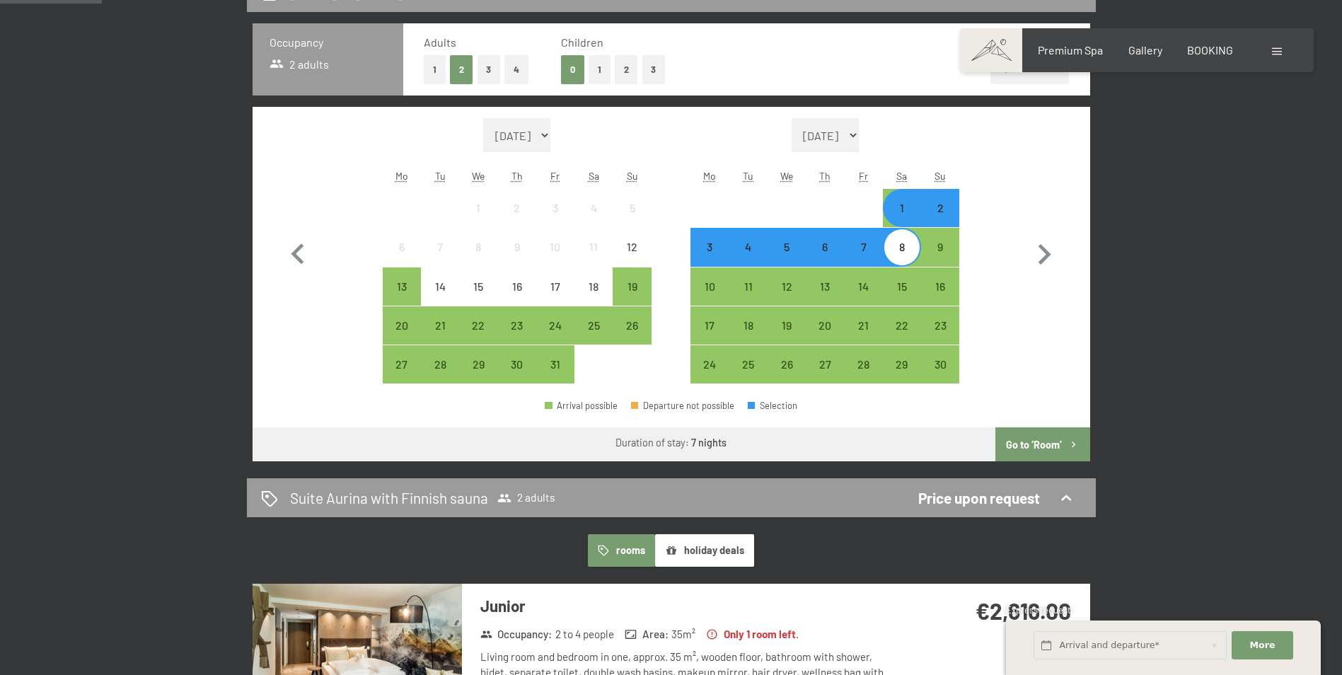
scroll to position [303, 0]
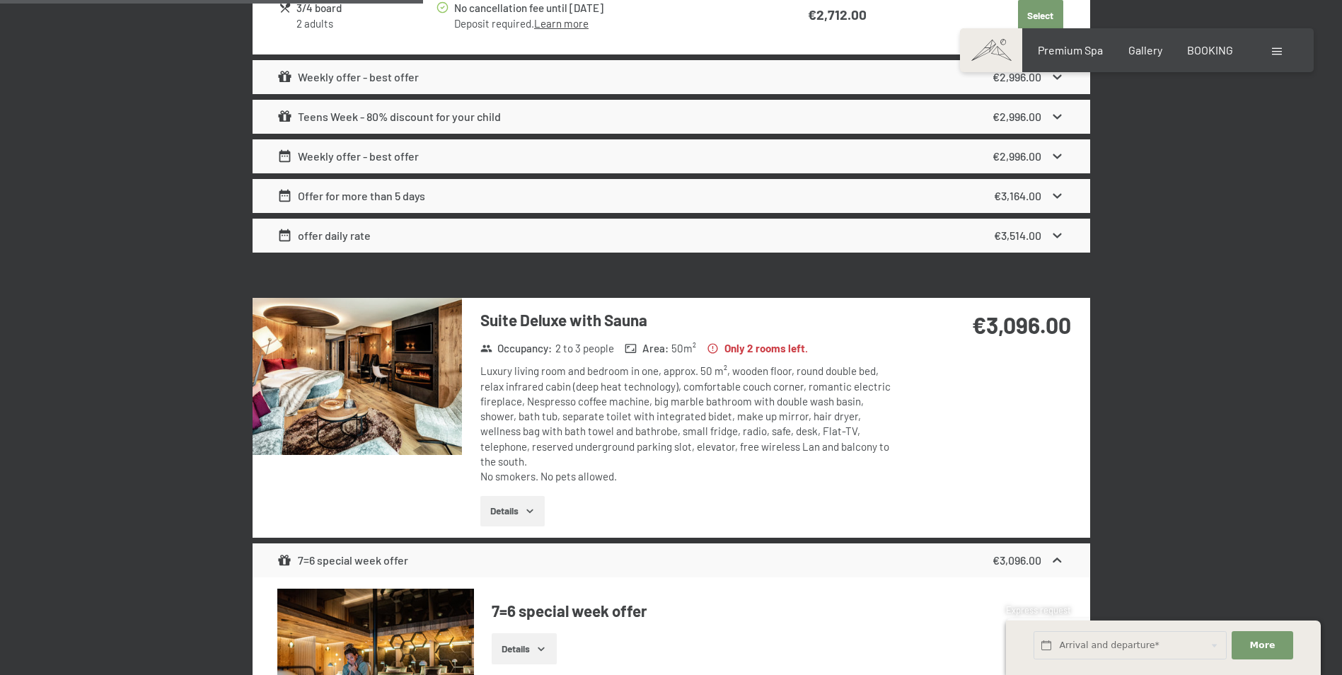
drag, startPoint x: 1238, startPoint y: 406, endPoint x: 1232, endPoint y: 508, distance: 102.0
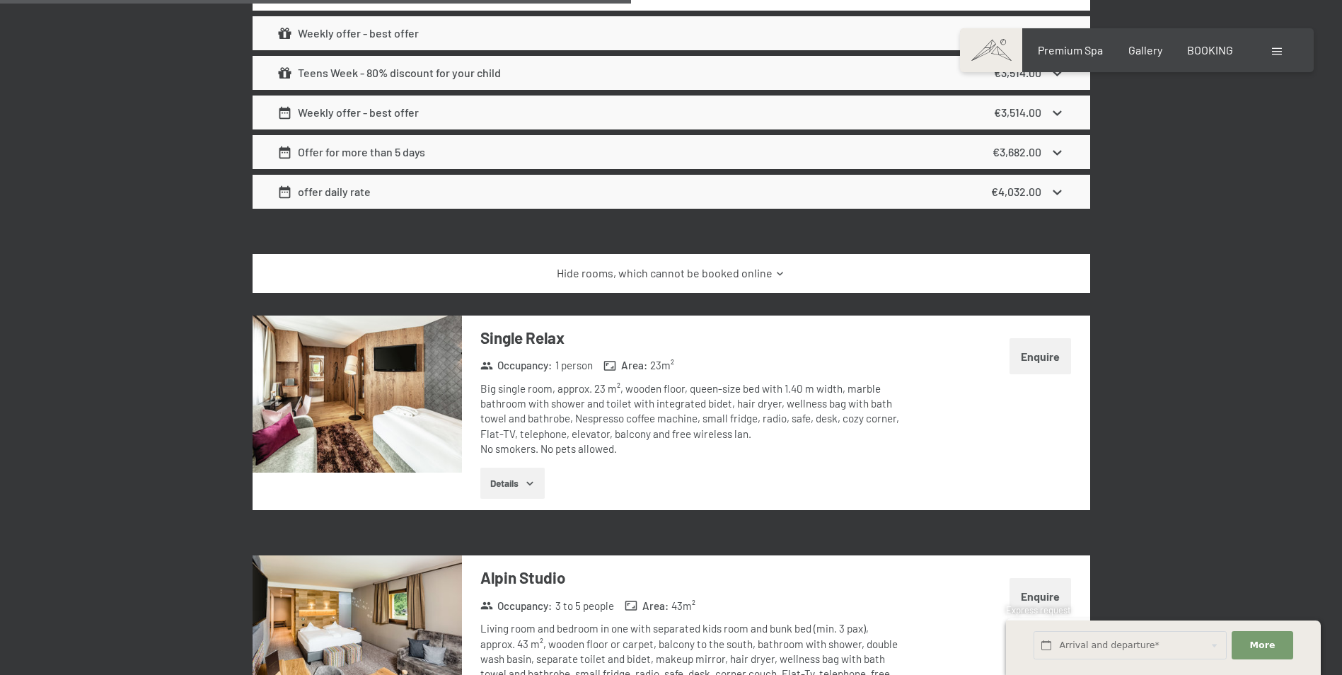
drag, startPoint x: 1234, startPoint y: 318, endPoint x: 1232, endPoint y: 471, distance: 153.5
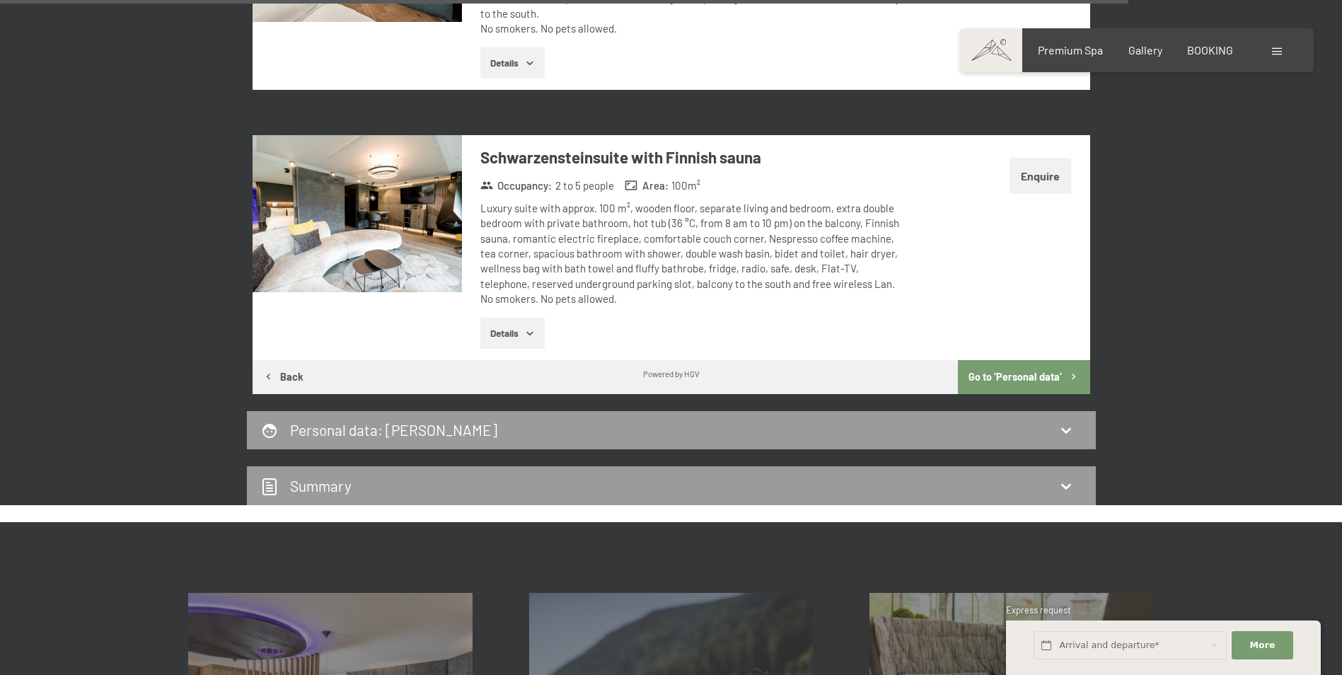
scroll to position [6337, 0]
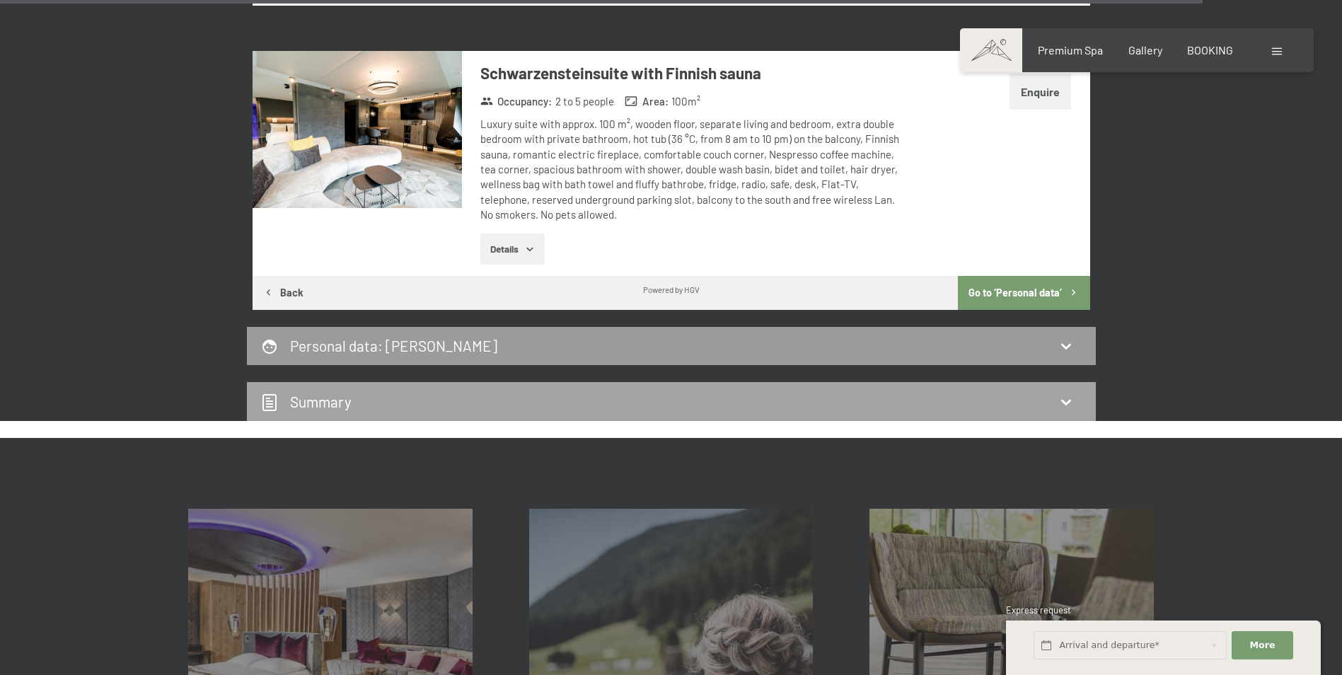
click at [1063, 400] on icon at bounding box center [1066, 403] width 10 height 6
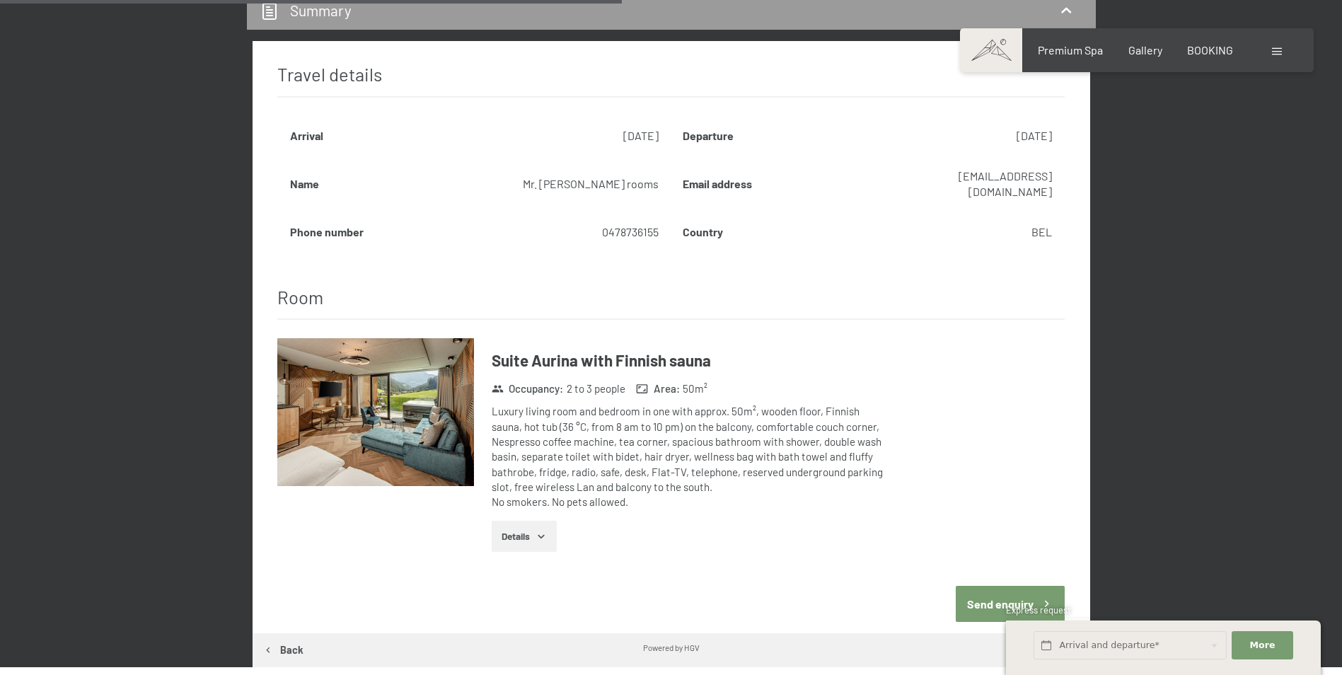
scroll to position [1011, 0]
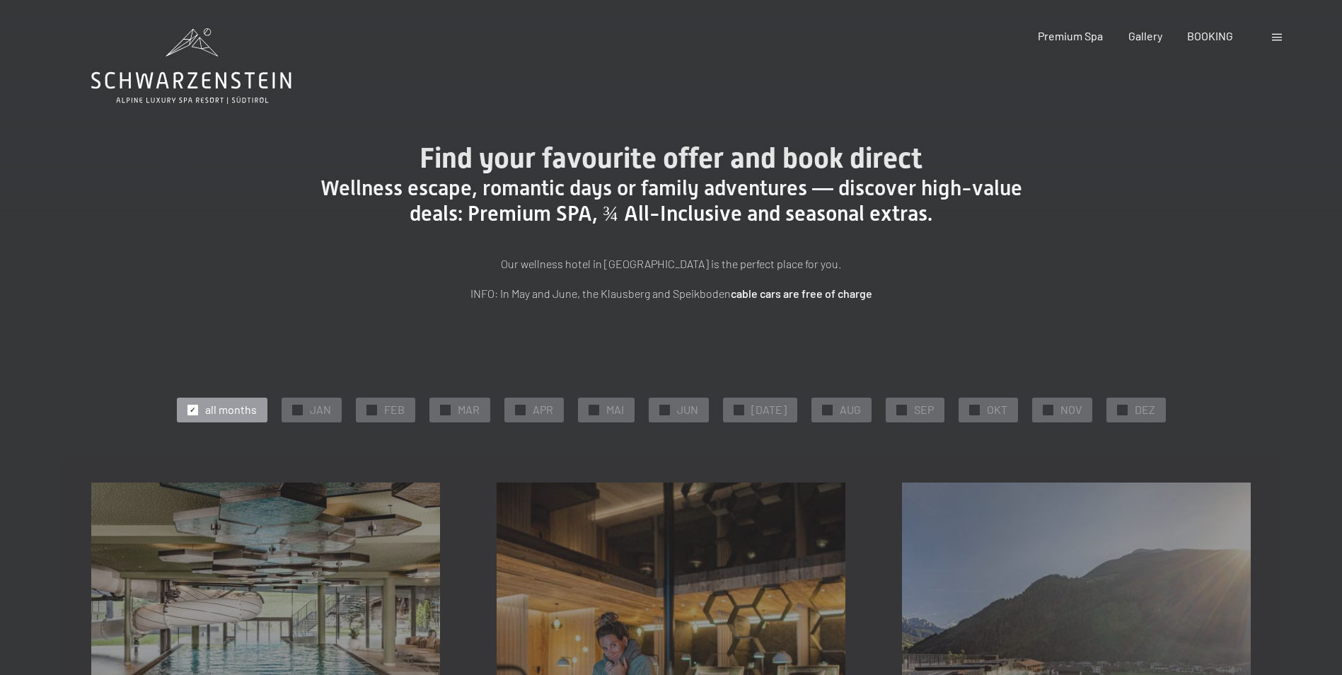
drag, startPoint x: 1294, startPoint y: 417, endPoint x: 1264, endPoint y: 191, distance: 227.6
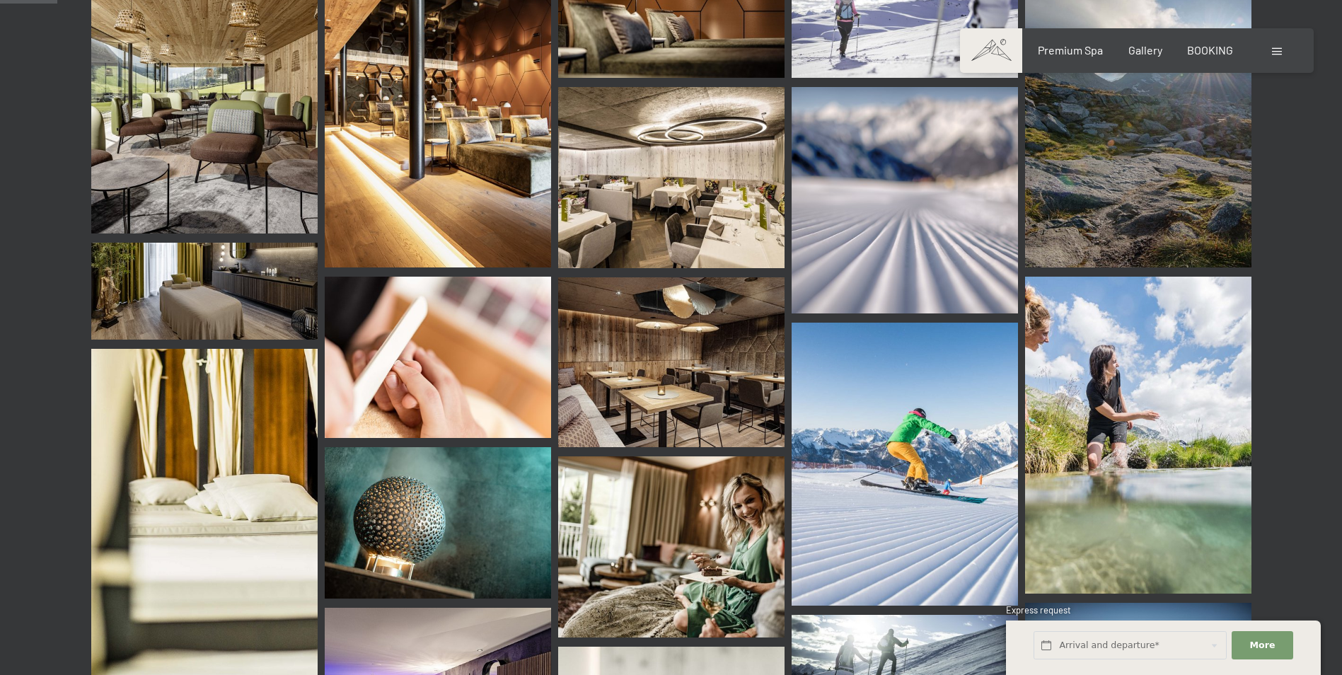
scroll to position [778, 0]
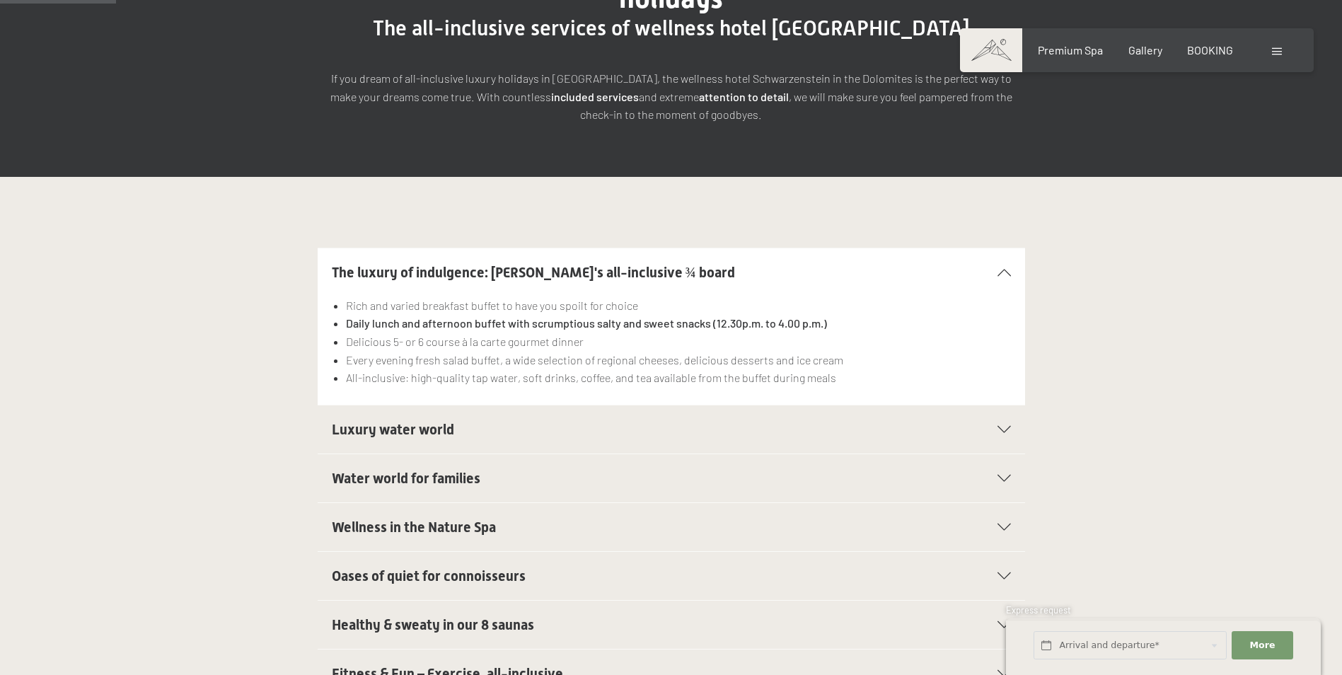
scroll to position [283, 0]
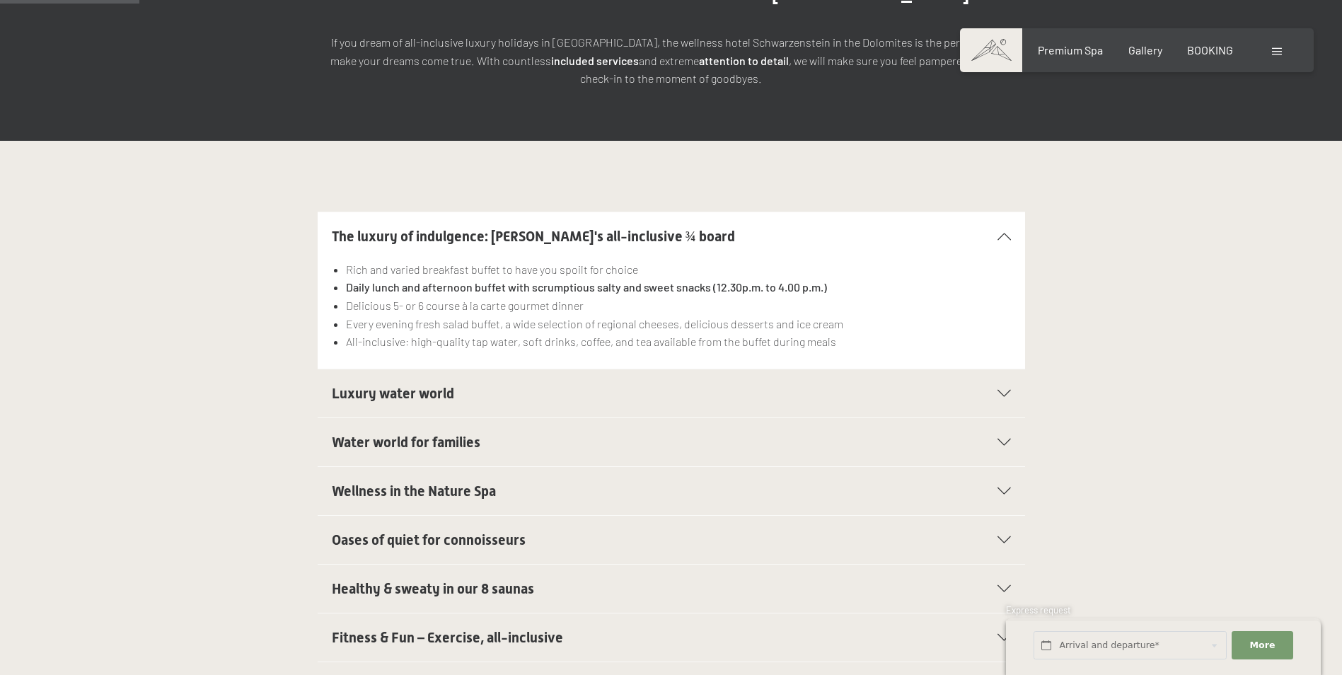
click at [692, 228] on span "The luxury of indulgence: [PERSON_NAME]'s all-inclusive ¾ board" at bounding box center [533, 236] width 403 height 17
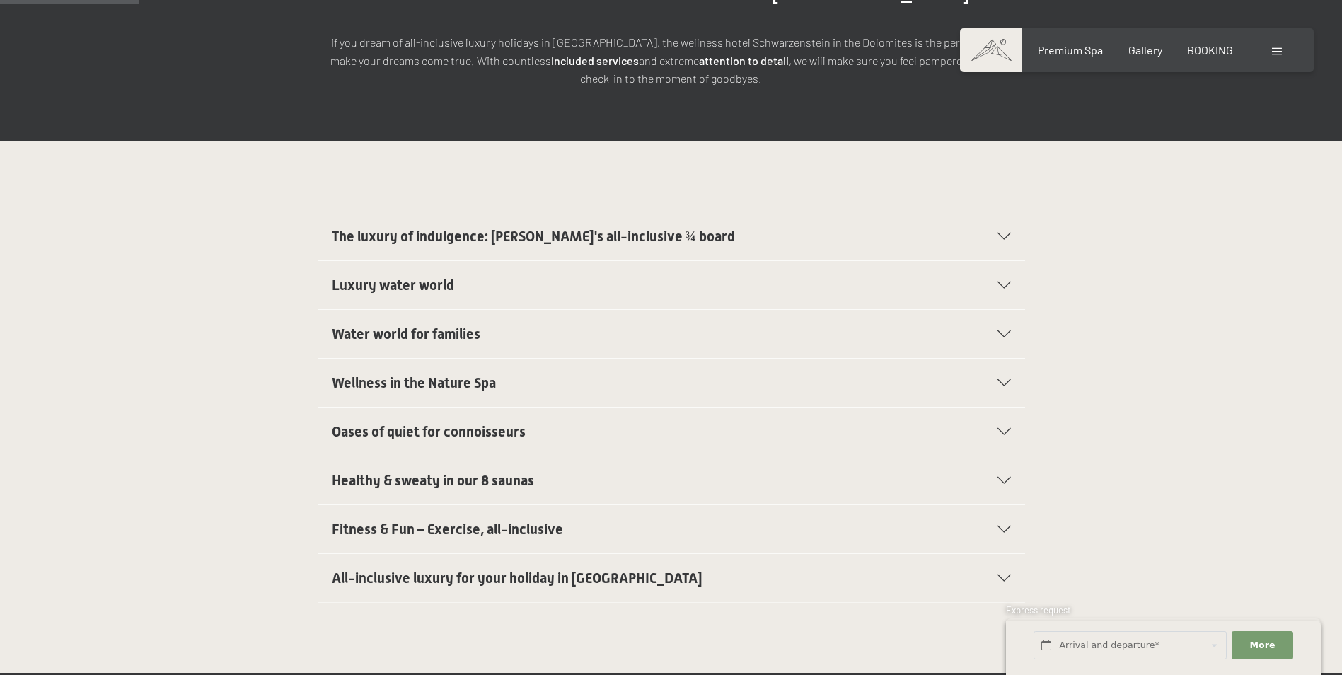
click at [692, 228] on span "The luxury of indulgence: [PERSON_NAME]'s all-inclusive ¾ board" at bounding box center [533, 236] width 403 height 17
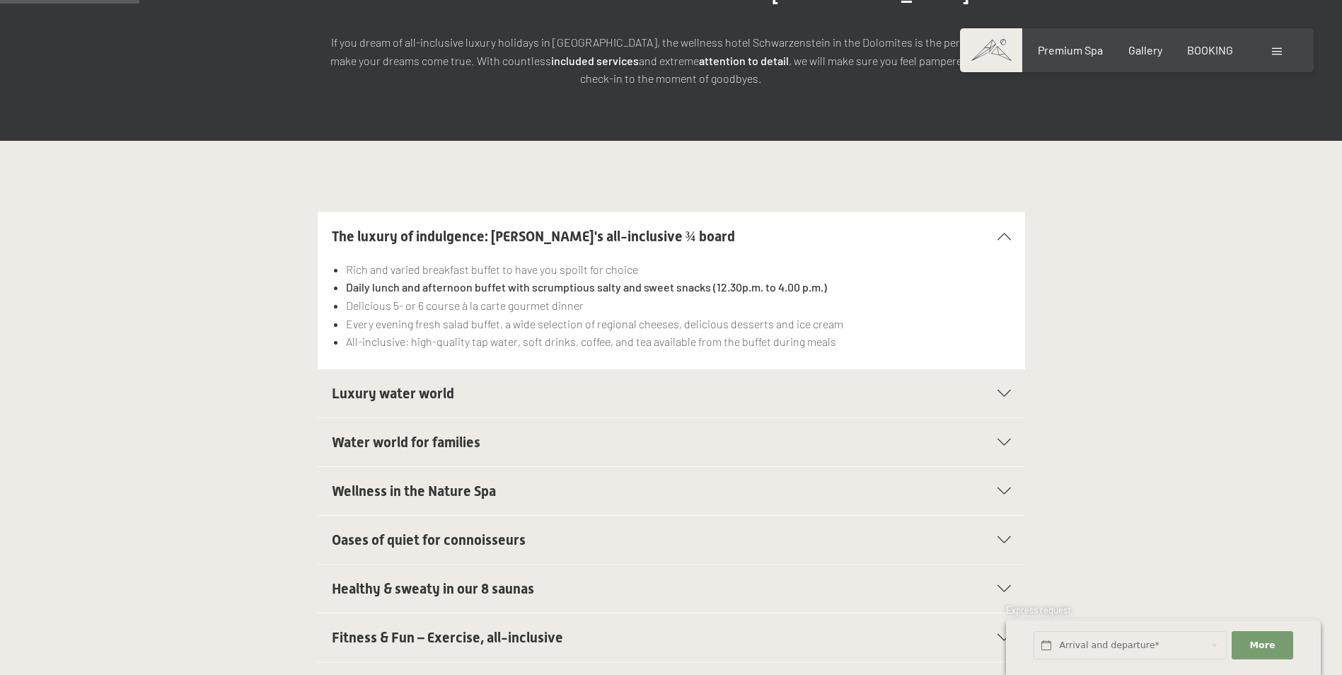
click at [997, 390] on icon at bounding box center [1003, 393] width 13 height 7
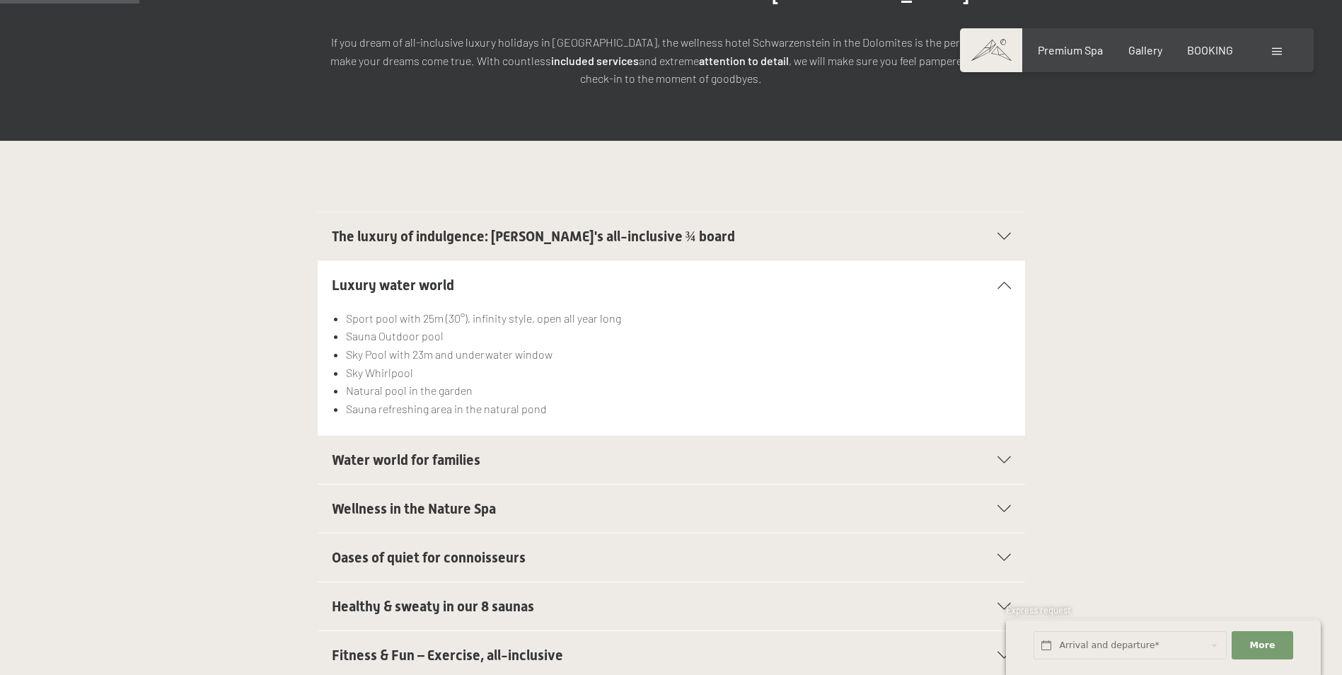
click at [1008, 281] on icon at bounding box center [1003, 284] width 13 height 7
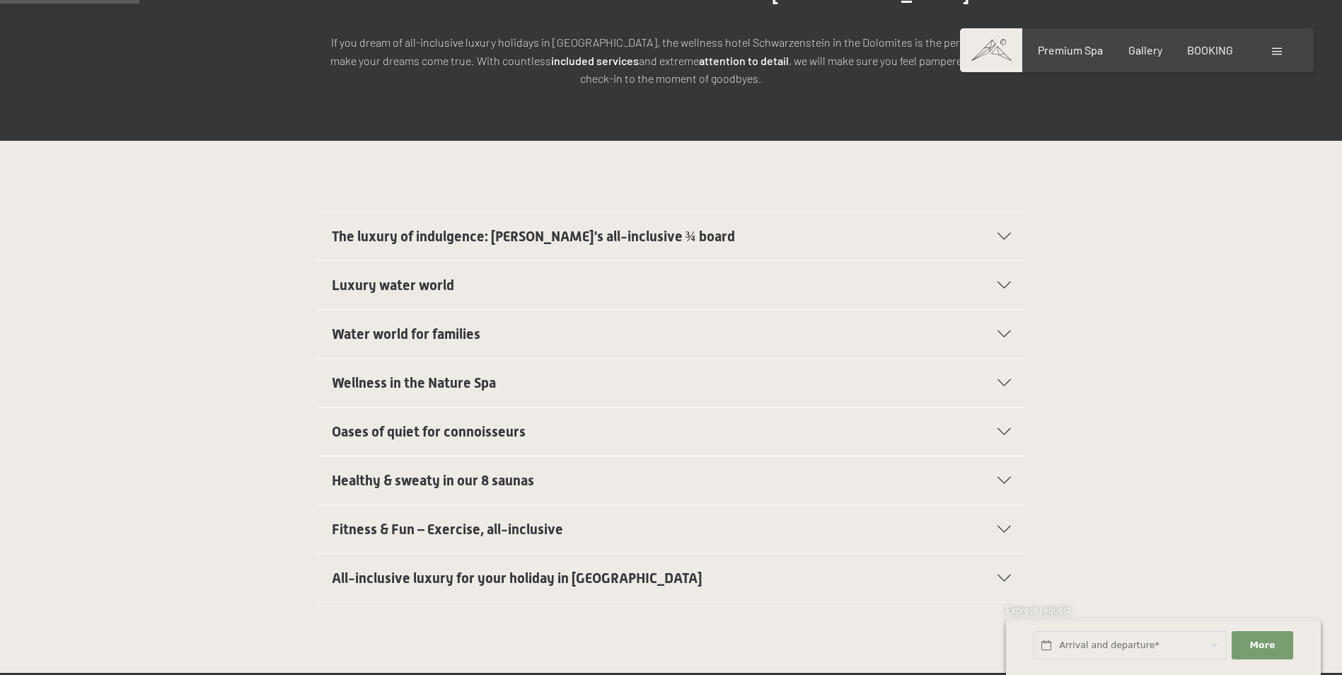
click at [1000, 330] on icon at bounding box center [1003, 333] width 13 height 7
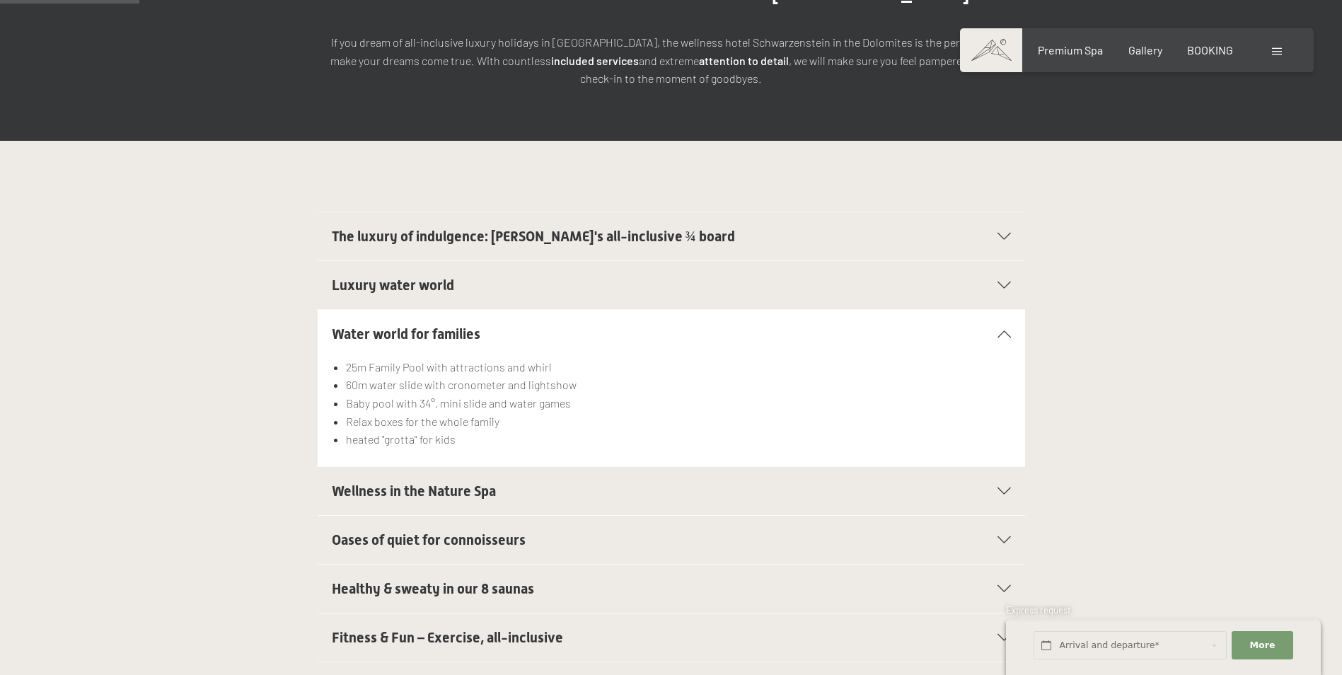
click at [1000, 330] on icon at bounding box center [1003, 333] width 13 height 7
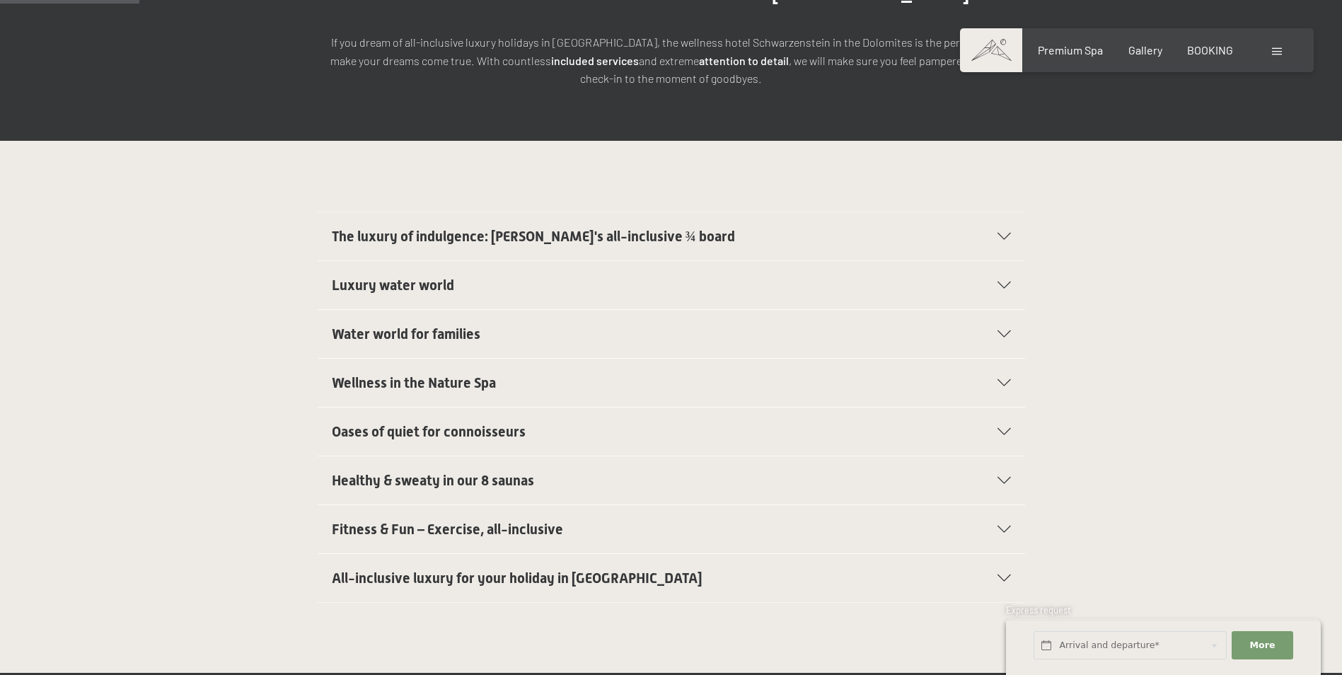
click at [996, 359] on div "Wellness in the Nature Spa" at bounding box center [671, 383] width 679 height 48
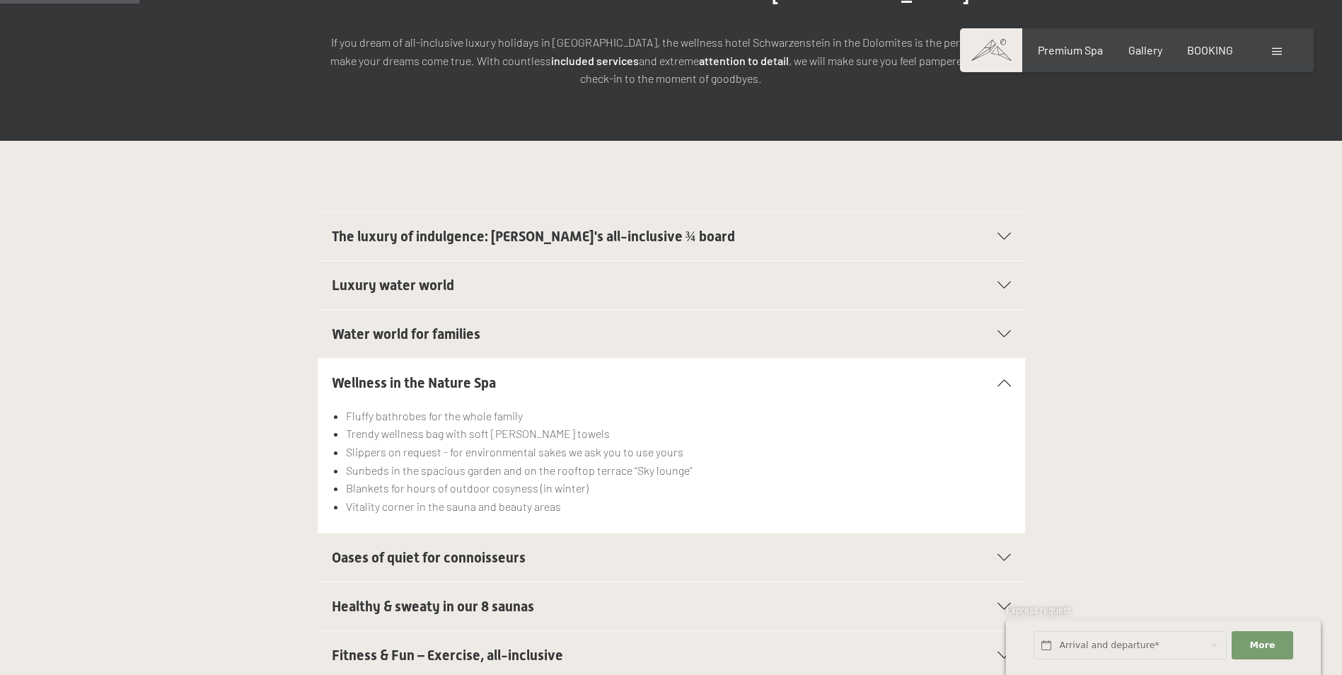
click at [996, 359] on div "Wellness in the Nature Spa" at bounding box center [671, 383] width 679 height 48
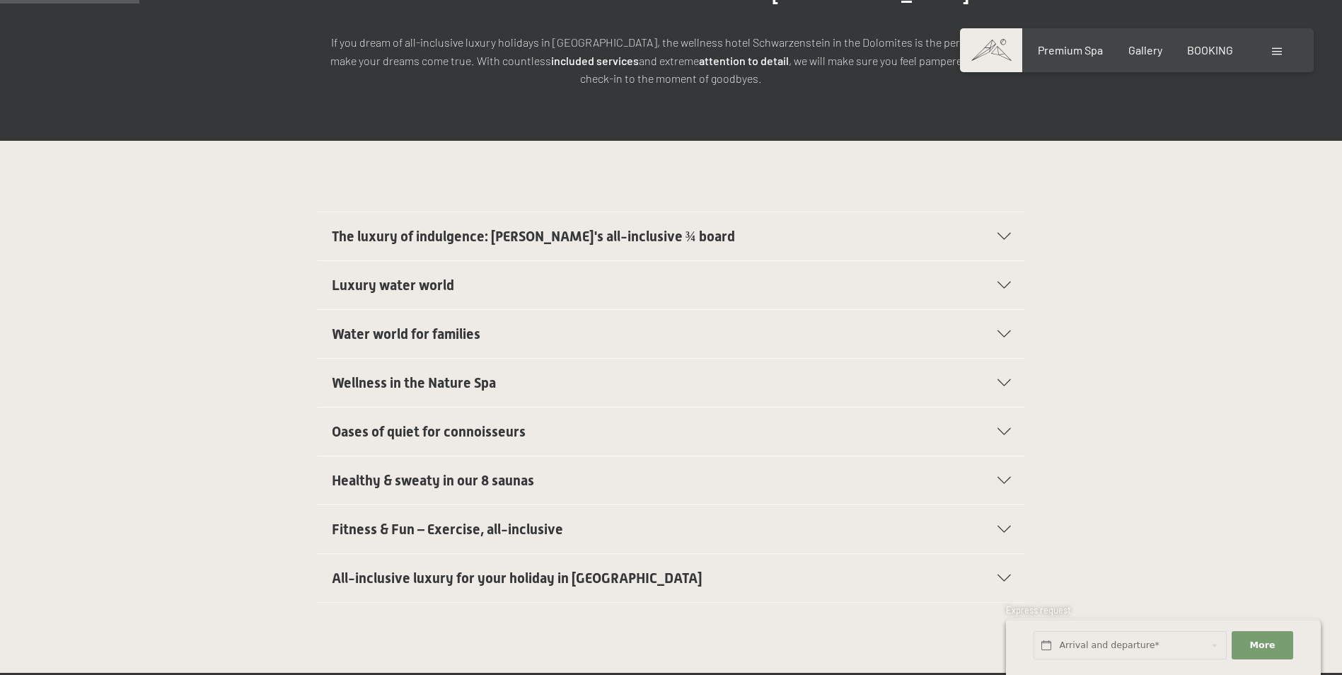
click at [999, 233] on icon at bounding box center [1003, 236] width 13 height 7
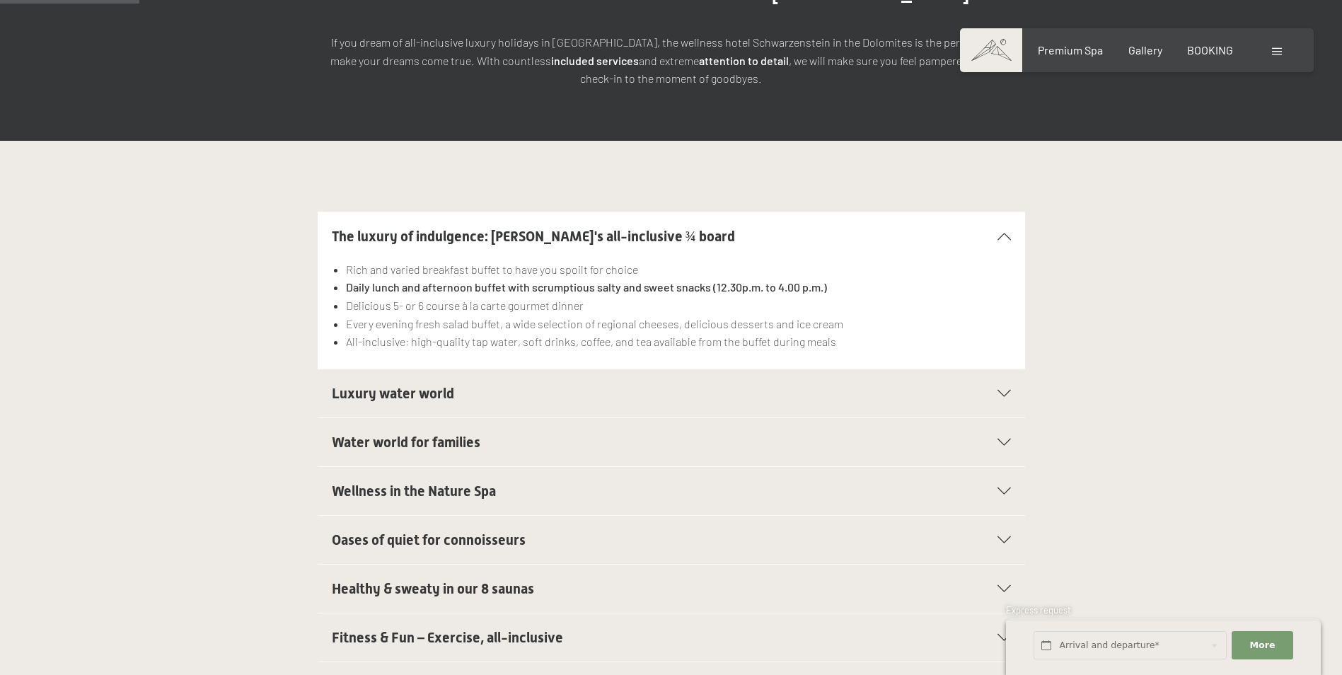
click at [999, 212] on div "The luxury of indulgence: Schwarzenstein's all-inclusive ¾ board" at bounding box center [671, 236] width 679 height 48
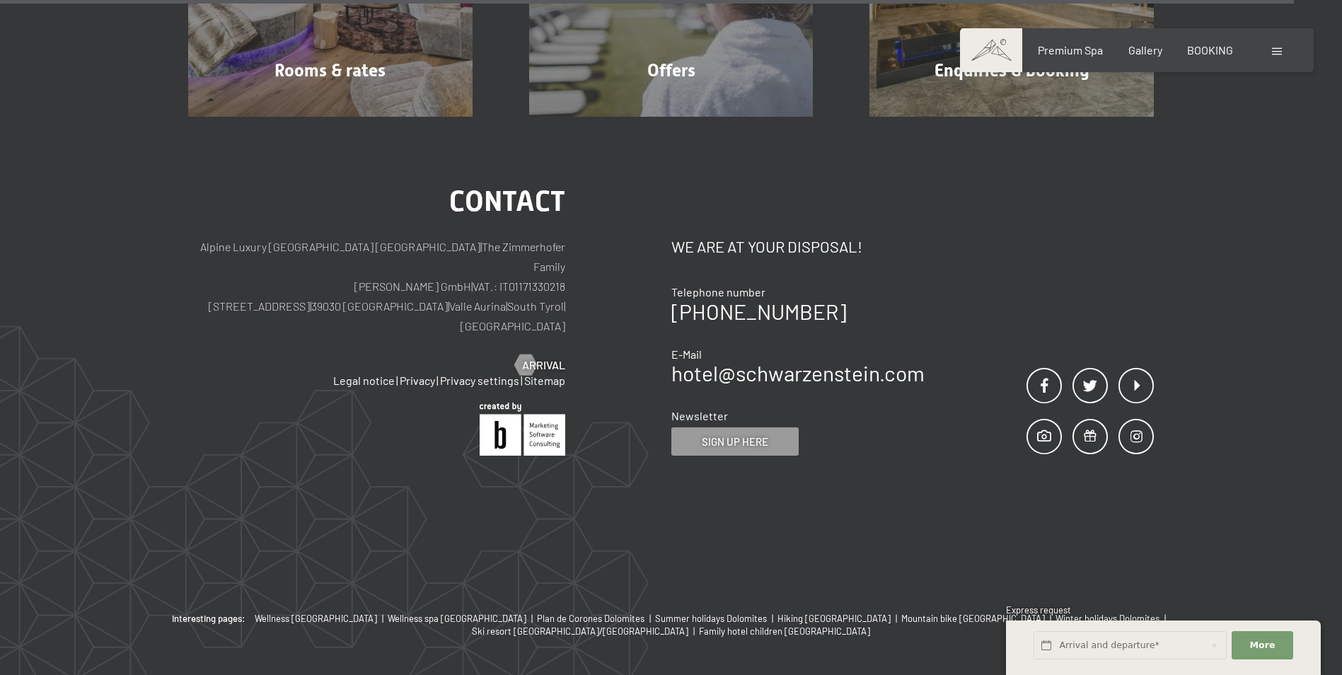
scroll to position [2676, 0]
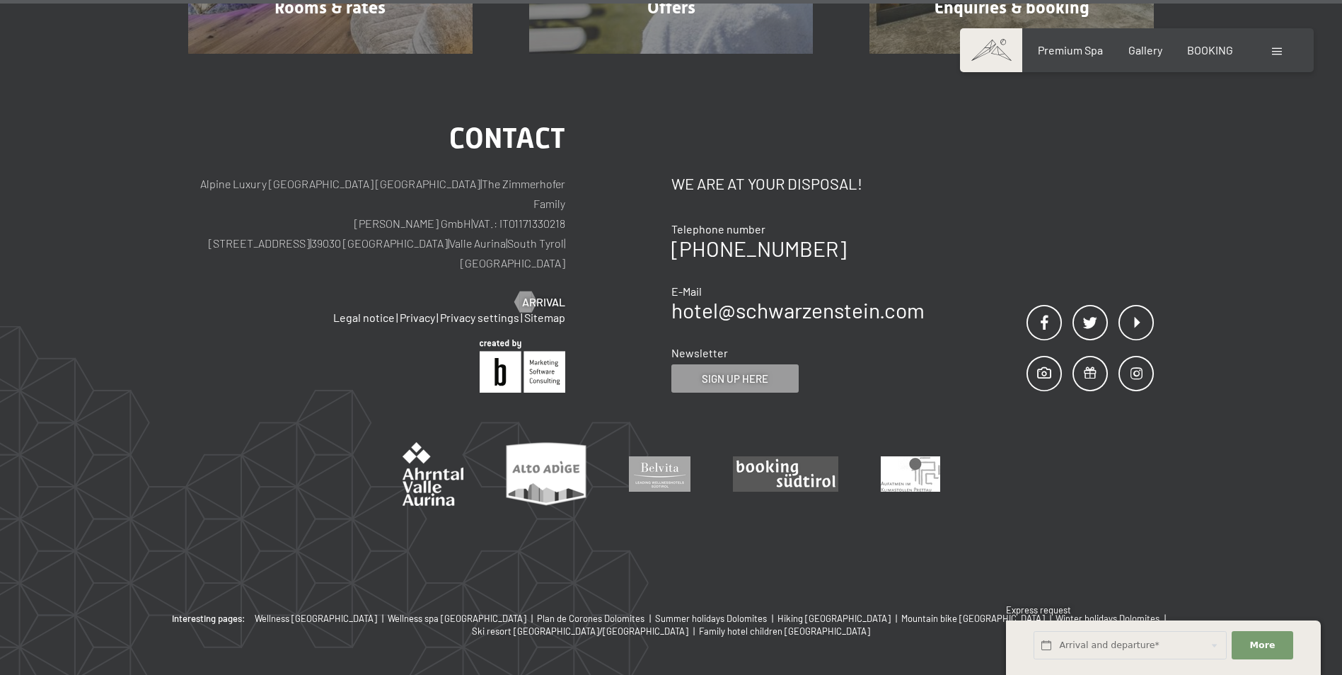
drag, startPoint x: 1221, startPoint y: 192, endPoint x: 1193, endPoint y: 430, distance: 239.9
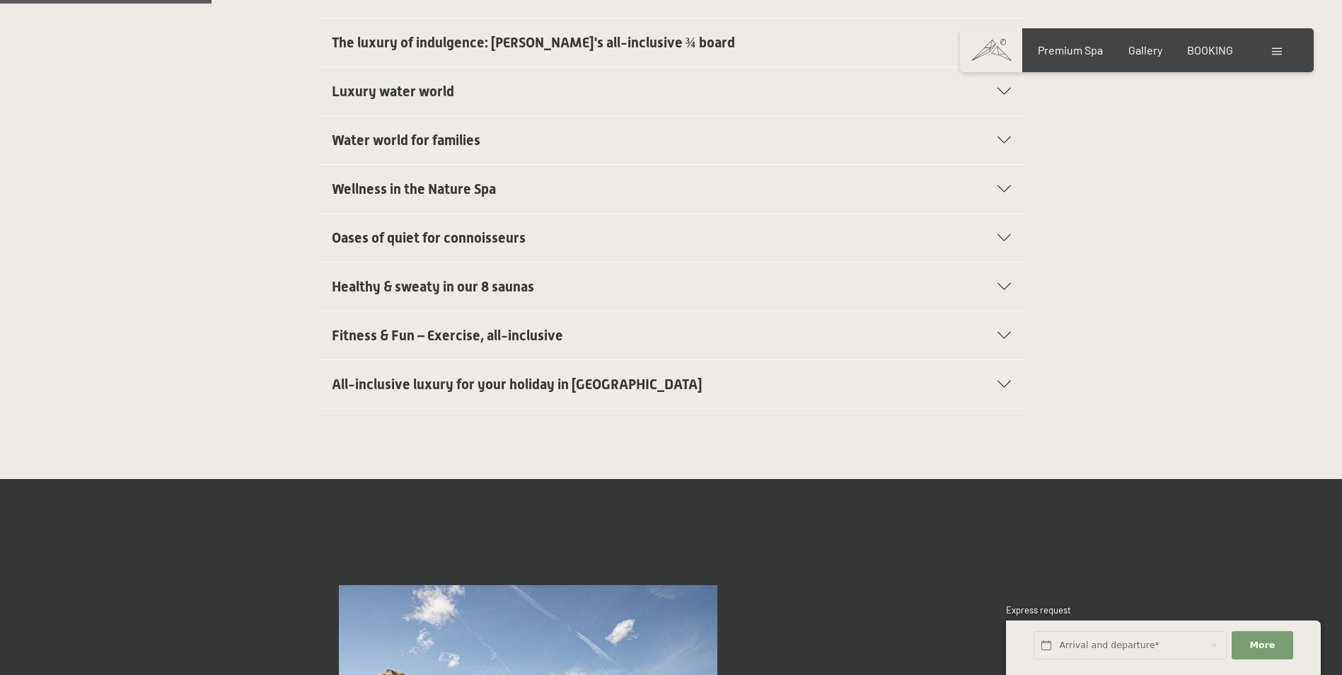
scroll to position [413, 0]
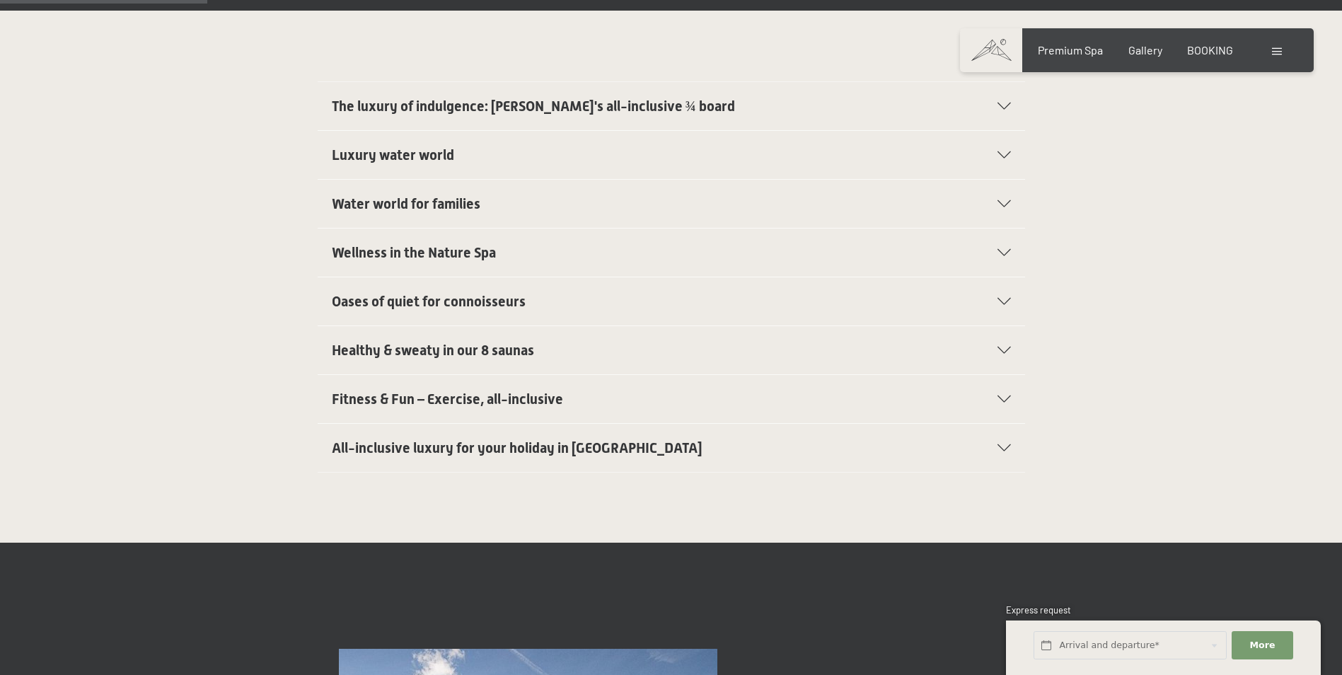
click at [846, 438] on h2 "All-inclusive luxury for your holiday in Italy" at bounding box center [637, 448] width 611 height 20
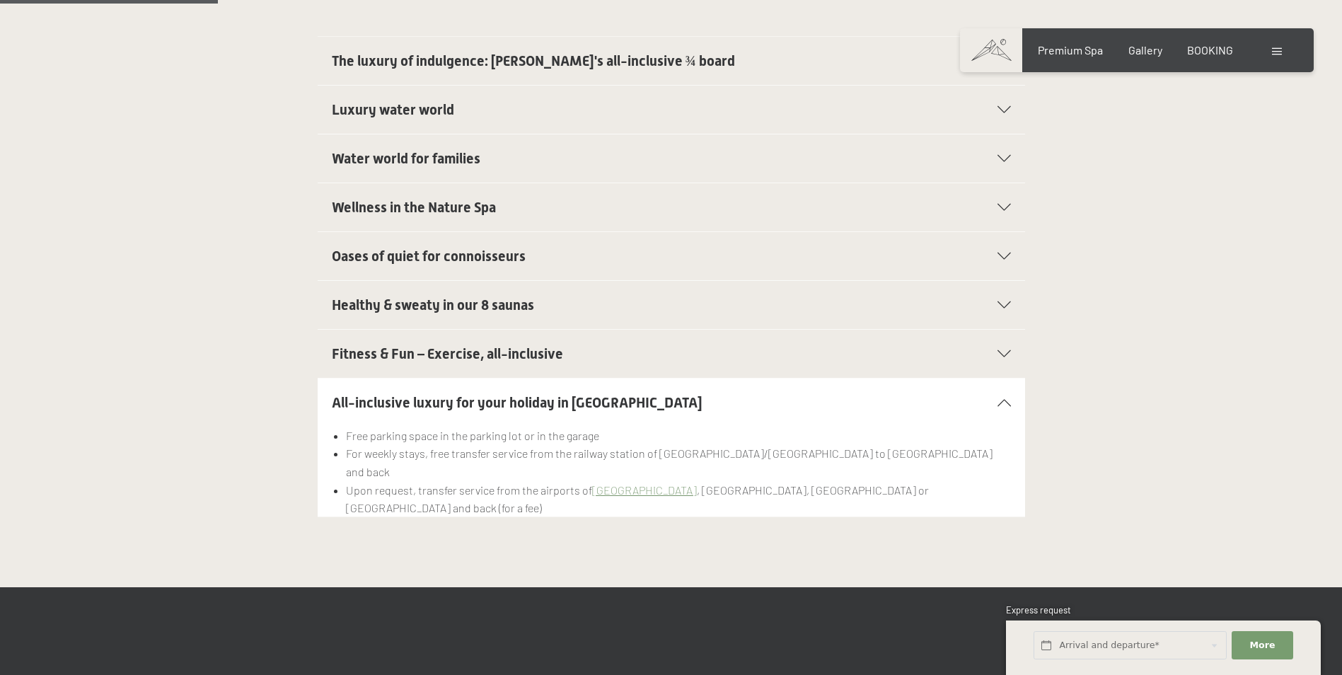
scroll to position [484, 0]
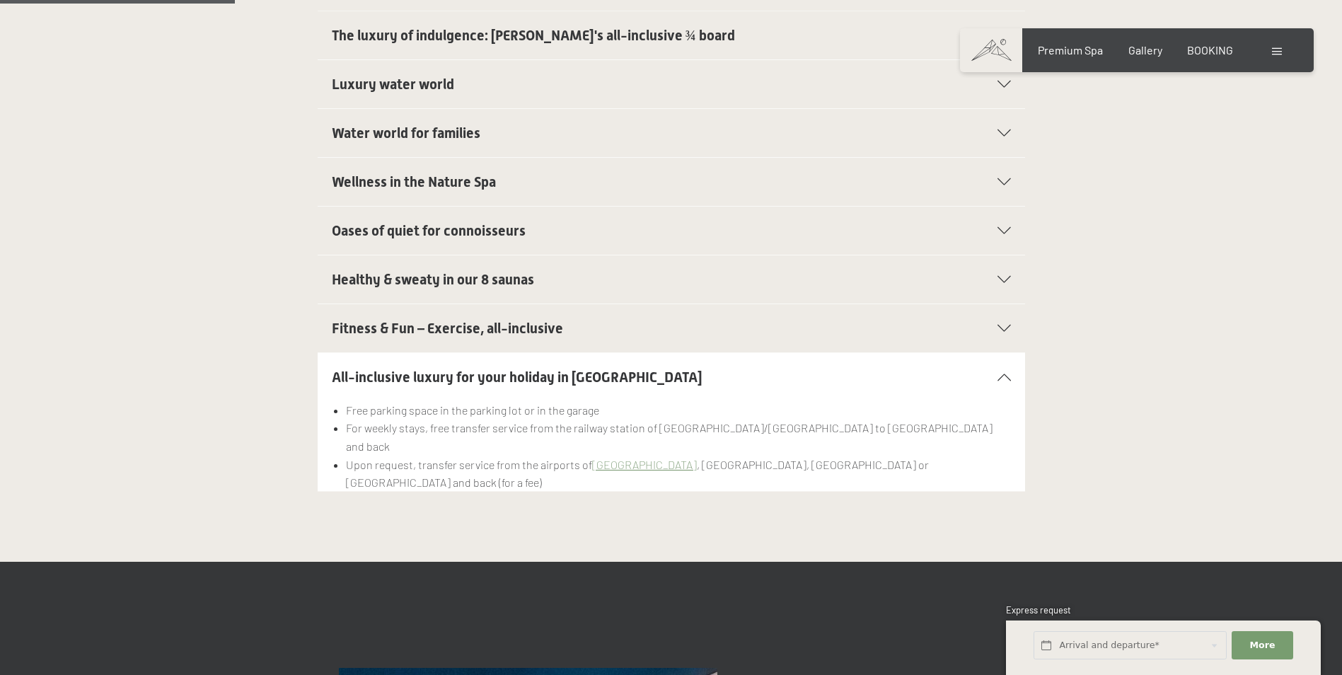
click at [633, 354] on div "All-inclusive luxury for your holiday in Italy" at bounding box center [671, 377] width 679 height 48
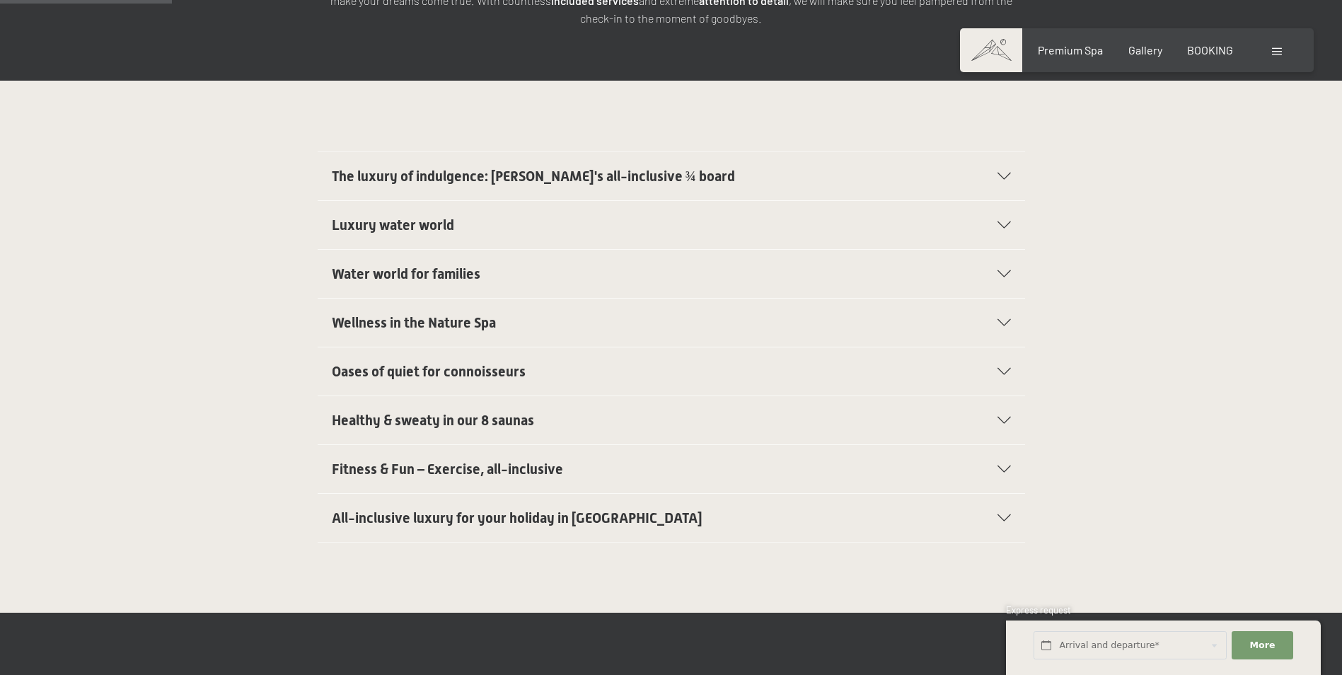
scroll to position [342, 0]
click at [475, 315] on span "Wellness in the Nature Spa" at bounding box center [414, 323] width 164 height 17
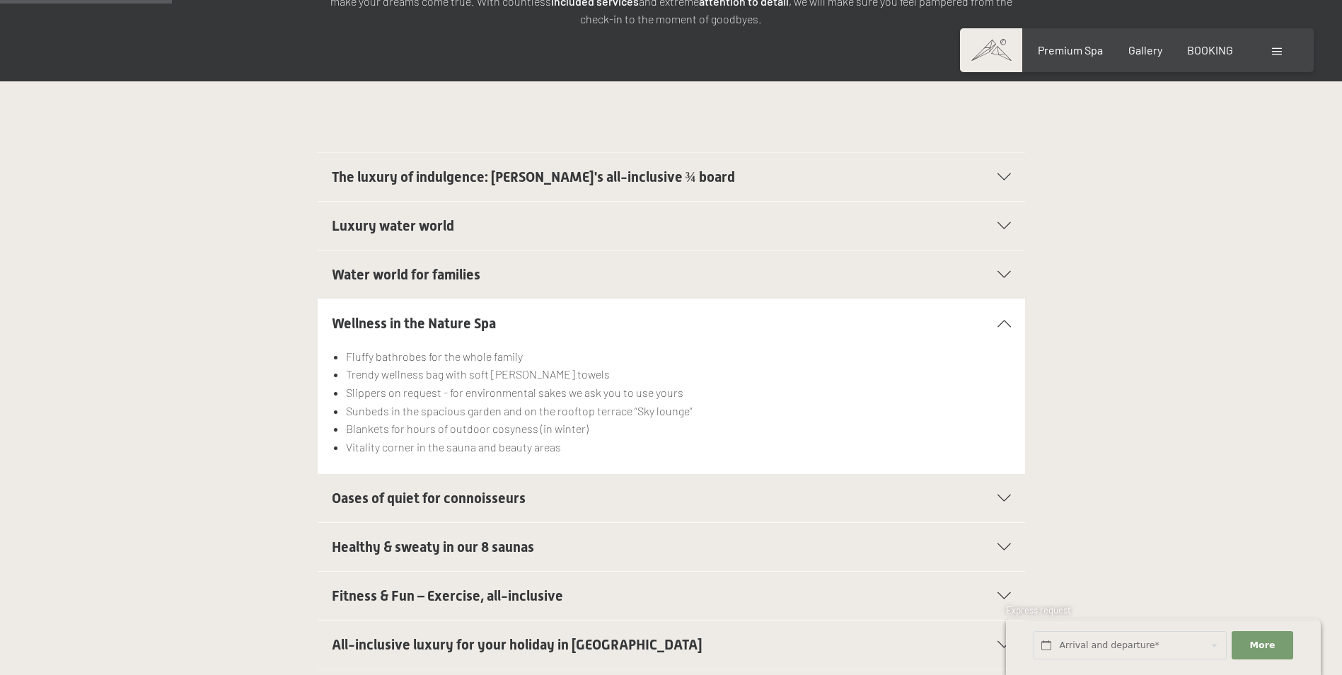
click at [478, 315] on span "Wellness in the Nature Spa" at bounding box center [414, 323] width 164 height 17
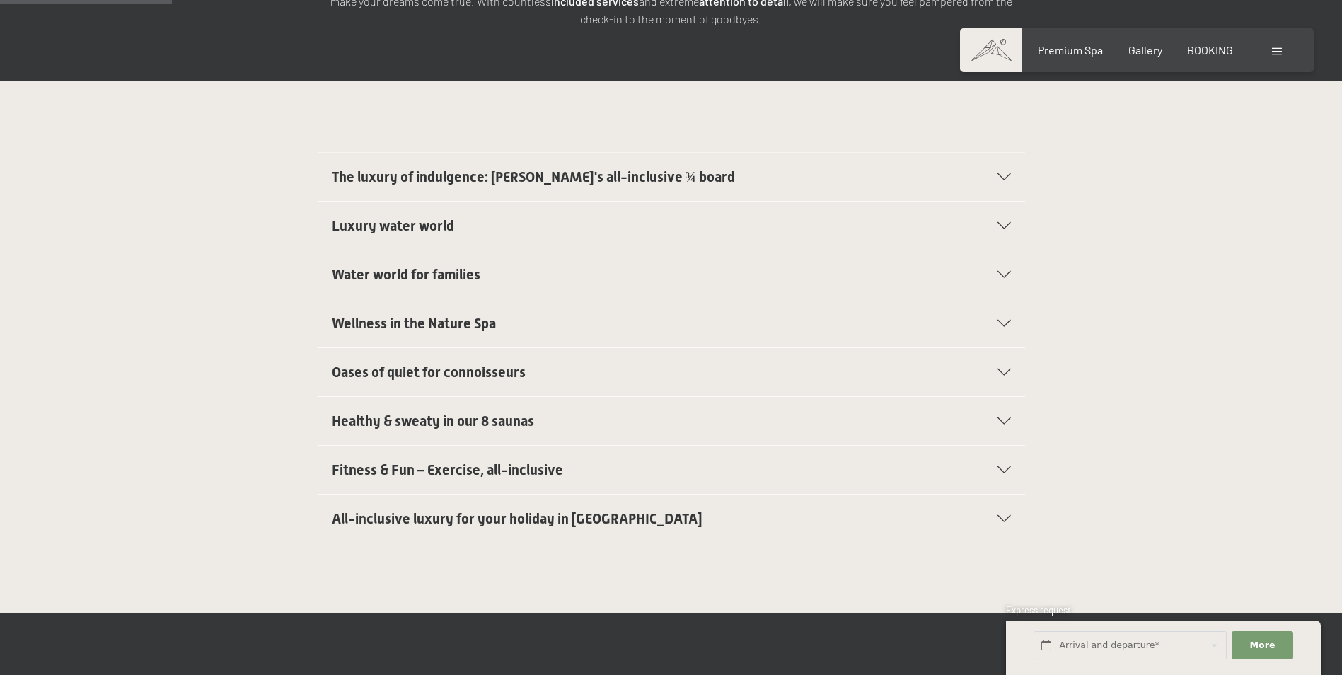
click at [511, 364] on span "Oases of quiet for connoisseurs" at bounding box center [429, 372] width 194 height 17
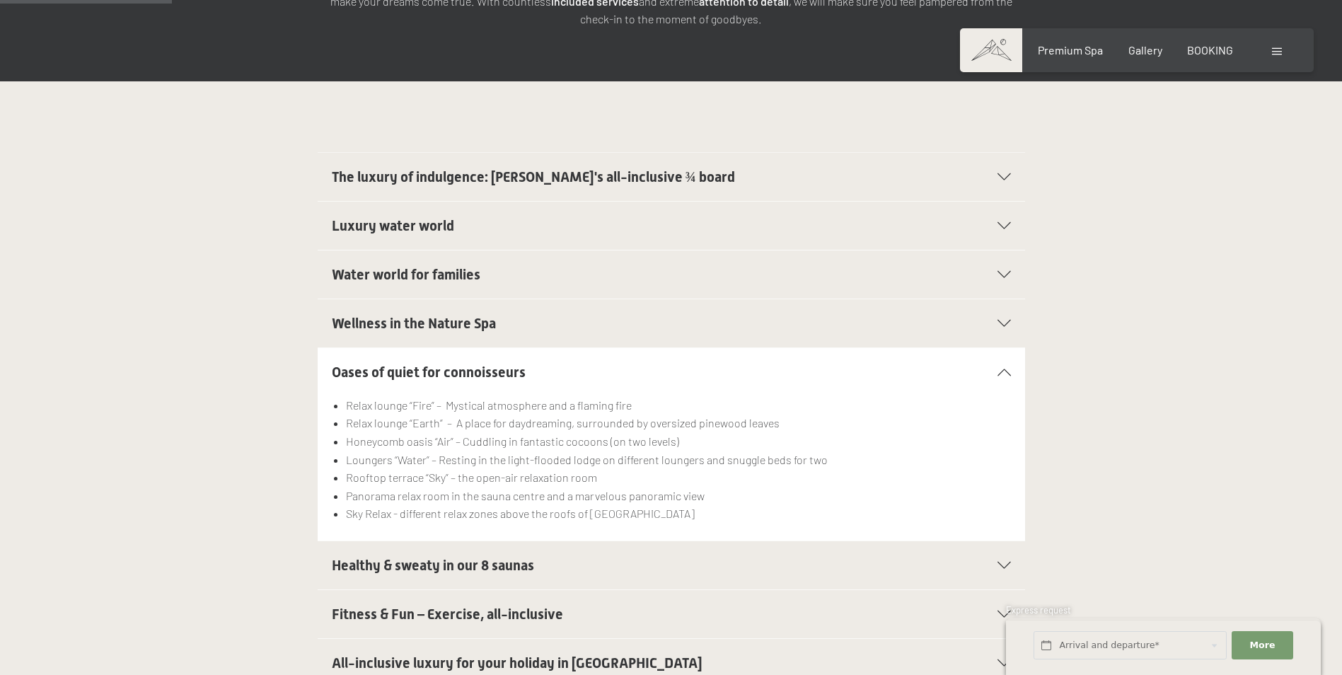
click at [506, 364] on span "Oases of quiet for connoisseurs" at bounding box center [429, 372] width 194 height 17
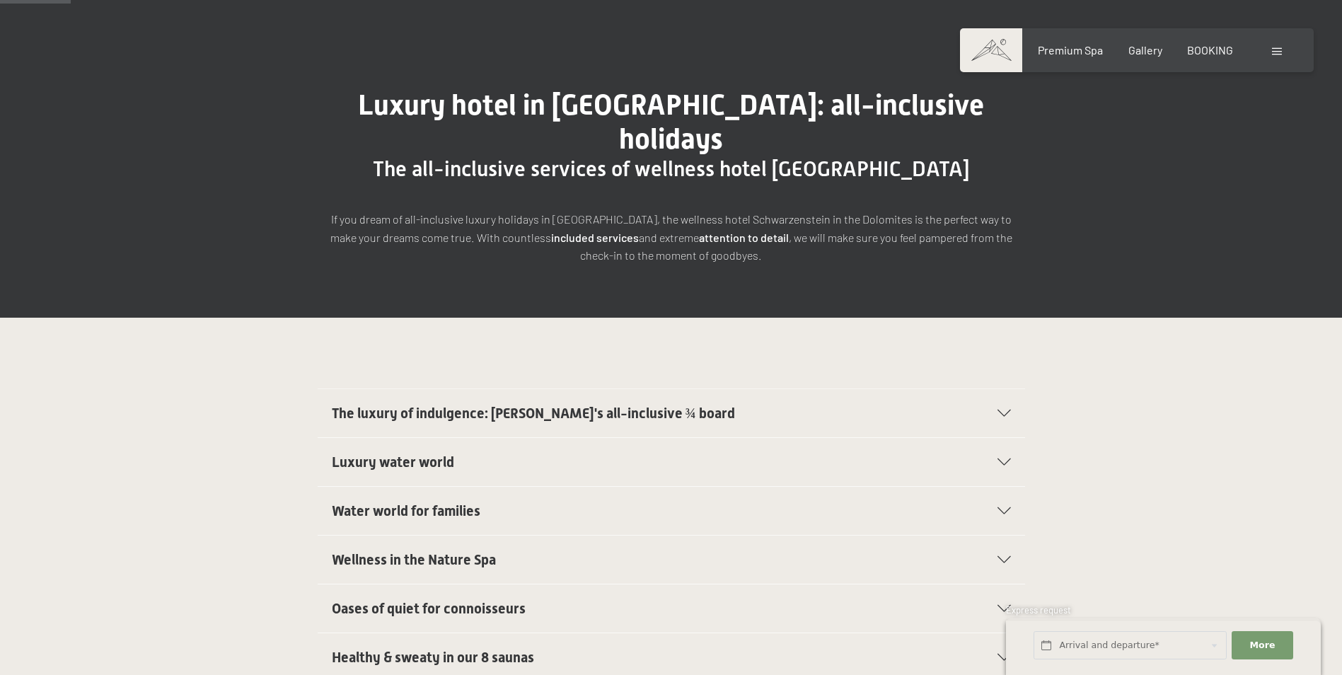
scroll to position [141, 0]
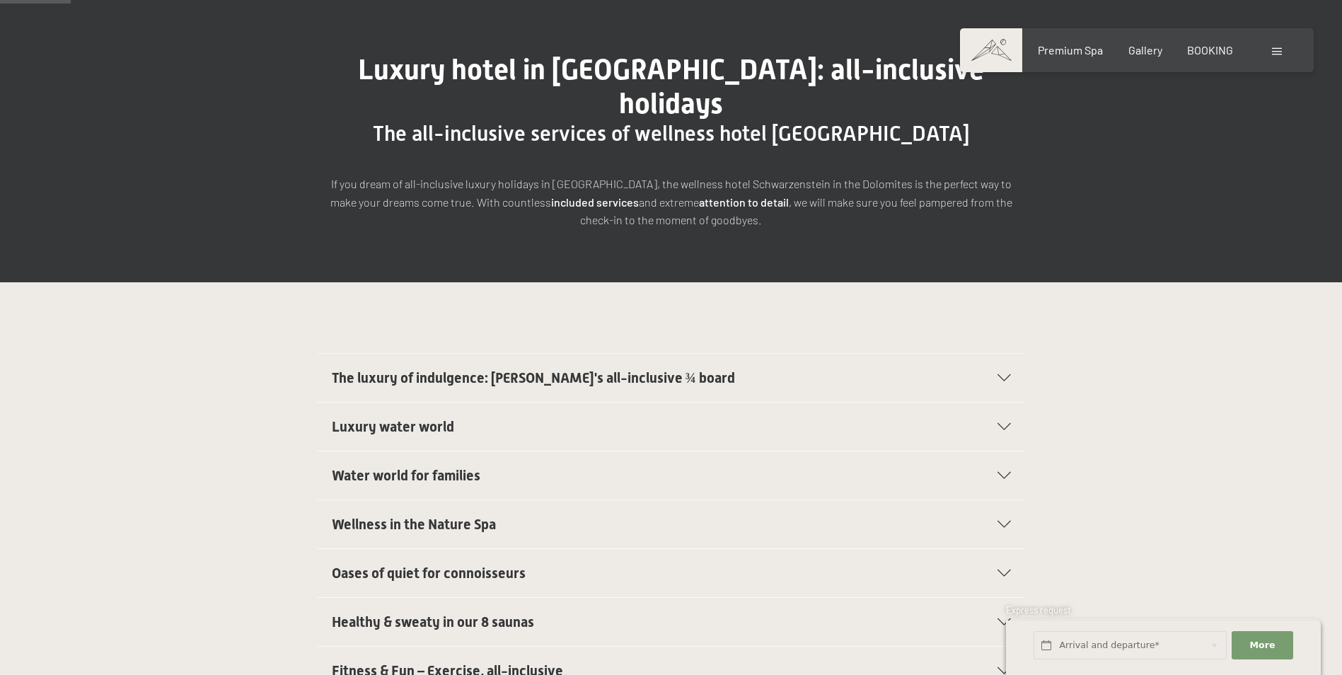
click at [764, 368] on h2 "The luxury of indulgence: Schwarzenstein's all-inclusive ¾ board" at bounding box center [637, 378] width 611 height 20
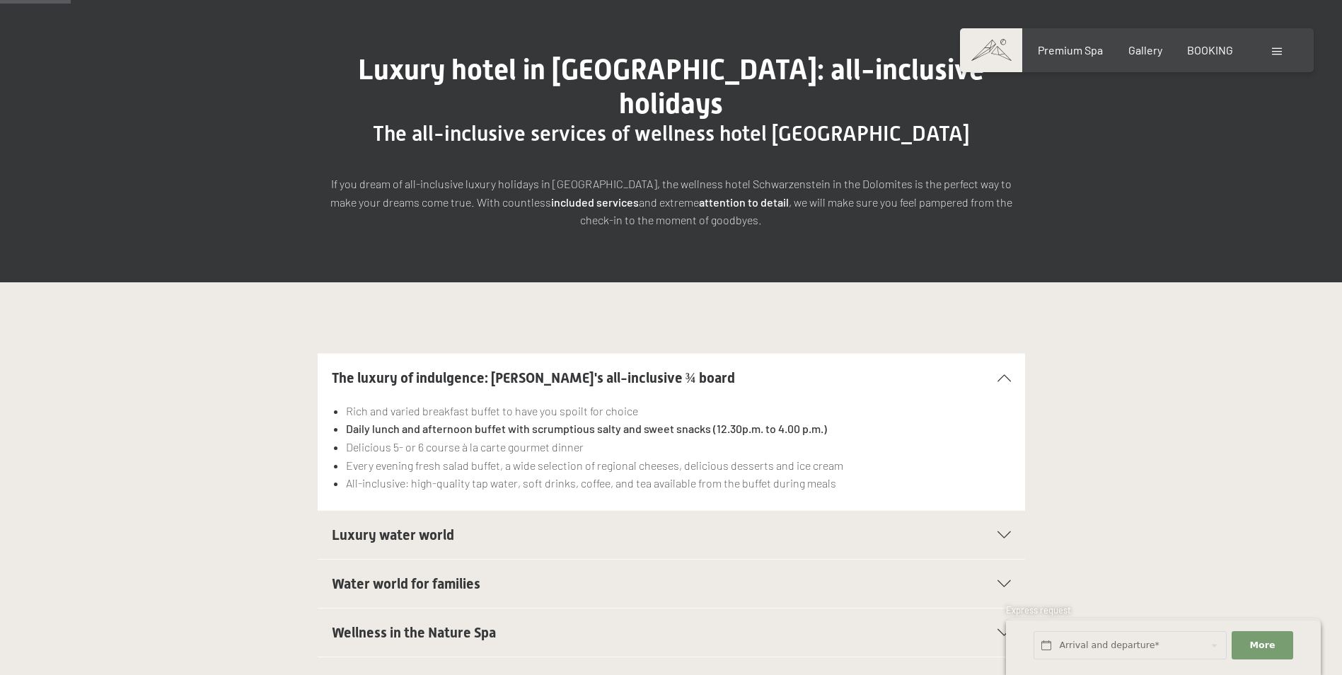
click at [998, 374] on icon at bounding box center [1003, 377] width 13 height 7
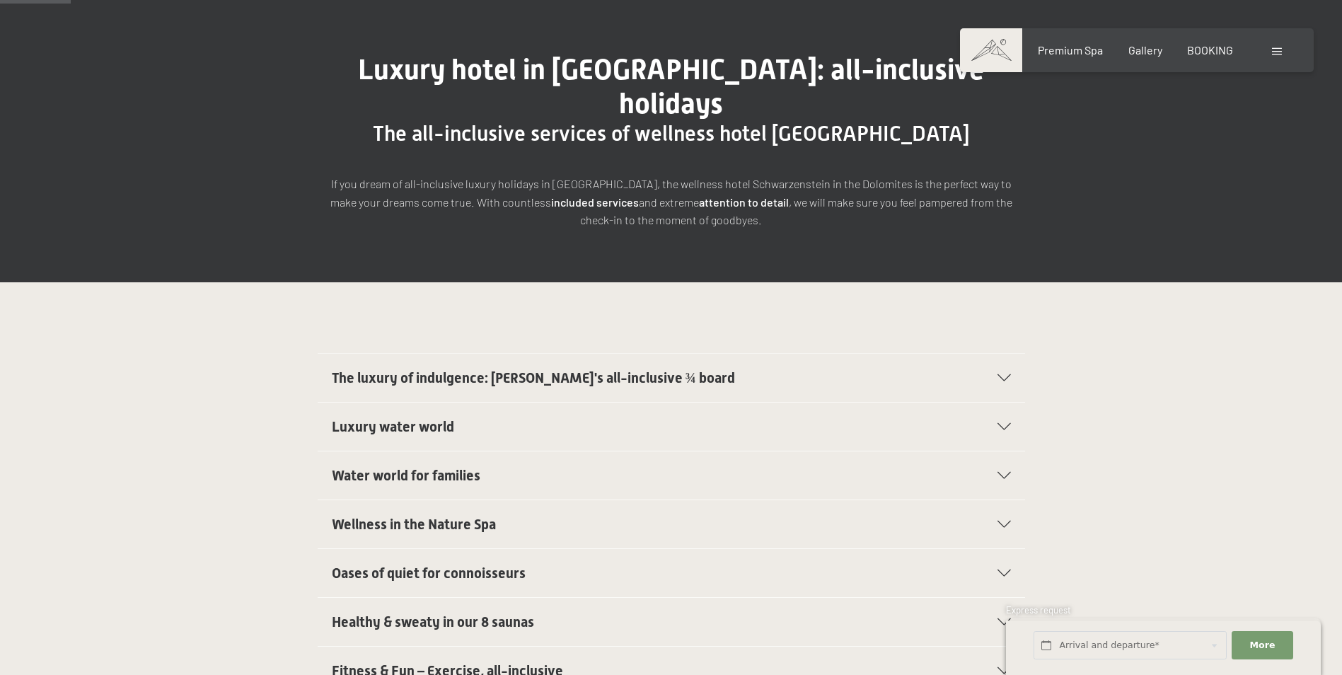
click at [535, 417] on h2 "Luxury water world" at bounding box center [637, 427] width 611 height 20
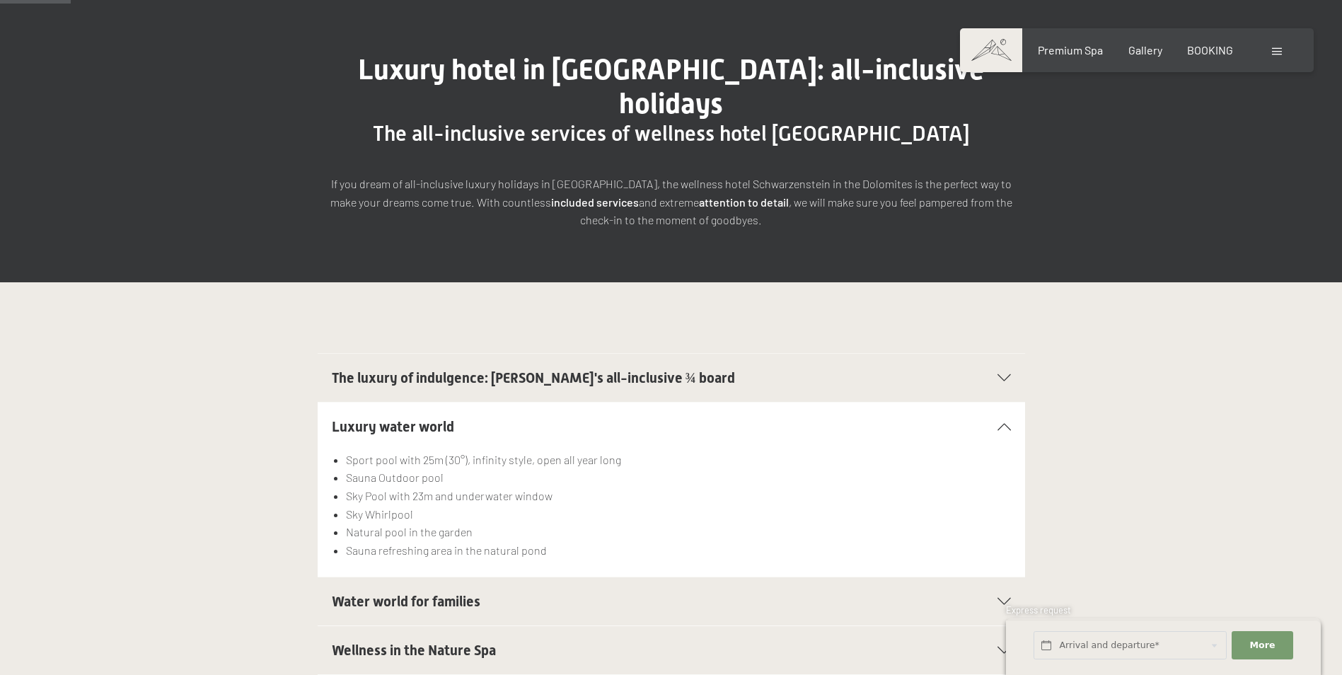
click at [535, 417] on h2 "Luxury water world" at bounding box center [637, 427] width 611 height 20
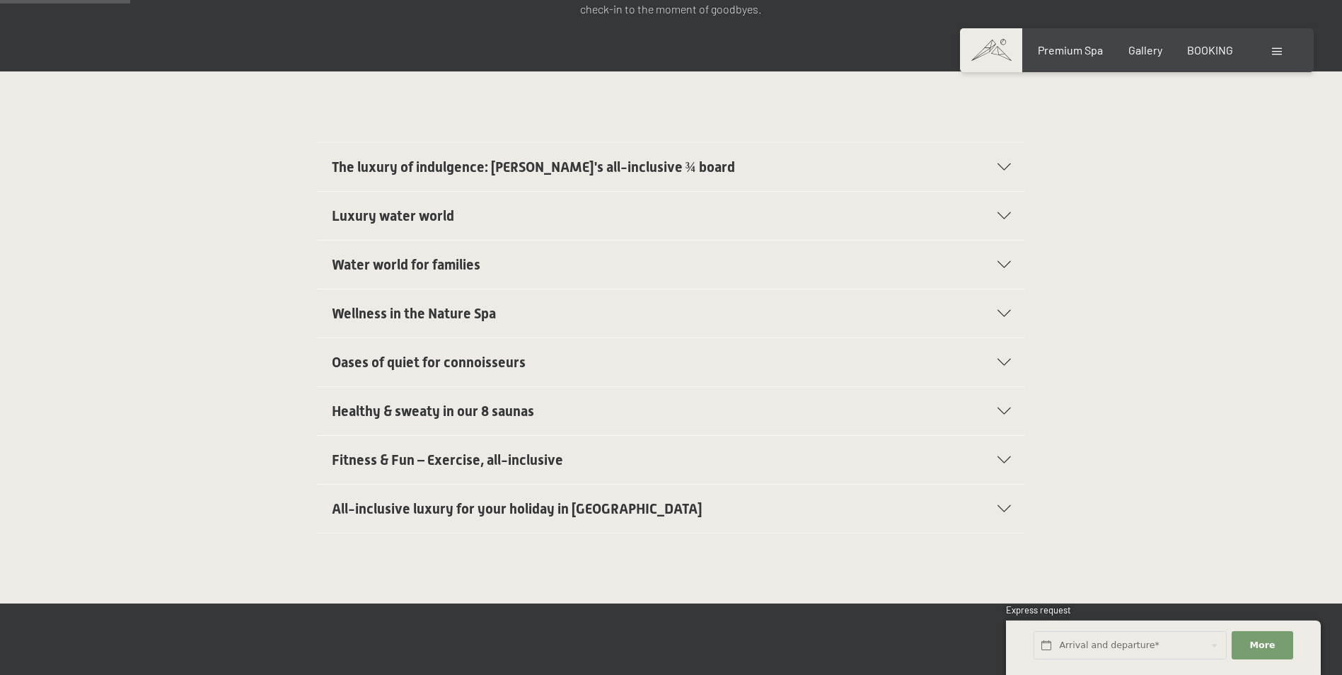
scroll to position [354, 0]
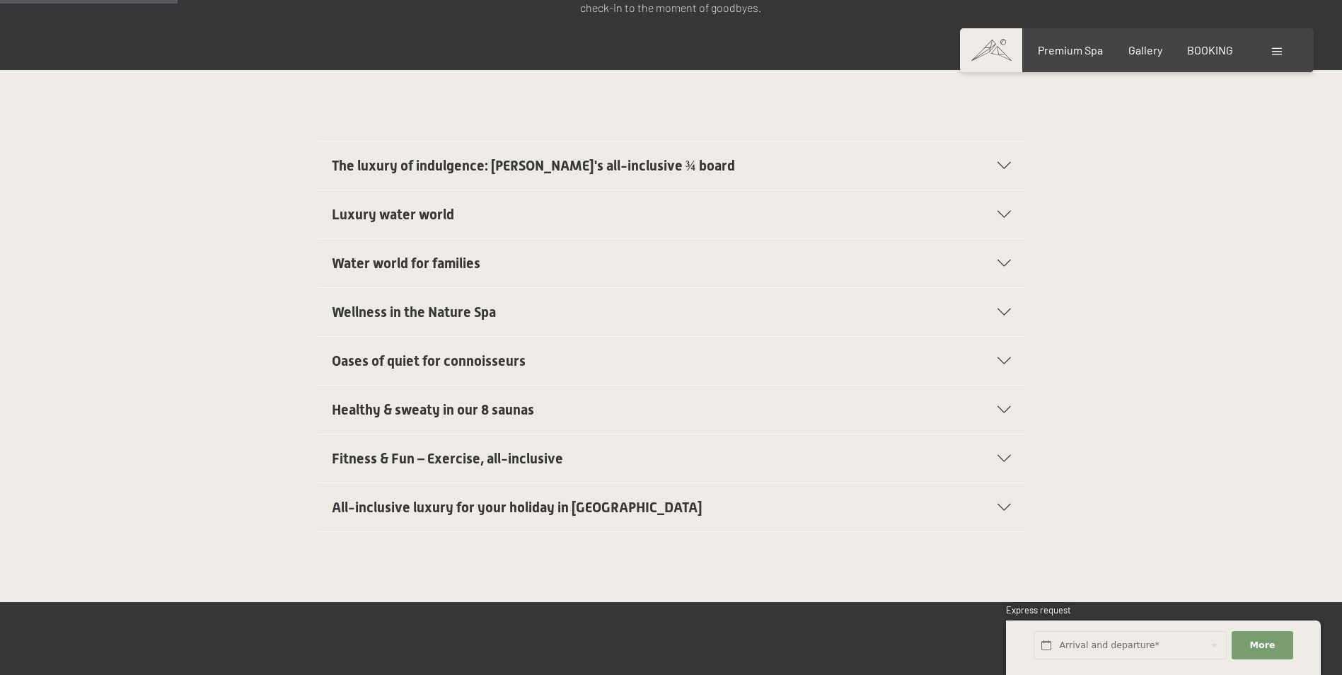
click at [463, 255] on span "Water world for families" at bounding box center [406, 263] width 149 height 17
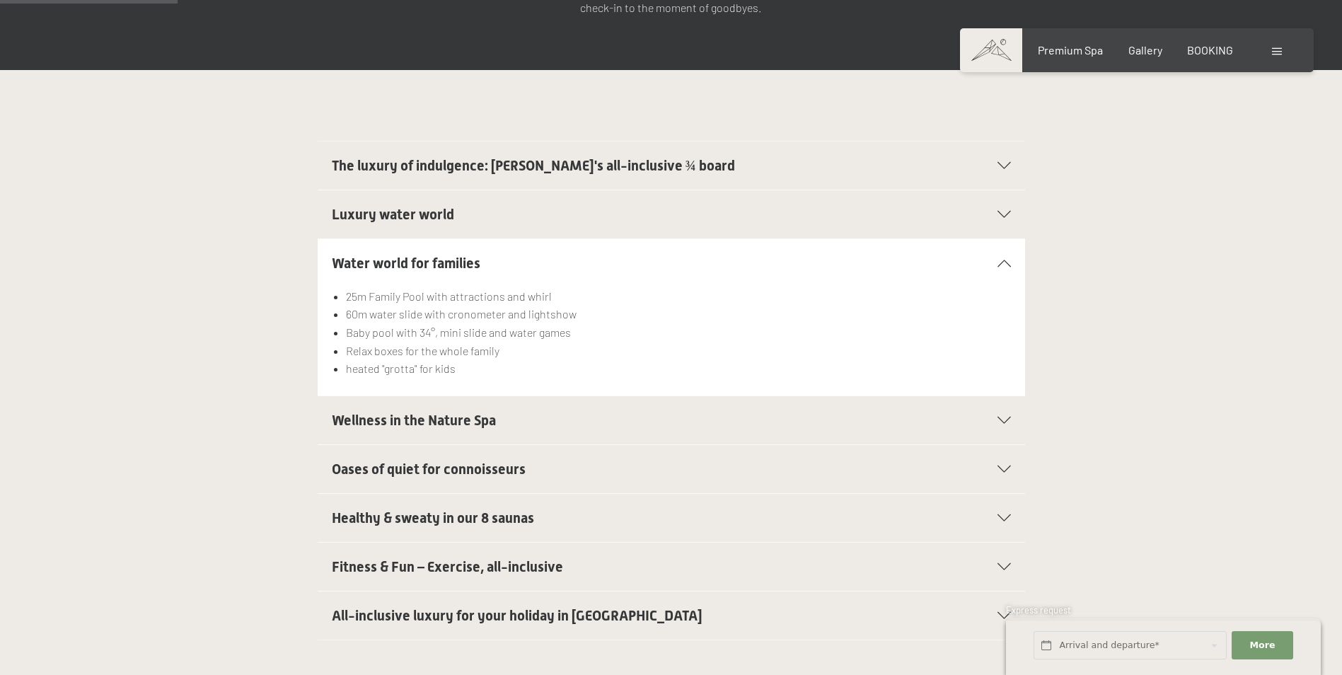
click at [467, 255] on span "Water world for families" at bounding box center [406, 263] width 149 height 17
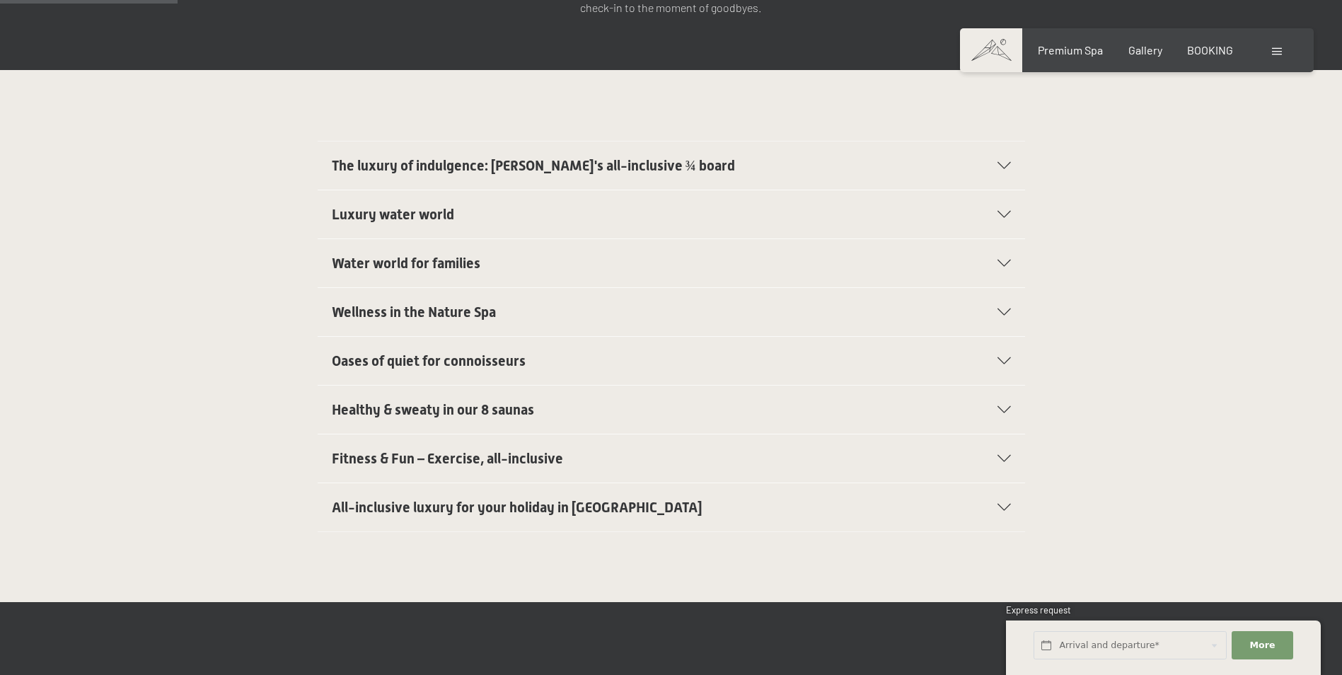
click at [485, 303] on span "Wellness in the Nature Spa" at bounding box center [414, 311] width 164 height 17
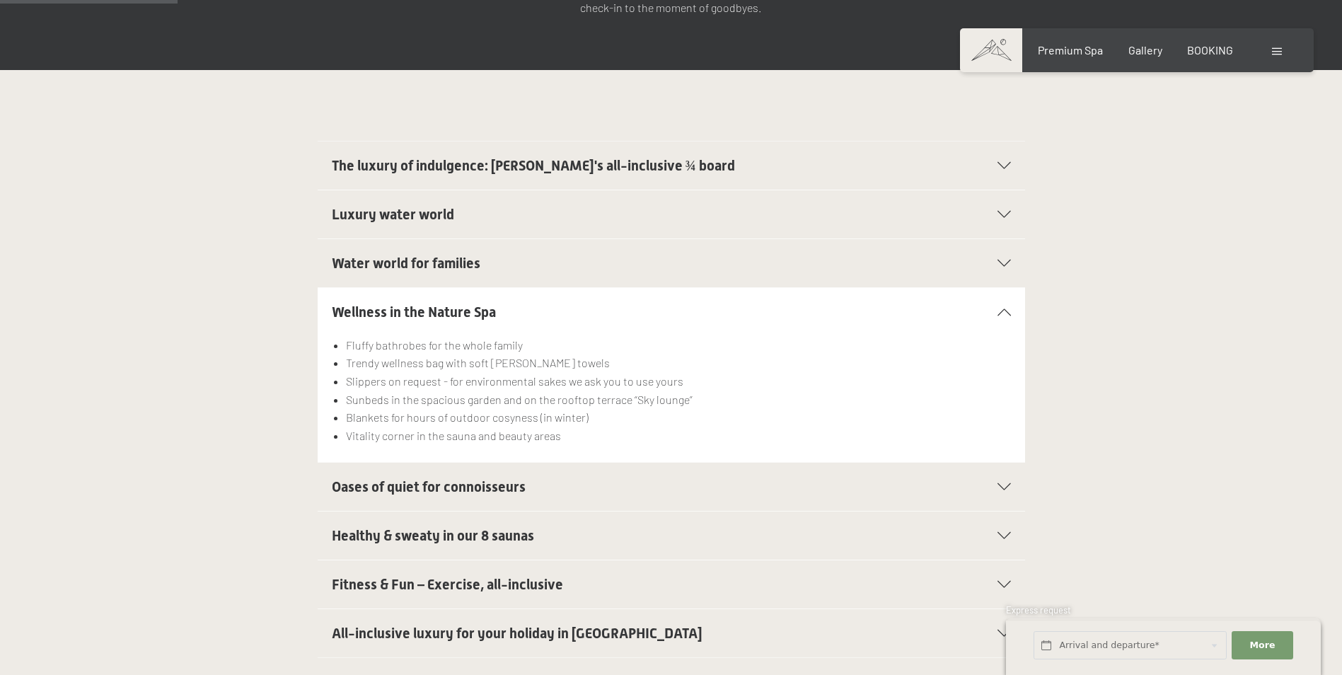
click at [485, 303] on span "Wellness in the Nature Spa" at bounding box center [414, 311] width 164 height 17
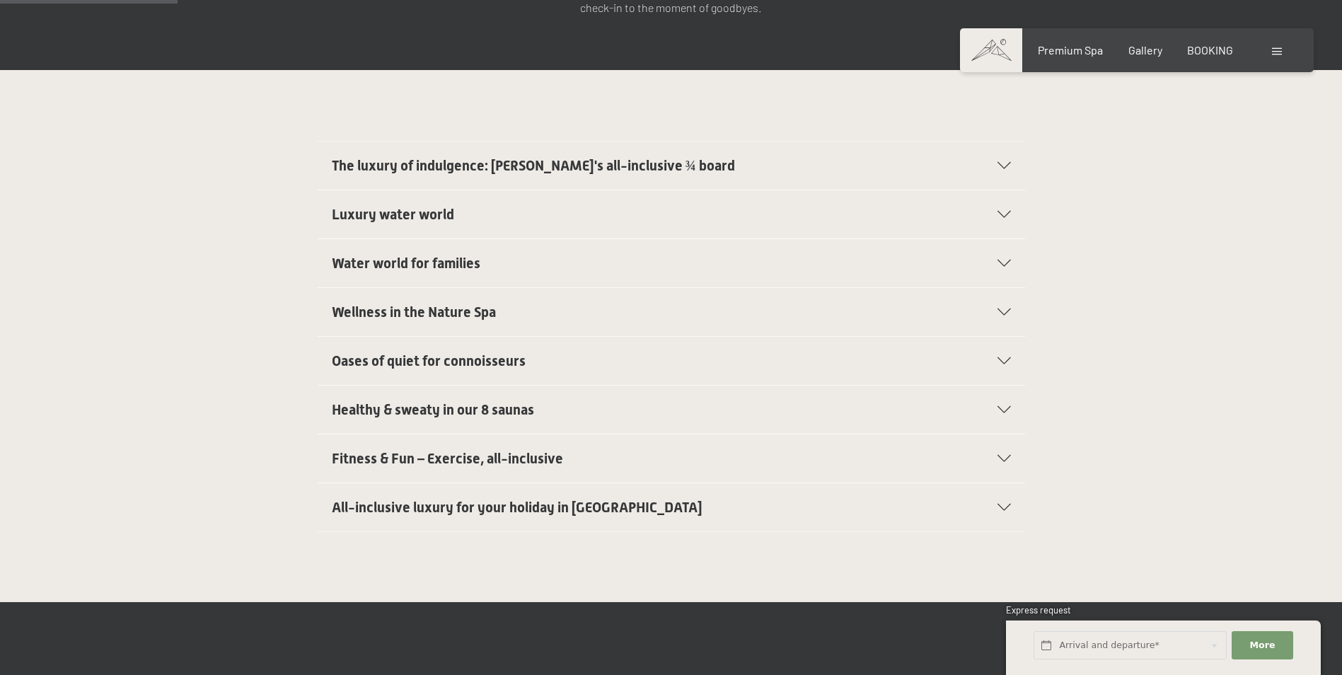
click at [446, 352] on span "Oases of quiet for connoisseurs" at bounding box center [429, 360] width 194 height 17
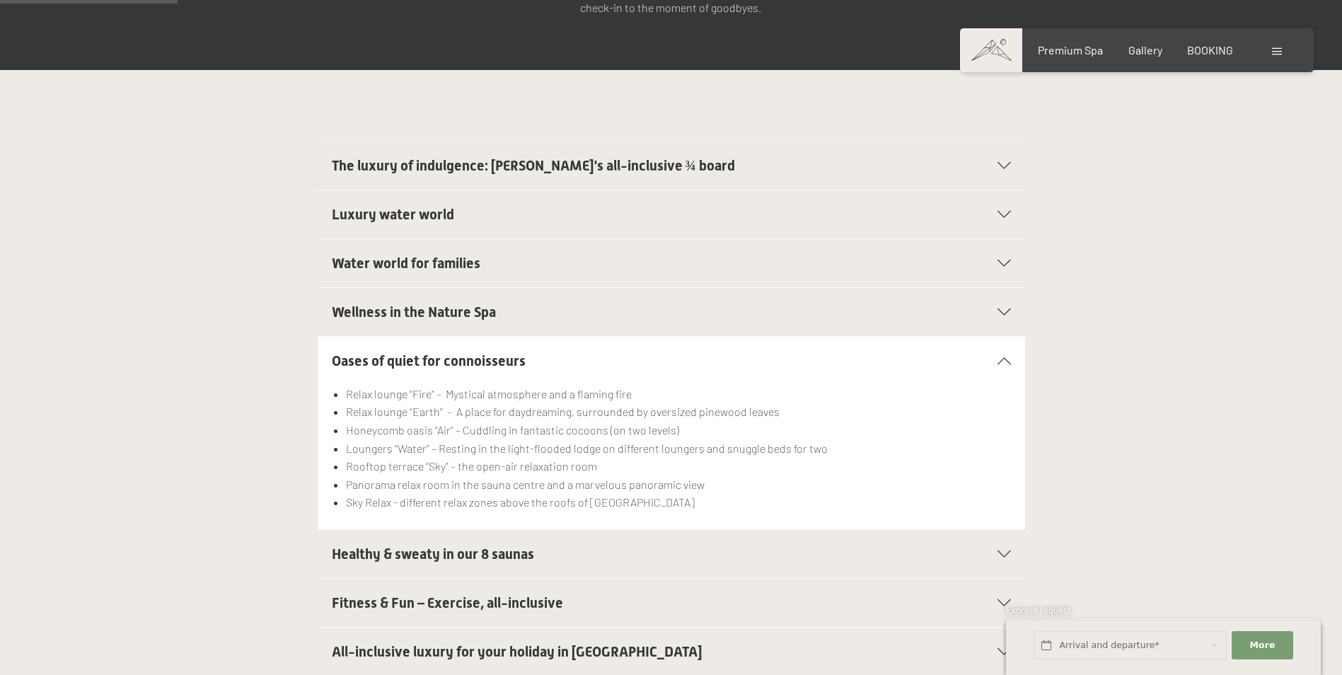
click at [453, 352] on span "Oases of quiet for connoisseurs" at bounding box center [429, 360] width 194 height 17
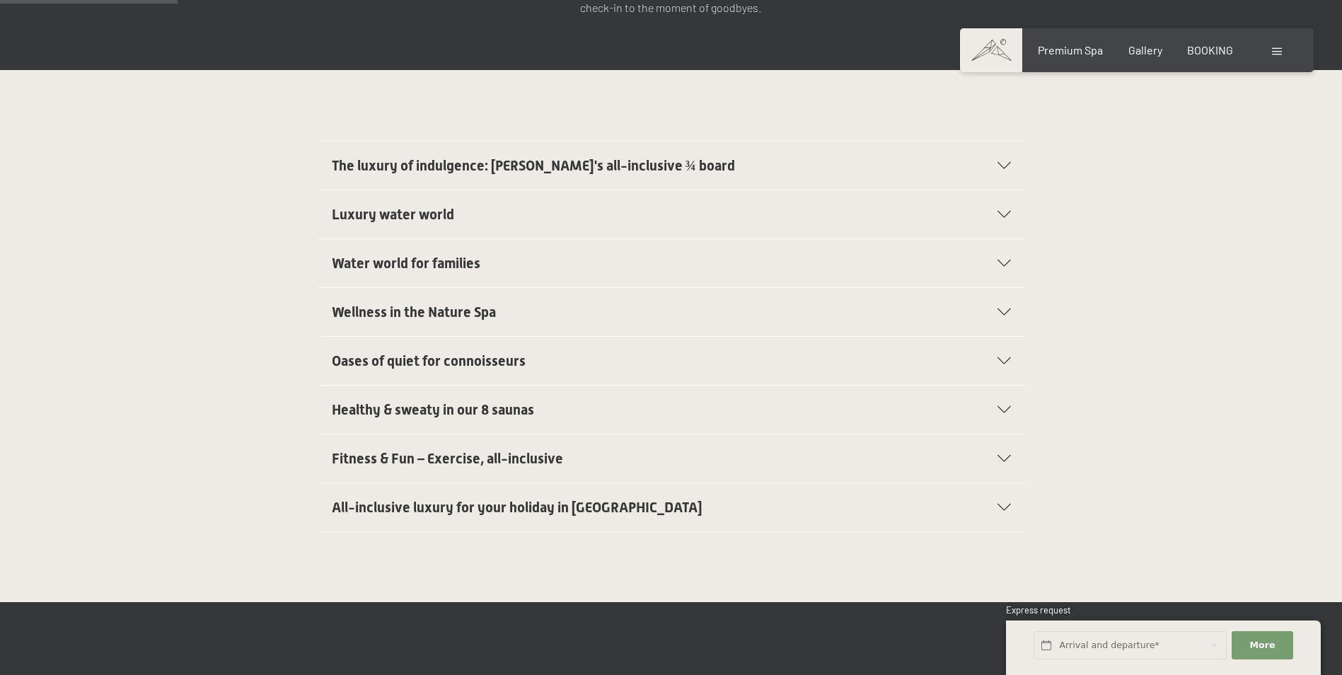
click at [442, 401] on span "Healthy & sweaty in our 8 saunas" at bounding box center [433, 409] width 202 height 17
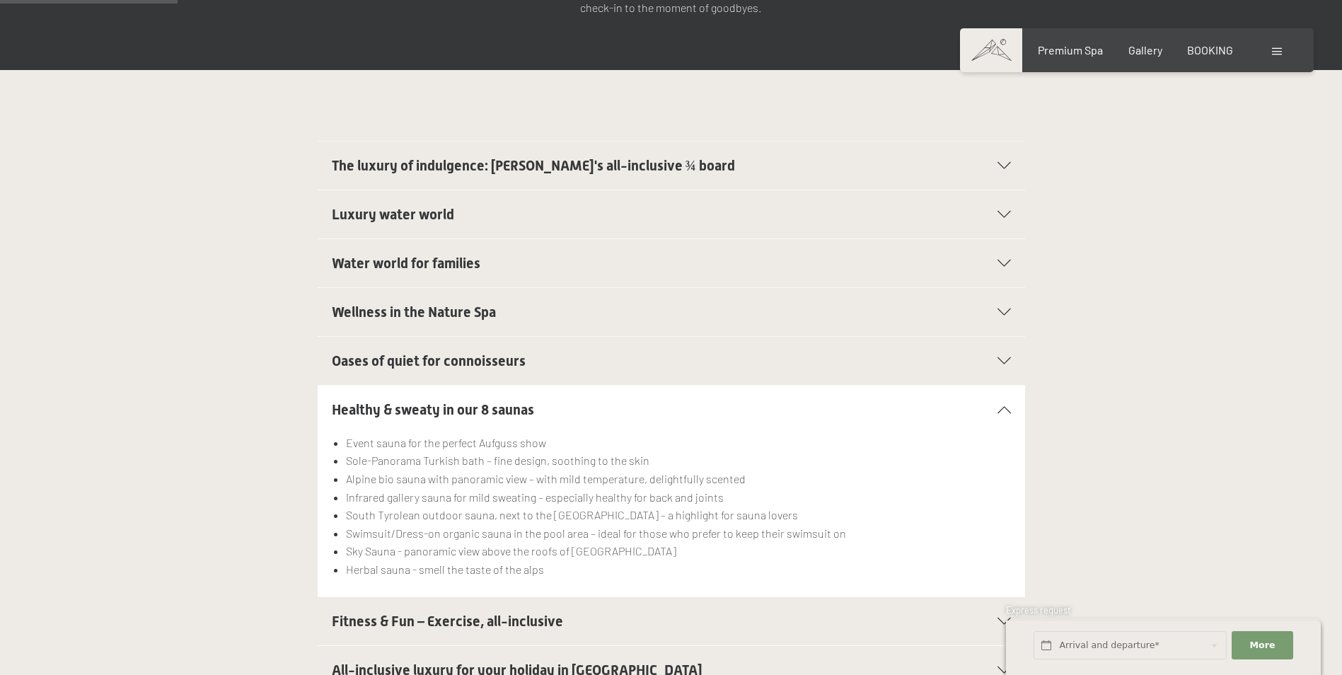
click at [442, 401] on span "Healthy & sweaty in our 8 saunas" at bounding box center [433, 409] width 202 height 17
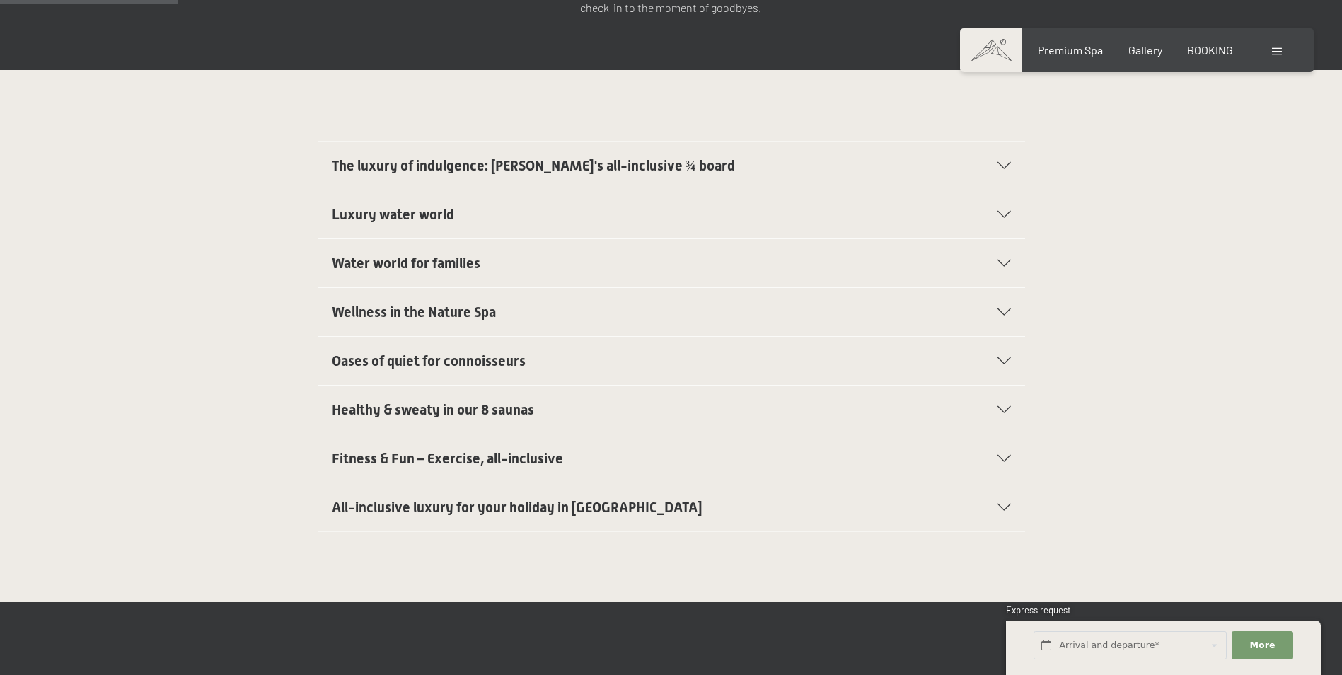
click at [451, 450] on span "Fitness & Fun – Exercise, all-inclusive" at bounding box center [447, 458] width 231 height 17
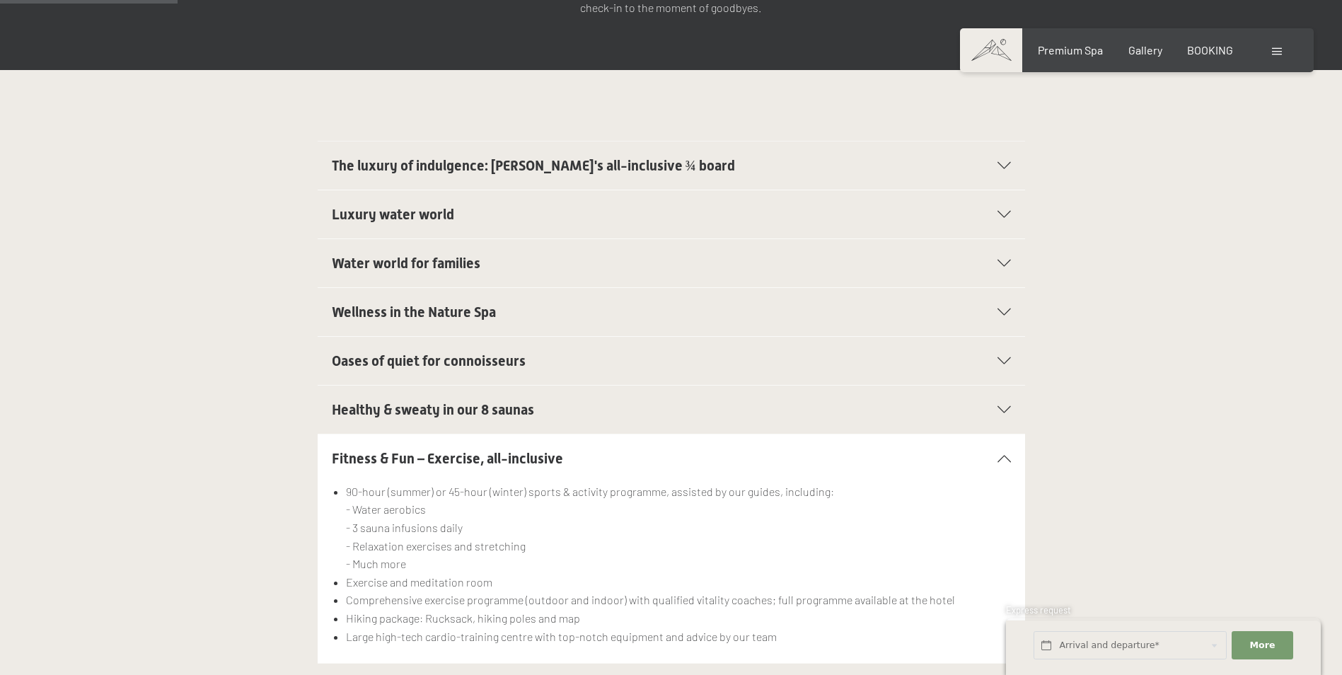
click at [448, 450] on span "Fitness & Fun – Exercise, all-inclusive" at bounding box center [447, 458] width 231 height 17
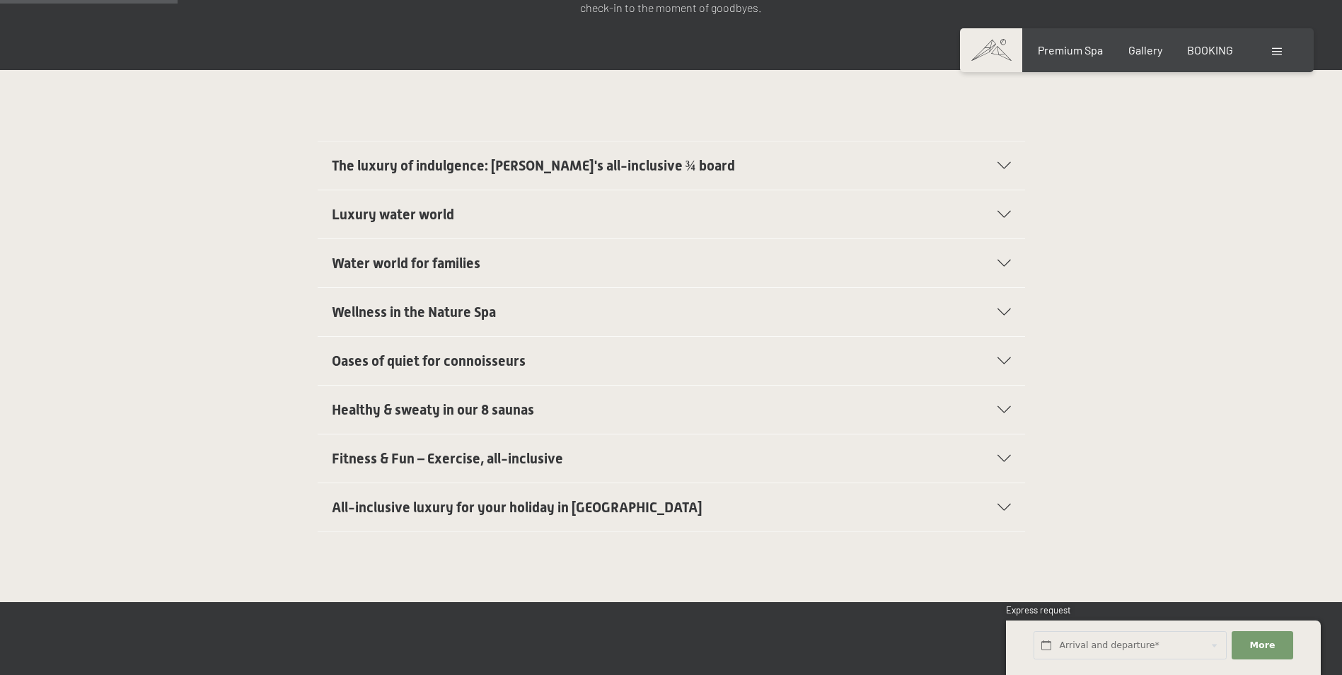
click at [895, 400] on h2 "Healthy & sweaty in our 8 saunas" at bounding box center [637, 410] width 611 height 20
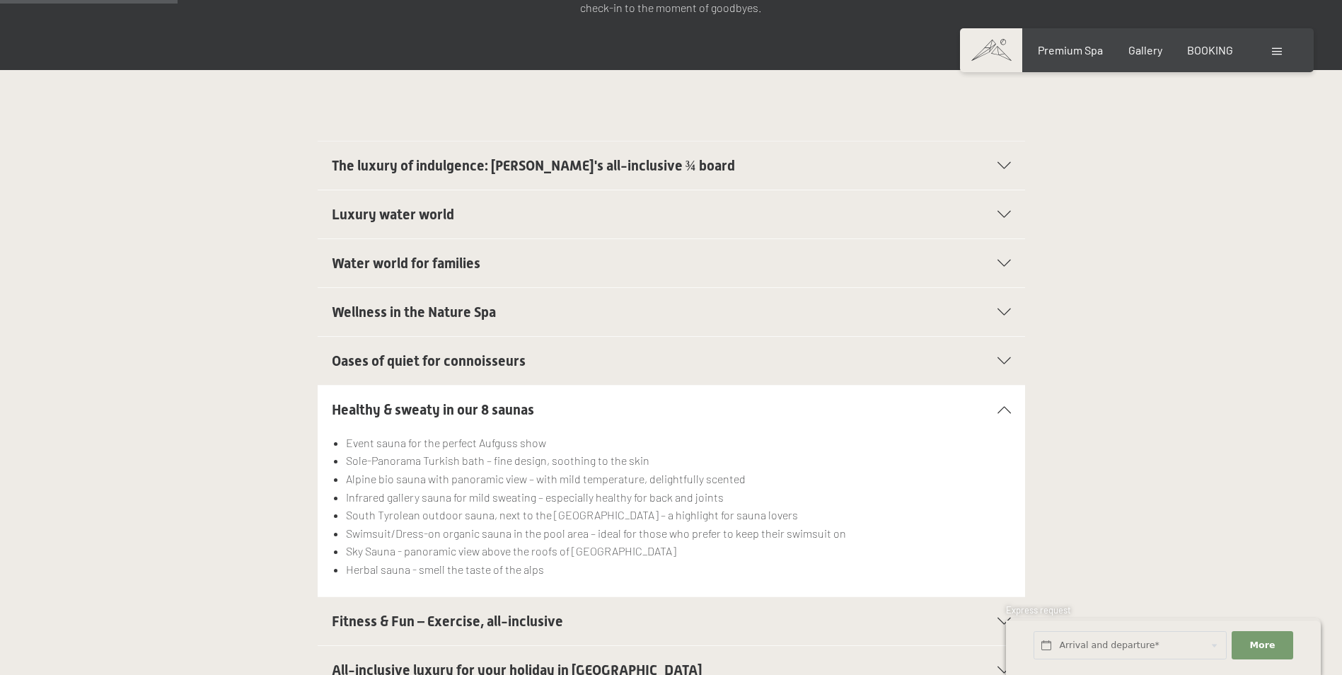
click at [895, 400] on h2 "Healthy & sweaty in our 8 saunas" at bounding box center [637, 410] width 611 height 20
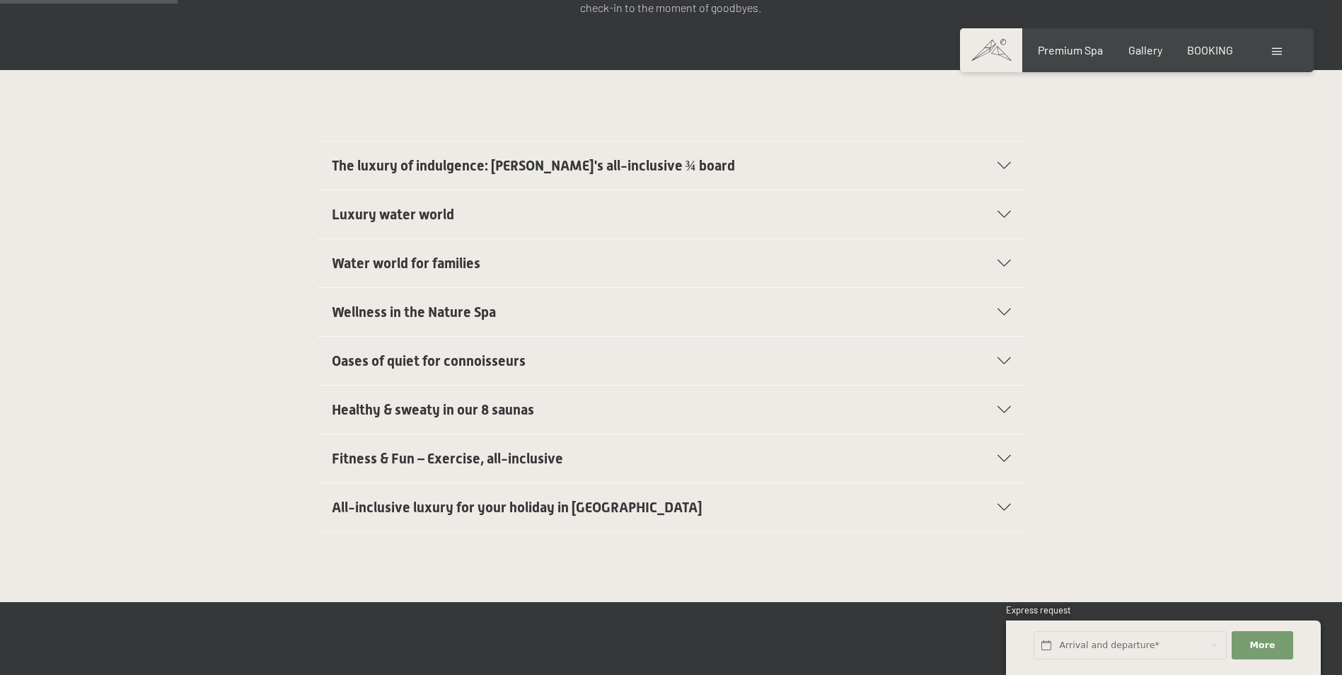
click at [981, 504] on div at bounding box center [994, 507] width 31 height 7
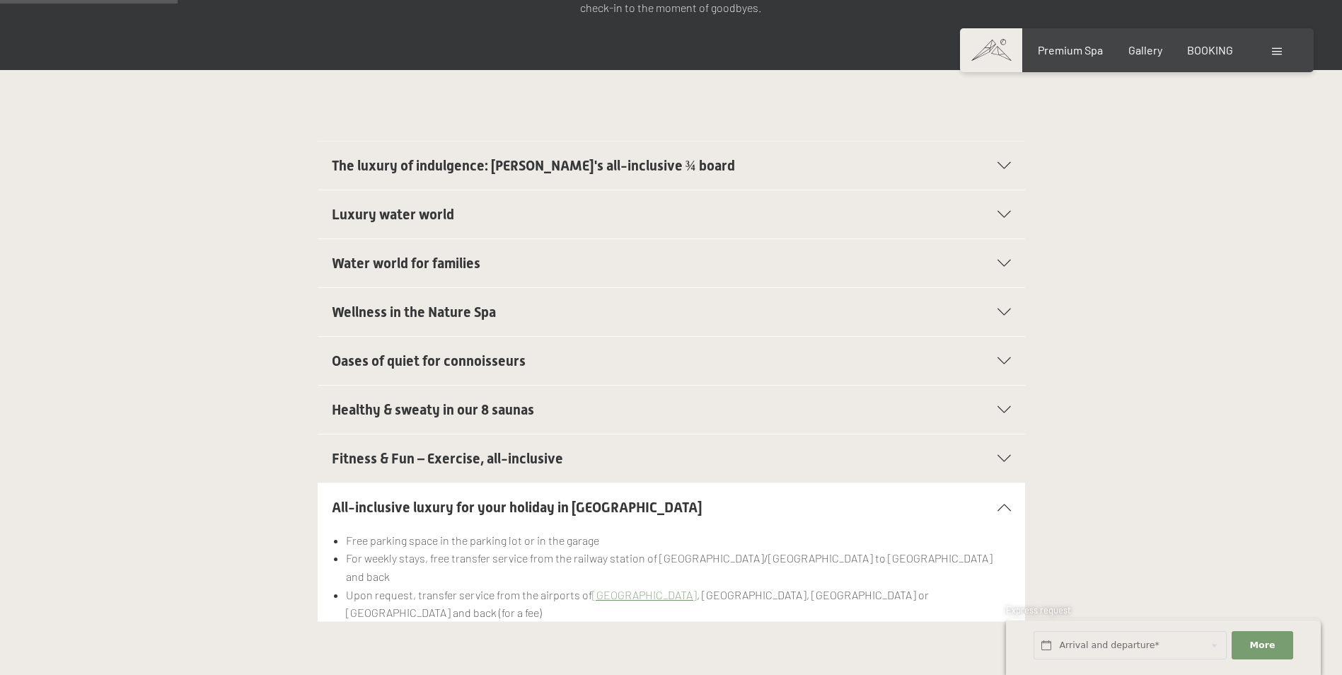
click at [917, 497] on h2 "All-inclusive luxury for your holiday in Italy" at bounding box center [637, 507] width 611 height 20
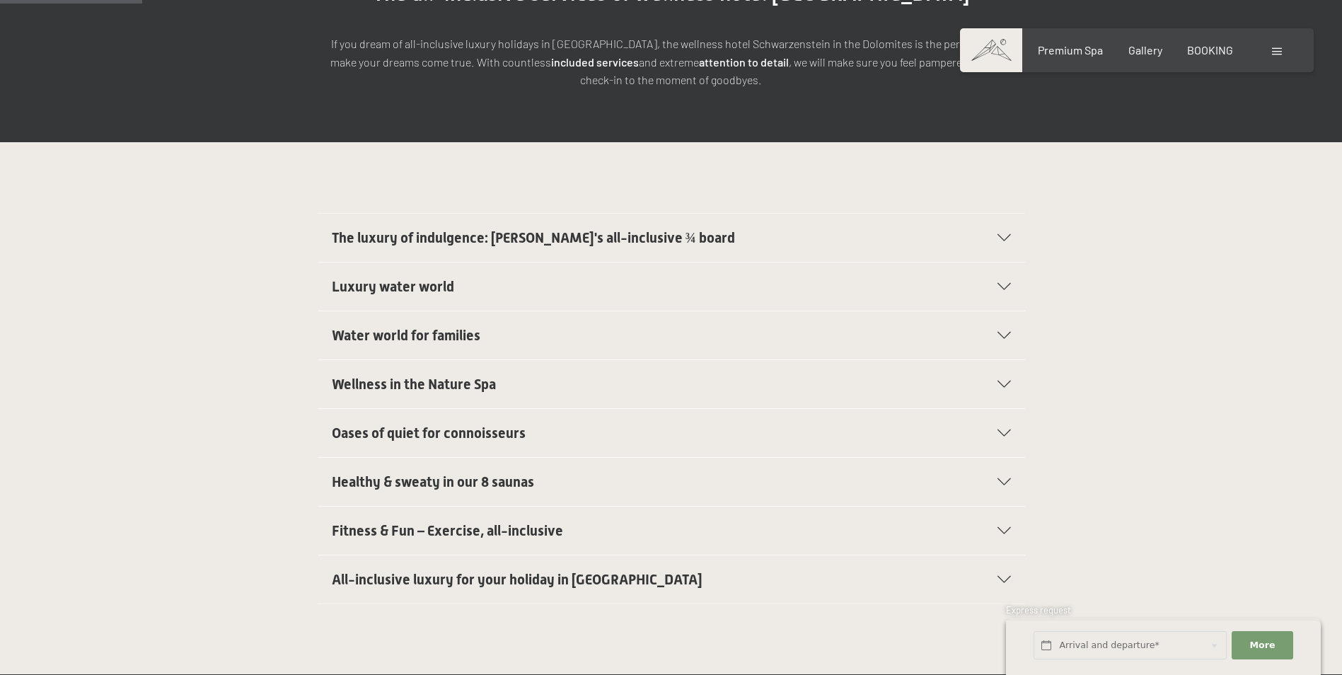
scroll to position [283, 0]
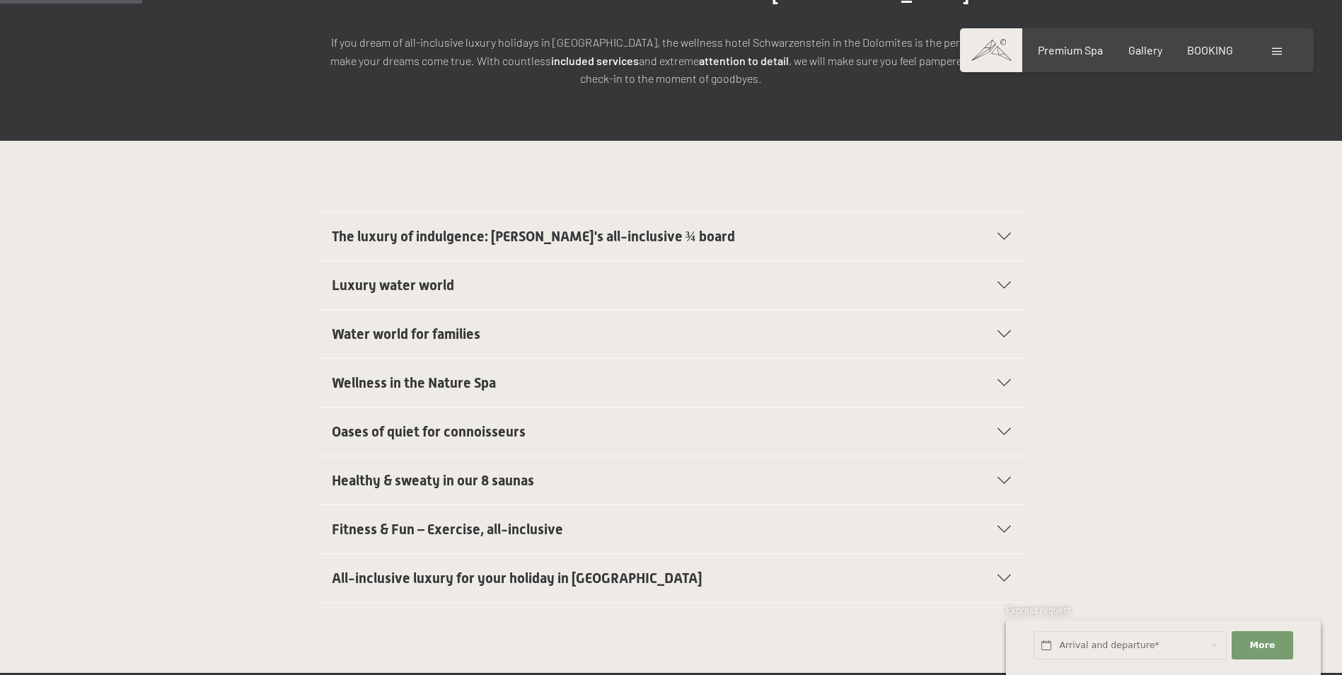
click at [897, 568] on h2 "All-inclusive luxury for your holiday in Italy" at bounding box center [637, 578] width 611 height 20
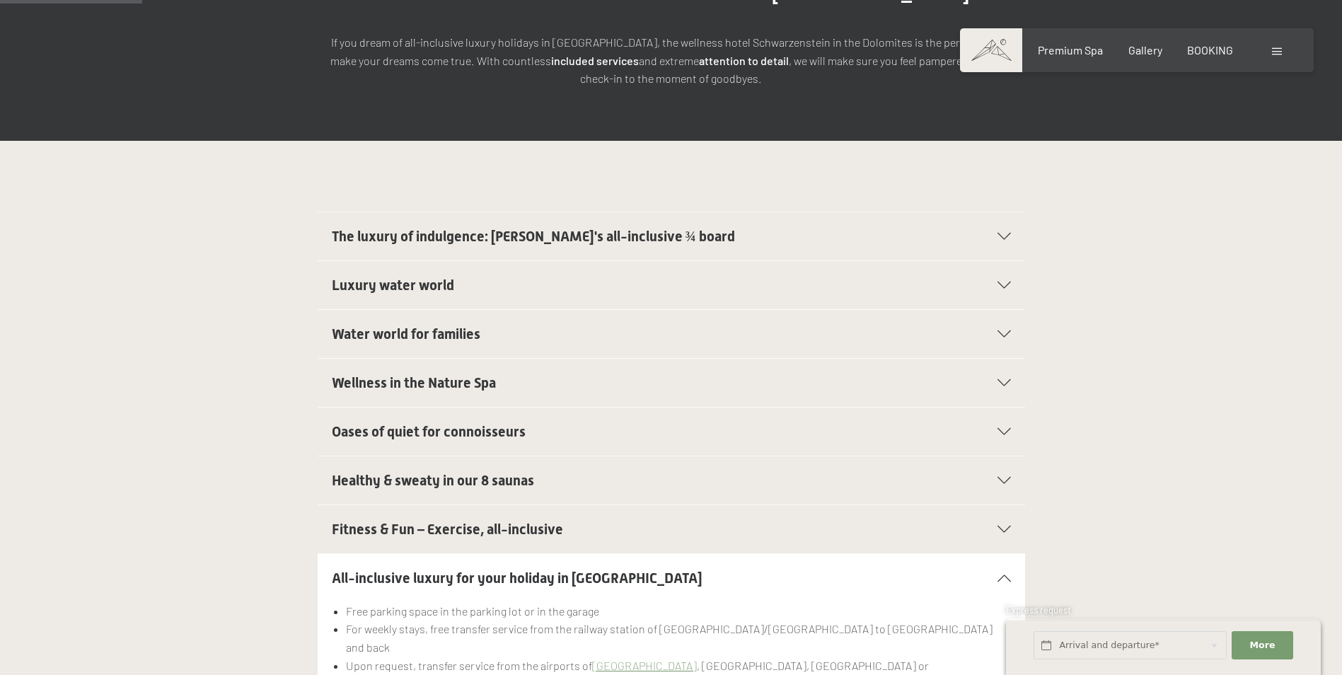
click at [874, 568] on h2 "All-inclusive luxury for your holiday in Italy" at bounding box center [637, 578] width 611 height 20
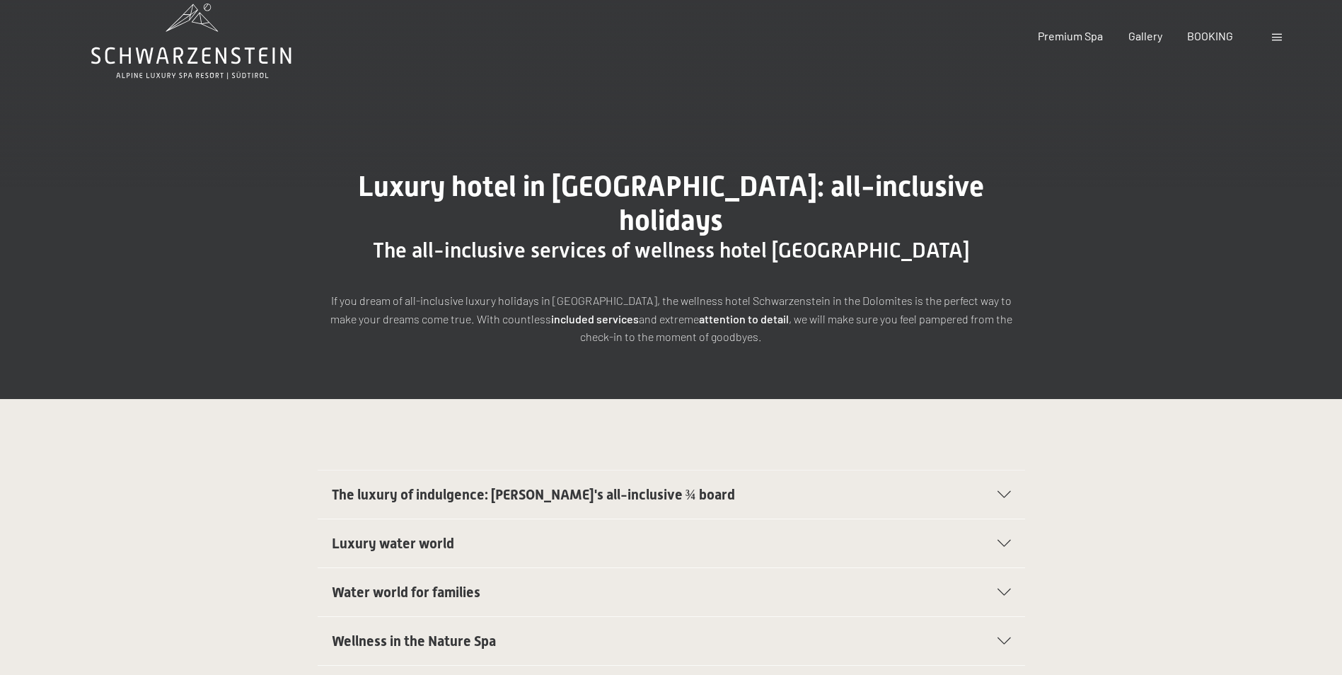
scroll to position [0, 0]
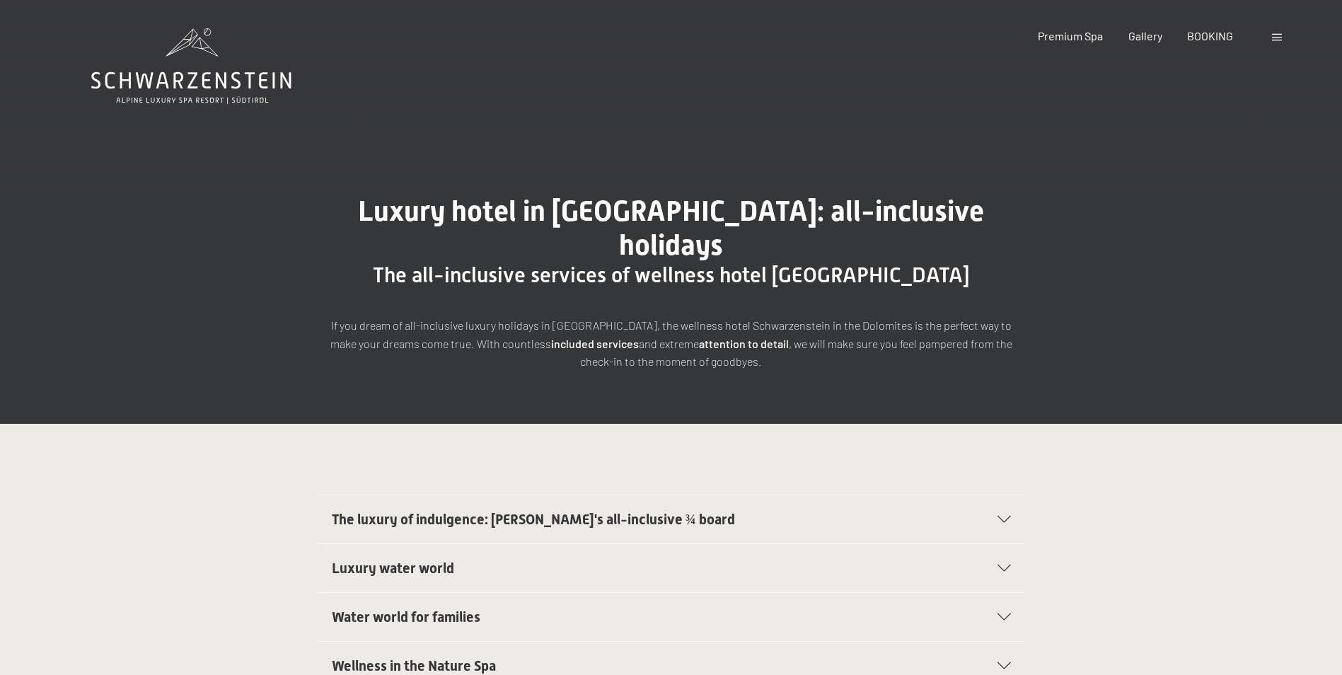
click at [180, 45] on icon at bounding box center [191, 66] width 200 height 76
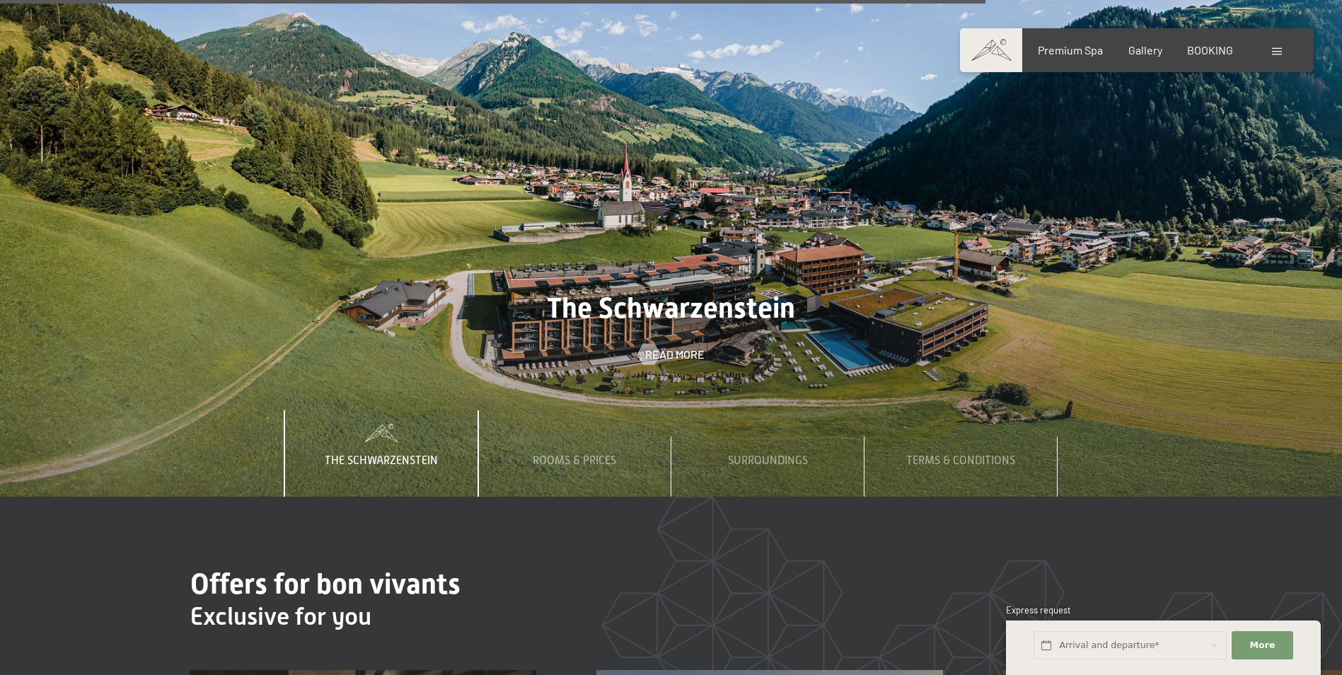
scroll to position [6153, 0]
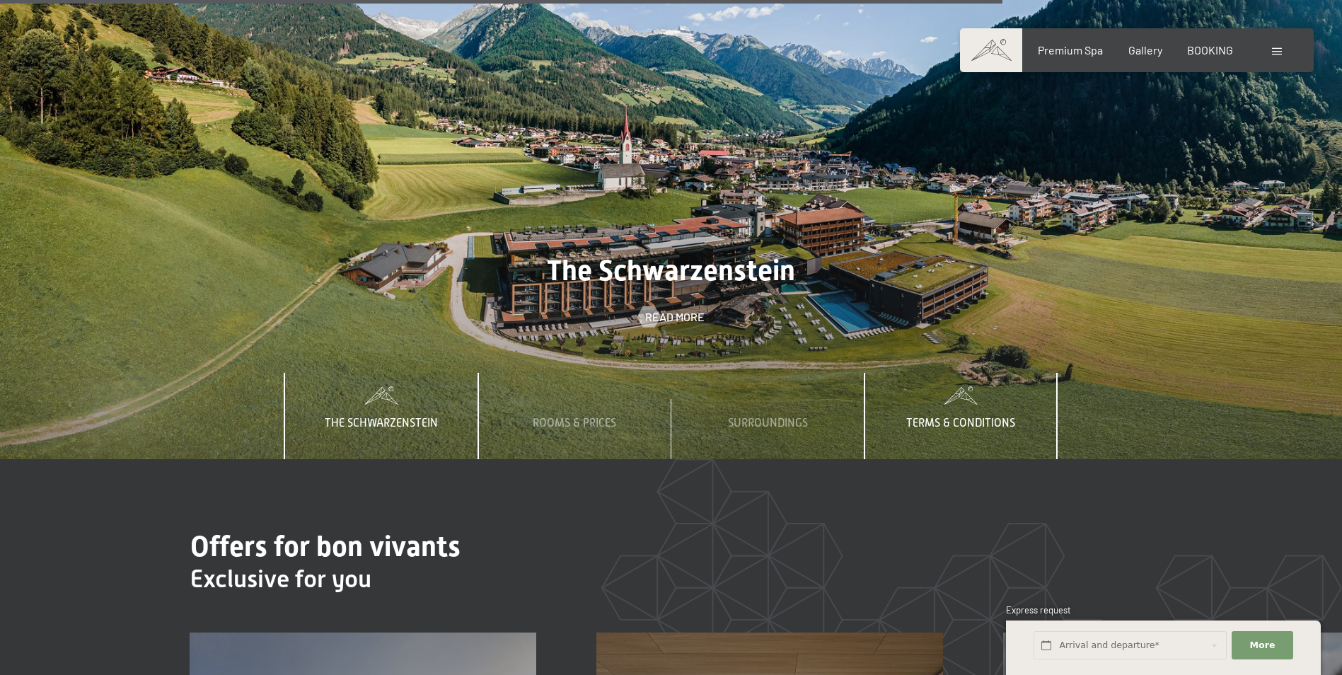
click at [958, 417] on span "Terms & Conditions" at bounding box center [960, 423] width 109 height 13
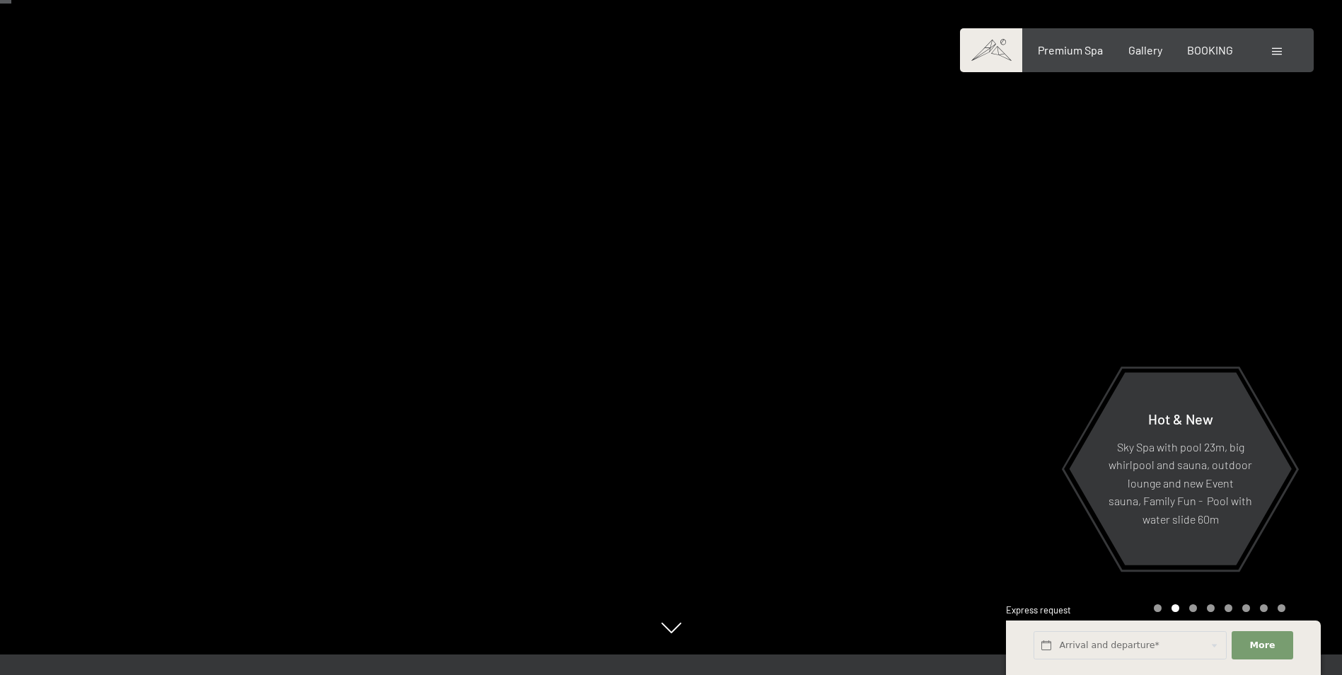
scroll to position [0, 0]
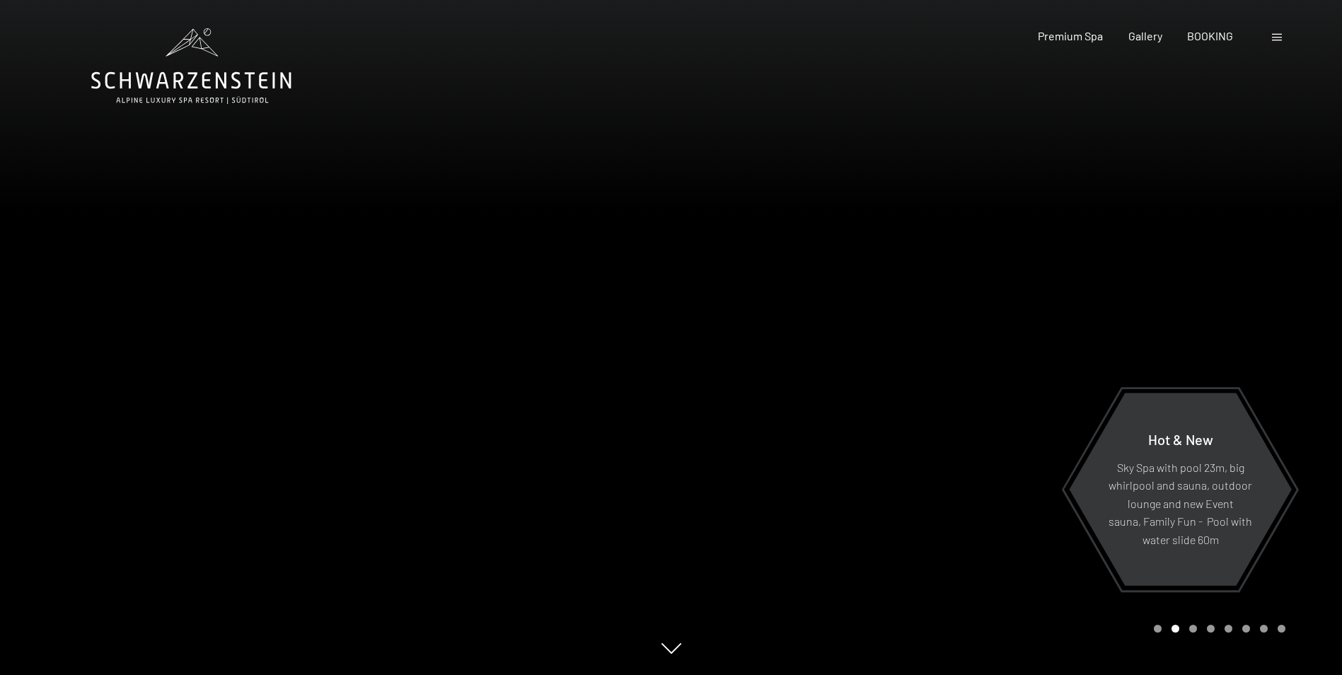
click at [791, 233] on div at bounding box center [1006, 337] width 671 height 675
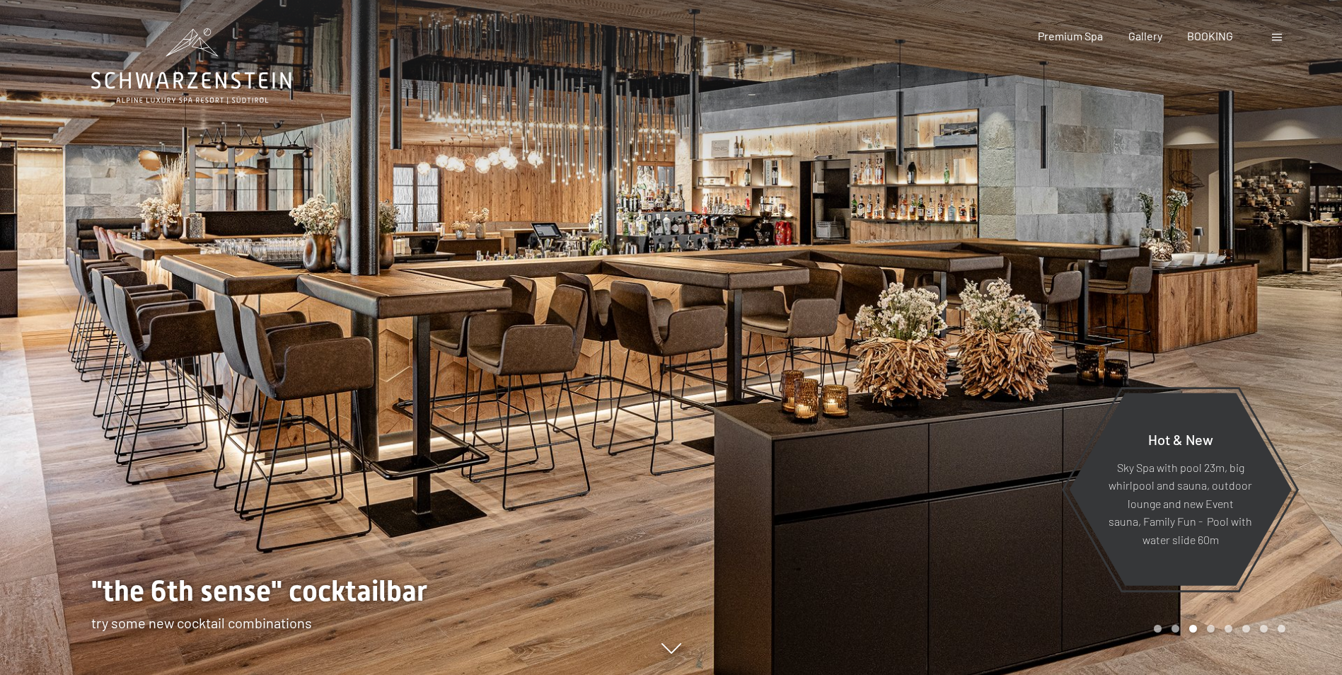
click at [1024, 194] on div at bounding box center [1006, 337] width 671 height 675
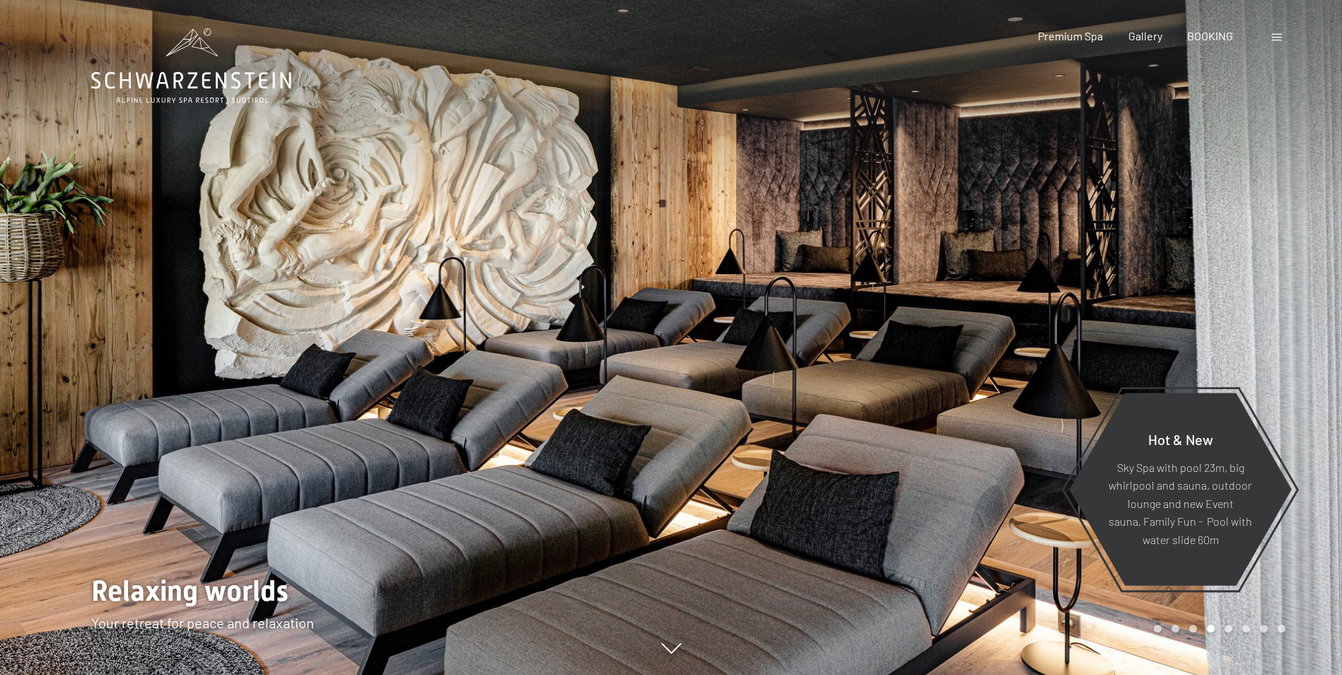
click at [1024, 194] on div at bounding box center [1006, 337] width 671 height 675
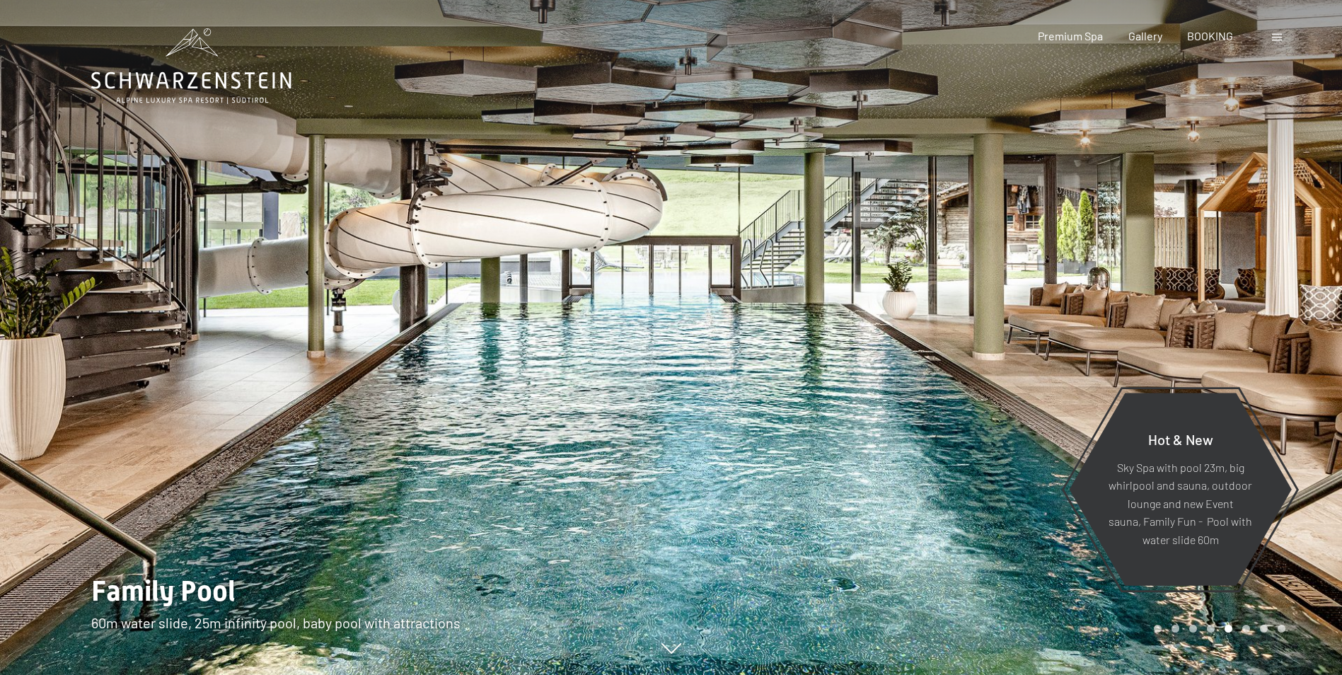
click at [1024, 194] on div at bounding box center [1006, 337] width 671 height 675
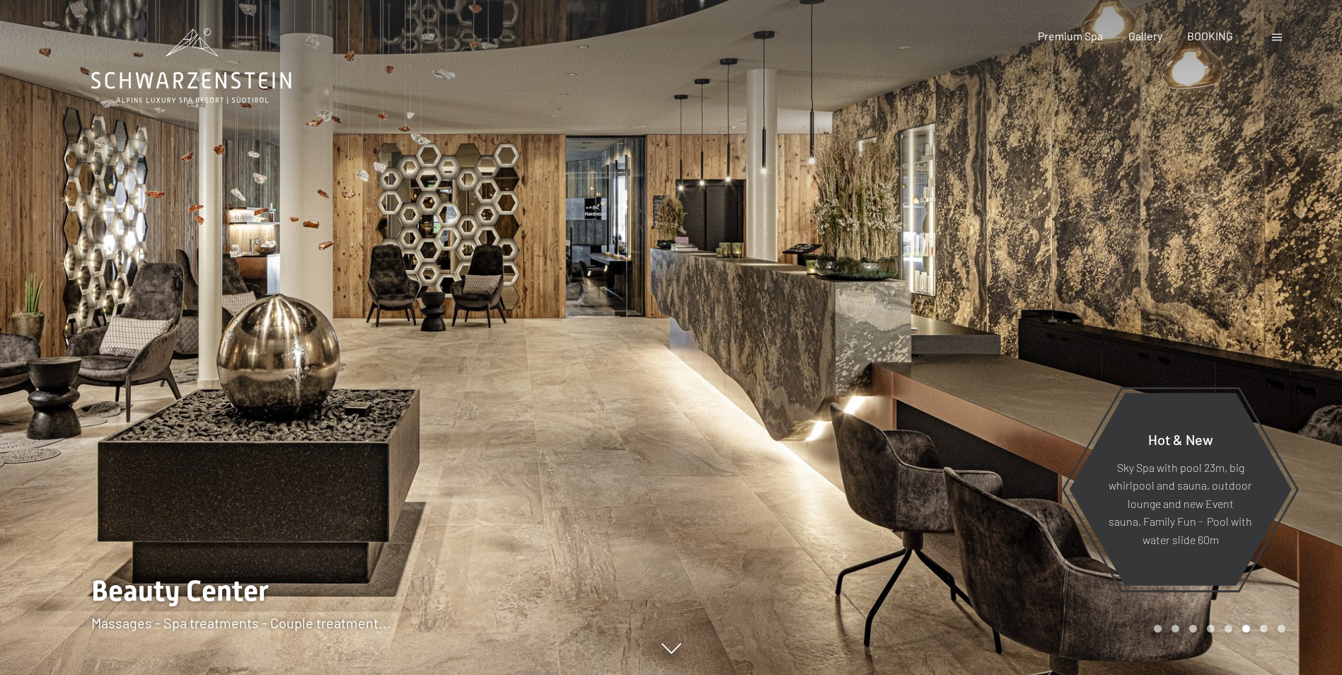
click at [863, 249] on div at bounding box center [1006, 337] width 671 height 675
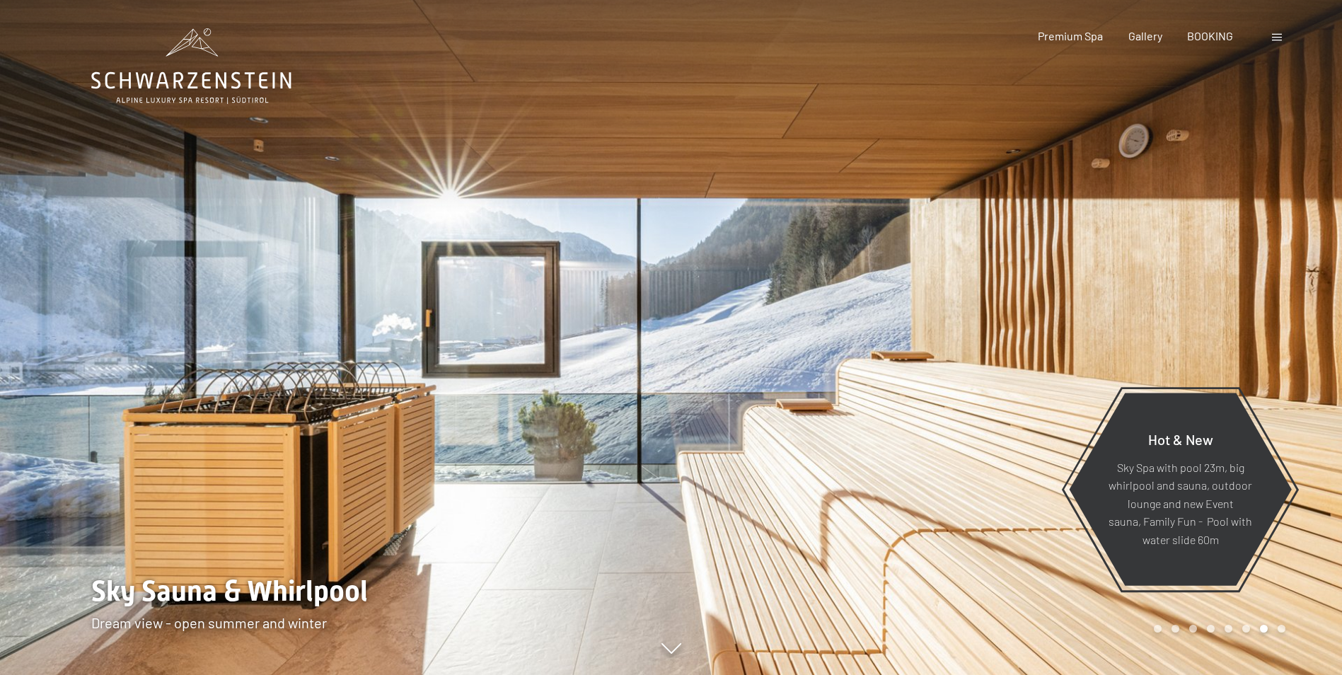
click at [929, 228] on div at bounding box center [1006, 337] width 671 height 675
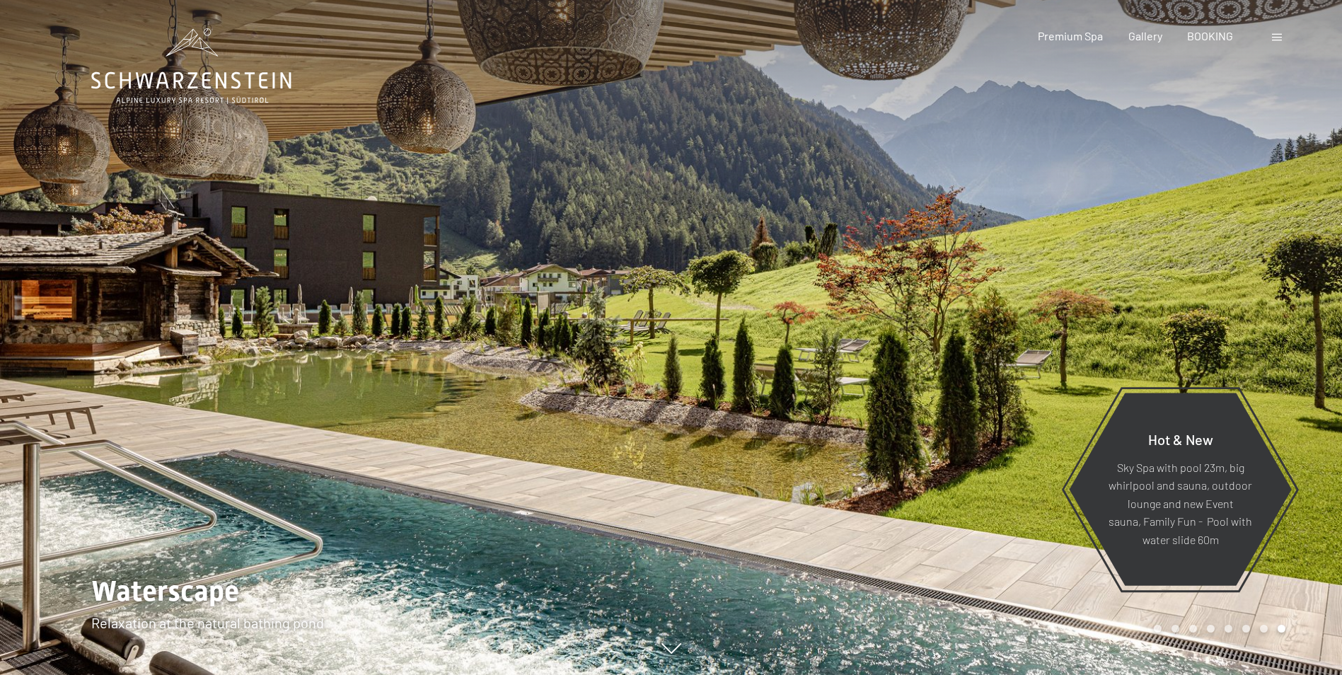
click at [943, 198] on div at bounding box center [1006, 337] width 671 height 675
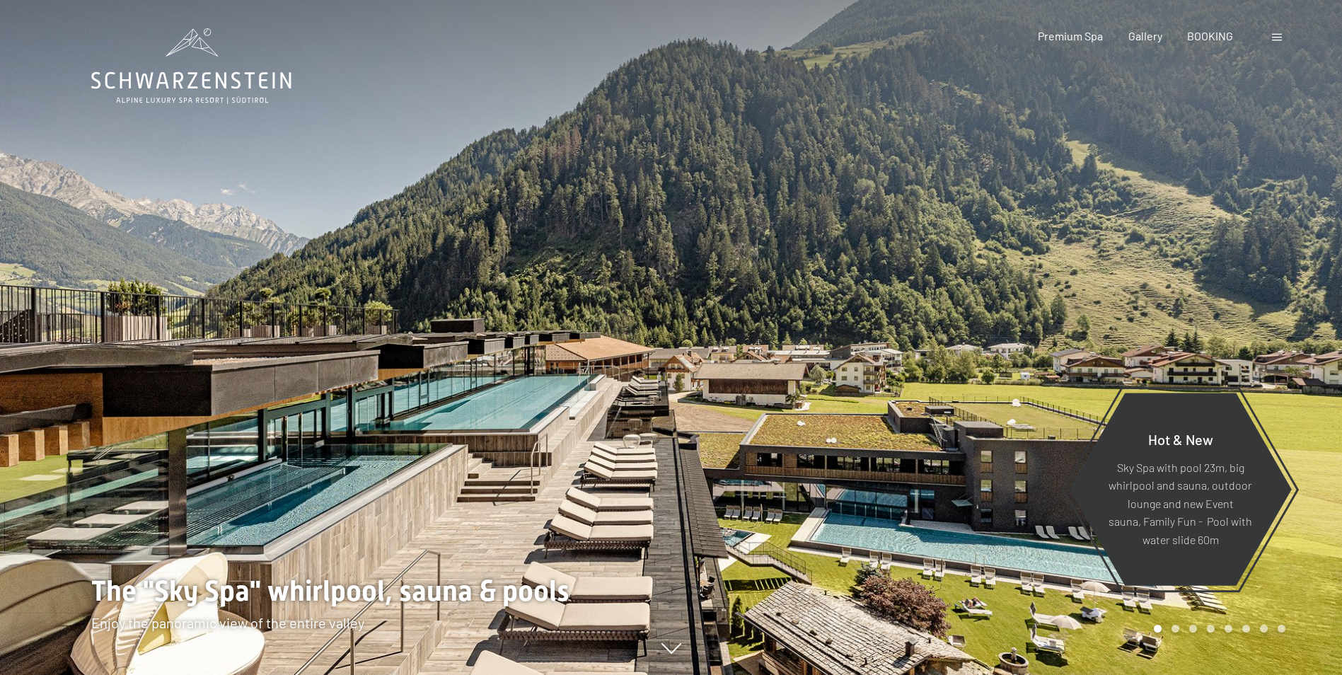
click at [774, 268] on div at bounding box center [1006, 337] width 671 height 675
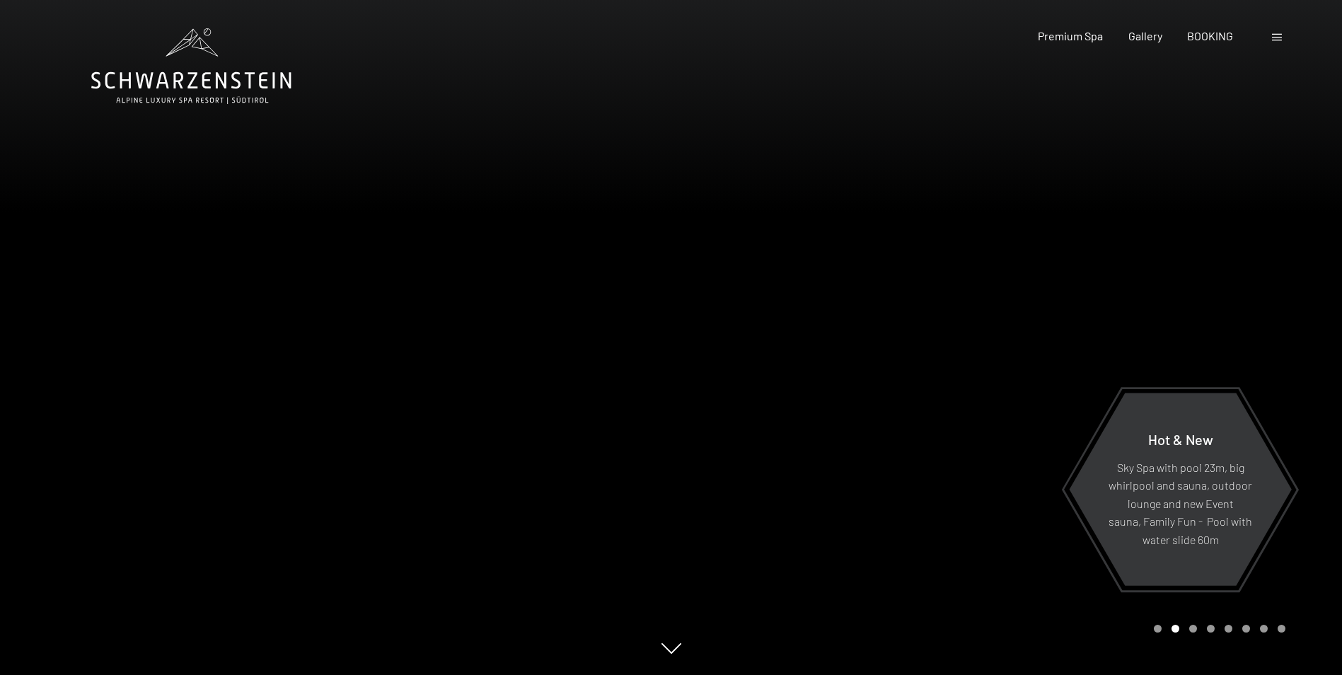
click at [925, 252] on div at bounding box center [1006, 337] width 671 height 675
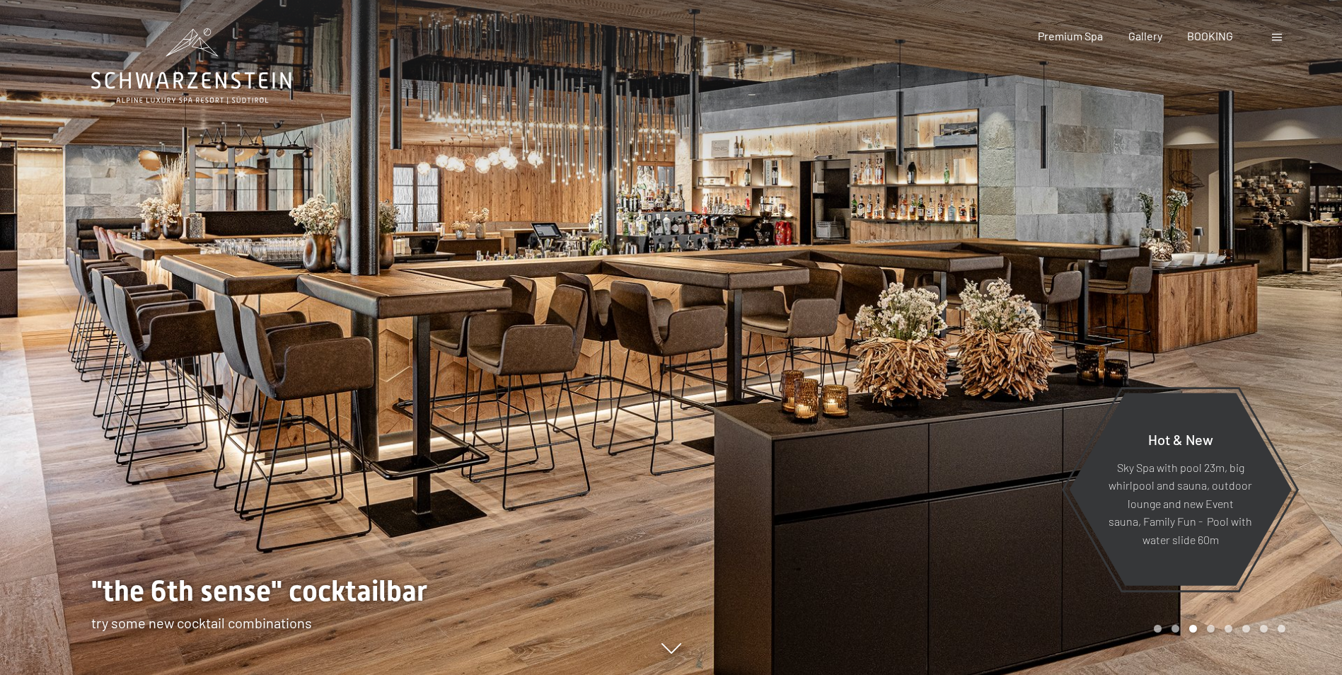
click at [925, 252] on div at bounding box center [1006, 337] width 671 height 675
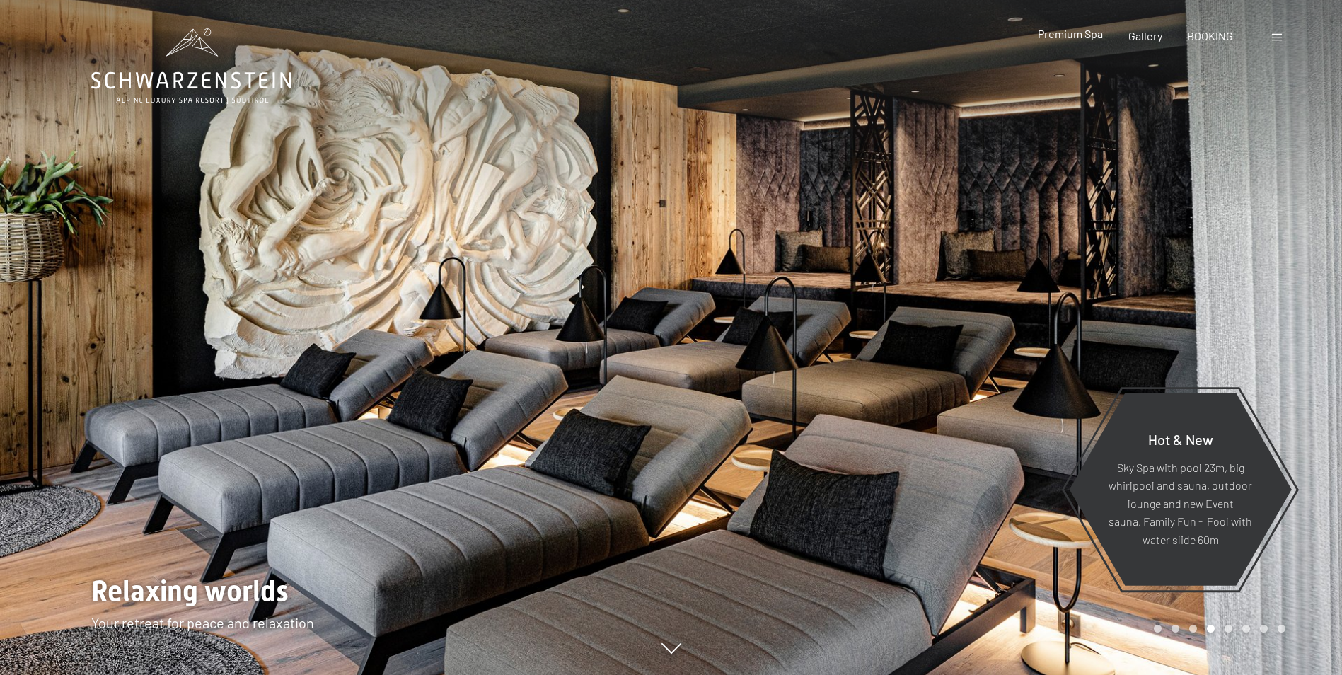
click at [1076, 37] on span "Premium Spa" at bounding box center [1069, 33] width 65 height 13
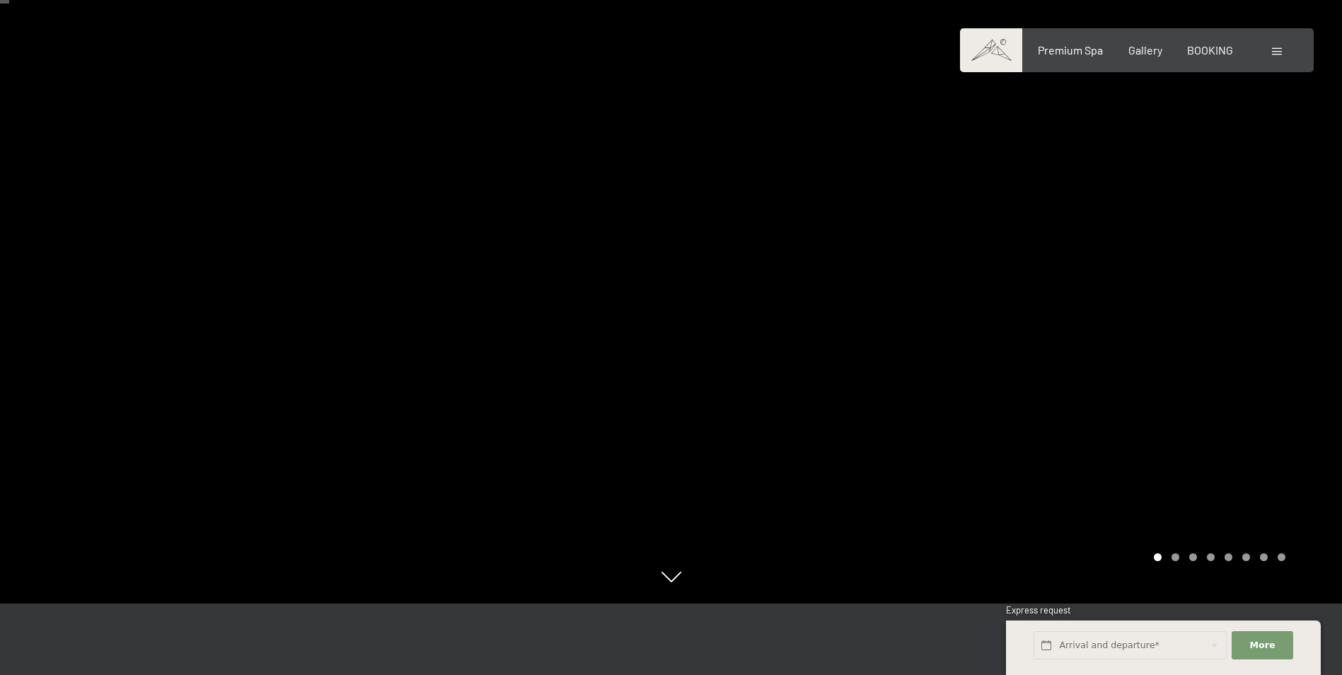
scroll to position [71, 0]
click at [994, 272] on div at bounding box center [1006, 266] width 671 height 675
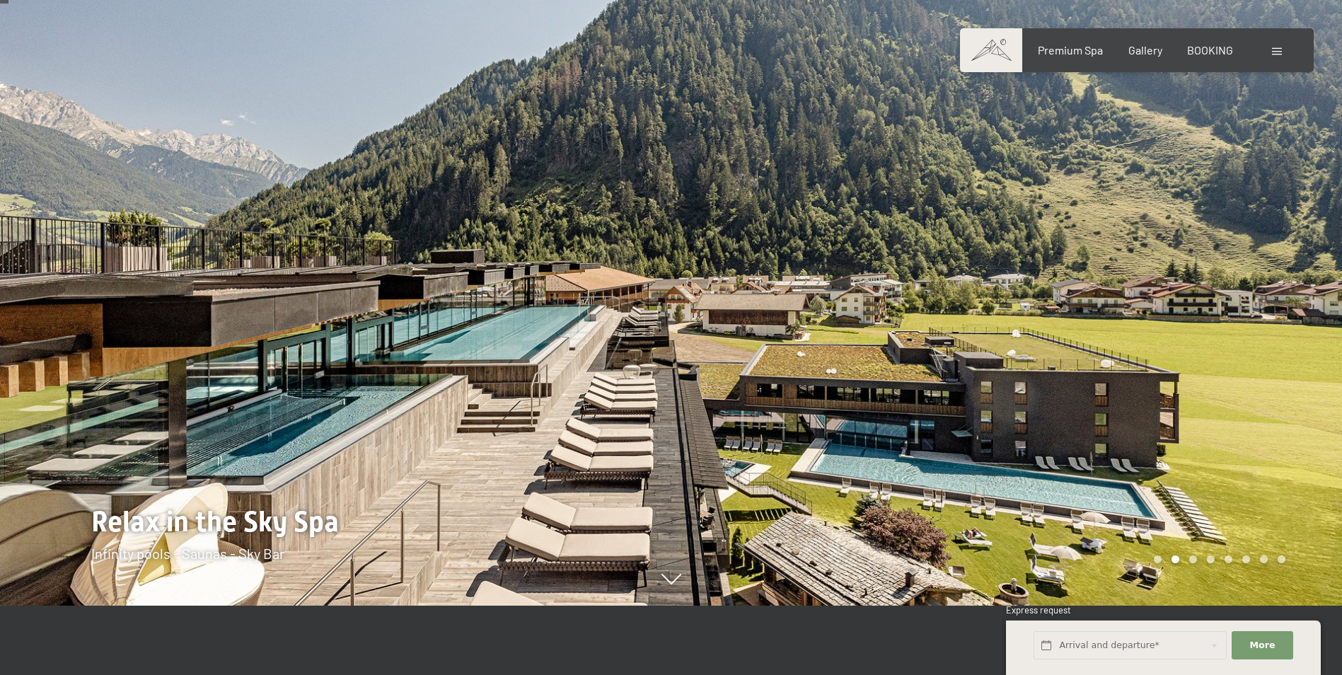
scroll to position [0, 0]
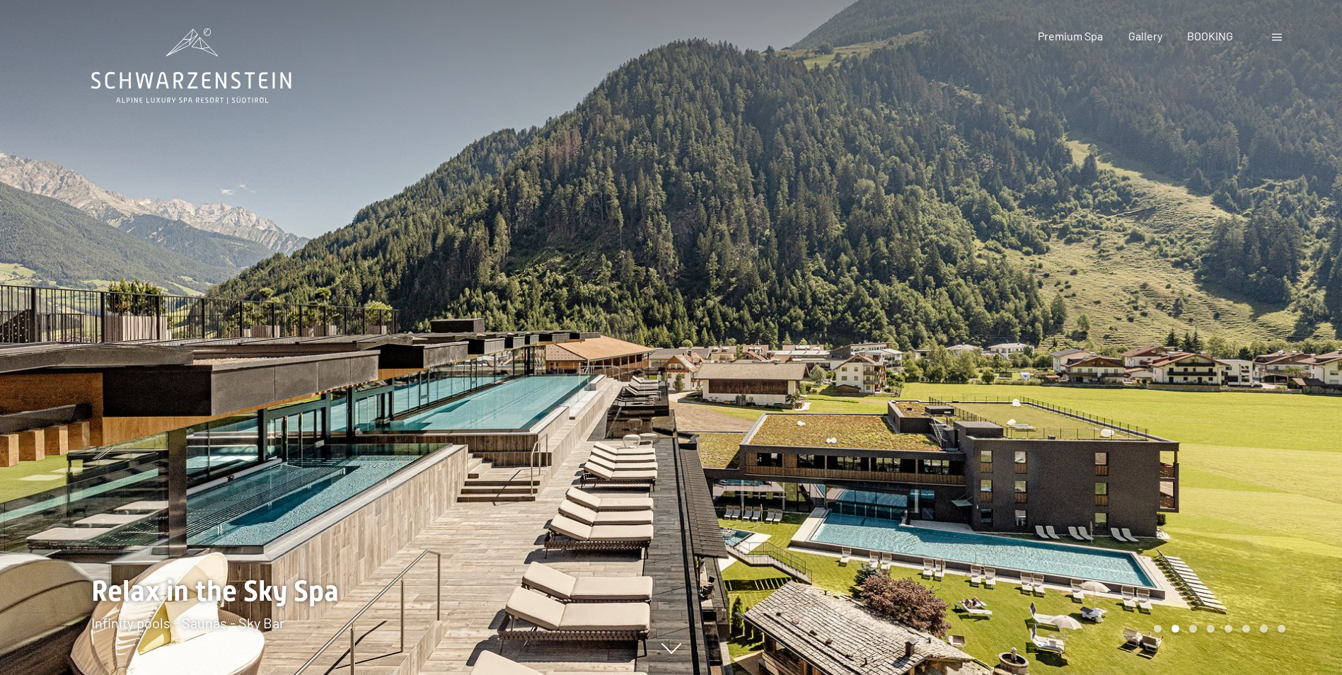
click at [974, 261] on div at bounding box center [1006, 337] width 671 height 675
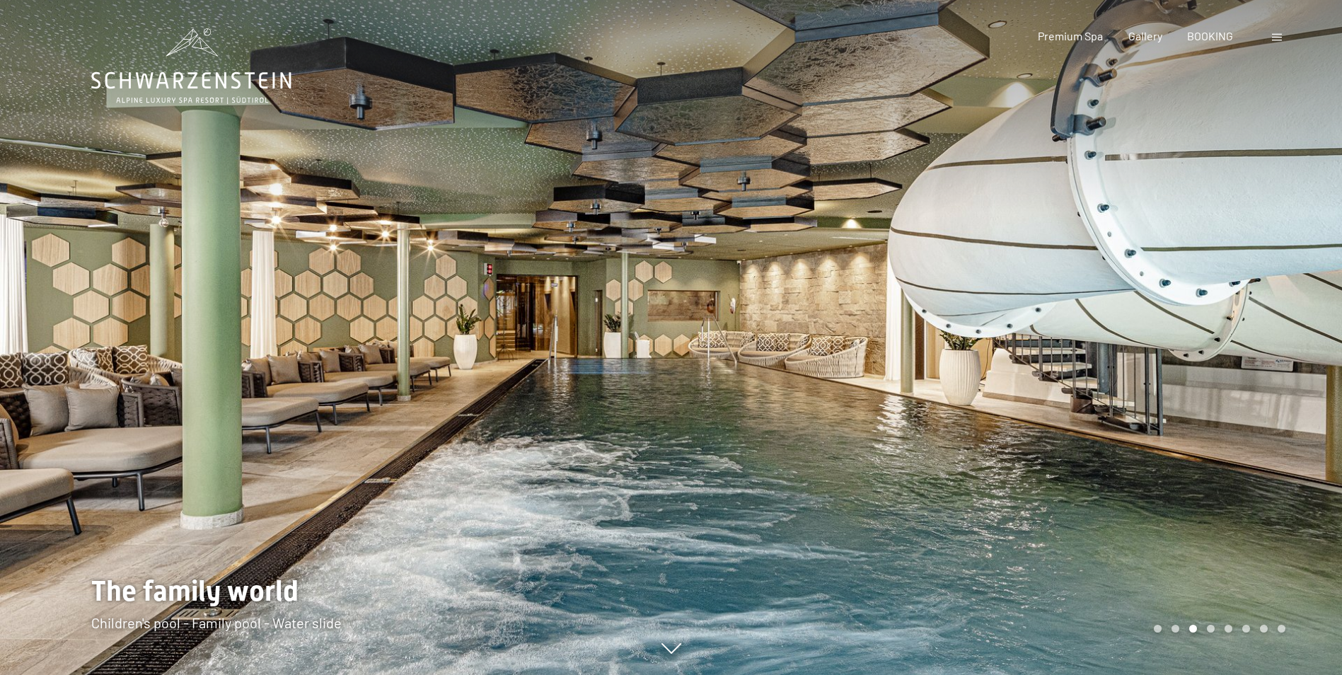
click at [868, 271] on div at bounding box center [1006, 337] width 671 height 675
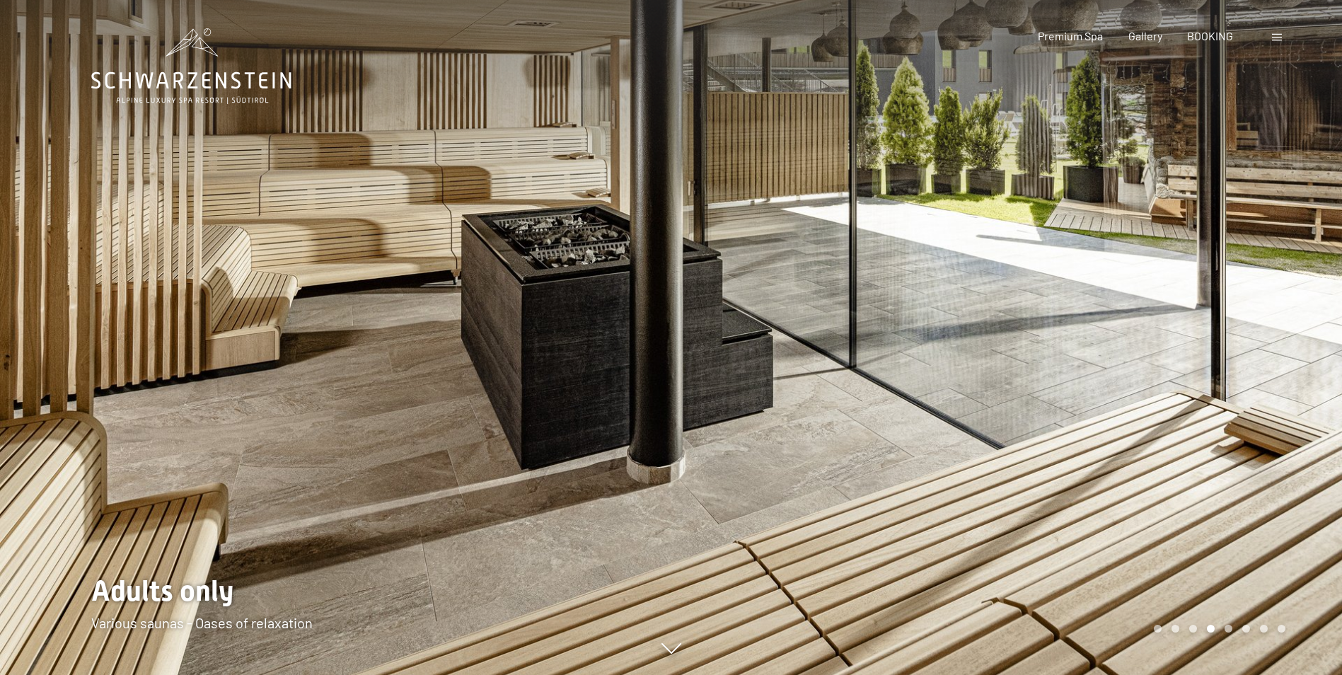
click at [873, 270] on div at bounding box center [1006, 337] width 671 height 675
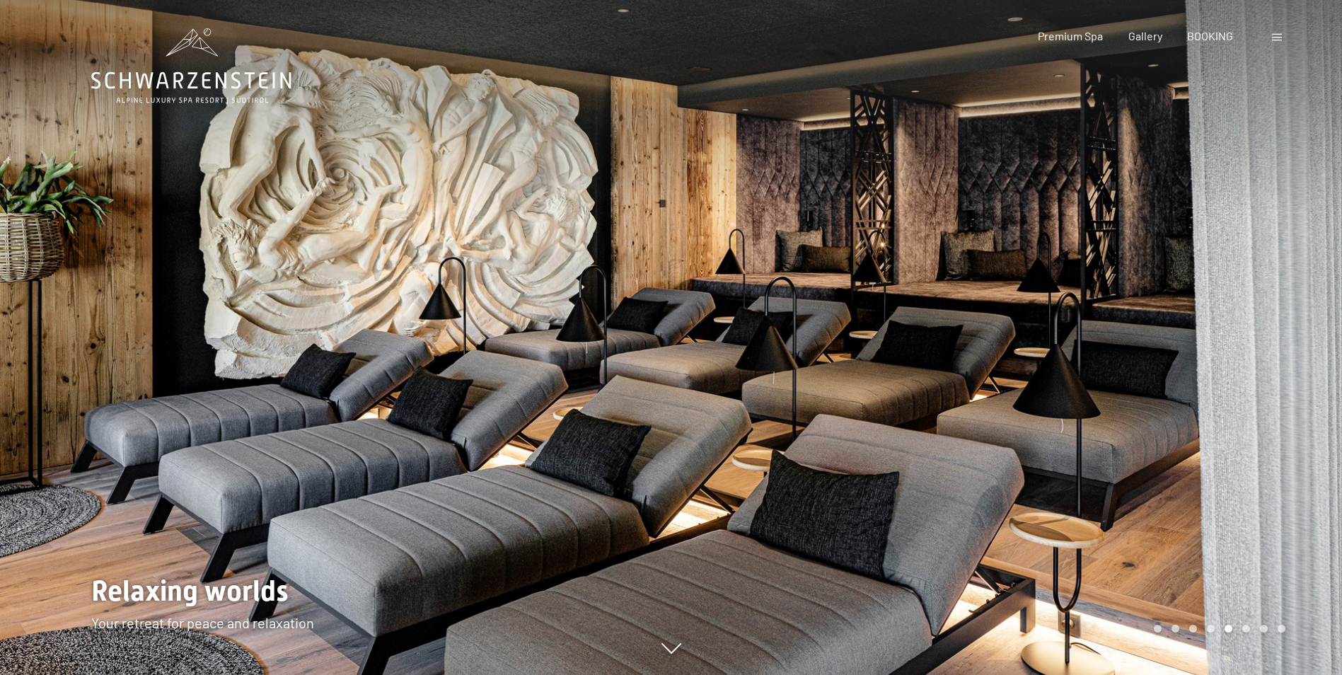
click at [874, 270] on div at bounding box center [1006, 337] width 671 height 675
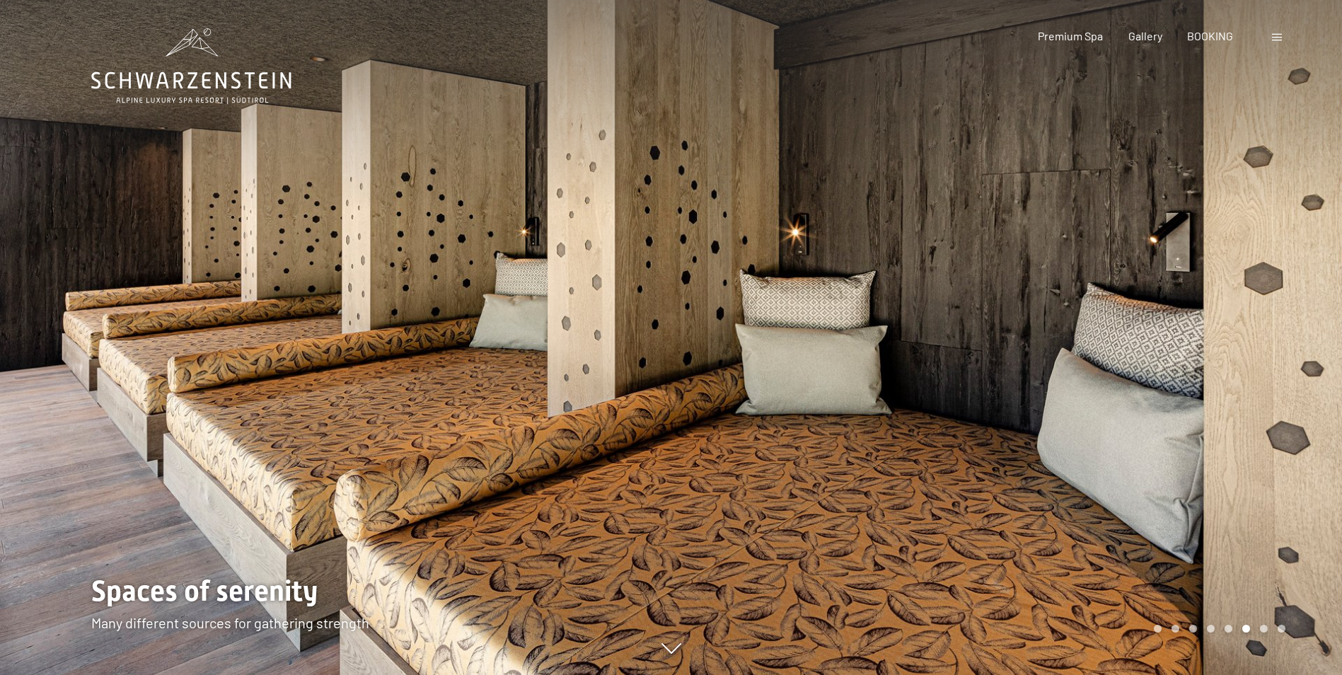
click at [874, 270] on div at bounding box center [1006, 337] width 671 height 675
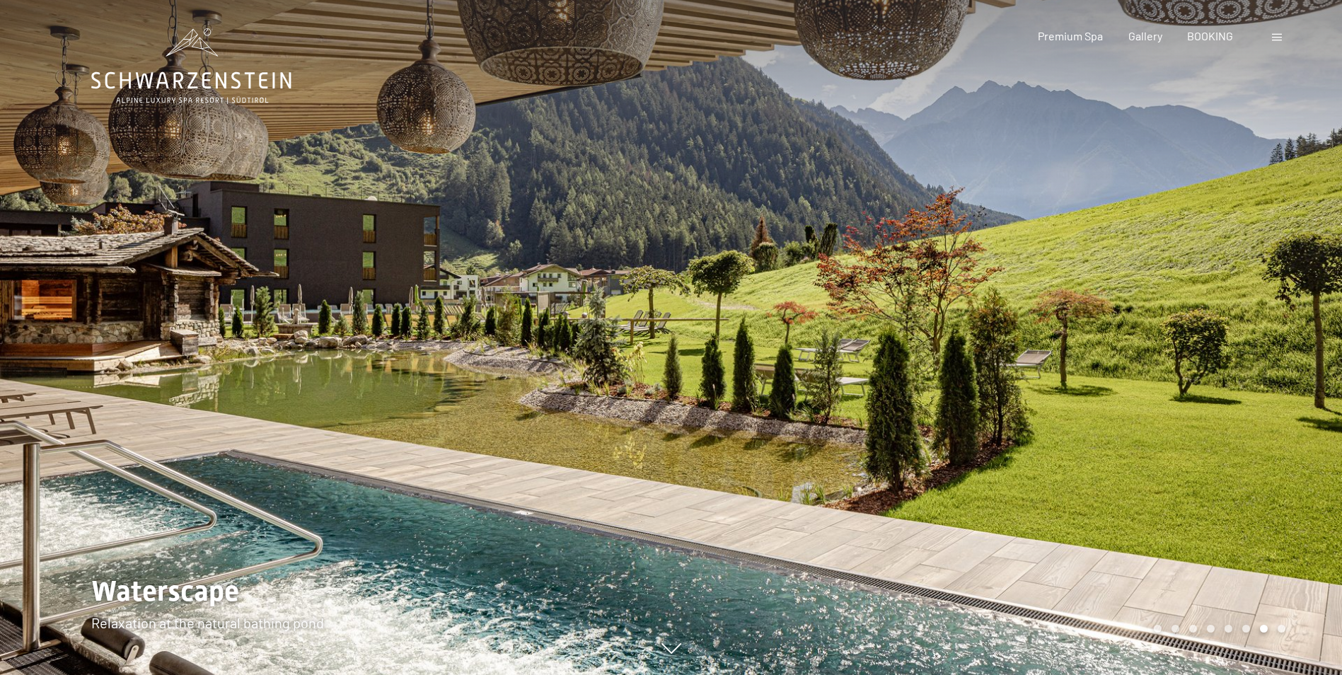
click at [876, 269] on div at bounding box center [1006, 337] width 671 height 675
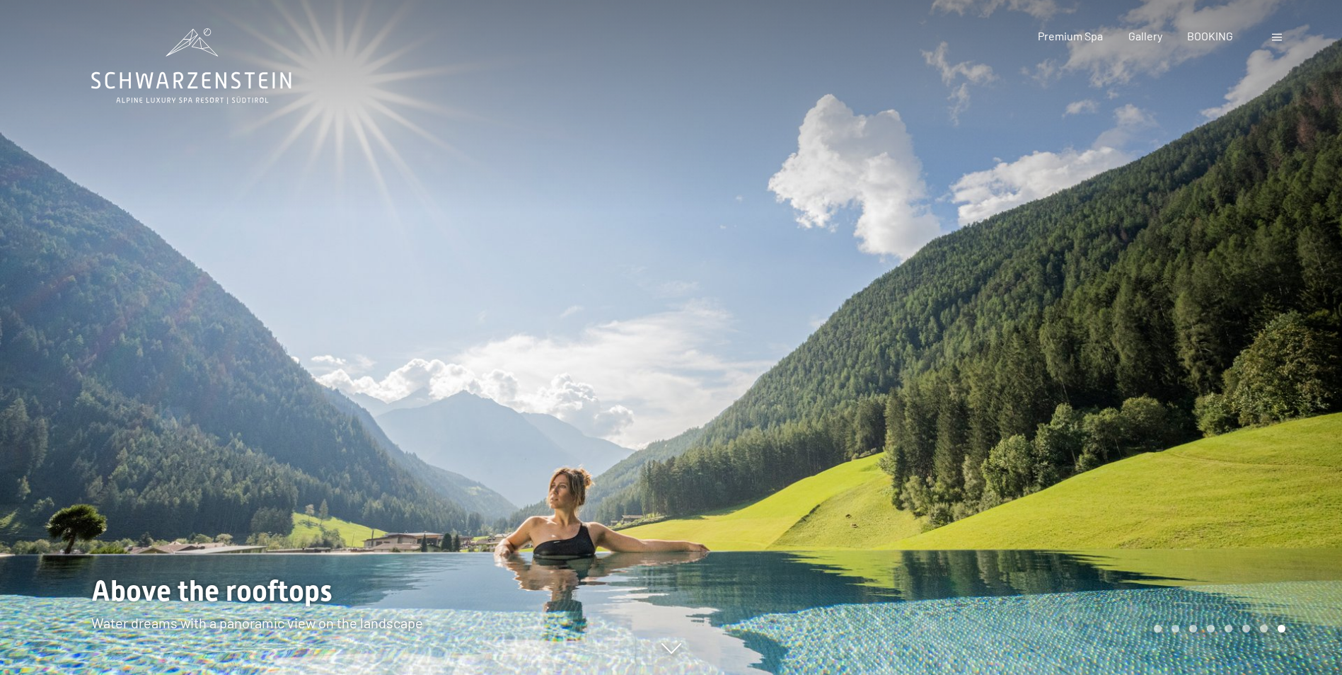
click at [876, 269] on div at bounding box center [1006, 337] width 671 height 675
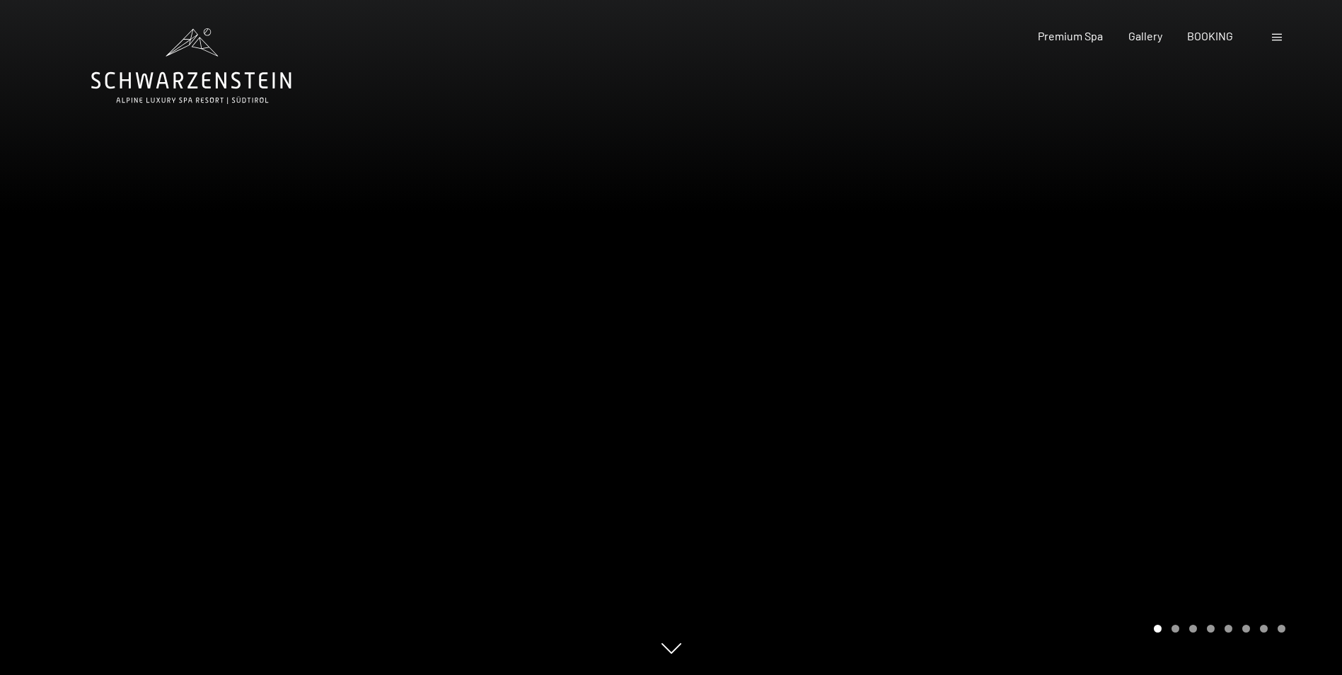
click at [876, 269] on div at bounding box center [1006, 337] width 671 height 675
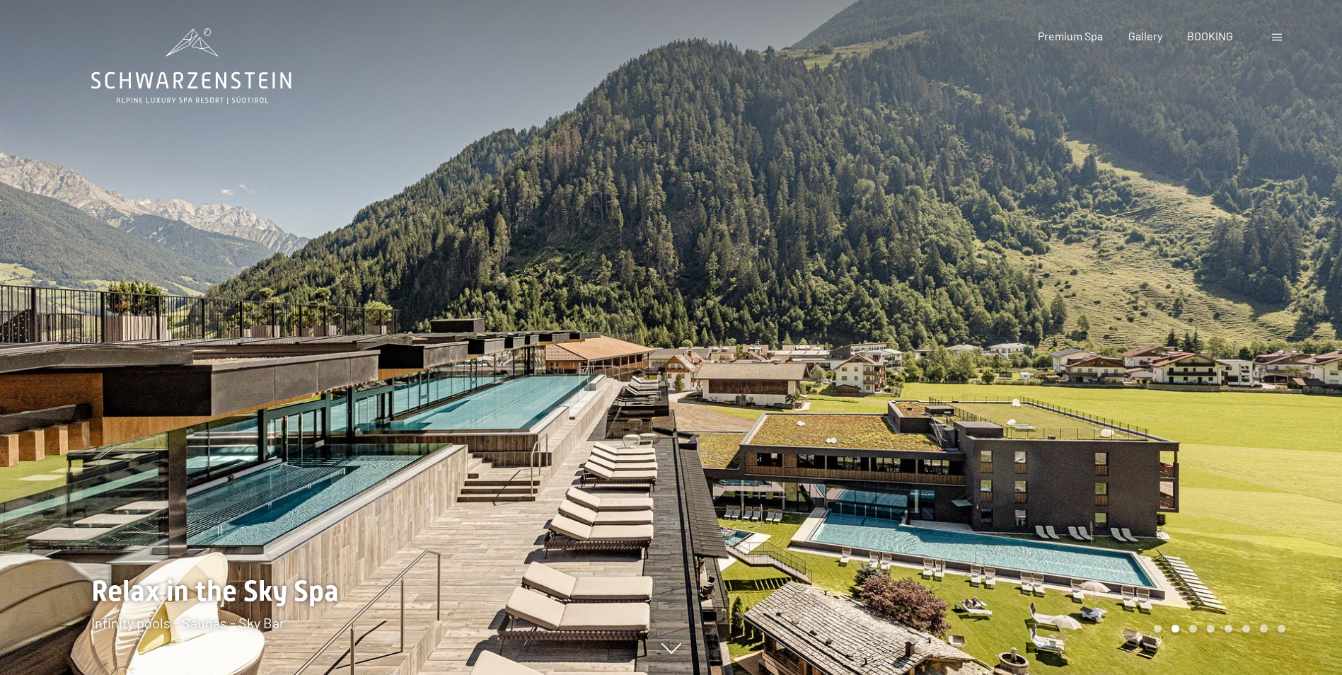
click at [1277, 34] on span at bounding box center [1277, 37] width 10 height 7
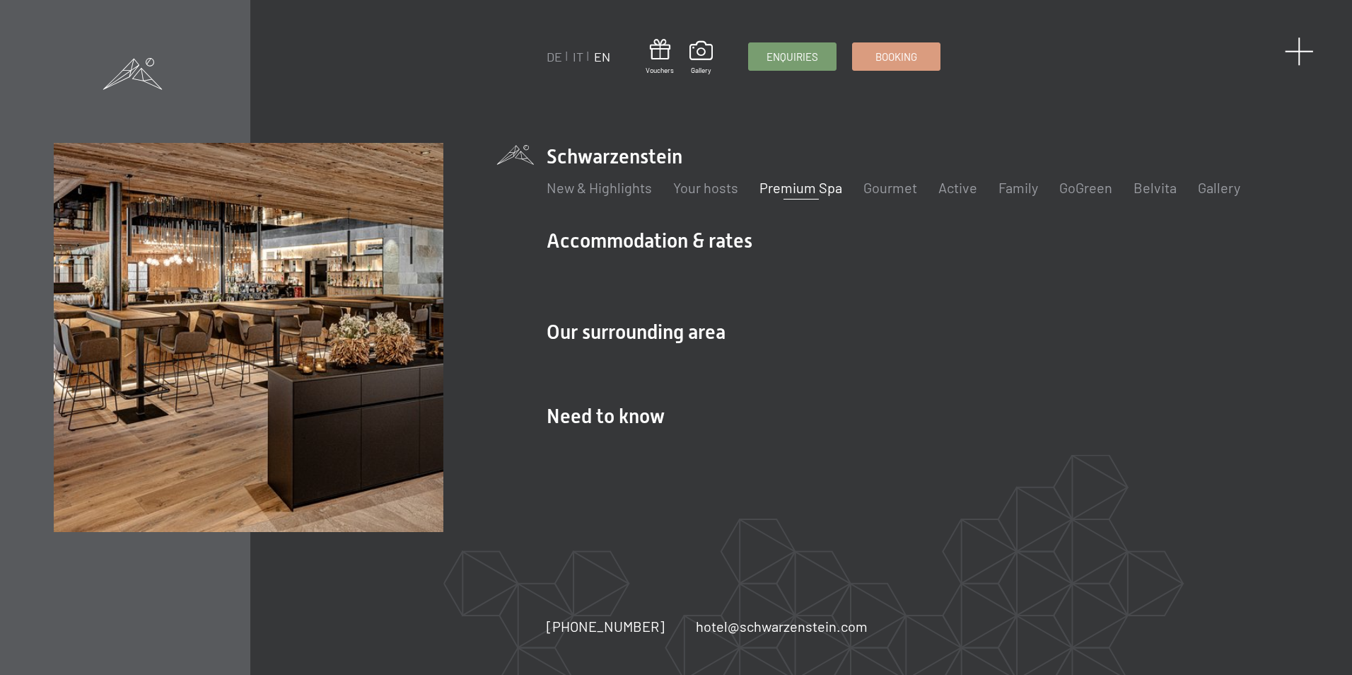
click at [1305, 46] on span at bounding box center [1299, 51] width 29 height 29
